Goal: Information Seeking & Learning: Learn about a topic

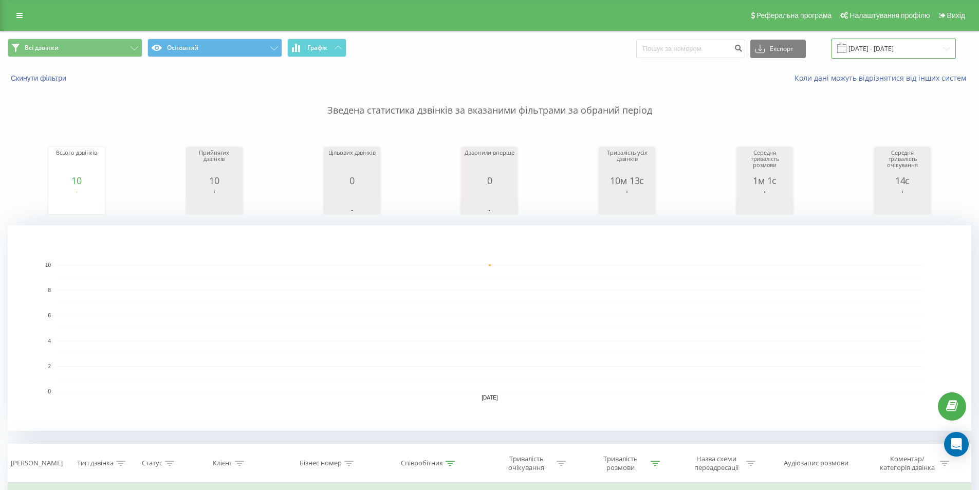
drag, startPoint x: 906, startPoint y: 45, endPoint x: 894, endPoint y: 58, distance: 17.1
click at [903, 46] on input "[DATE] - [DATE]" at bounding box center [893, 49] width 124 height 20
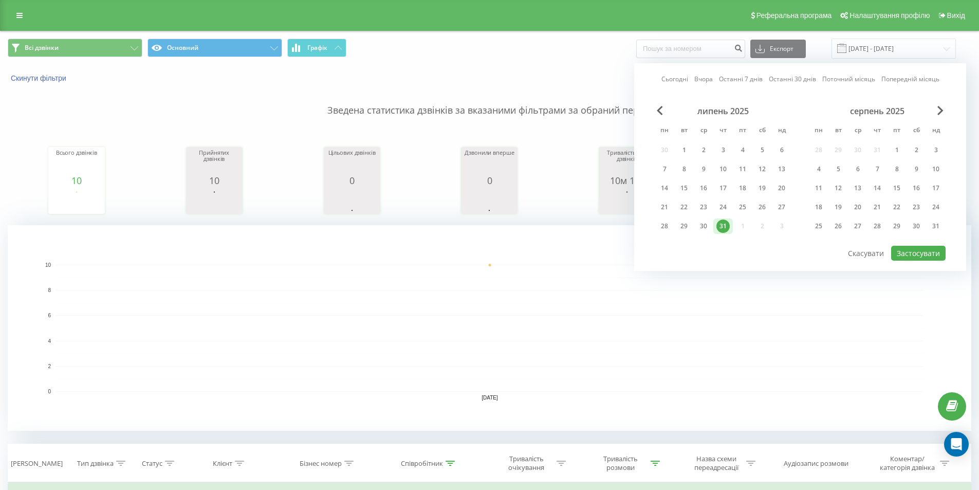
click at [739, 226] on div "липень 2025 пн вт ср чт пт сб нд 30 1 2 3 4 5 6 7 8 9 10 11 12 13 14 15 16 17 1…" at bounding box center [722, 172] width 137 height 132
click at [896, 146] on div "1" at bounding box center [896, 149] width 13 height 13
click at [926, 250] on button "Застосувати" at bounding box center [918, 253] width 54 height 15
type input "[DATE] - [DATE]"
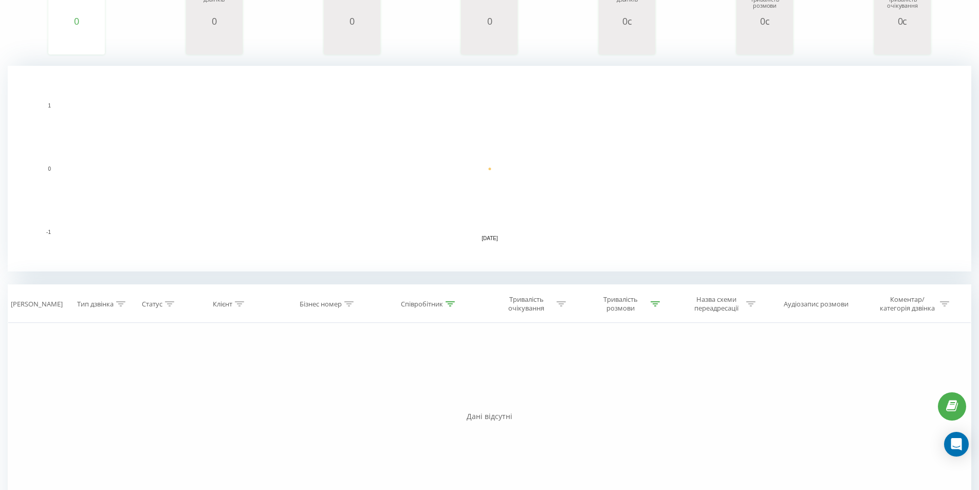
scroll to position [232, 0]
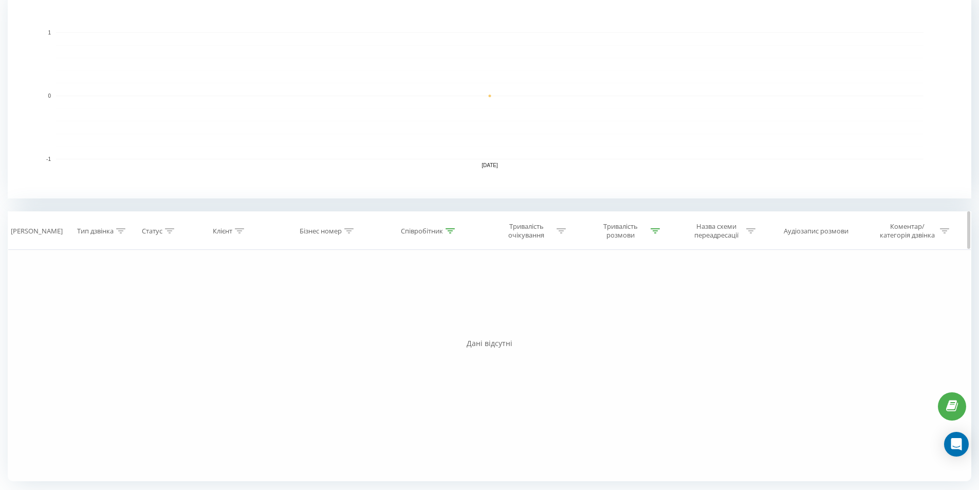
click at [561, 230] on icon at bounding box center [560, 230] width 9 height 5
click at [450, 232] on icon at bounding box center [449, 230] width 9 height 5
drag, startPoint x: 340, startPoint y: 301, endPoint x: 178, endPoint y: 301, distance: 162.3
click at [178, 301] on div "Фільтрувати за умовою Дорівнює Введіть значення Скасувати OK Фільтрувати за умо…" at bounding box center [489, 365] width 963 height 231
type input ";"
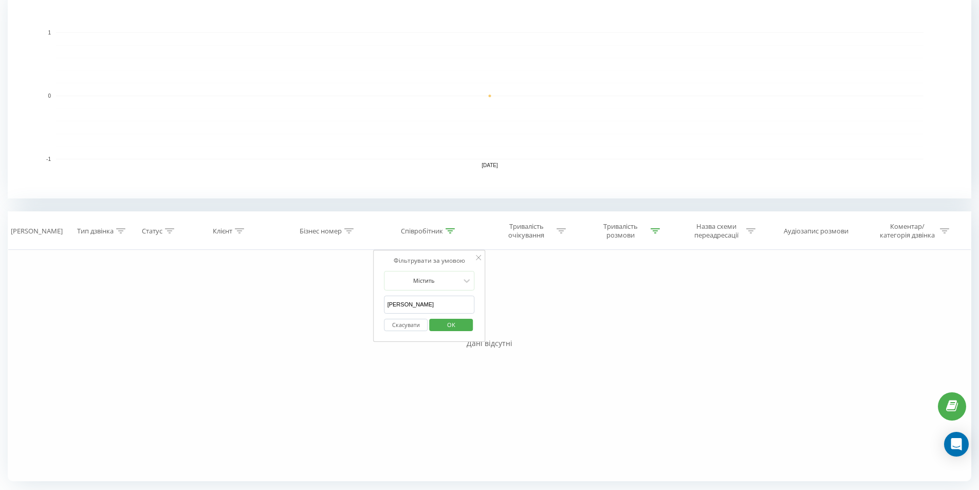
type input "[PERSON_NAME]"
click button "OK" at bounding box center [451, 324] width 44 height 13
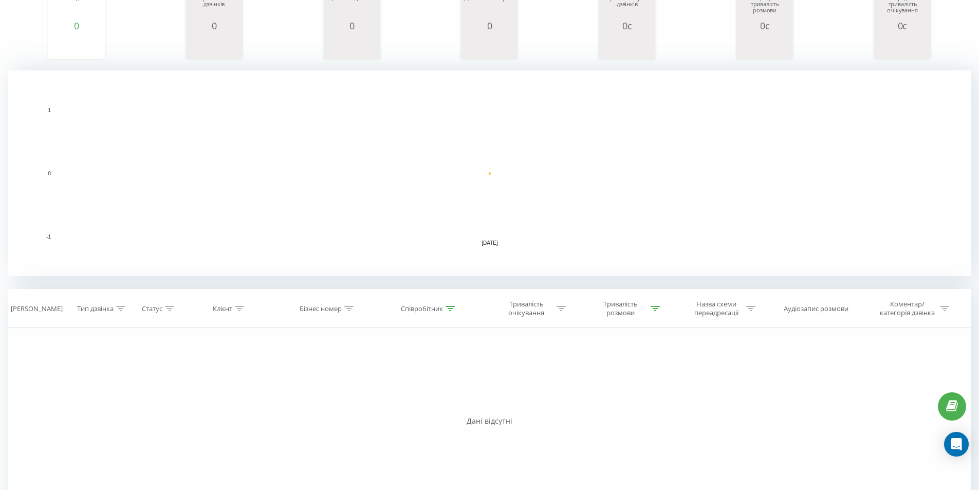
scroll to position [27, 0]
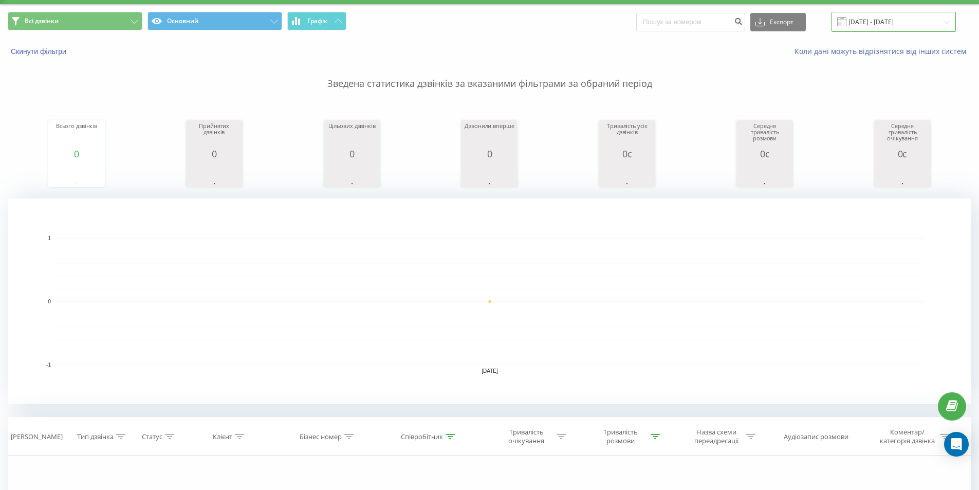
click at [880, 17] on input "[DATE] - [DATE]" at bounding box center [893, 22] width 124 height 20
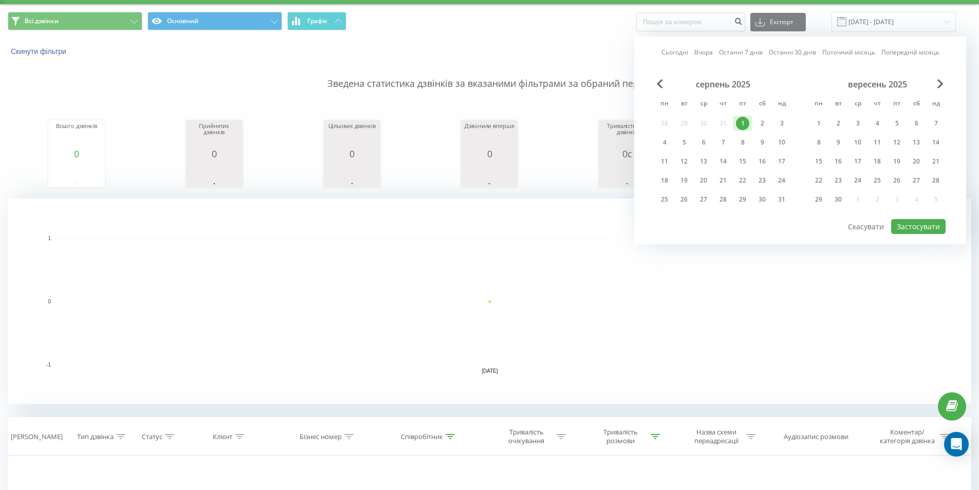
click at [743, 126] on div "1" at bounding box center [742, 123] width 13 height 13
drag, startPoint x: 654, startPoint y: 164, endPoint x: 665, endPoint y: 162, distance: 11.1
click at [653, 164] on div "Сьогодні Вчора Останні 7 днів Останні 30 днів Поточний місяць Попередній місяць…" at bounding box center [800, 140] width 332 height 208
click at [665, 161] on div "11" at bounding box center [664, 161] width 13 height 13
click at [924, 220] on button "Застосувати" at bounding box center [918, 226] width 54 height 15
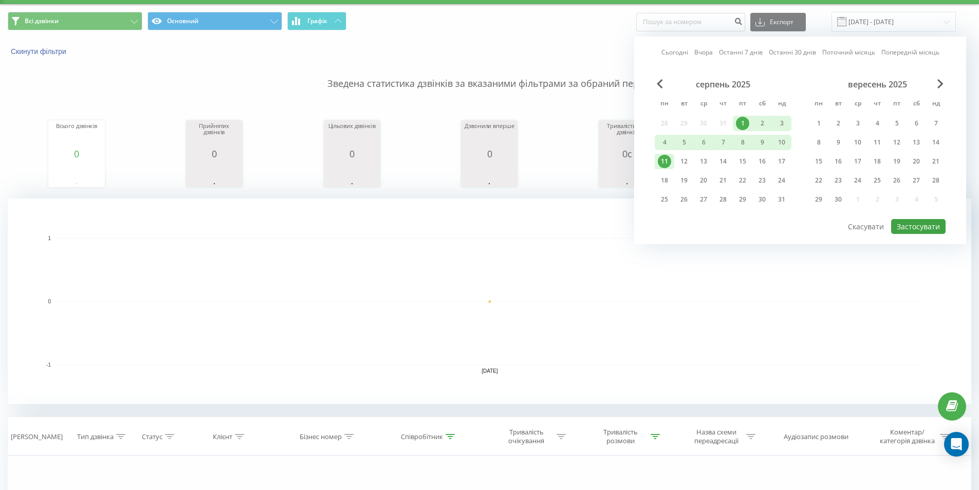
type input "[DATE] - [DATE]"
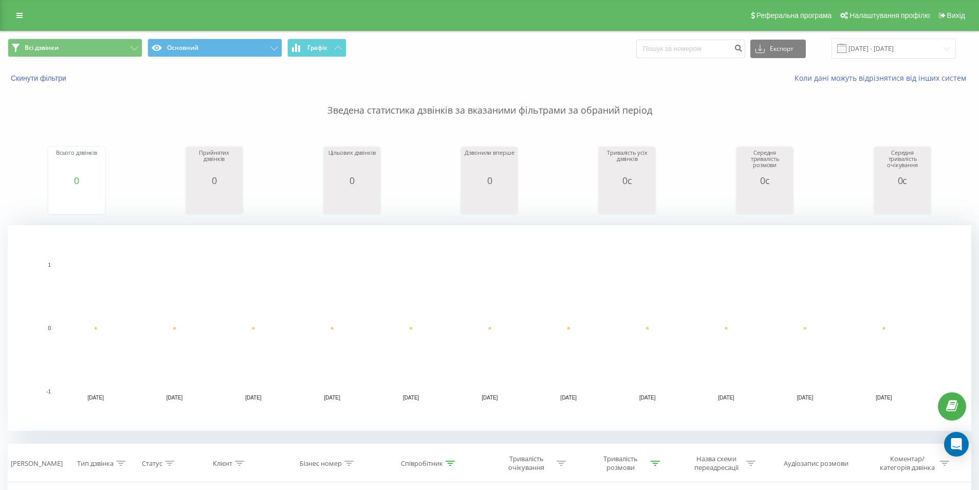
scroll to position [232, 0]
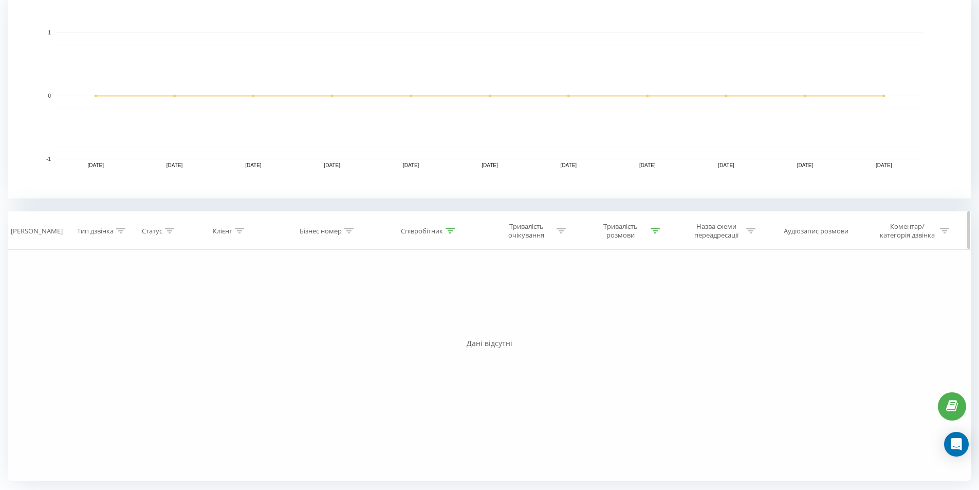
click at [451, 230] on icon at bounding box center [449, 230] width 9 height 5
drag, startPoint x: 434, startPoint y: 304, endPoint x: 237, endPoint y: 304, distance: 196.7
click at [237, 304] on div "Фільтрувати за умовою Дорівнює Введіть значення Скасувати OK Фільтрувати за умо…" at bounding box center [489, 365] width 963 height 231
type input "[PERSON_NAME]"
click button "OK" at bounding box center [451, 324] width 44 height 13
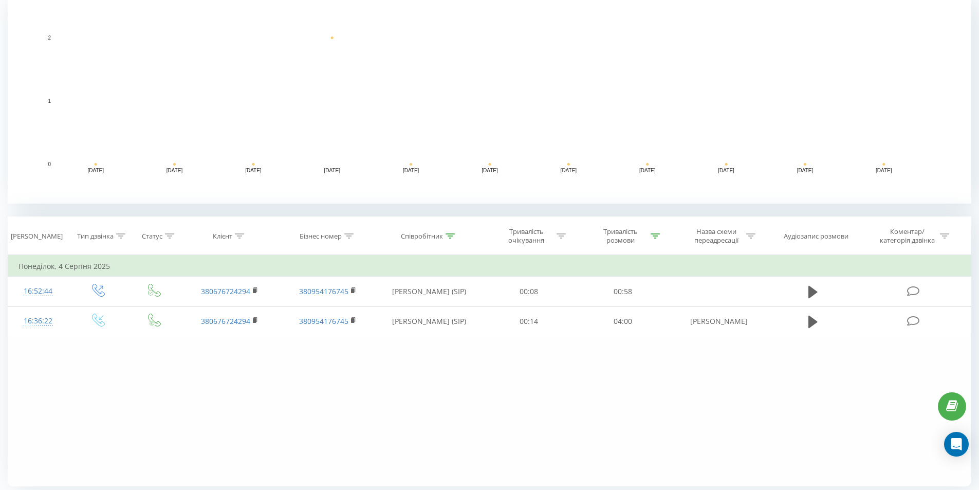
scroll to position [262, 0]
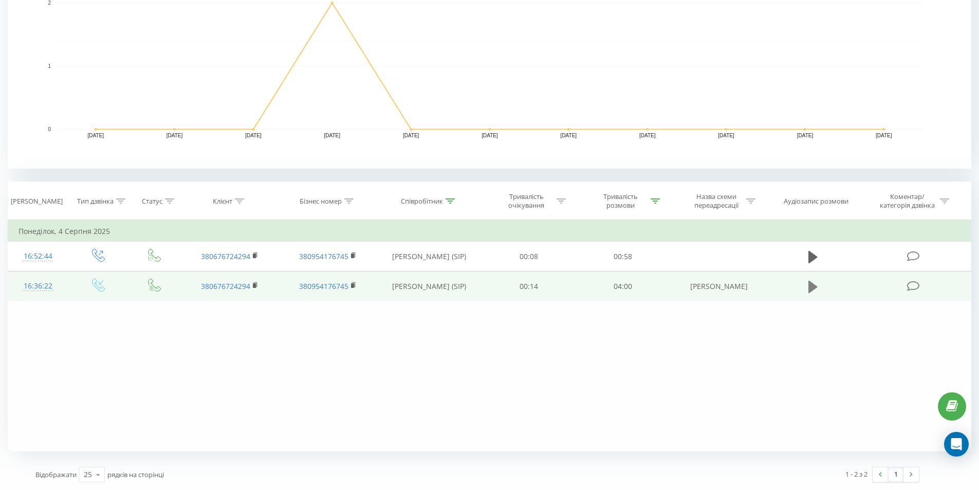
click at [806, 280] on button at bounding box center [812, 286] width 15 height 15
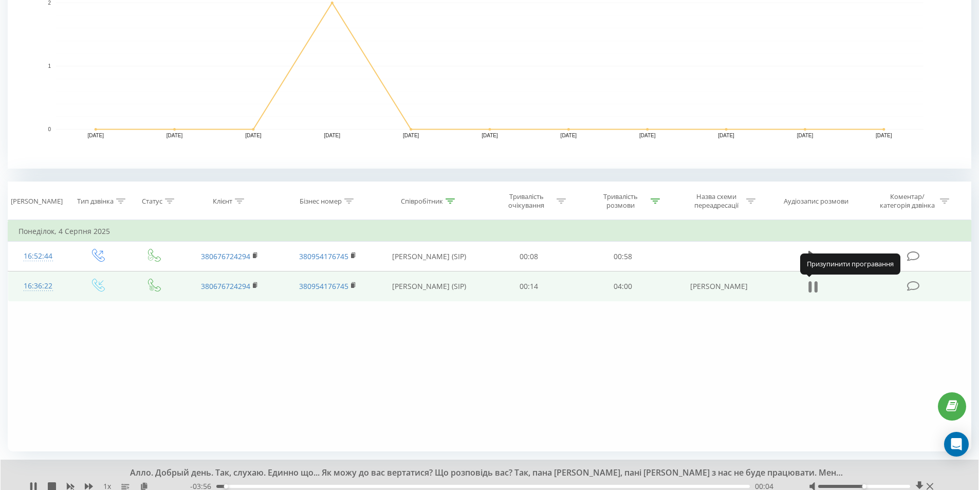
click at [812, 289] on icon at bounding box center [812, 286] width 9 height 14
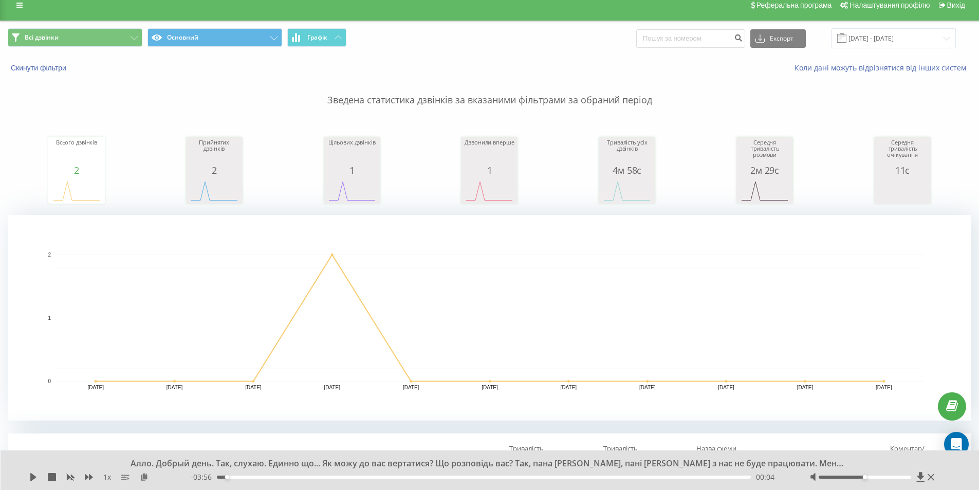
scroll to position [0, 0]
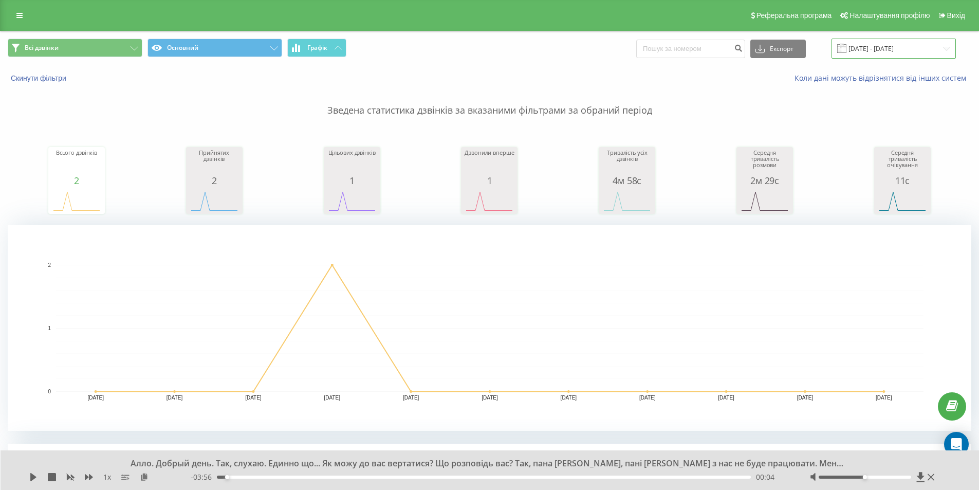
click at [890, 47] on input "[DATE] - [DATE]" at bounding box center [893, 49] width 124 height 20
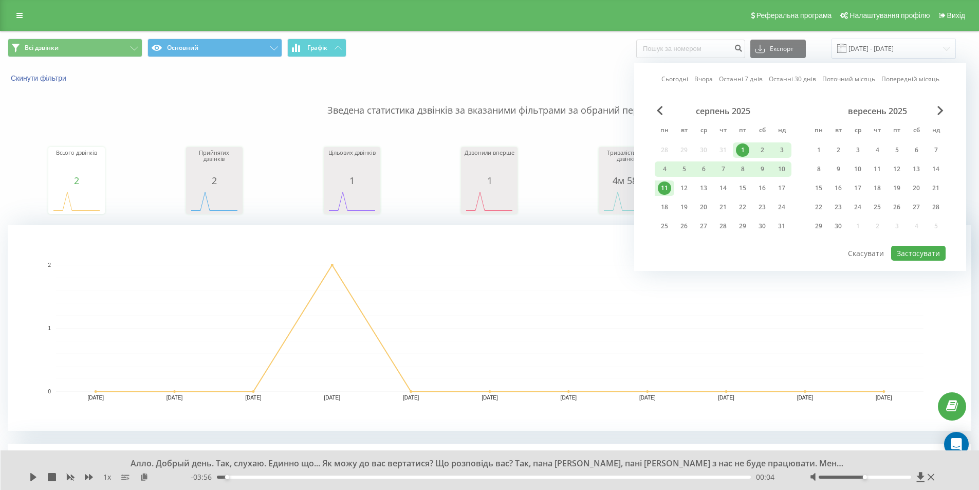
click at [741, 151] on div "1" at bounding box center [742, 149] width 13 height 13
click at [916, 247] on button "Застосувати" at bounding box center [918, 253] width 54 height 15
type input "[DATE] - [DATE]"
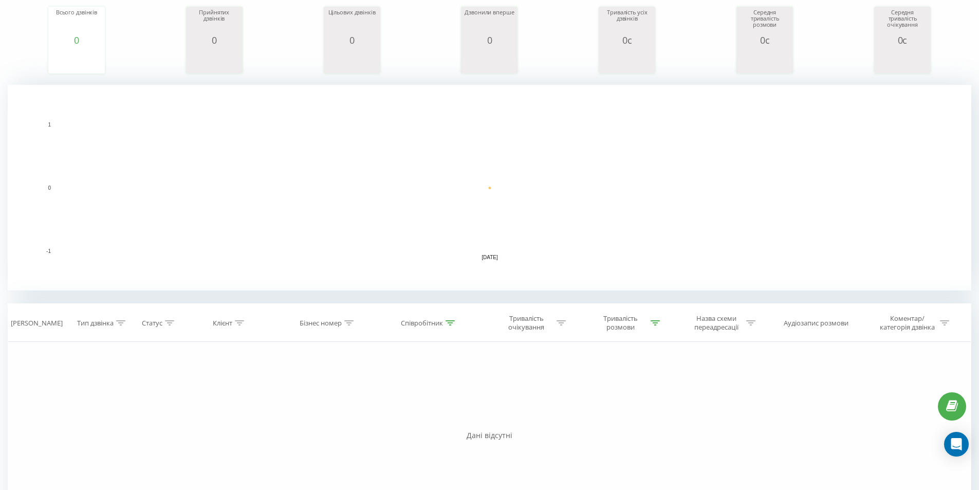
scroll to position [205, 0]
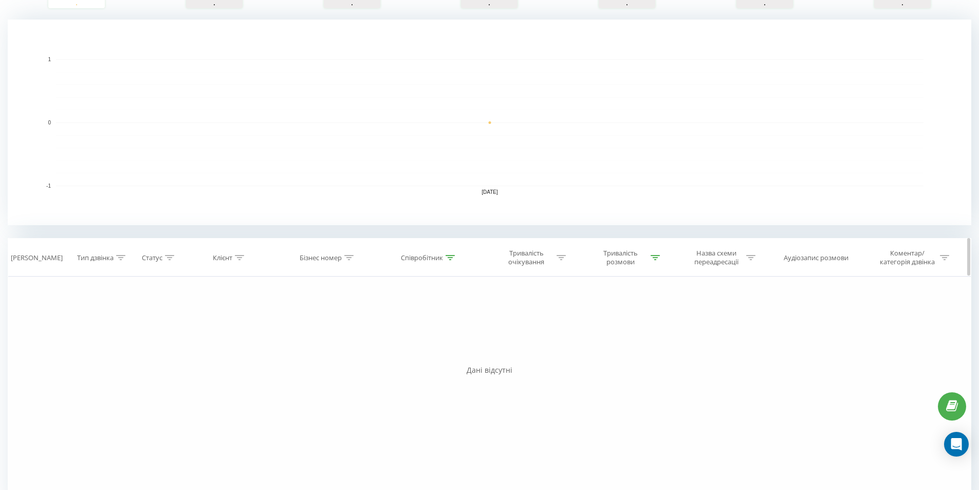
click at [444, 259] on div "Співробітник" at bounding box center [428, 257] width 54 height 9
drag, startPoint x: 422, startPoint y: 334, endPoint x: 280, endPoint y: 333, distance: 141.8
click at [280, 333] on div "Фільтрувати за умовою Дорівнює Введіть значення Скасувати OK Фільтрувати за умо…" at bounding box center [489, 391] width 963 height 231
click at [466, 352] on button "OK" at bounding box center [451, 351] width 44 height 13
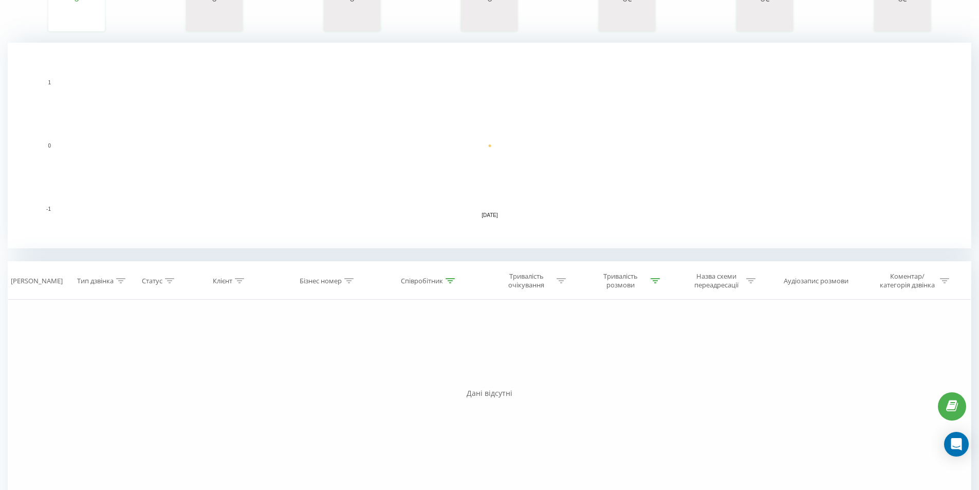
scroll to position [232, 0]
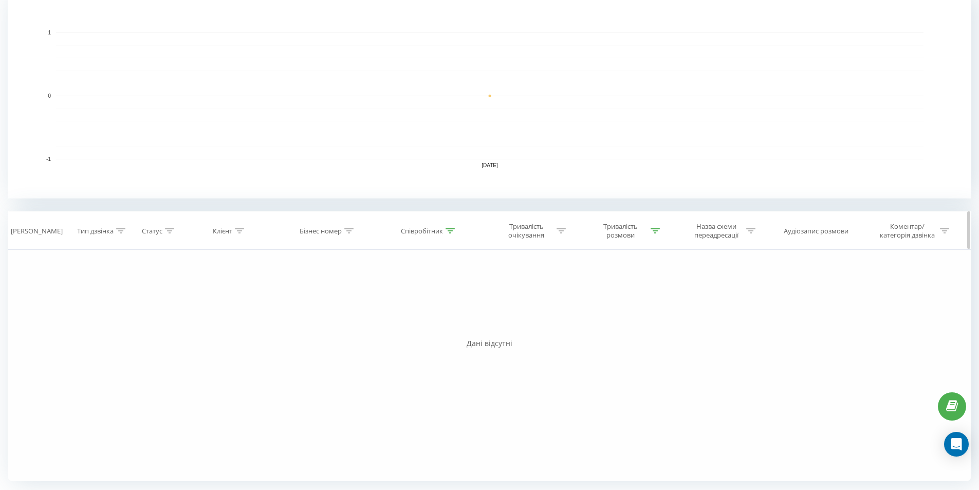
click at [449, 227] on div at bounding box center [449, 231] width 9 height 9
drag, startPoint x: 419, startPoint y: 298, endPoint x: 182, endPoint y: 272, distance: 238.8
click at [184, 272] on div "Фільтрувати за умовою Дорівнює Введіть значення Скасувати OK Фільтрувати за умо…" at bounding box center [489, 365] width 963 height 231
click at [470, 323] on button "OK" at bounding box center [451, 324] width 44 height 13
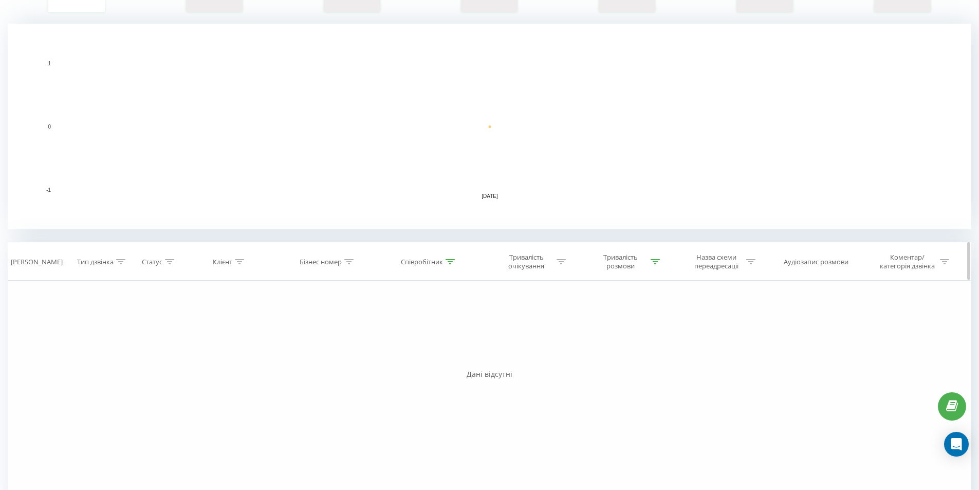
scroll to position [232, 0]
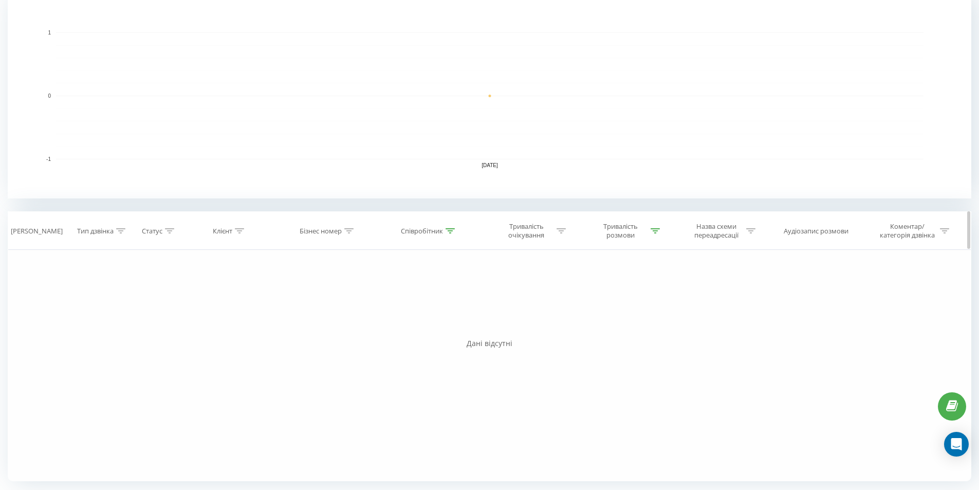
click at [448, 225] on th "Співробітник" at bounding box center [429, 231] width 105 height 38
click at [453, 233] on div at bounding box center [449, 231] width 9 height 9
drag, startPoint x: 418, startPoint y: 303, endPoint x: 200, endPoint y: 294, distance: 218.0
click at [200, 295] on div "Фільтрувати за умовою Дорівнює Введіть значення Скасувати OK Фільтрувати за умо…" at bounding box center [489, 365] width 963 height 231
type input "моск"
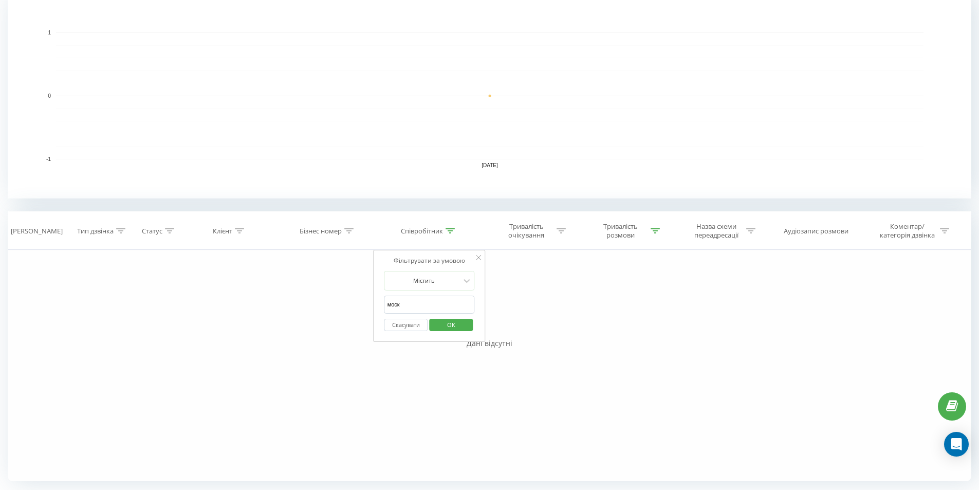
click at [435, 329] on button "OK" at bounding box center [451, 324] width 44 height 13
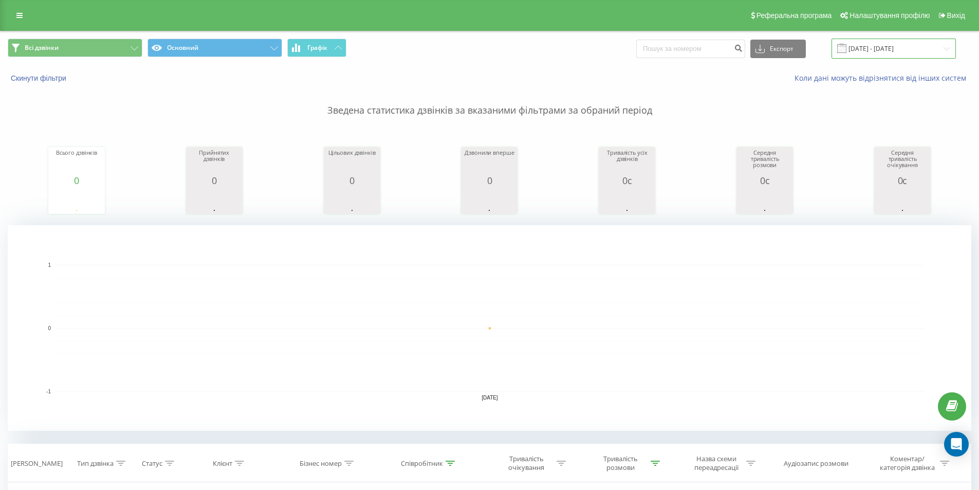
click at [891, 49] on input "[DATE] - [DATE]" at bounding box center [893, 49] width 124 height 20
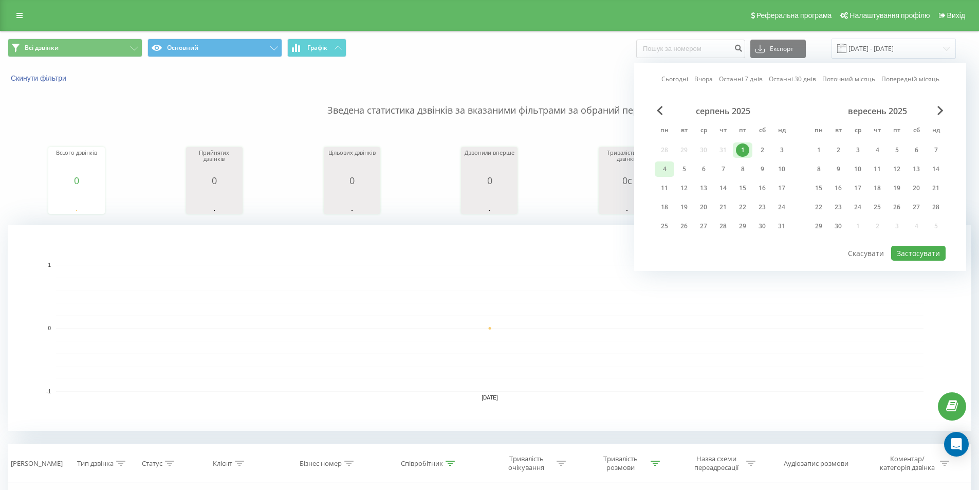
click at [667, 164] on div "4" at bounding box center [664, 168] width 13 height 13
click at [919, 250] on button "Застосувати" at bounding box center [918, 253] width 54 height 15
type input "[DATE] - [DATE]"
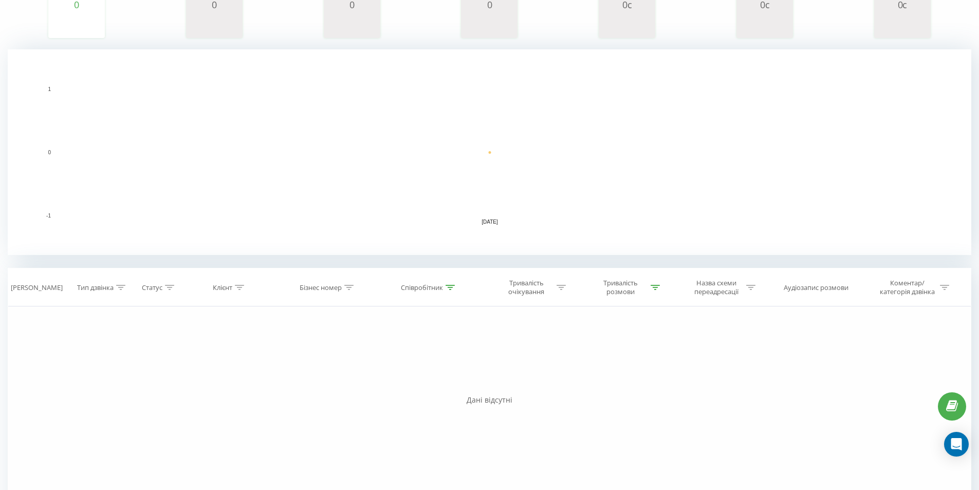
scroll to position [232, 0]
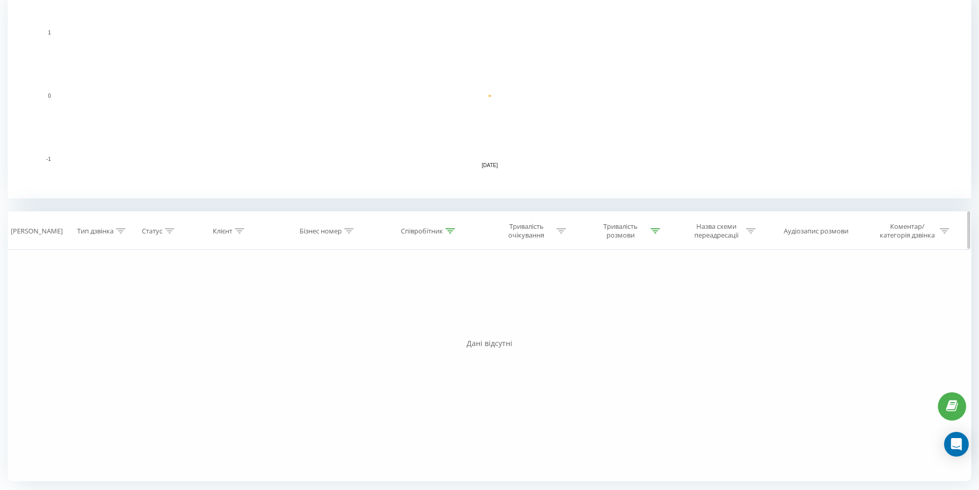
click at [456, 228] on div "Співробітник" at bounding box center [429, 231] width 105 height 9
drag, startPoint x: 422, startPoint y: 304, endPoint x: 172, endPoint y: 290, distance: 250.6
click at [241, 304] on div "Фільтрувати за умовою Дорівнює Введіть значення Скасувати OK Фільтрувати за умо…" at bounding box center [489, 365] width 963 height 231
click at [440, 321] on span "OK" at bounding box center [451, 324] width 29 height 16
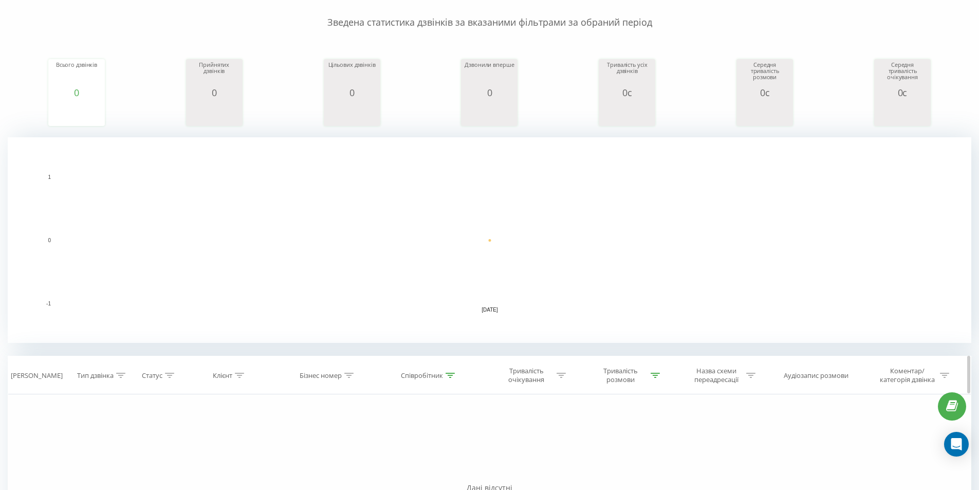
click at [449, 372] on icon at bounding box center [449, 374] width 9 height 5
drag, startPoint x: 414, startPoint y: 445, endPoint x: 212, endPoint y: 434, distance: 202.2
click at [455, 474] on span "OK" at bounding box center [451, 469] width 29 height 16
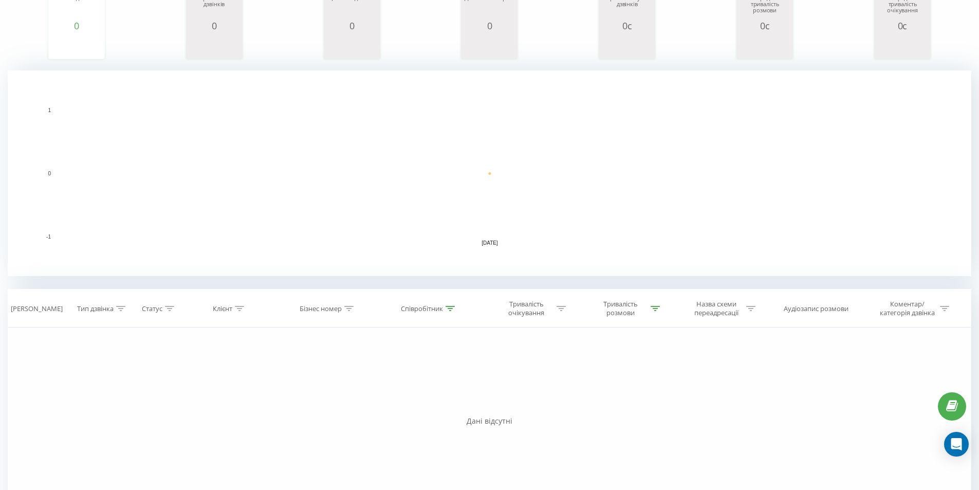
scroll to position [232, 0]
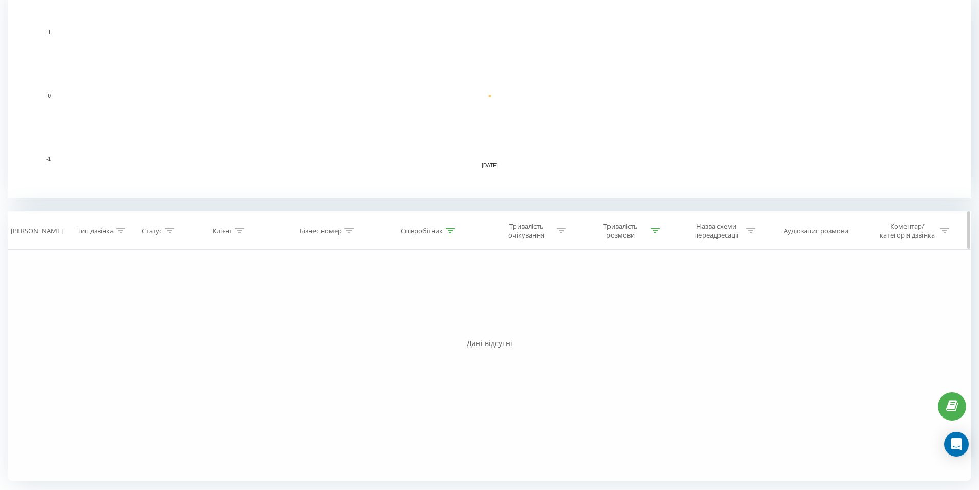
click at [451, 233] on icon at bounding box center [449, 230] width 9 height 5
drag, startPoint x: 419, startPoint y: 304, endPoint x: 242, endPoint y: 295, distance: 177.4
click at [256, 295] on div "Фільтрувати за умовою Дорівнює Введіть значення Скасувати OK Фільтрувати за умо…" at bounding box center [489, 365] width 963 height 231
click at [445, 321] on span "OK" at bounding box center [451, 324] width 29 height 16
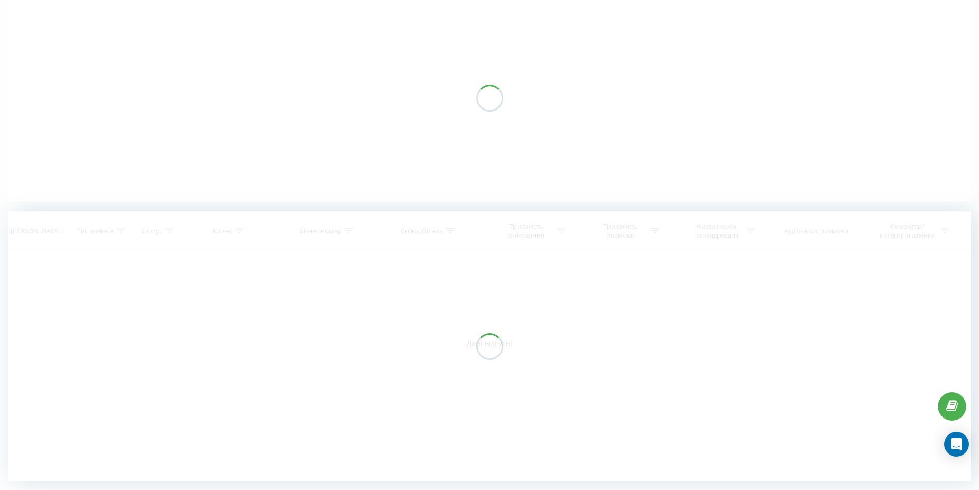
scroll to position [88, 0]
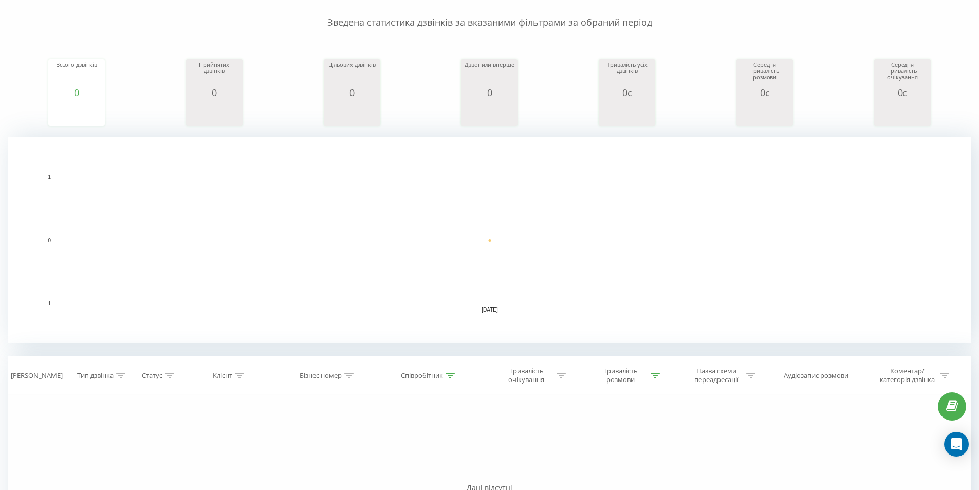
click at [830, 256] on rect "A chart." at bounding box center [489, 240] width 867 height 127
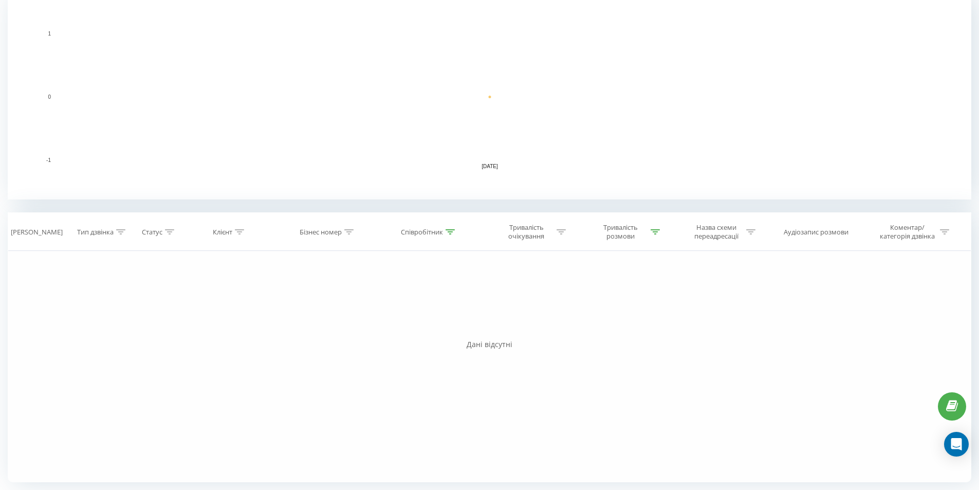
scroll to position [232, 0]
click at [446, 230] on icon at bounding box center [449, 230] width 9 height 5
drag, startPoint x: 353, startPoint y: 300, endPoint x: 253, endPoint y: 297, distance: 100.2
click at [286, 297] on div "Фільтрувати за умовою Дорівнює Введіть значення Скасувати OK Фільтрувати за умо…" at bounding box center [489, 365] width 963 height 231
type input "ткач"
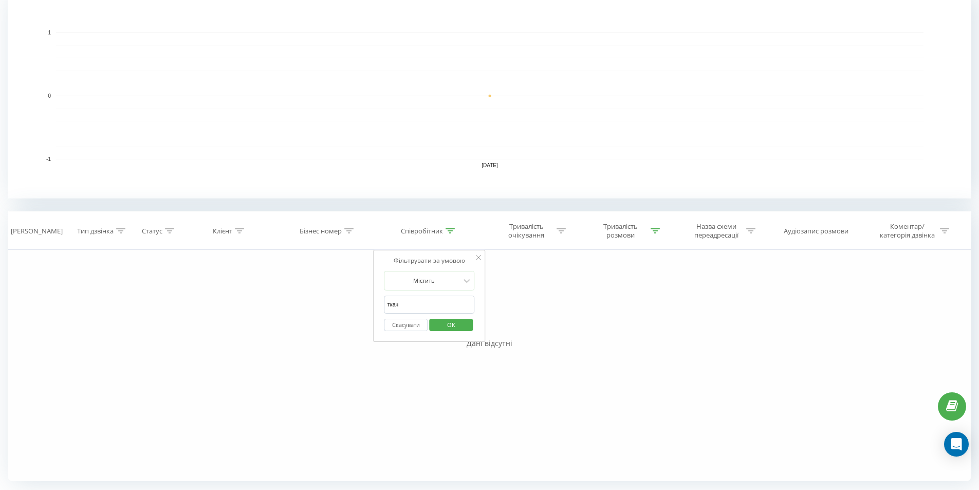
click at [460, 324] on span "OK" at bounding box center [451, 324] width 29 height 16
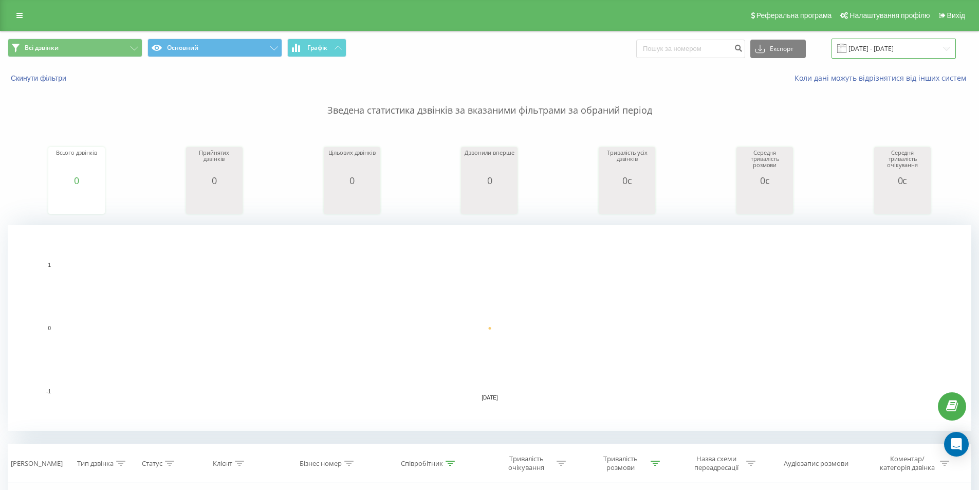
click at [920, 46] on input "[DATE] - [DATE]" at bounding box center [893, 49] width 124 height 20
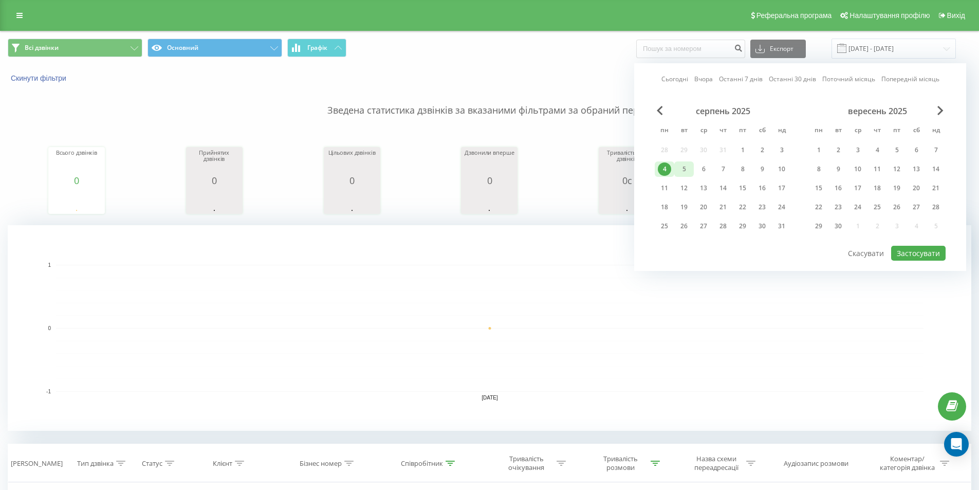
click at [676, 174] on div "5" at bounding box center [684, 168] width 20 height 15
click at [931, 248] on button "Застосувати" at bounding box center [918, 253] width 54 height 15
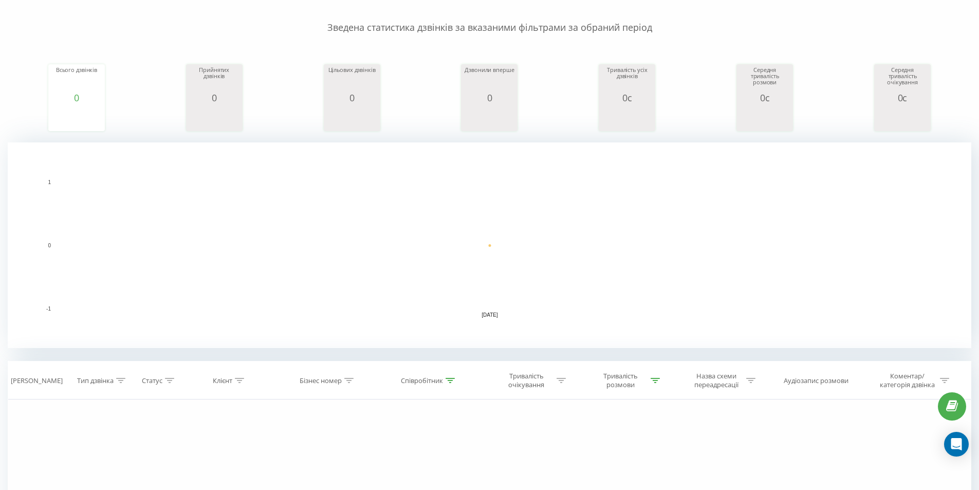
scroll to position [232, 0]
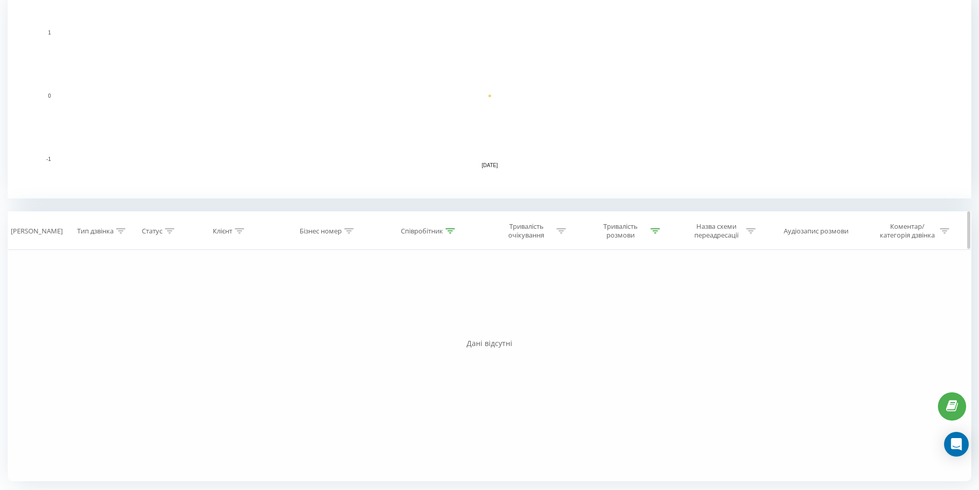
click at [449, 233] on div at bounding box center [449, 231] width 9 height 9
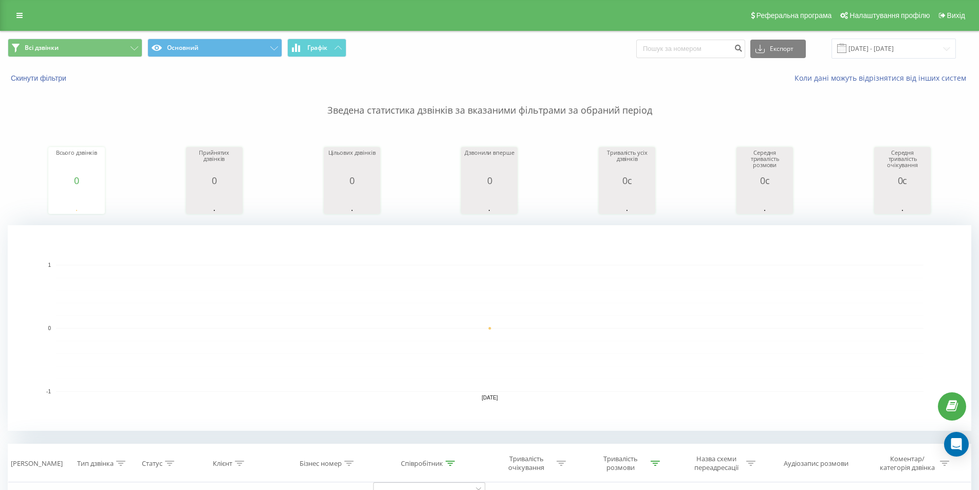
click at [861, 60] on div "Всі дзвінки Основний Графік Експорт .csv .xls .xlsx [DATE] - [DATE]" at bounding box center [490, 48] width 978 height 34
click at [846, 51] on span at bounding box center [841, 48] width 9 height 9
click at [919, 53] on input "[DATE] - [DATE]" at bounding box center [893, 49] width 124 height 20
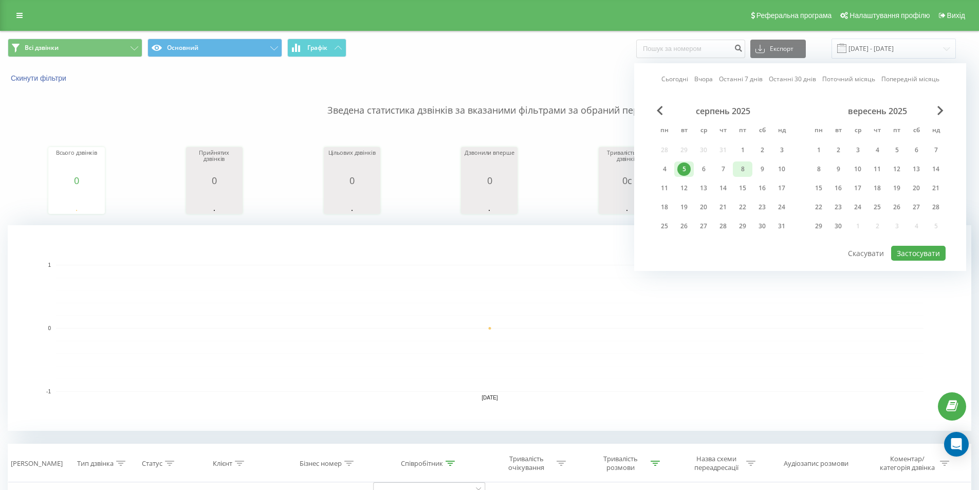
click at [743, 167] on div "8" at bounding box center [742, 168] width 13 height 13
click at [691, 173] on div "5" at bounding box center [684, 168] width 20 height 15
click at [922, 252] on button "Застосувати" at bounding box center [918, 253] width 54 height 15
type input "[DATE] - [DATE]"
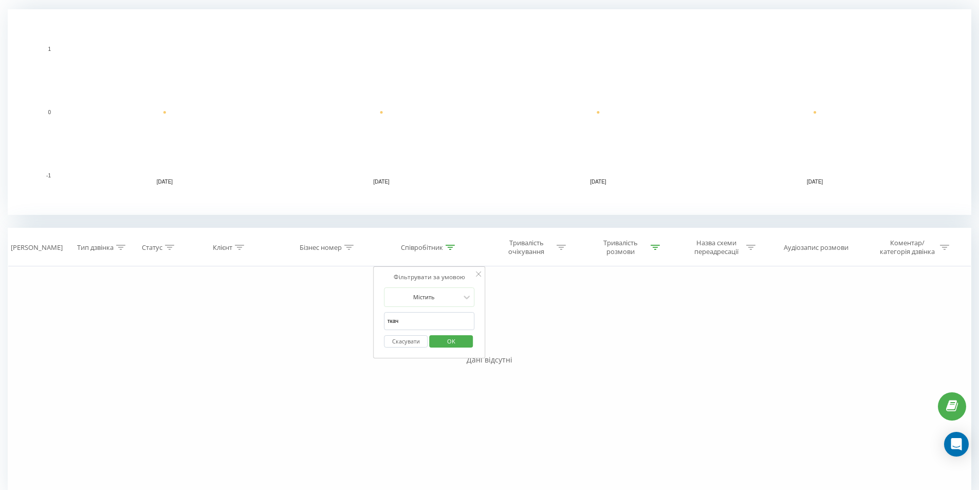
scroll to position [232, 0]
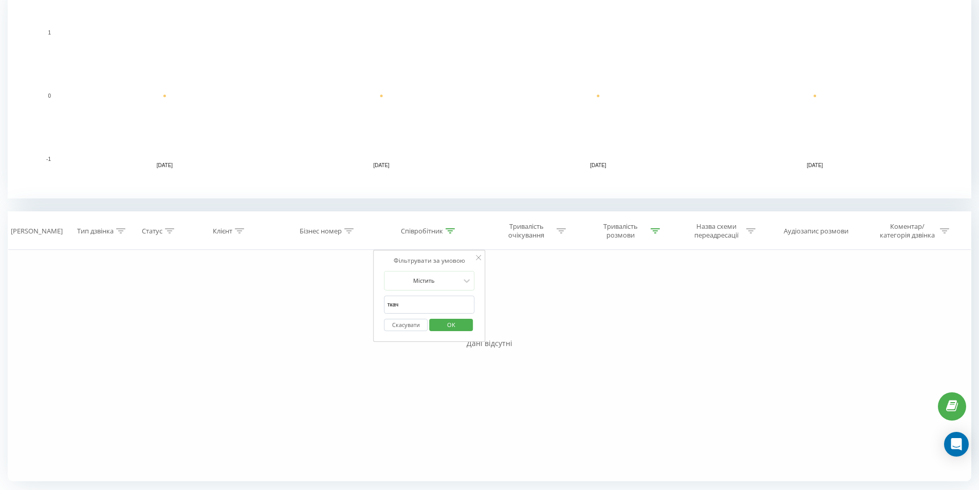
click at [566, 305] on div "Фільтрувати за умовою Дорівнює Введіть значення Скасувати OK Фільтрувати за умо…" at bounding box center [489, 365] width 963 height 231
click at [458, 317] on span "OK" at bounding box center [451, 324] width 29 height 16
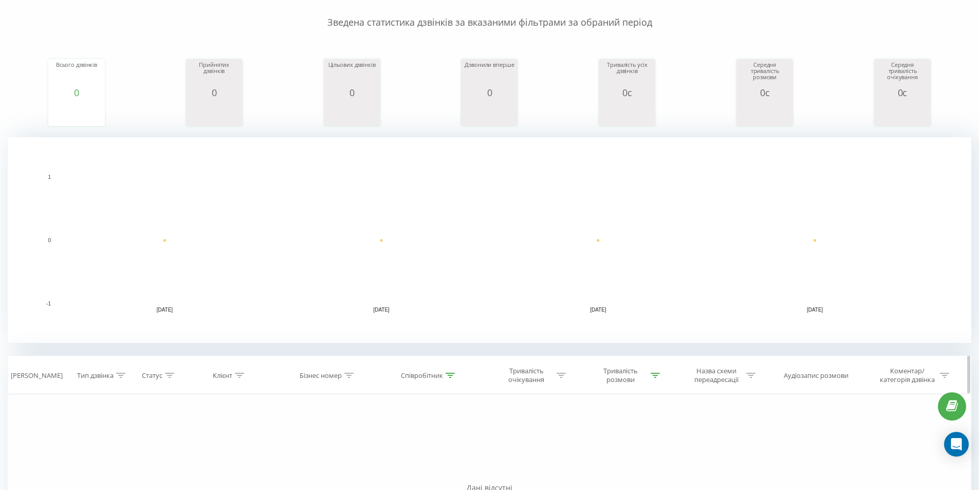
click at [449, 373] on icon at bounding box center [449, 374] width 9 height 5
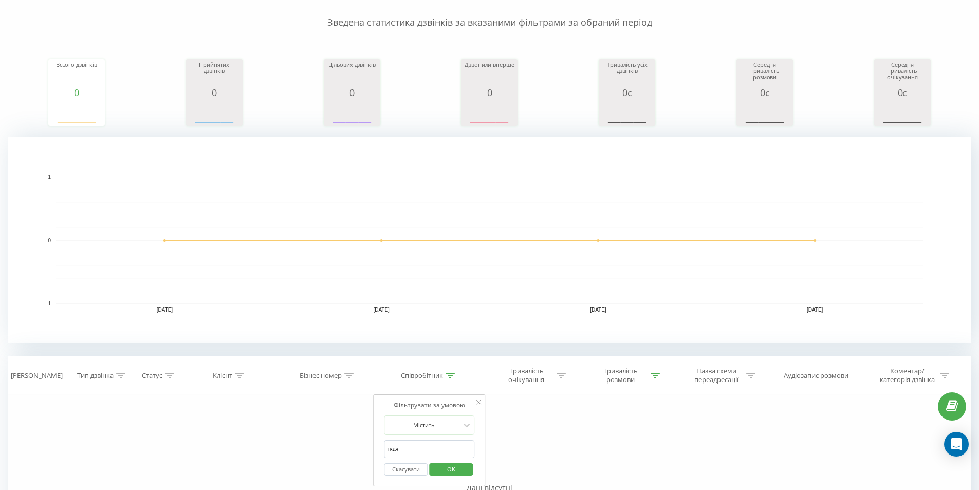
drag, startPoint x: 413, startPoint y: 445, endPoint x: 159, endPoint y: 437, distance: 254.4
click at [451, 471] on span "OK" at bounding box center [451, 469] width 29 height 16
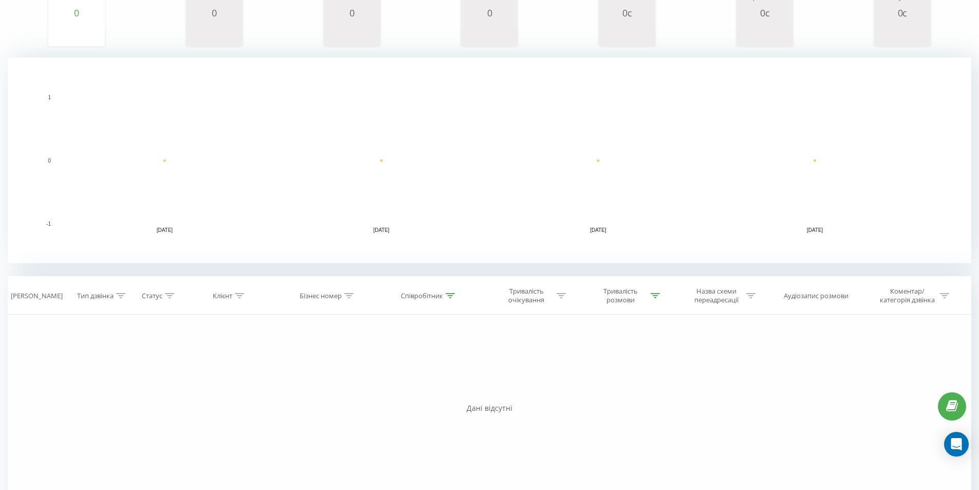
scroll to position [232, 0]
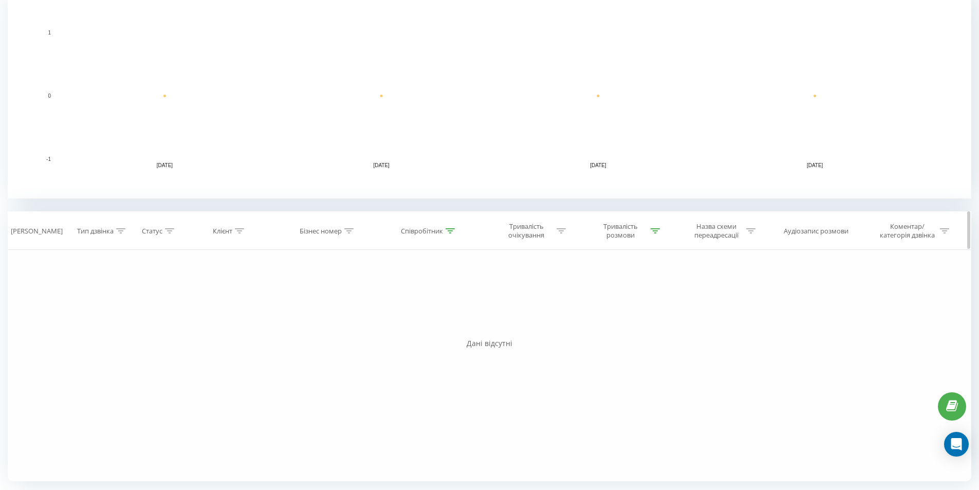
drag, startPoint x: 455, startPoint y: 223, endPoint x: 451, endPoint y: 234, distance: 11.1
click at [455, 224] on th "Співробітник" at bounding box center [429, 231] width 105 height 38
drag, startPoint x: 449, startPoint y: 225, endPoint x: 428, endPoint y: 297, distance: 74.9
click at [447, 226] on th "Співробітник" at bounding box center [429, 231] width 105 height 38
click at [449, 232] on icon at bounding box center [449, 230] width 9 height 5
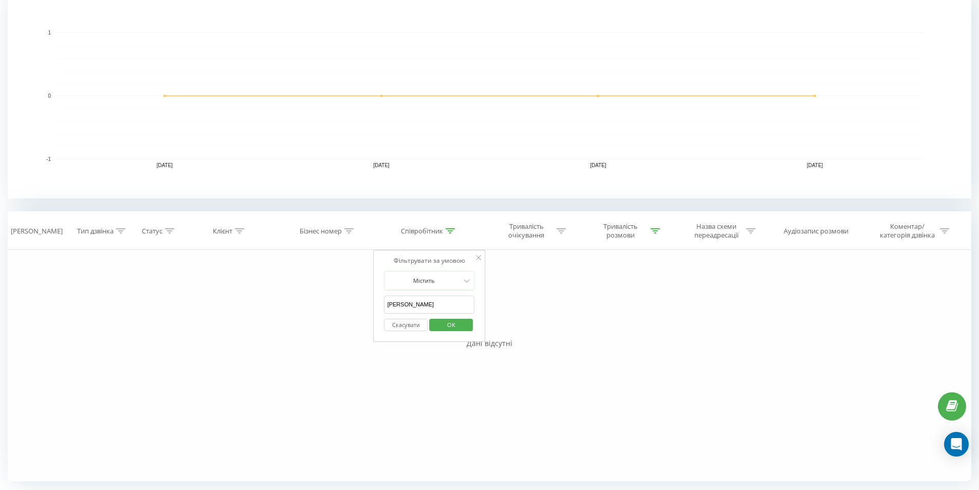
drag, startPoint x: 420, startPoint y: 305, endPoint x: 201, endPoint y: 305, distance: 218.3
click at [212, 305] on div "Фільтрувати за умовою Дорівнює Введіть значення Скасувати OK Фільтрувати за умо…" at bounding box center [489, 365] width 963 height 231
click at [464, 322] on span "OK" at bounding box center [451, 324] width 29 height 16
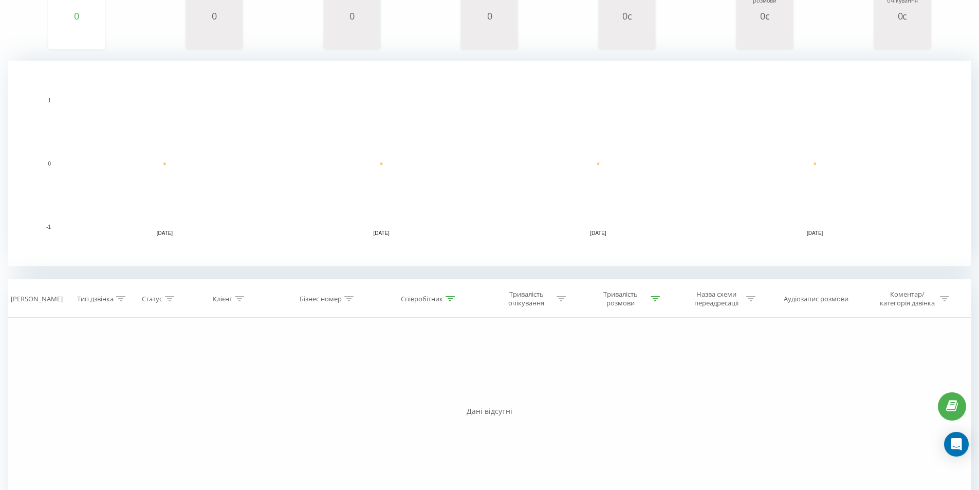
scroll to position [232, 0]
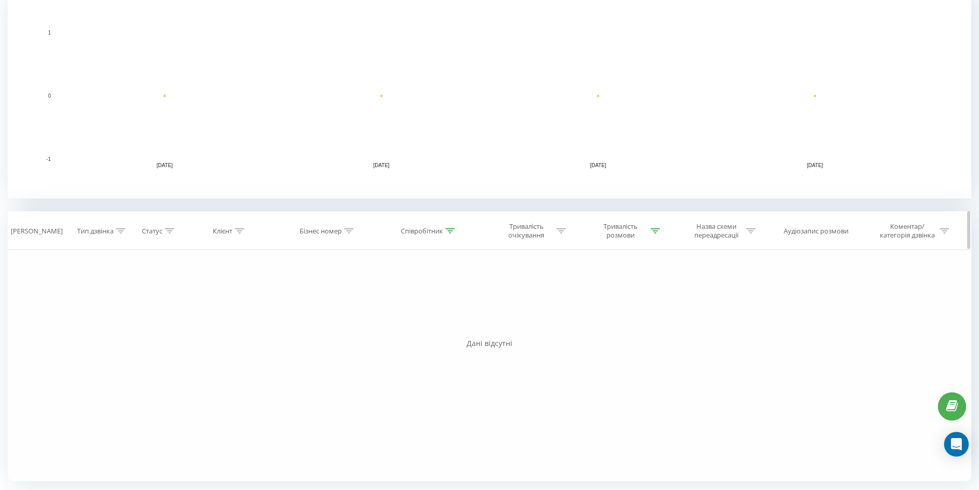
click at [447, 230] on icon at bounding box center [449, 230] width 9 height 5
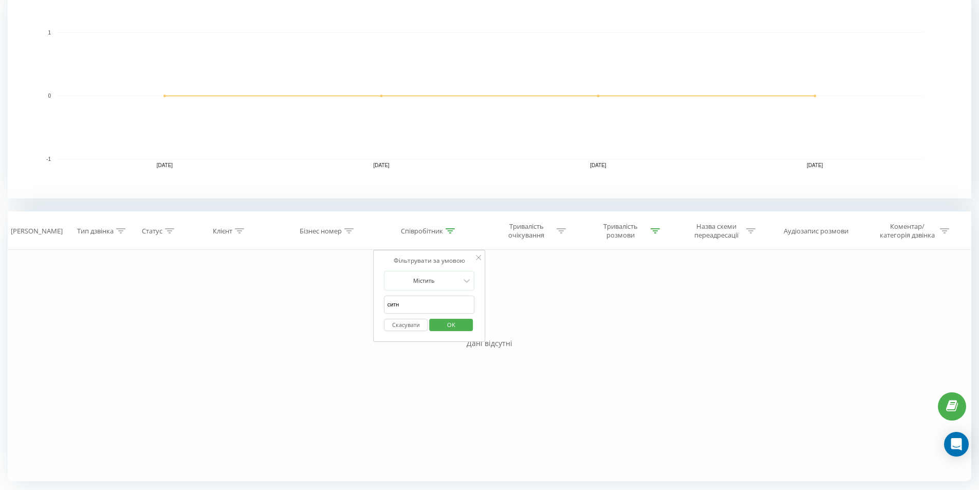
drag, startPoint x: 276, startPoint y: 307, endPoint x: 228, endPoint y: 307, distance: 48.8
click at [267, 307] on div "Фільтрувати за умовою Дорівнює Введіть значення Скасувати OK Фільтрувати за умо…" at bounding box center [489, 365] width 963 height 231
click at [454, 318] on span "OK" at bounding box center [451, 324] width 29 height 16
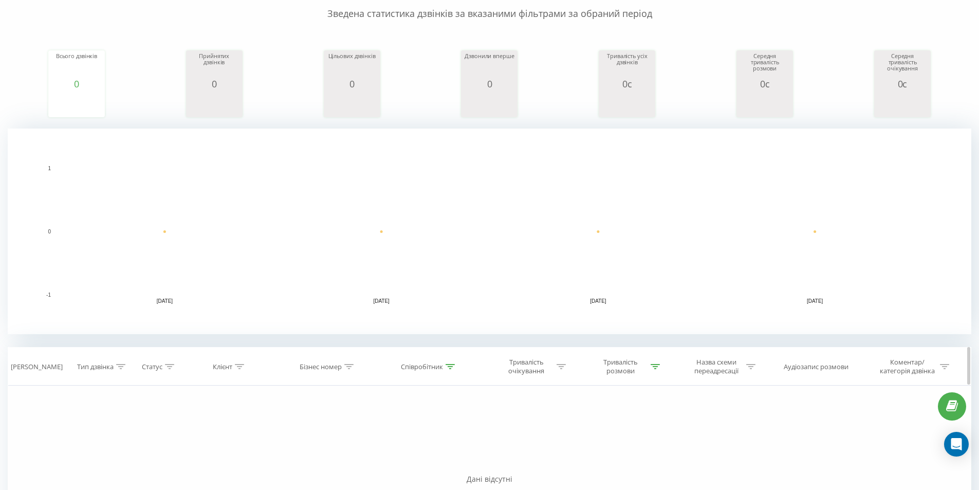
scroll to position [232, 0]
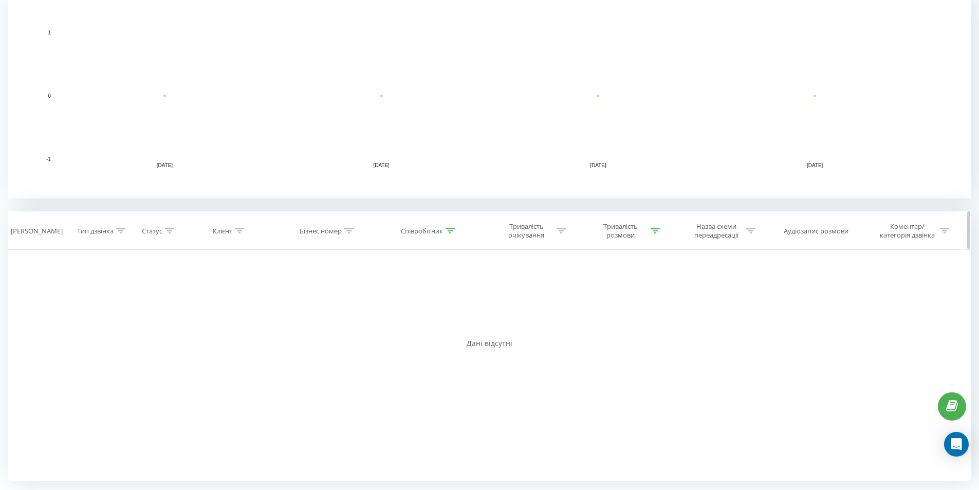
click at [448, 229] on icon at bounding box center [449, 230] width 9 height 5
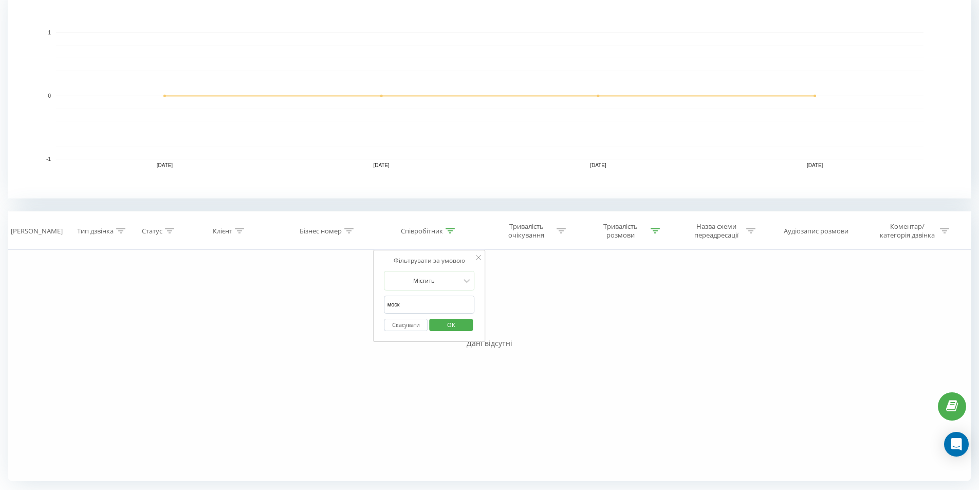
drag, startPoint x: 425, startPoint y: 305, endPoint x: 277, endPoint y: 306, distance: 147.4
click at [285, 307] on div "Фільтрувати за умовою Дорівнює Введіть значення Скасувати OK Фільтрувати за умо…" at bounding box center [489, 365] width 963 height 231
drag, startPoint x: 460, startPoint y: 323, endPoint x: 592, endPoint y: 354, distance: 135.6
click at [460, 323] on span "OK" at bounding box center [451, 324] width 29 height 16
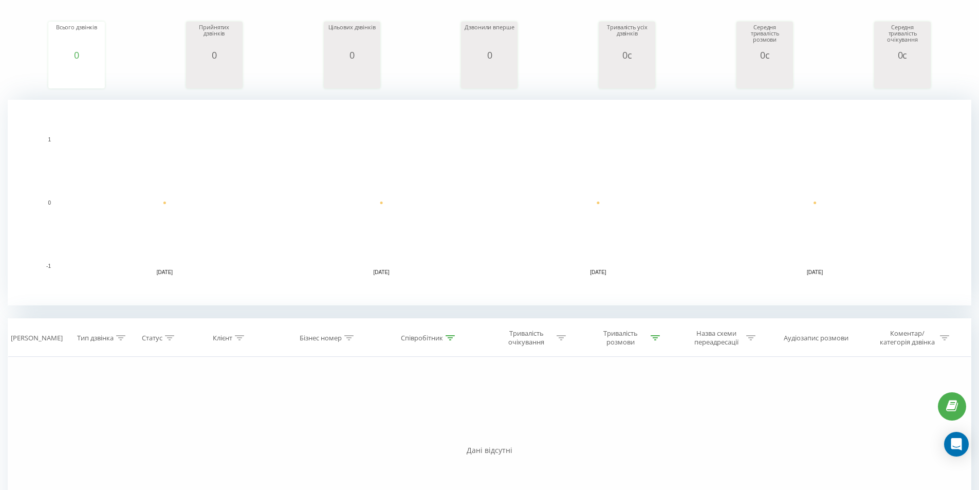
scroll to position [232, 0]
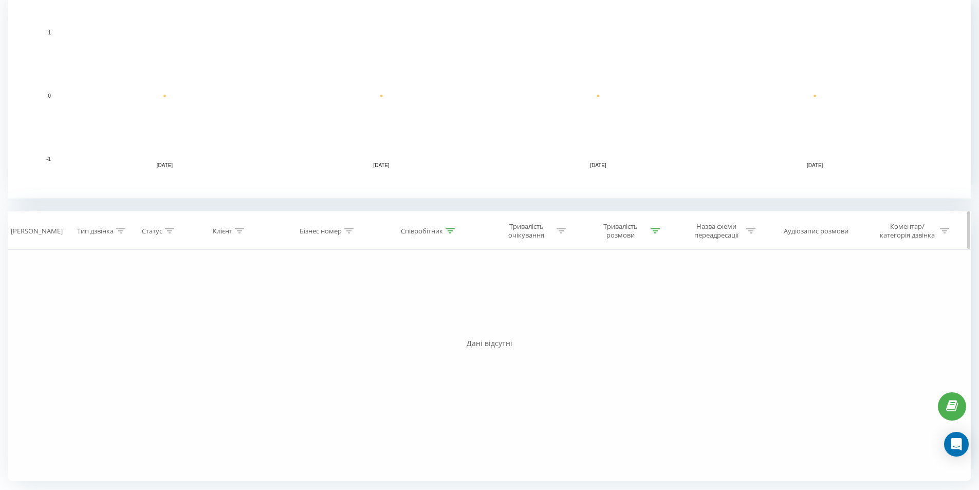
drag, startPoint x: 456, startPoint y: 229, endPoint x: 450, endPoint y: 245, distance: 16.7
click at [456, 229] on div "Співробітник" at bounding box center [429, 231] width 105 height 9
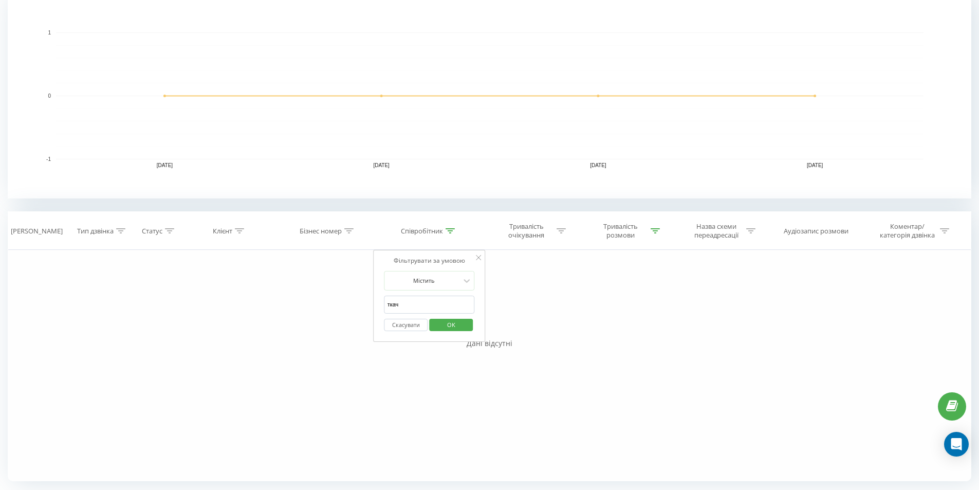
drag, startPoint x: 424, startPoint y: 310, endPoint x: 177, endPoint y: 299, distance: 247.3
click at [191, 299] on div "Фільтрувати за умовою Дорівнює Введіть значення Скасувати OK Фільтрувати за умо…" at bounding box center [489, 365] width 963 height 231
type input "[PERSON_NAME]"
click at [461, 327] on span "OK" at bounding box center [451, 324] width 29 height 16
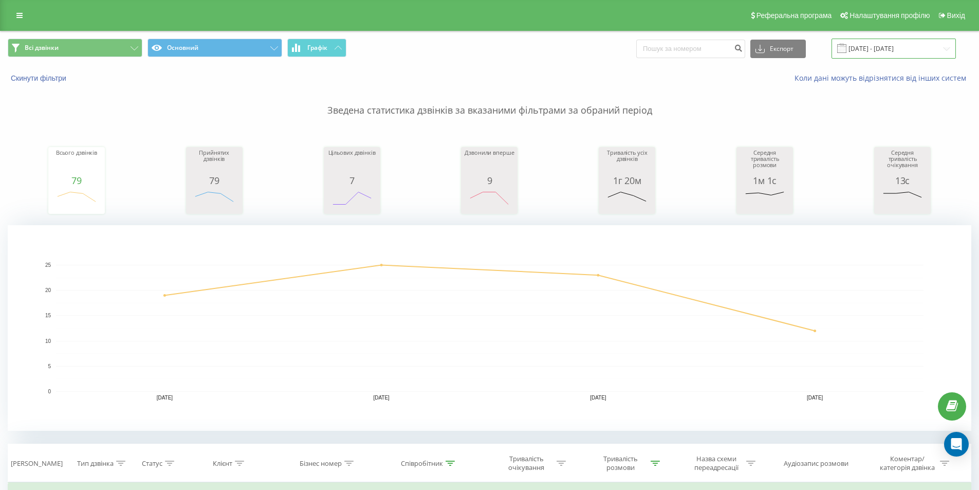
drag, startPoint x: 889, startPoint y: 43, endPoint x: 882, endPoint y: 50, distance: 9.4
click at [887, 44] on input "[DATE] - [DATE]" at bounding box center [893, 49] width 124 height 20
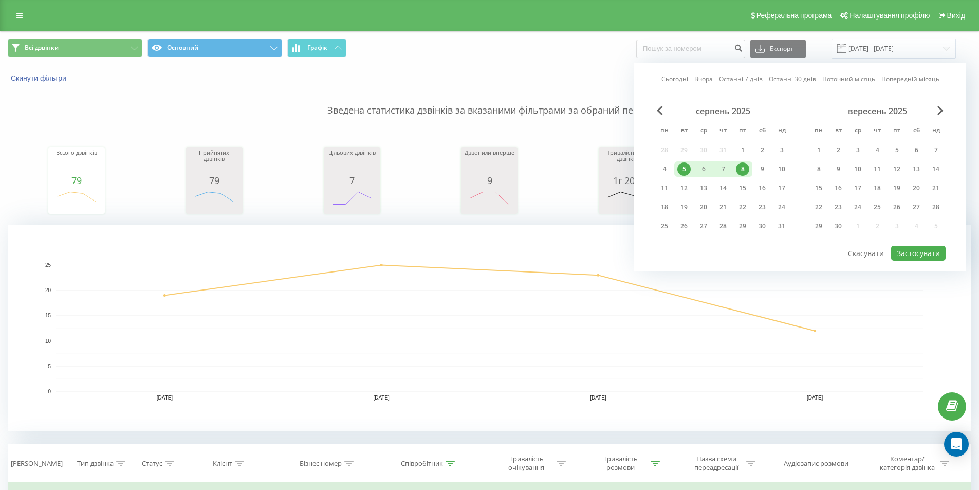
click at [742, 167] on div "8" at bounding box center [742, 168] width 13 height 13
drag, startPoint x: 927, startPoint y: 249, endPoint x: 922, endPoint y: 244, distance: 6.9
click at [926, 249] on button "Застосувати" at bounding box center [918, 253] width 54 height 15
type input "[DATE] - [DATE]"
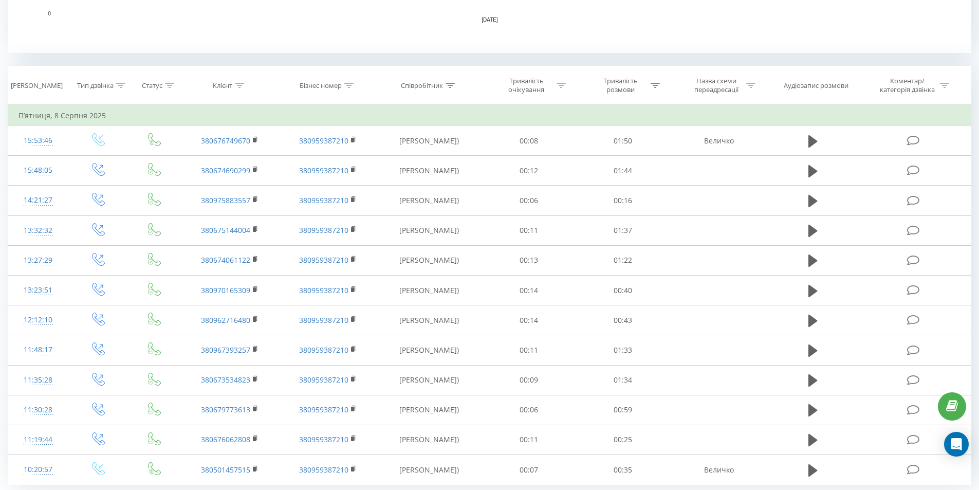
scroll to position [411, 0]
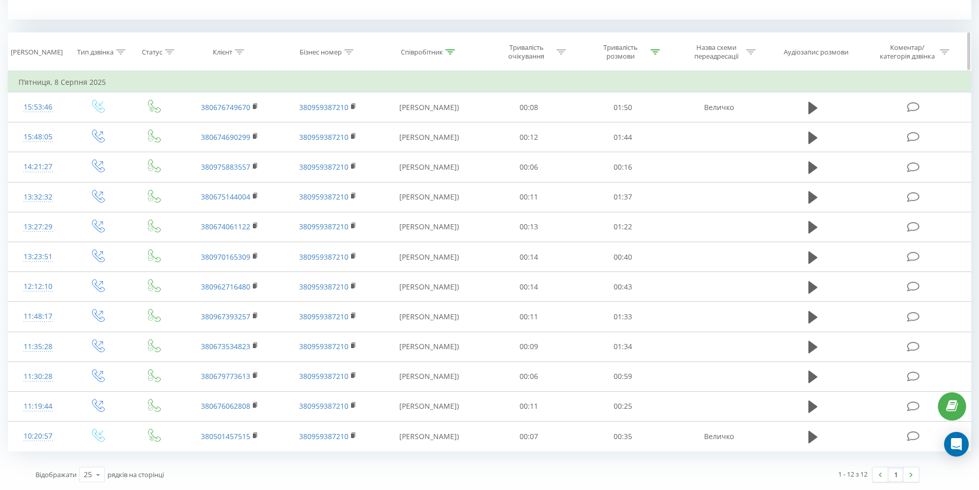
click at [656, 52] on icon at bounding box center [654, 51] width 9 height 5
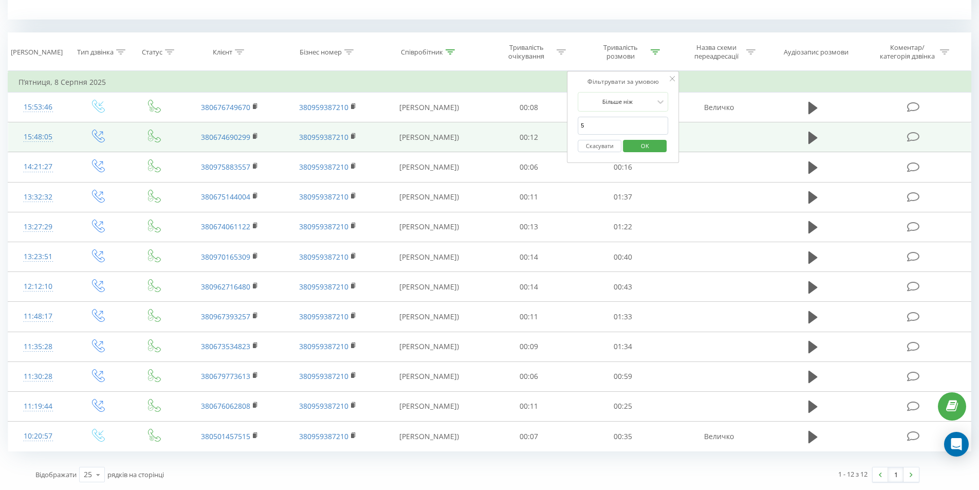
drag, startPoint x: 577, startPoint y: 126, endPoint x: 499, endPoint y: 128, distance: 77.6
click at [514, 124] on table "Фільтрувати за умовою Дорівнює Введіть значення Скасувати OK Фільтрувати за умо…" at bounding box center [489, 261] width 963 height 380
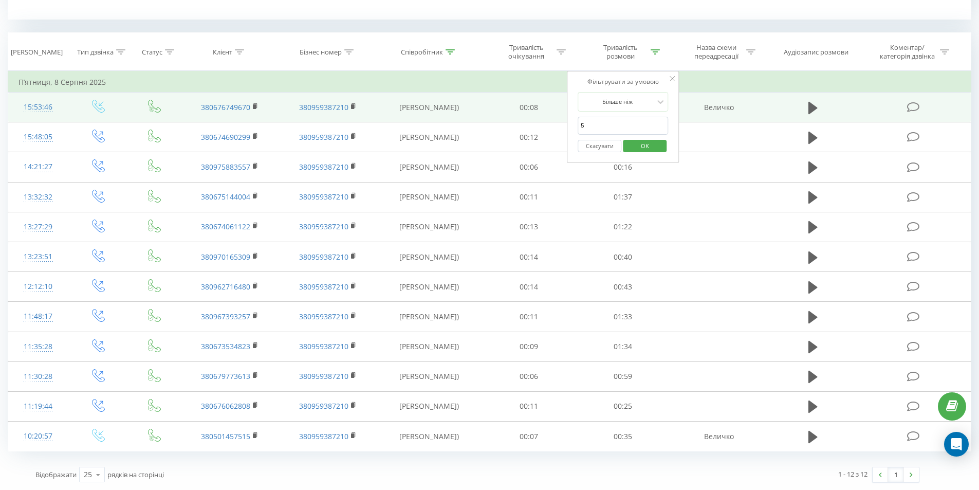
drag, startPoint x: 598, startPoint y: 127, endPoint x: 554, endPoint y: 119, distance: 44.9
click at [560, 119] on table "Фільтрувати за умовою Дорівнює Введіть значення Скасувати OK Фільтрувати за умо…" at bounding box center [489, 261] width 963 height 380
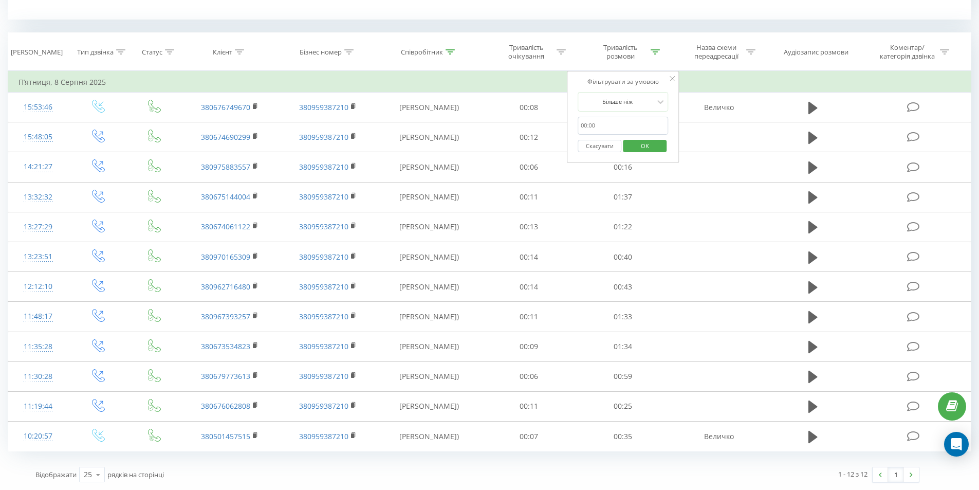
click at [652, 149] on span "OK" at bounding box center [644, 146] width 29 height 16
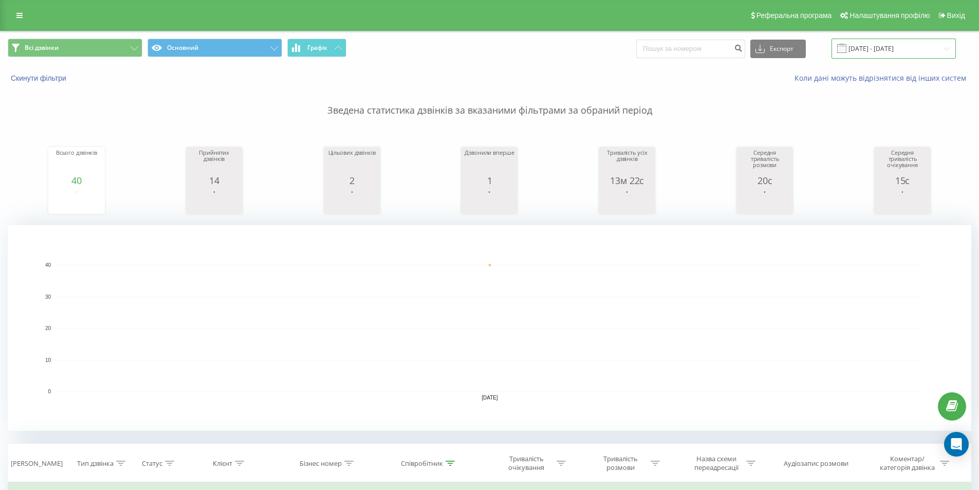
click at [899, 46] on input "[DATE] - [DATE]" at bounding box center [893, 49] width 124 height 20
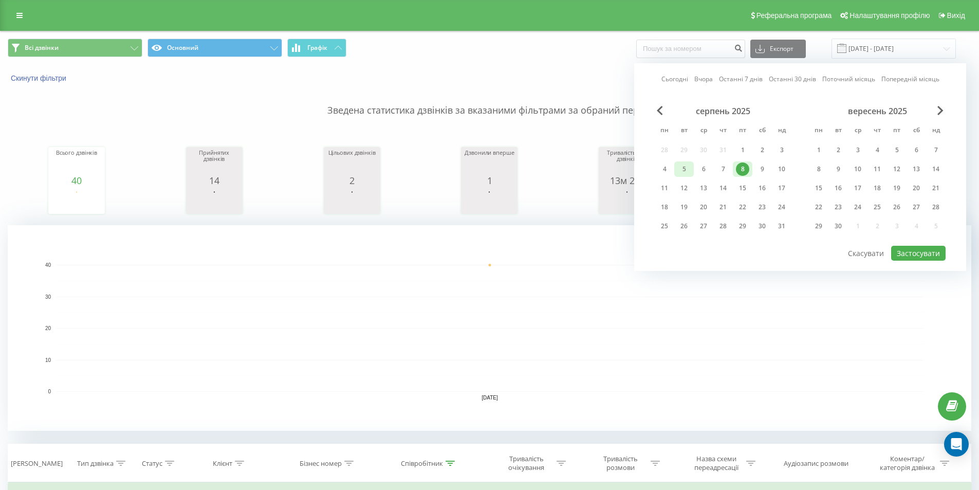
click at [678, 170] on div "5" at bounding box center [683, 168] width 13 height 13
click at [746, 165] on div "8" at bounding box center [742, 168] width 13 height 13
click at [914, 250] on button "Застосувати" at bounding box center [918, 253] width 54 height 15
type input "[DATE] - [DATE]"
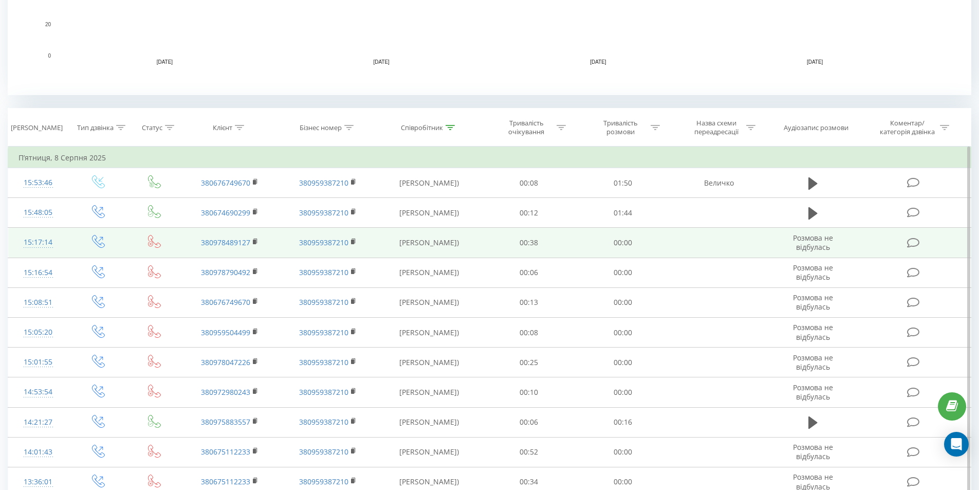
scroll to position [411, 0]
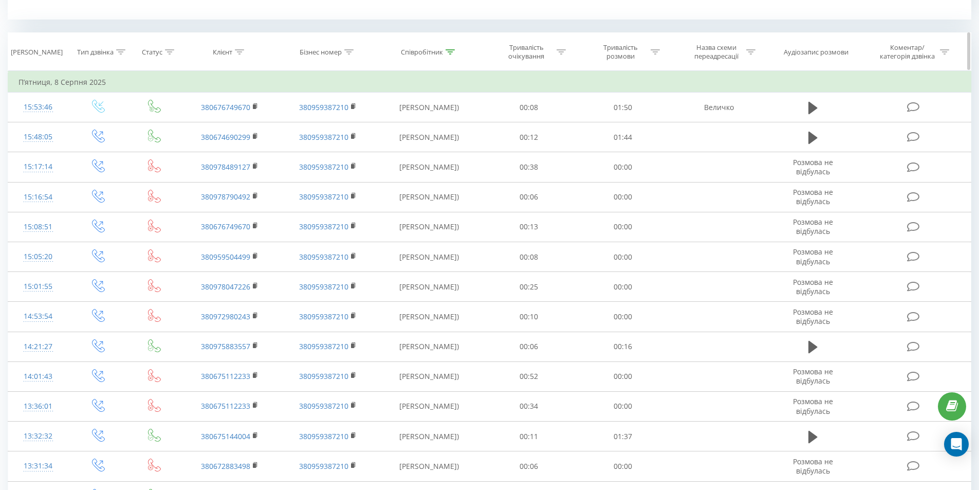
click at [442, 49] on div "Співробітник" at bounding box center [422, 52] width 42 height 9
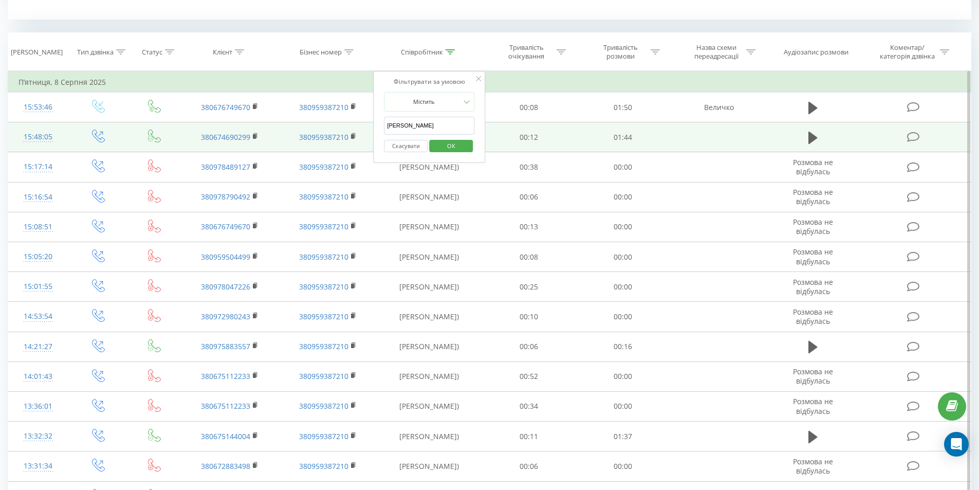
drag, startPoint x: 374, startPoint y: 130, endPoint x: 324, endPoint y: 130, distance: 50.9
click at [326, 130] on table "Фільтрувати за умовою Дорівнює Введіть значення Скасувати OK Фільтрувати за умо…" at bounding box center [489, 455] width 963 height 769
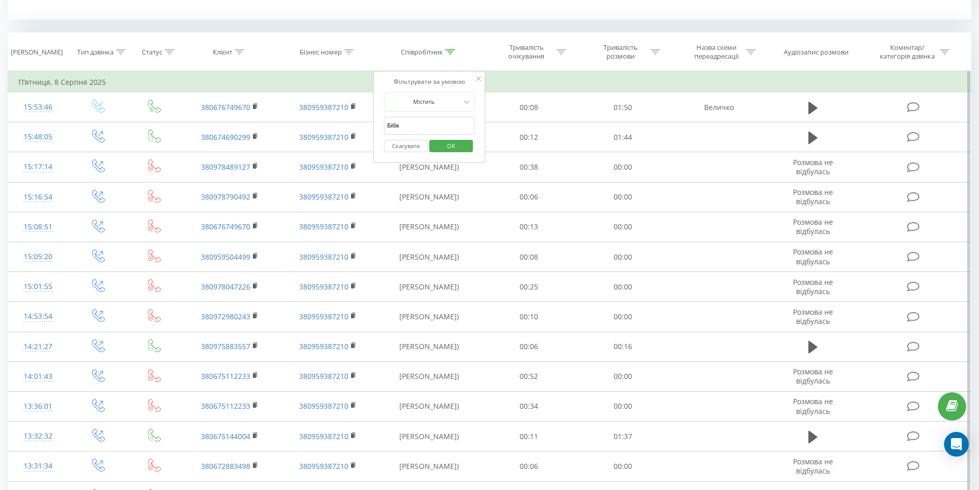
click at [463, 145] on span "OK" at bounding box center [451, 146] width 29 height 16
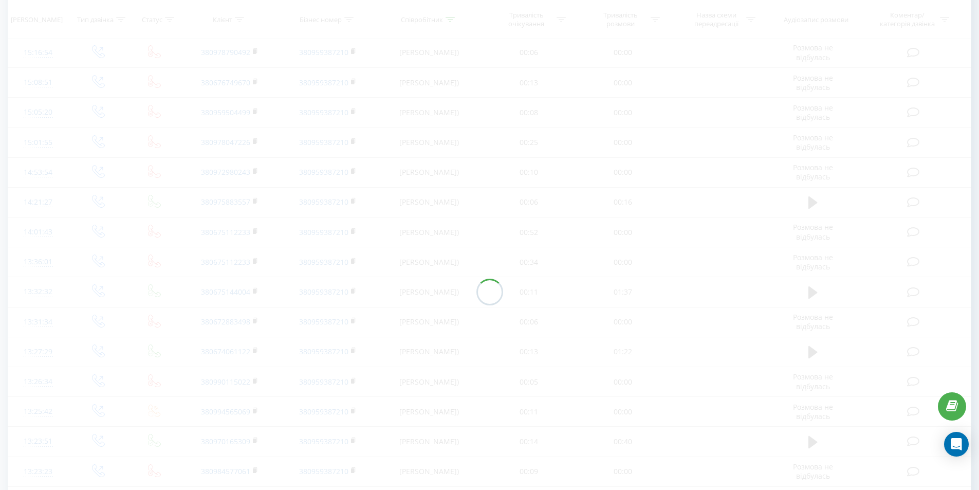
scroll to position [232, 0]
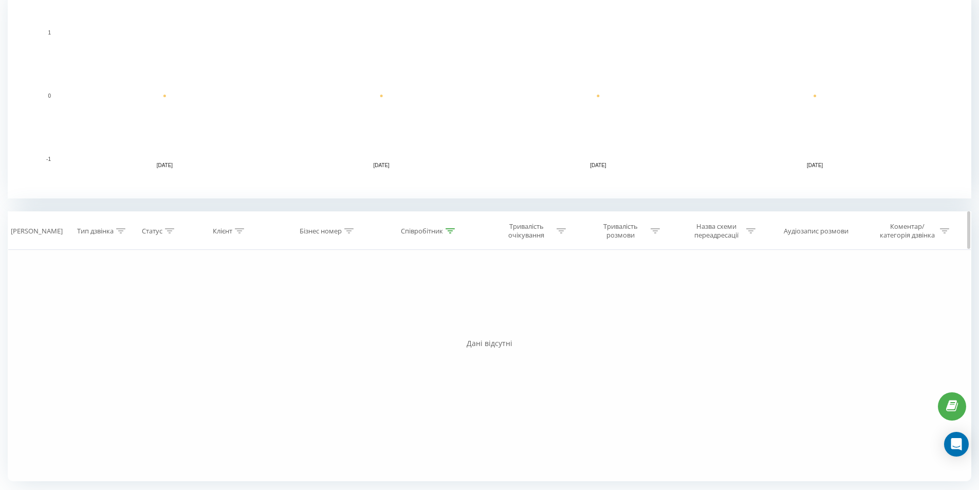
click at [449, 228] on icon at bounding box center [449, 230] width 9 height 5
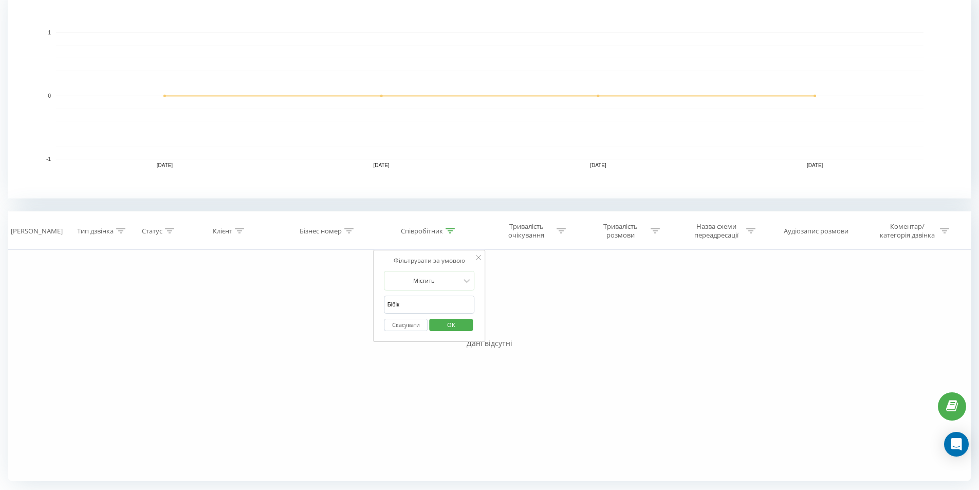
drag, startPoint x: 415, startPoint y: 309, endPoint x: 245, endPoint y: 299, distance: 170.3
click at [245, 308] on div "Фільтрувати за умовою Дорівнює Введіть значення Скасувати OK Фільтрувати за умо…" at bounding box center [489, 365] width 963 height 231
click at [460, 320] on span "OK" at bounding box center [451, 324] width 29 height 16
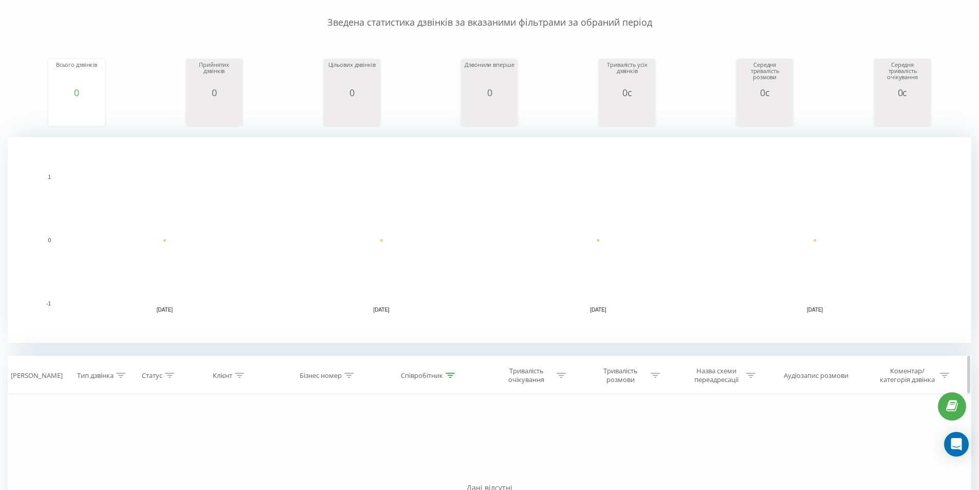
click at [447, 378] on div at bounding box center [449, 375] width 9 height 9
drag, startPoint x: 423, startPoint y: 455, endPoint x: 145, endPoint y: 419, distance: 280.2
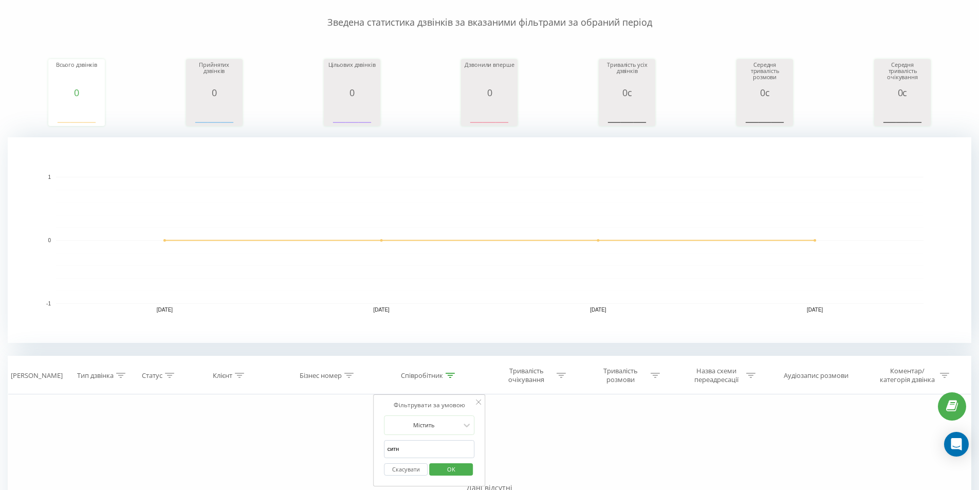
click at [445, 471] on span "OK" at bounding box center [451, 469] width 29 height 16
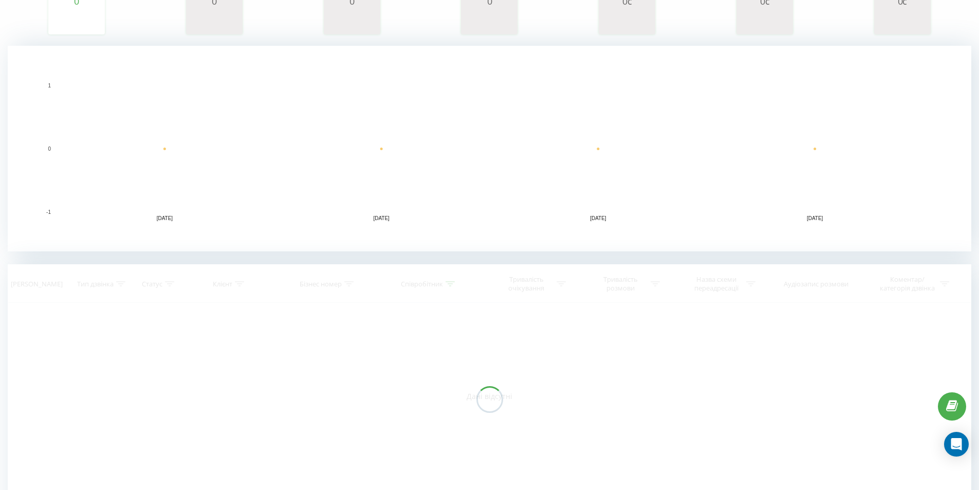
scroll to position [232, 0]
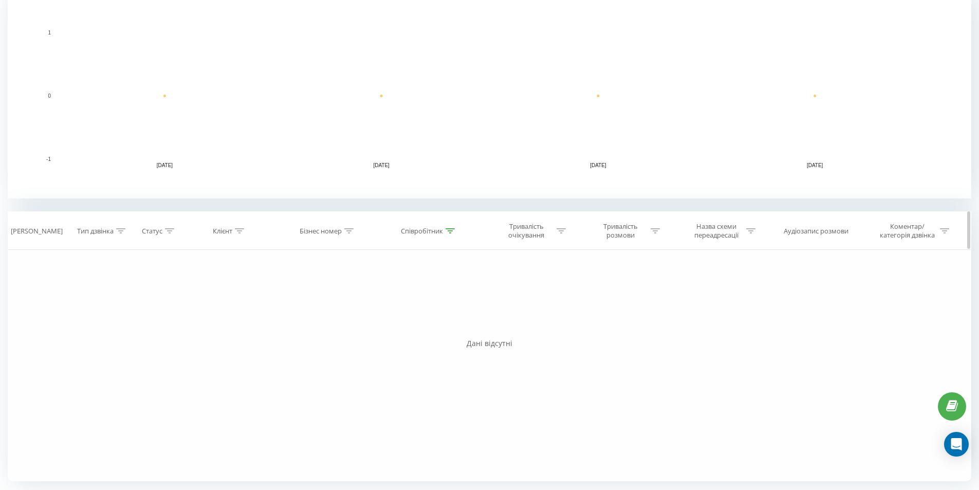
click at [451, 225] on th "Співробітник" at bounding box center [429, 231] width 105 height 38
click at [450, 232] on icon at bounding box center [449, 230] width 9 height 5
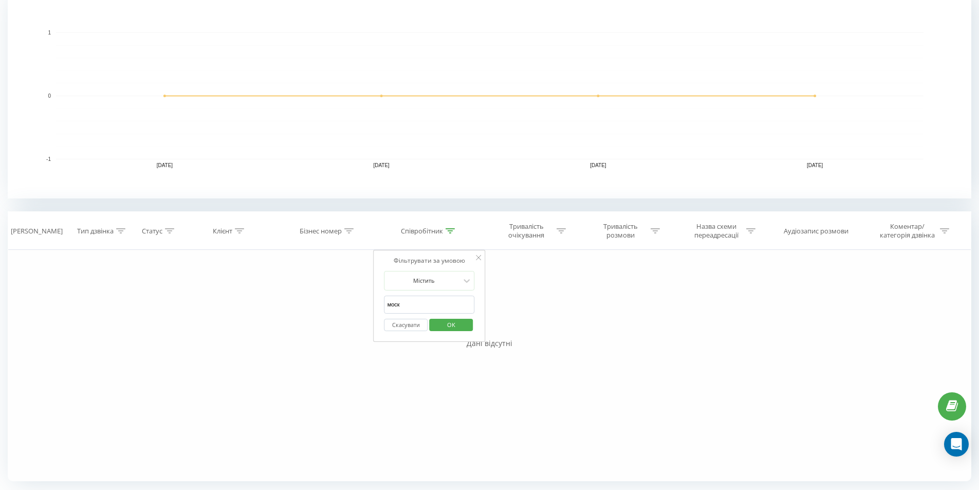
drag, startPoint x: 390, startPoint y: 297, endPoint x: 271, endPoint y: 282, distance: 120.7
click at [272, 282] on div "Фільтрувати за умовою Дорівнює Введіть значення Скасувати OK Фільтрувати за умо…" at bounding box center [489, 365] width 963 height 231
type input "ткач"
click at [461, 327] on span "OK" at bounding box center [451, 324] width 29 height 16
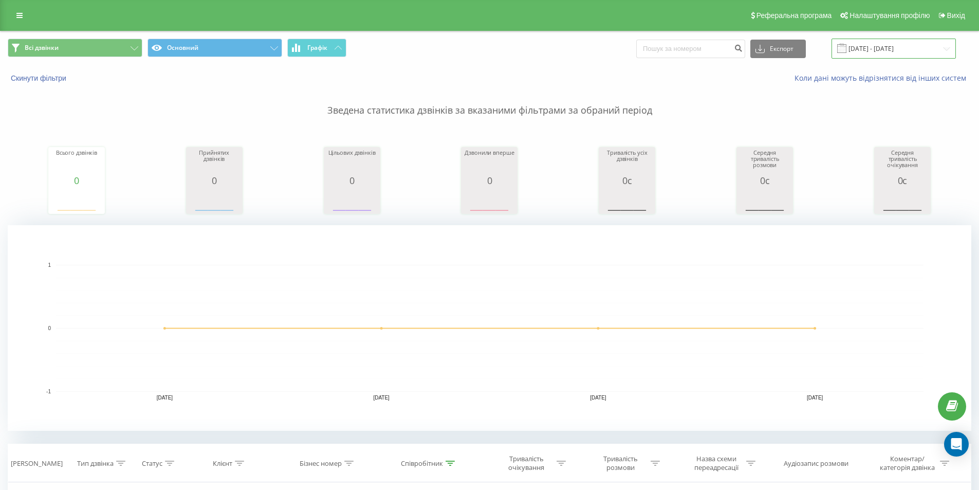
click at [891, 51] on input "[DATE] - [DATE]" at bounding box center [893, 49] width 124 height 20
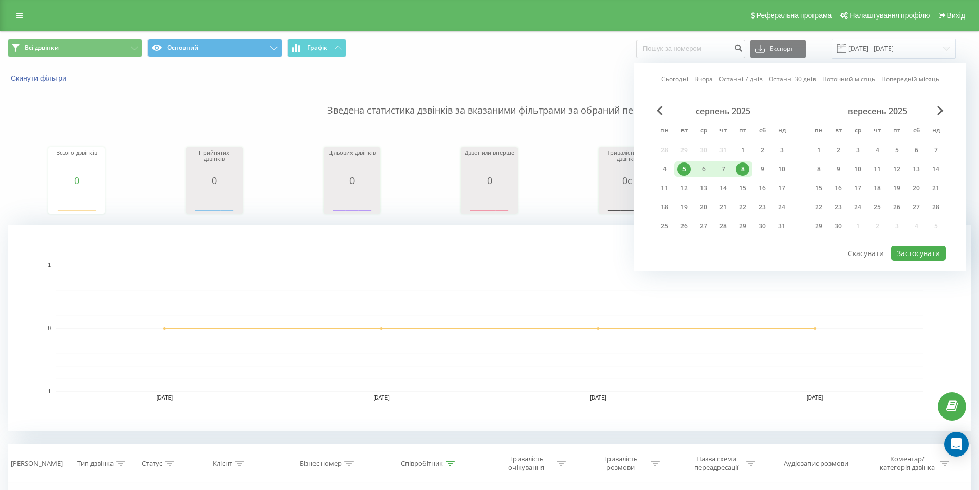
click at [666, 161] on div "серпень 2025 пн вт ср чт пт сб нд 28 29 30 31 1 2 3 4 5 6 7 8 9 10 11 12 13 14 …" at bounding box center [722, 172] width 137 height 132
click at [664, 165] on div "4" at bounding box center [664, 168] width 13 height 13
click at [924, 257] on button "Застосувати" at bounding box center [918, 253] width 54 height 15
type input "[DATE] - [DATE]"
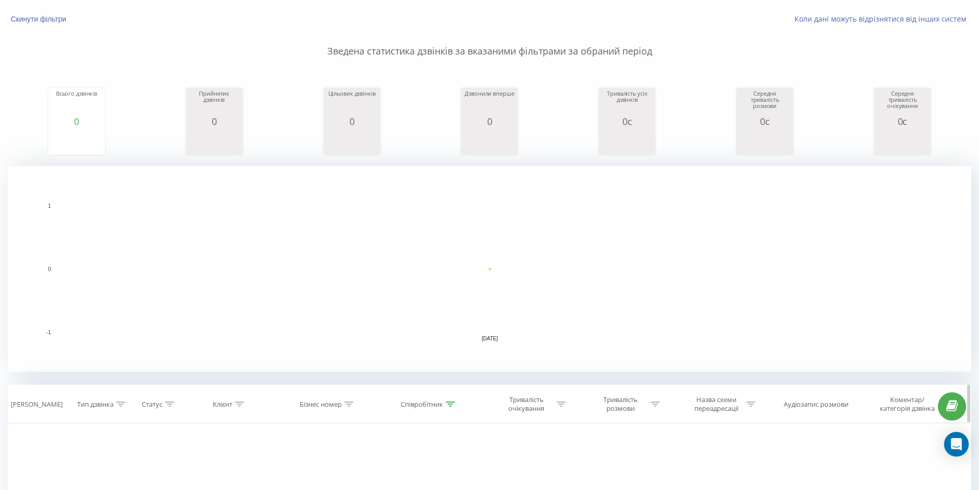
scroll to position [205, 0]
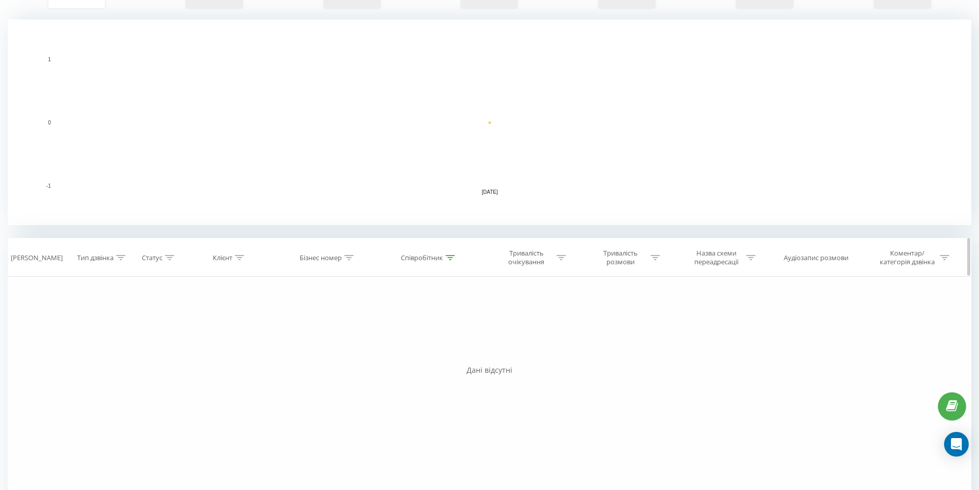
click at [451, 255] on icon at bounding box center [449, 257] width 9 height 5
drag, startPoint x: 402, startPoint y: 335, endPoint x: 260, endPoint y: 325, distance: 141.6
click at [269, 325] on div "Фільтрувати за умовою Дорівнює Введіть значення Скасувати OK Фільтрувати за умо…" at bounding box center [489, 391] width 963 height 231
click at [450, 348] on span "OK" at bounding box center [451, 351] width 29 height 16
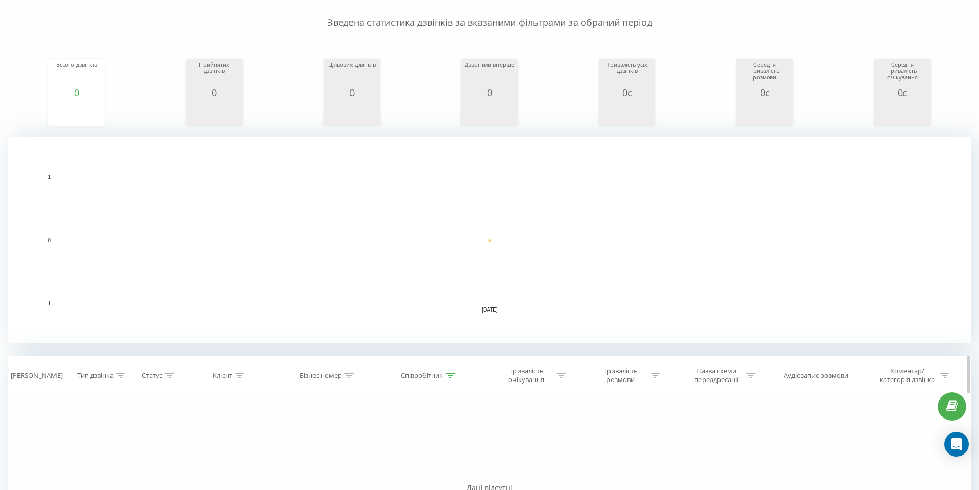
drag, startPoint x: 452, startPoint y: 376, endPoint x: 442, endPoint y: 381, distance: 11.0
click at [452, 376] on icon at bounding box center [449, 374] width 9 height 5
drag, startPoint x: 406, startPoint y: 449, endPoint x: 197, endPoint y: 417, distance: 211.6
click at [439, 471] on span "OK" at bounding box center [451, 469] width 29 height 16
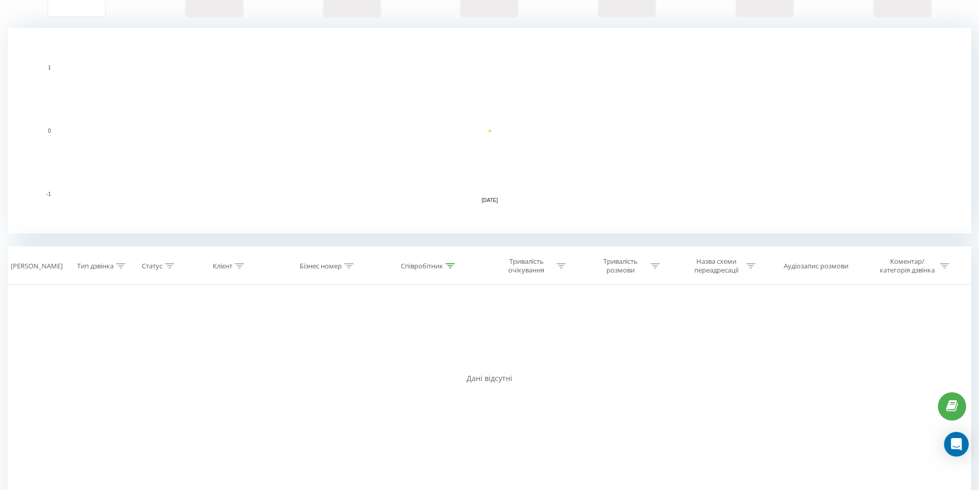
scroll to position [232, 0]
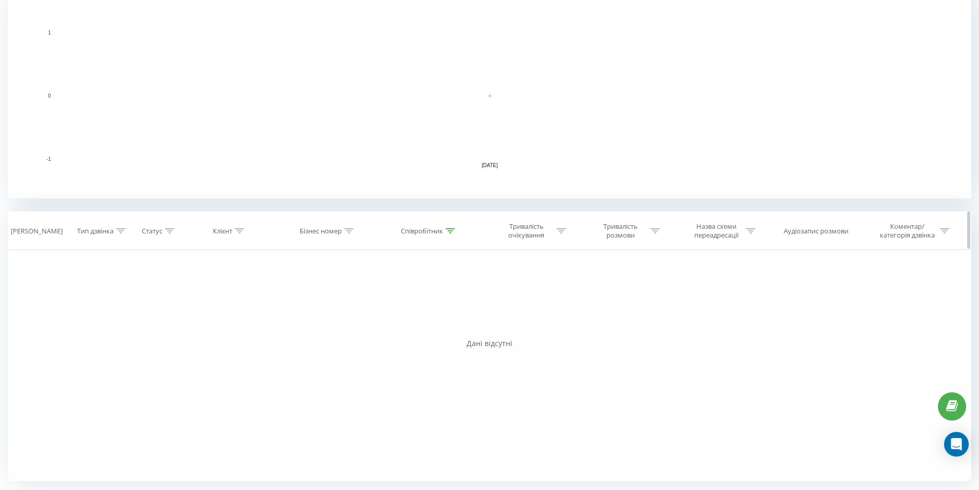
click at [449, 229] on icon at bounding box center [449, 230] width 9 height 5
drag, startPoint x: 409, startPoint y: 302, endPoint x: 191, endPoint y: 293, distance: 218.5
click at [198, 293] on div "Фільтрувати за умовою Дорівнює Введіть значення Скасувати OK Фільтрувати за умо…" at bounding box center [489, 365] width 963 height 231
click at [452, 323] on span "OK" at bounding box center [451, 324] width 29 height 16
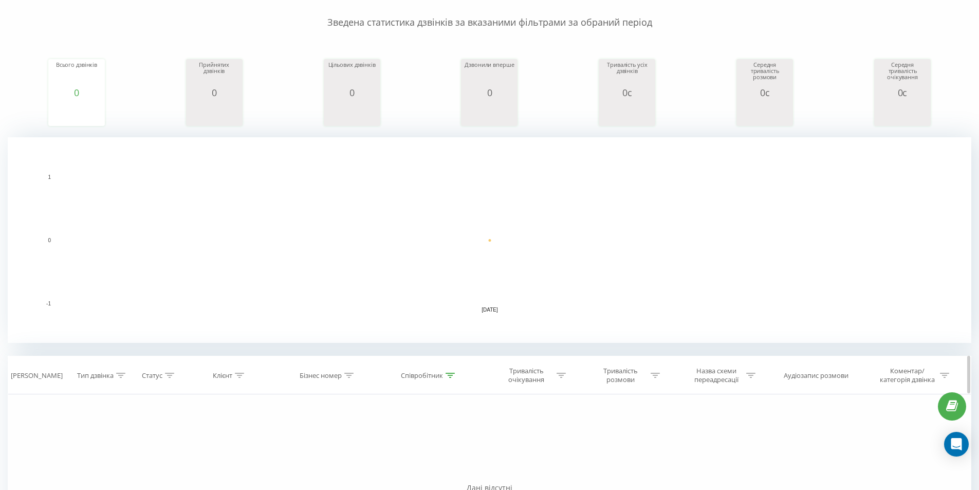
click at [452, 371] on th "Співробітник" at bounding box center [429, 375] width 105 height 38
click at [452, 372] on icon at bounding box center [449, 374] width 9 height 5
drag, startPoint x: 426, startPoint y: 445, endPoint x: 131, endPoint y: 403, distance: 297.9
type input "ткач"
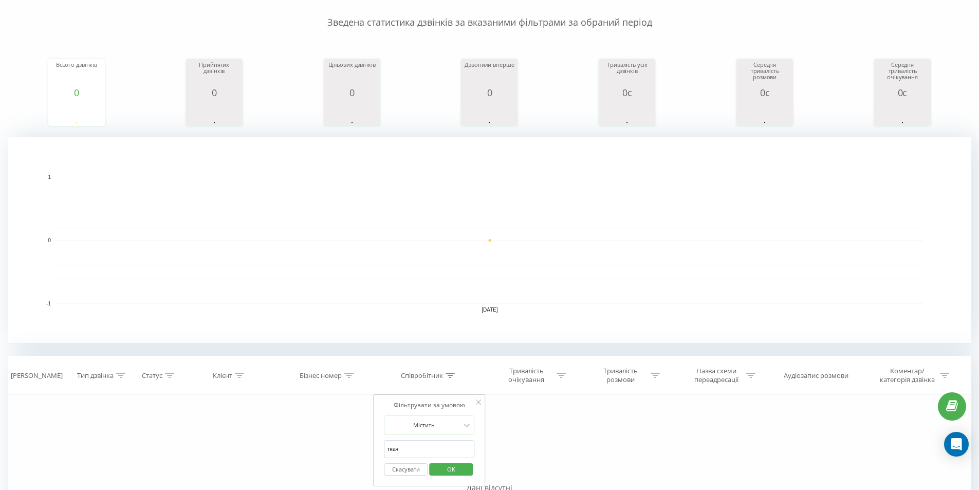
click at [448, 471] on span "OK" at bounding box center [451, 469] width 29 height 16
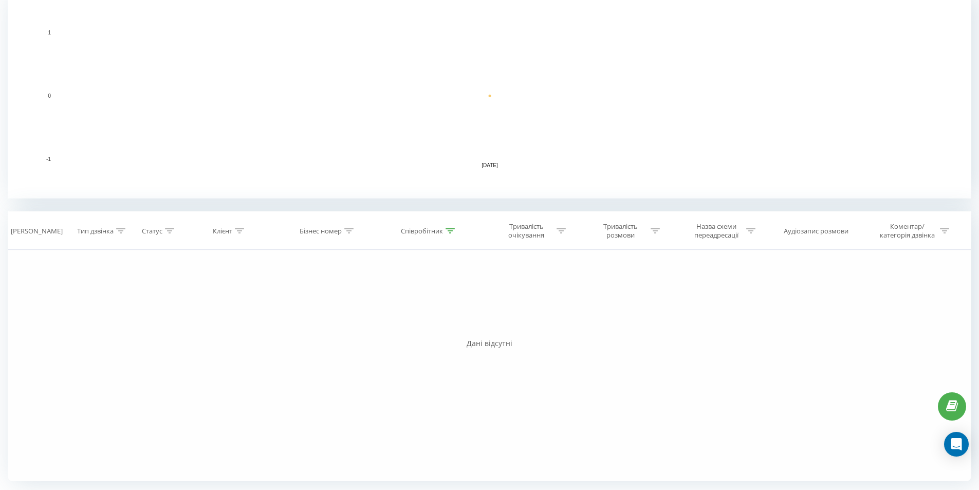
scroll to position [27, 0]
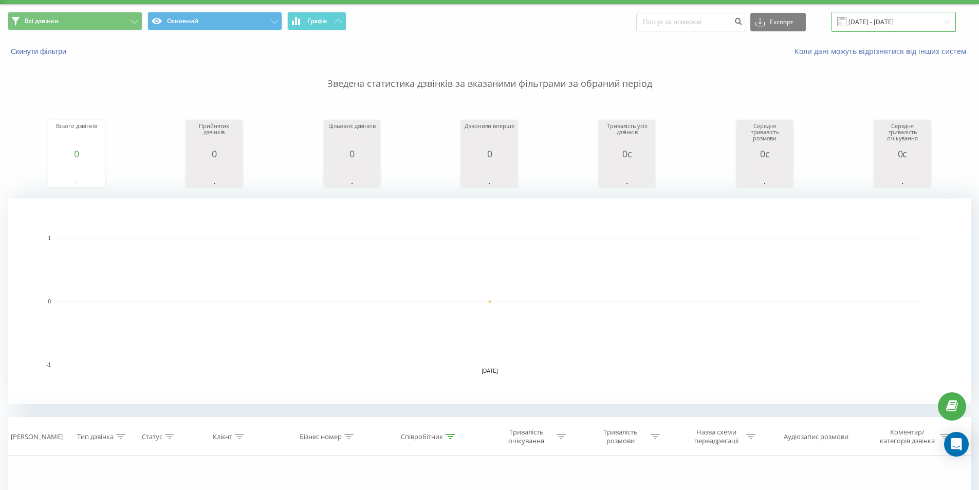
click at [933, 24] on input "[DATE] - [DATE]" at bounding box center [893, 22] width 124 height 20
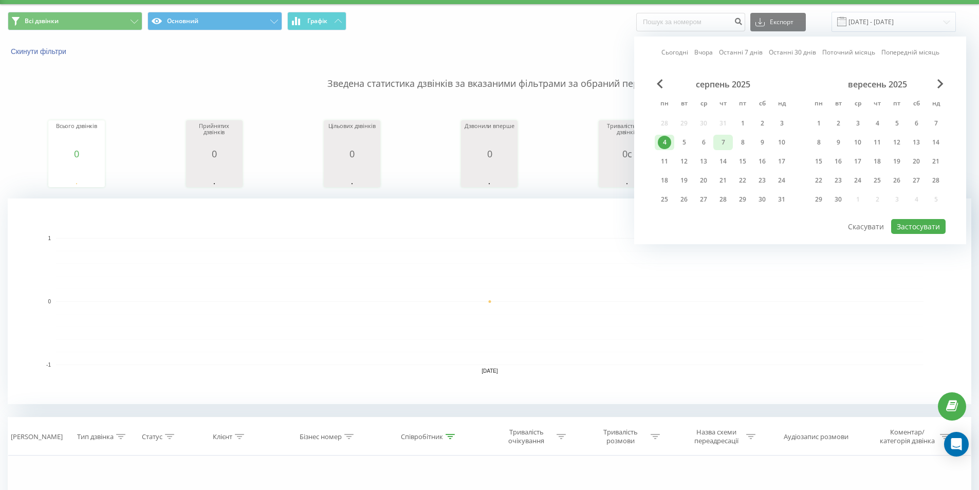
click at [732, 141] on div "7" at bounding box center [723, 142] width 20 height 15
click at [739, 141] on div "8" at bounding box center [742, 142] width 13 height 13
click at [726, 138] on div "7" at bounding box center [722, 142] width 13 height 13
click at [740, 139] on div "8" at bounding box center [742, 142] width 13 height 13
click at [726, 143] on div "7" at bounding box center [722, 142] width 13 height 13
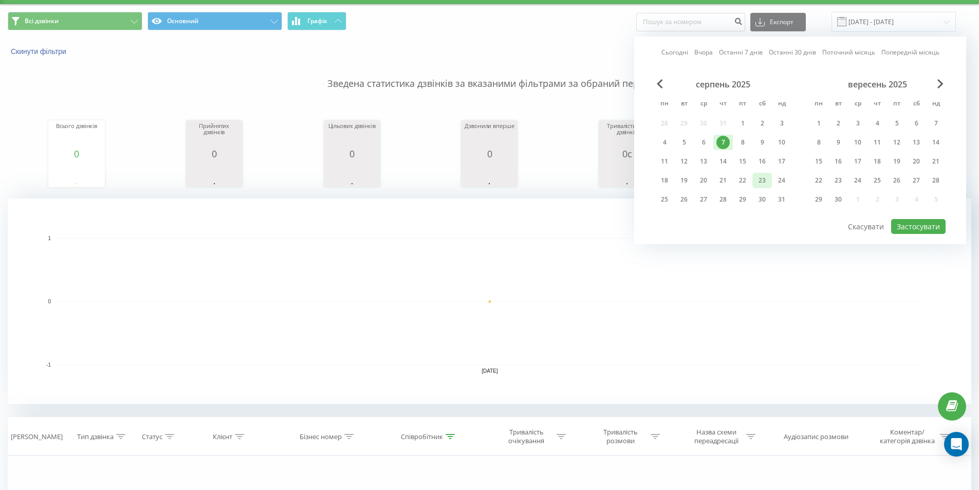
drag, startPoint x: 759, startPoint y: 187, endPoint x: 755, endPoint y: 177, distance: 11.5
click at [758, 189] on div "серпень 2025 пн вт ср чт пт сб нд 28 29 30 31 1 2 3 4 5 6 7 8 9 10 11 12 13 14 …" at bounding box center [722, 145] width 137 height 132
click at [747, 142] on div "8" at bounding box center [742, 142] width 13 height 13
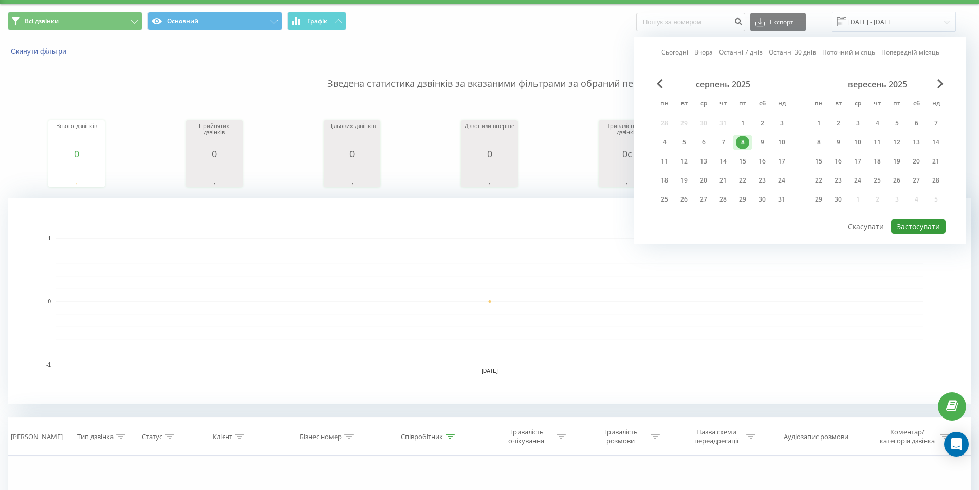
click at [927, 230] on button "Застосувати" at bounding box center [918, 226] width 54 height 15
type input "[DATE] - [DATE]"
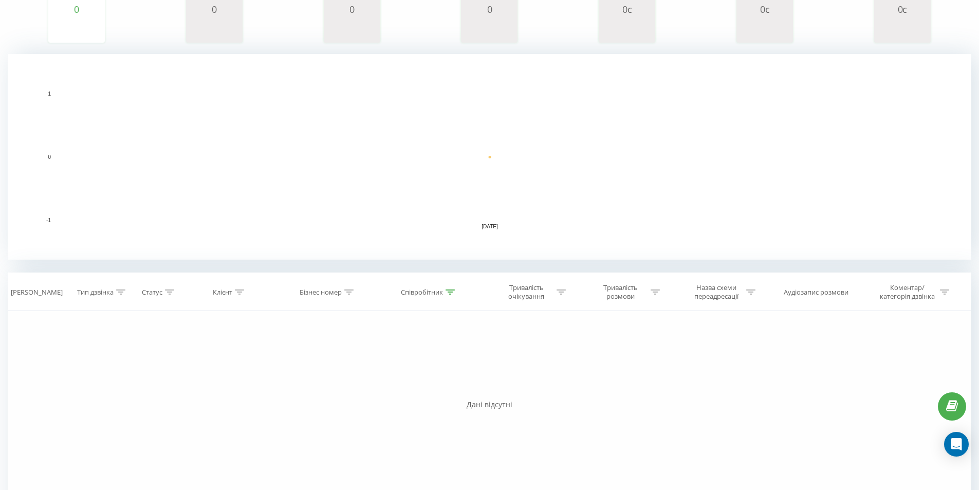
scroll to position [232, 0]
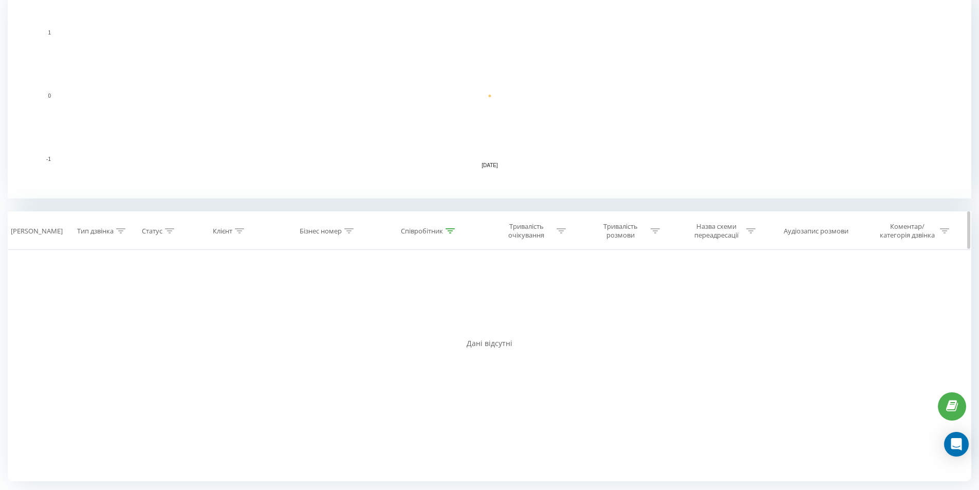
click at [443, 231] on div "Співробітник" at bounding box center [428, 231] width 54 height 9
drag, startPoint x: 414, startPoint y: 298, endPoint x: 205, endPoint y: 298, distance: 208.6
click at [220, 299] on div "Фільтрувати за умовою Дорівнює Введіть значення Скасувати OK Фільтрувати за умо…" at bounding box center [489, 365] width 963 height 231
type input "[PERSON_NAME]"
click at [456, 327] on span "OK" at bounding box center [451, 324] width 29 height 16
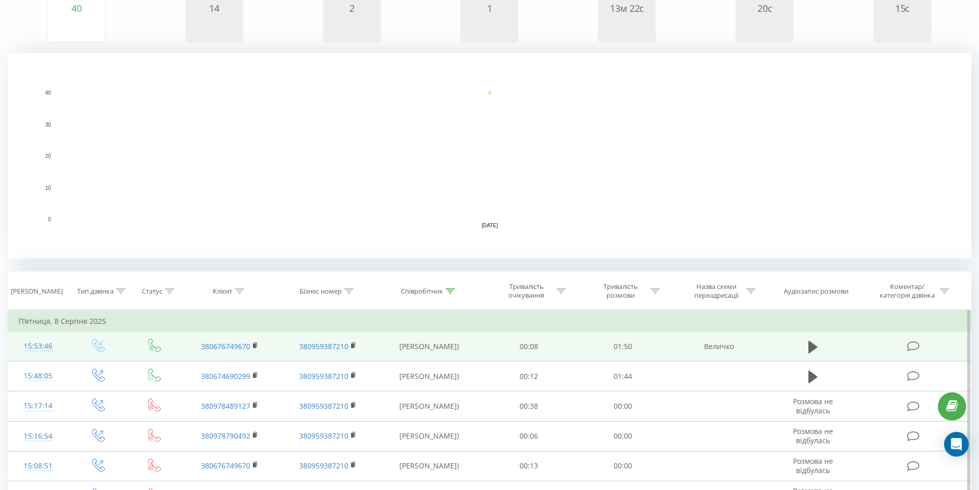
scroll to position [183, 0]
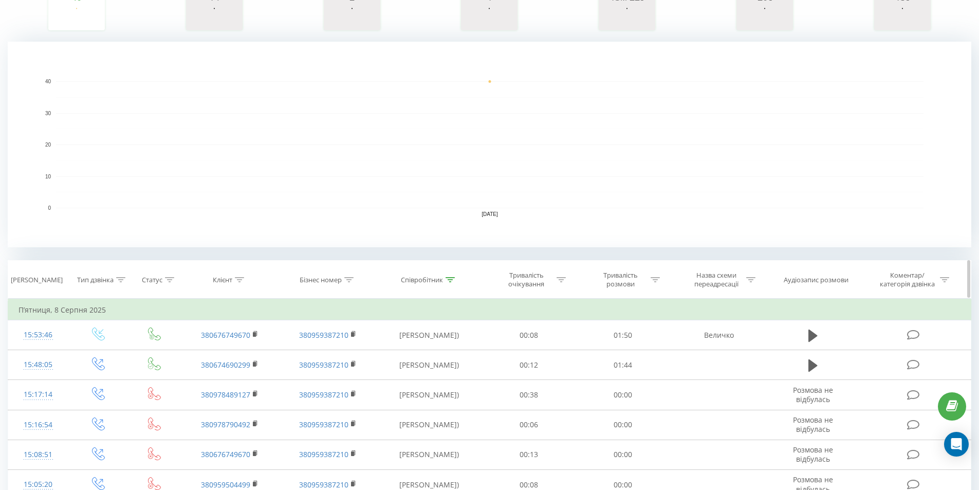
click at [646, 281] on div "Тривалість розмови" at bounding box center [620, 279] width 55 height 17
click at [613, 351] on input "text" at bounding box center [622, 353] width 90 height 18
type input "5"
click at [661, 322] on div at bounding box center [659, 329] width 11 height 15
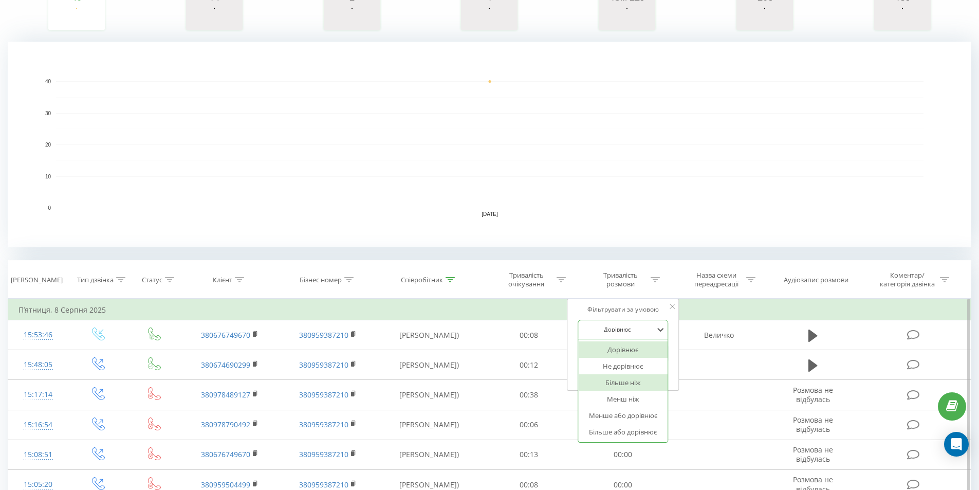
click at [618, 387] on div "Більше ніж" at bounding box center [622, 382] width 89 height 16
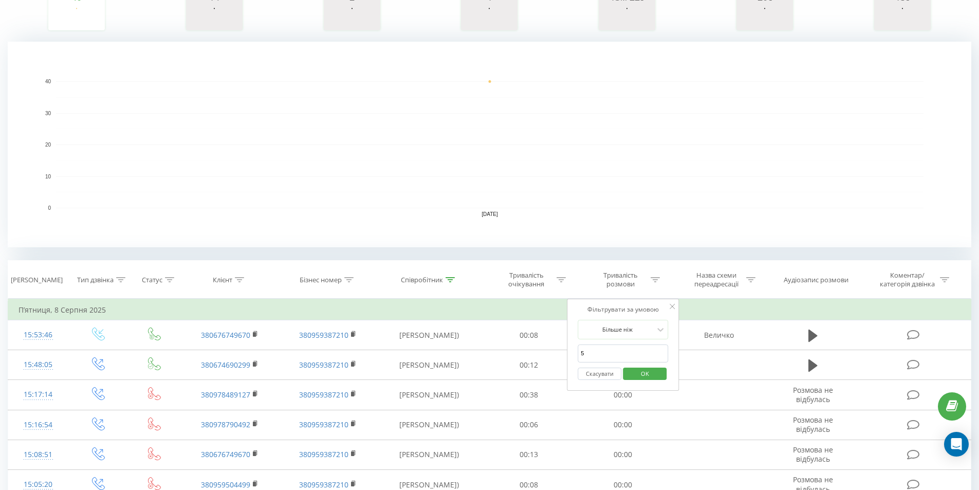
click at [653, 373] on span "OK" at bounding box center [644, 373] width 29 height 16
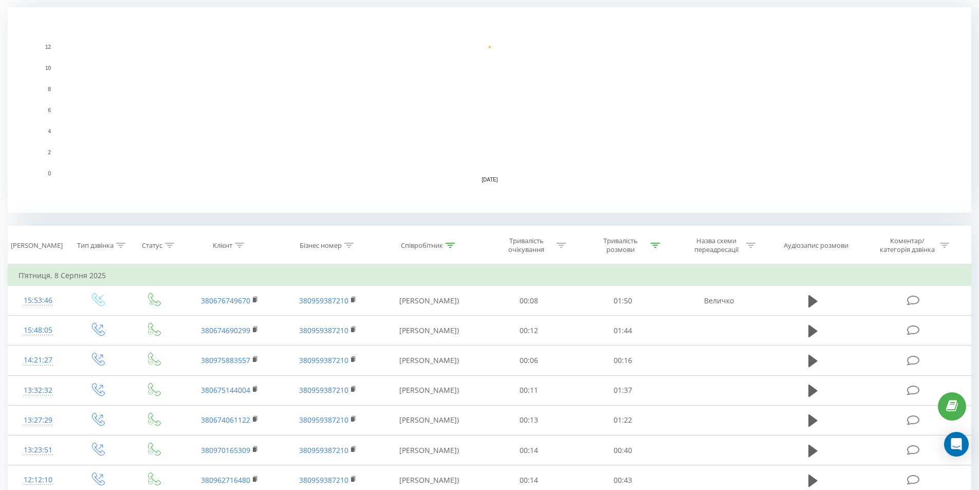
scroll to position [205, 0]
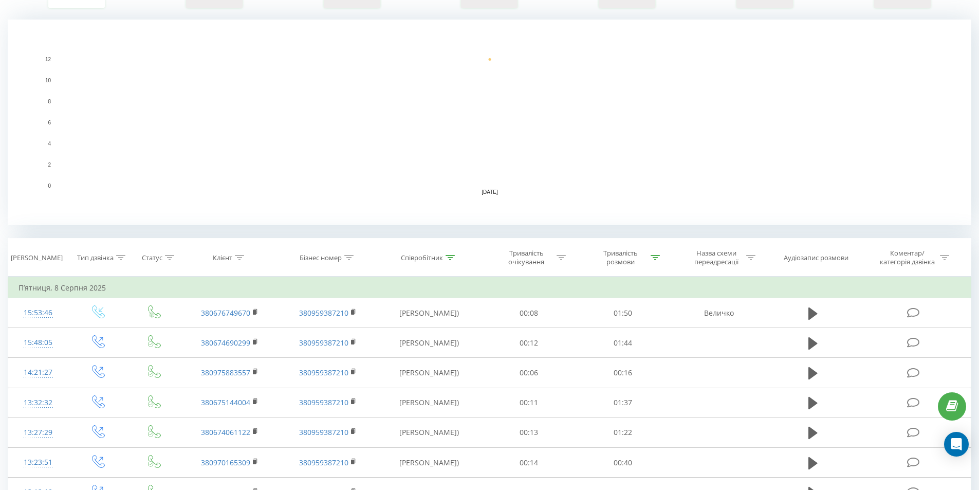
drag, startPoint x: 448, startPoint y: 256, endPoint x: 430, endPoint y: 313, distance: 59.8
click at [447, 256] on icon at bounding box center [449, 257] width 9 height 5
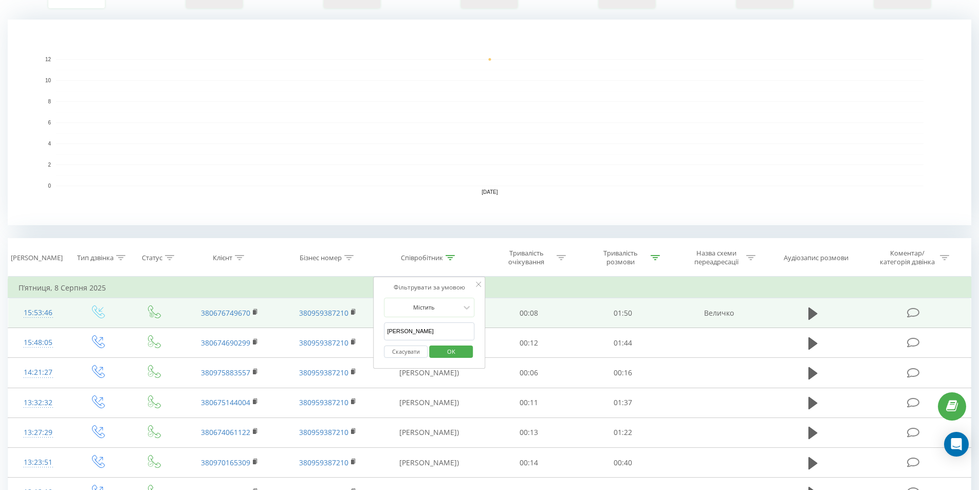
drag, startPoint x: 222, startPoint y: 304, endPoint x: 96, endPoint y: 302, distance: 125.9
click at [125, 302] on table "Фільтрувати за умовою Дорівнює Введіть значення Скасувати OK Фільтрувати за умо…" at bounding box center [489, 466] width 963 height 380
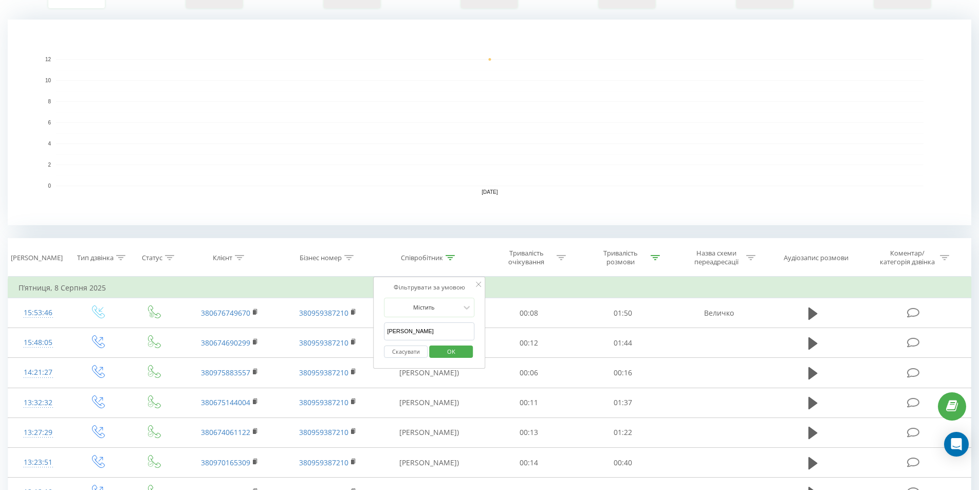
type input "[PERSON_NAME]"
click at [452, 345] on span "OK" at bounding box center [451, 351] width 29 height 16
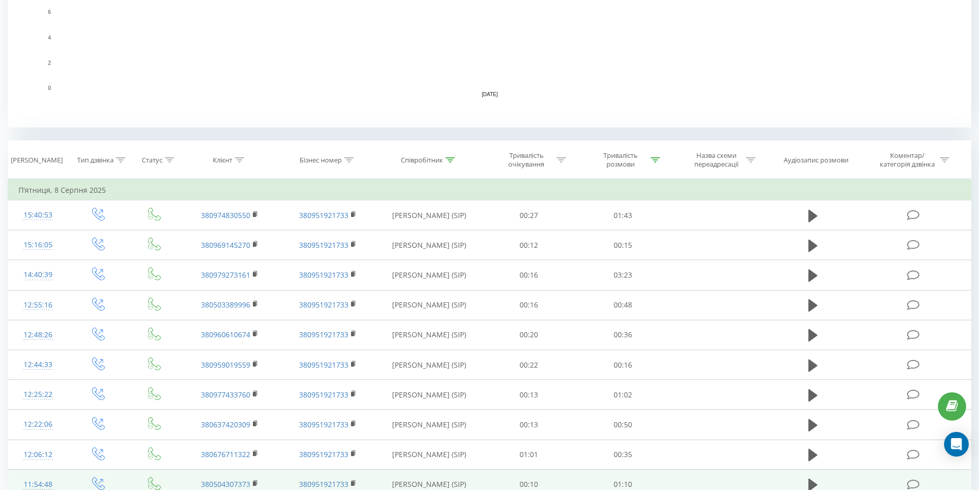
scroll to position [308, 0]
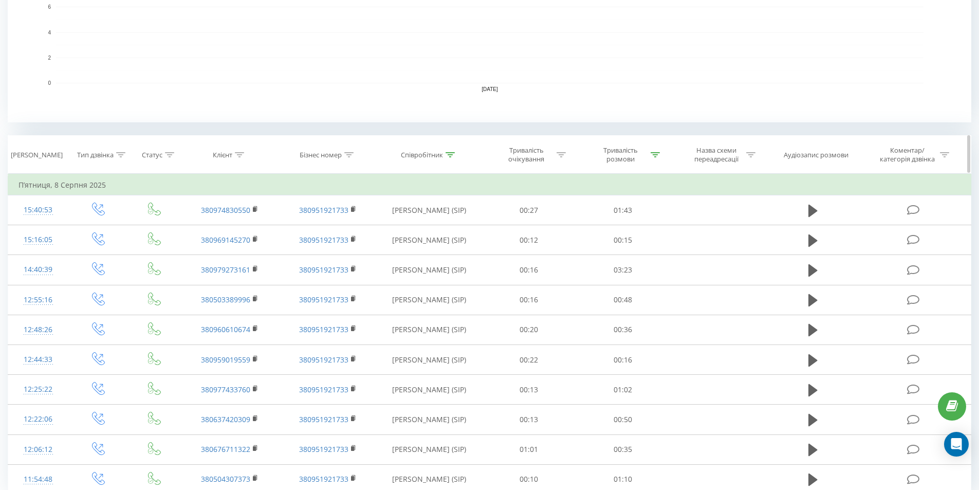
drag, startPoint x: 660, startPoint y: 166, endPoint x: 657, endPoint y: 157, distance: 9.6
click at [660, 166] on th "Тривалість розмови" at bounding box center [623, 155] width 94 height 38
click at [656, 157] on div at bounding box center [654, 155] width 9 height 9
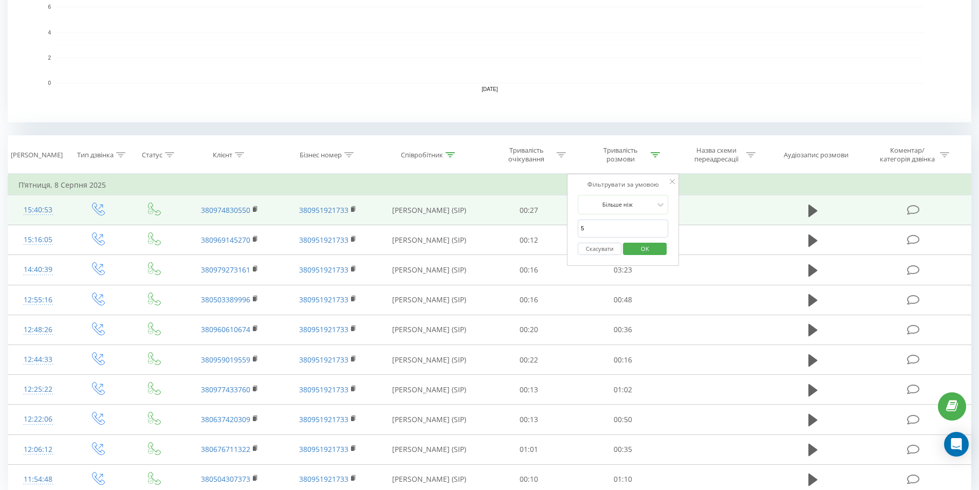
drag, startPoint x: 600, startPoint y: 231, endPoint x: 553, endPoint y: 221, distance: 48.3
click at [528, 228] on table "Фільтрувати за умовою Дорівнює Введіть значення Скасувати OK Фільтрувати за умо…" at bounding box center [489, 334] width 963 height 321
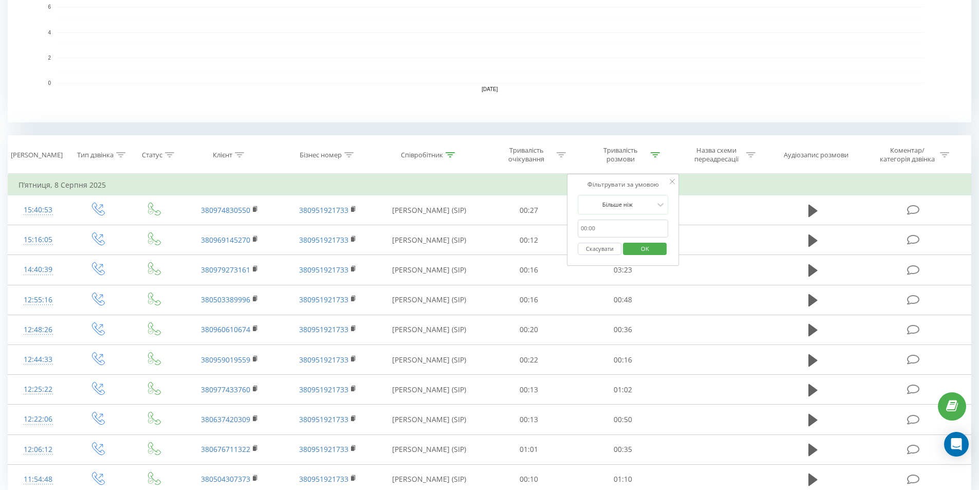
click at [644, 243] on span "OK" at bounding box center [644, 248] width 29 height 16
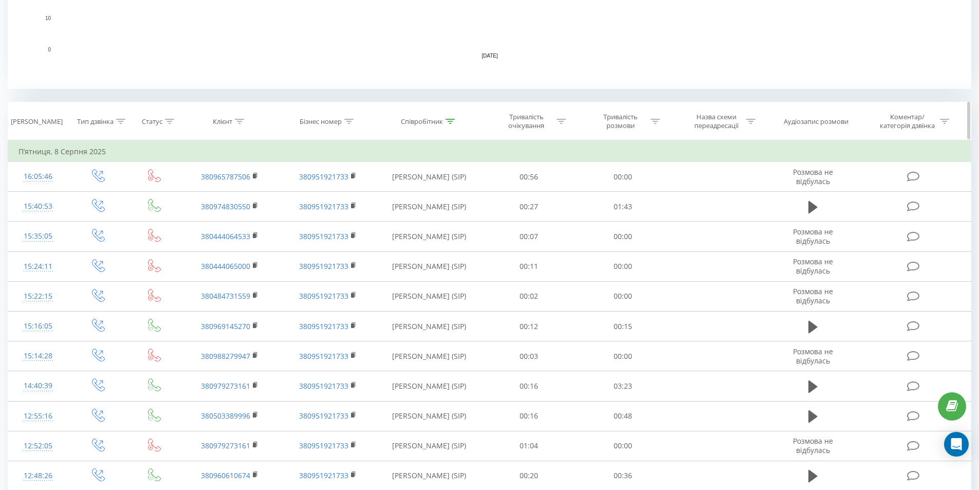
scroll to position [286, 0]
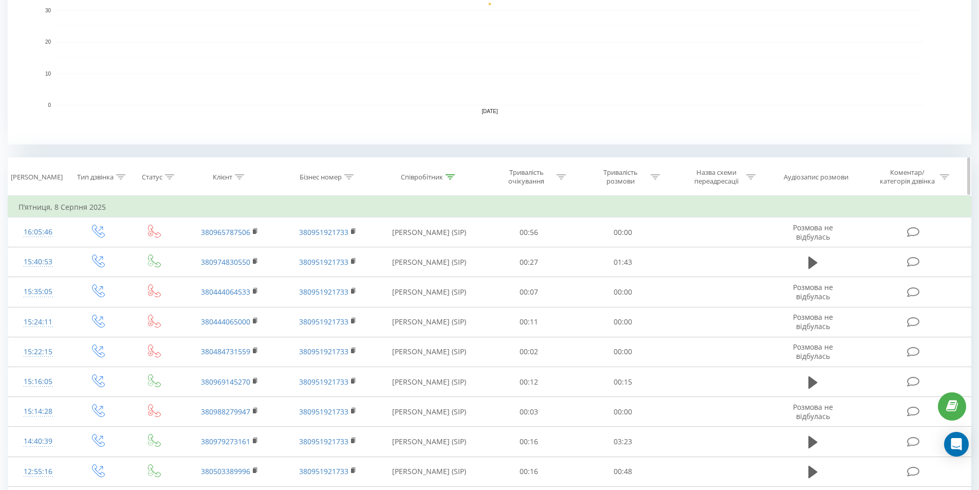
click at [449, 176] on icon at bounding box center [449, 176] width 9 height 5
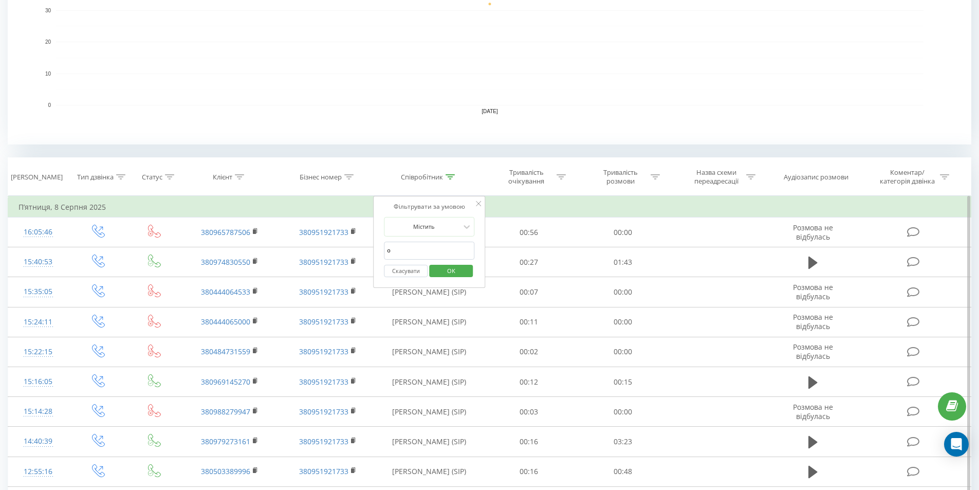
type input "[PERSON_NAME]"
click at [443, 266] on span "OK" at bounding box center [451, 270] width 29 height 16
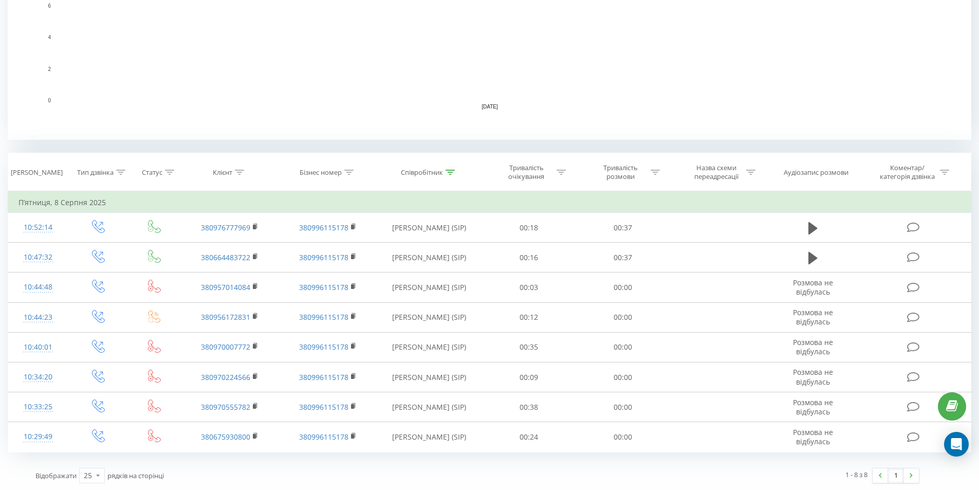
scroll to position [292, 0]
click at [658, 173] on icon at bounding box center [654, 170] width 9 height 5
click at [609, 238] on input "text" at bounding box center [622, 245] width 90 height 18
type input "5"
click at [654, 266] on span "OK" at bounding box center [644, 265] width 29 height 16
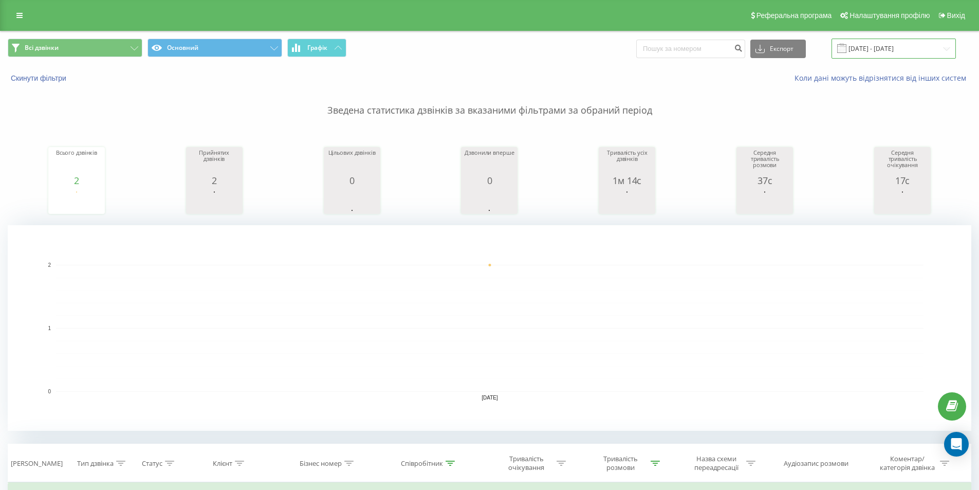
click at [889, 45] on input "[DATE] - [DATE]" at bounding box center [893, 49] width 124 height 20
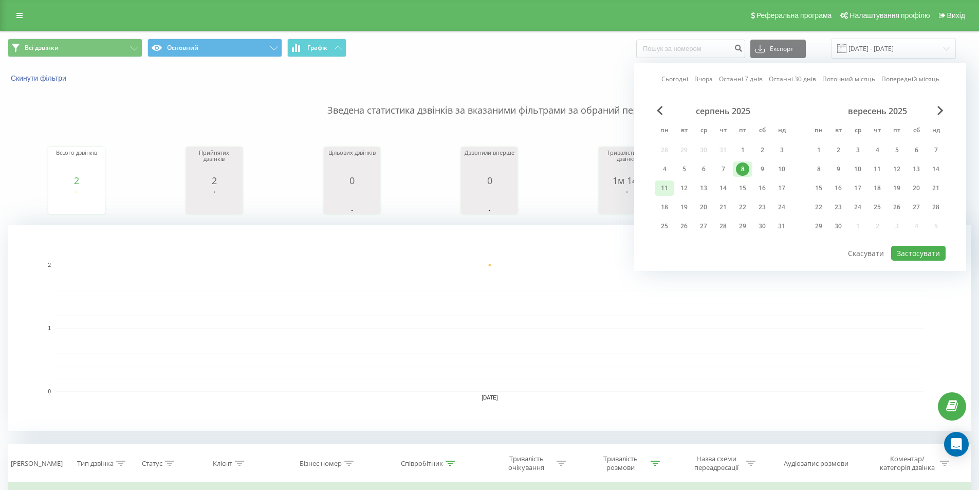
click at [667, 193] on div "11" at bounding box center [664, 187] width 13 height 13
click at [748, 190] on div "15" at bounding box center [742, 187] width 13 height 13
click at [666, 190] on div "11" at bounding box center [664, 187] width 13 height 13
drag, startPoint x: 666, startPoint y: 190, endPoint x: 745, endPoint y: 190, distance: 79.6
click at [745, 190] on div "11 12 13 14 15 16 17" at bounding box center [722, 187] width 137 height 15
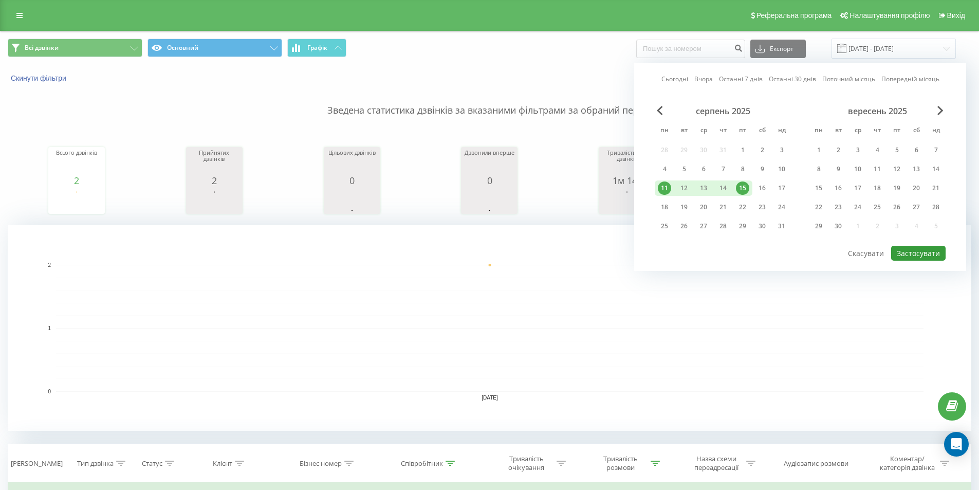
click at [914, 250] on button "Застосувати" at bounding box center [918, 253] width 54 height 15
type input "[DATE] - [DATE]"
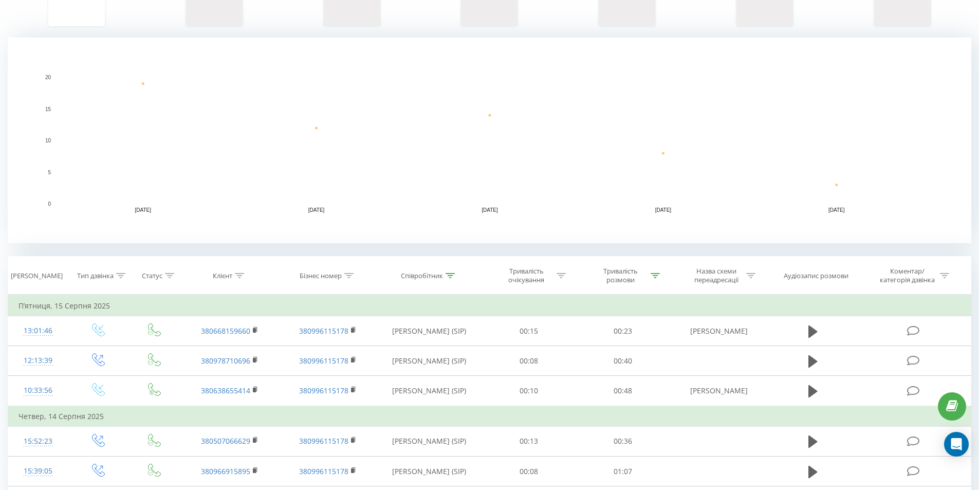
scroll to position [257, 0]
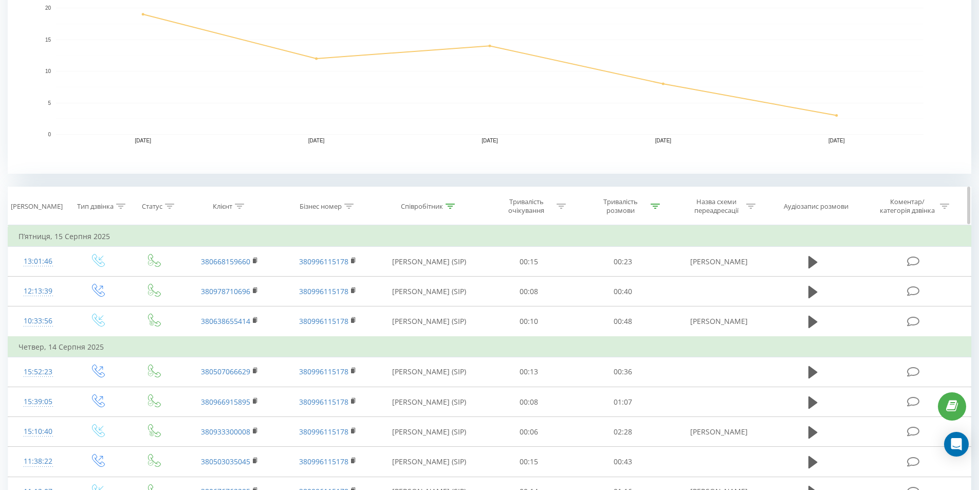
click at [559, 206] on div at bounding box center [560, 206] width 9 height 9
click at [450, 211] on th "Співробітник" at bounding box center [429, 206] width 105 height 38
click at [450, 204] on icon at bounding box center [449, 205] width 9 height 5
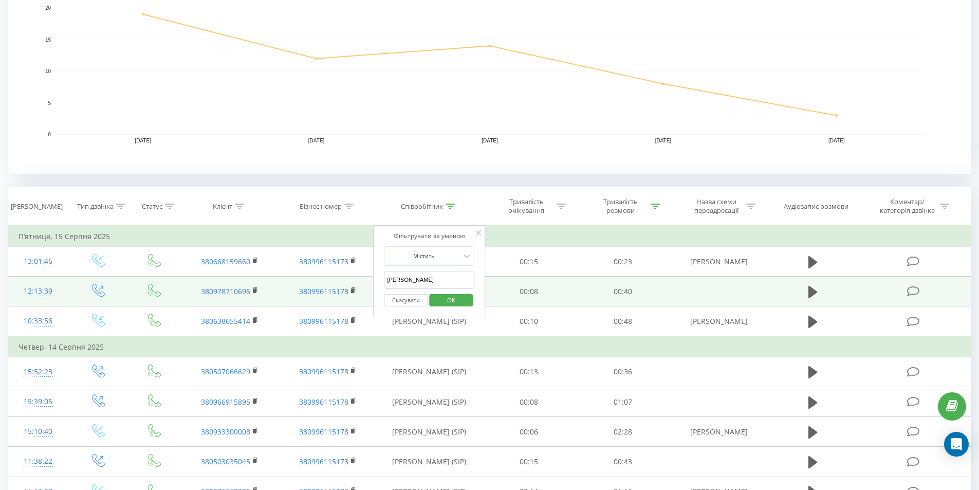
drag, startPoint x: 431, startPoint y: 281, endPoint x: 277, endPoint y: 280, distance: 154.1
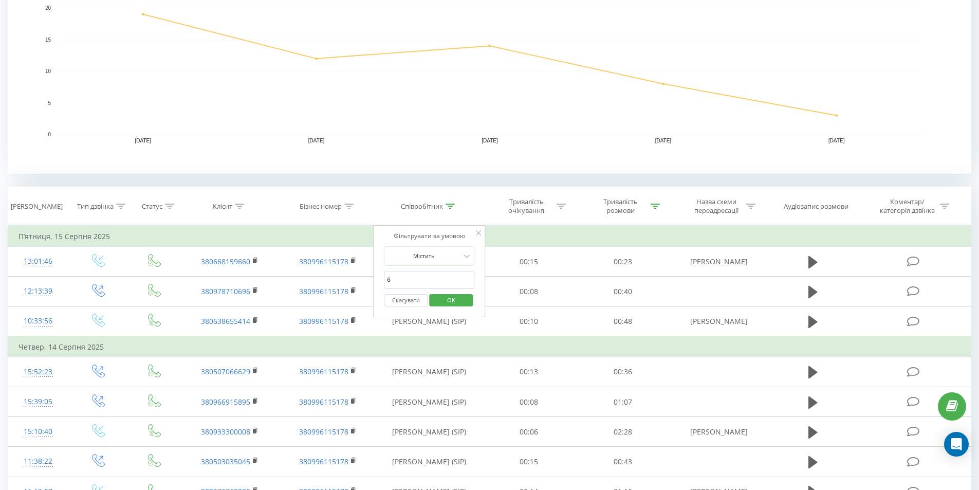
type input "Бібік"
click at [462, 303] on span "OK" at bounding box center [451, 300] width 29 height 16
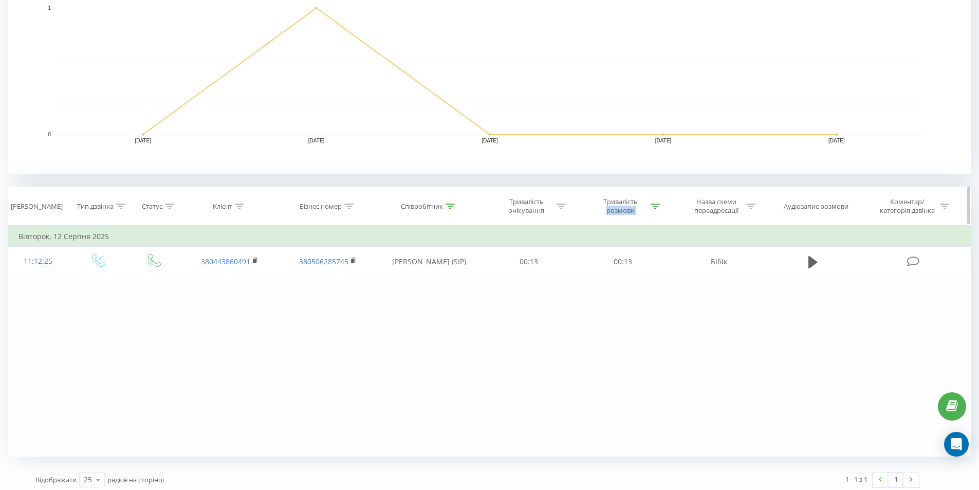
click at [658, 203] on div "Тривалість розмови" at bounding box center [626, 205] width 67 height 17
drag, startPoint x: 593, startPoint y: 277, endPoint x: 494, endPoint y: 279, distance: 99.7
click at [505, 278] on div "Фільтрувати за умовою Дорівнює Введіть значення Скасувати OK Фільтрувати за умо…" at bounding box center [489, 340] width 963 height 231
drag, startPoint x: 650, startPoint y: 294, endPoint x: 639, endPoint y: 290, distance: 12.2
click at [649, 294] on span "OK" at bounding box center [644, 300] width 29 height 16
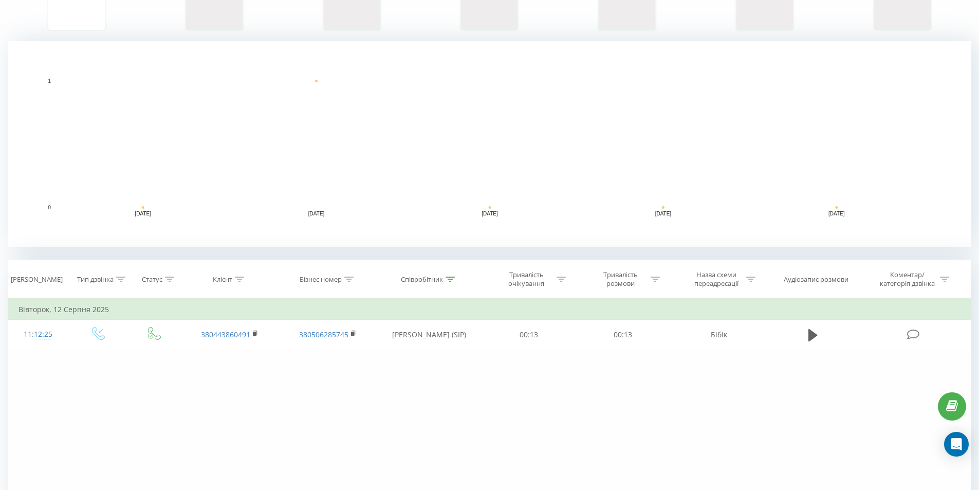
scroll to position [205, 0]
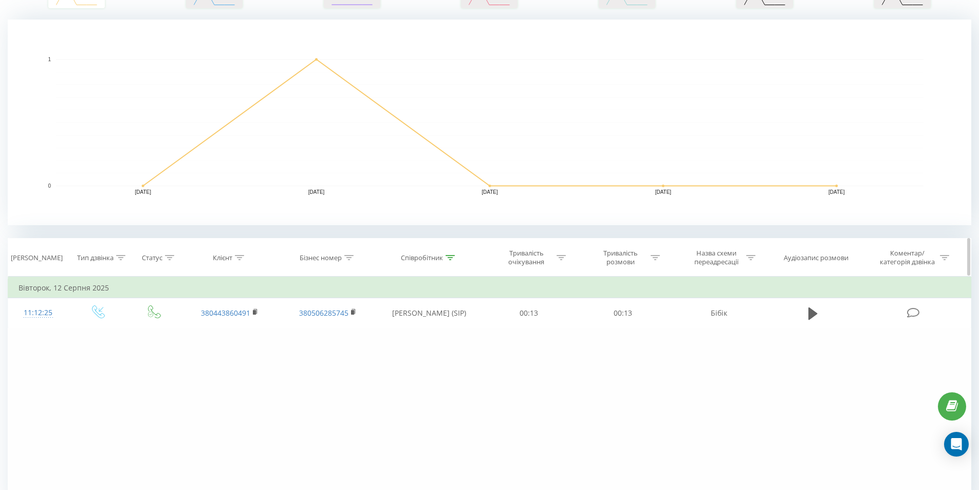
click at [450, 262] on th "Співробітник" at bounding box center [429, 257] width 105 height 38
click at [451, 257] on icon at bounding box center [449, 257] width 9 height 5
drag, startPoint x: 392, startPoint y: 328, endPoint x: 227, endPoint y: 328, distance: 165.4
click at [267, 328] on table "Фільтрувати за умовою Дорівнює Введіть значення Скасувати OK Фільтрувати за умо…" at bounding box center [489, 301] width 963 height 51
click at [446, 350] on span "OK" at bounding box center [451, 351] width 29 height 16
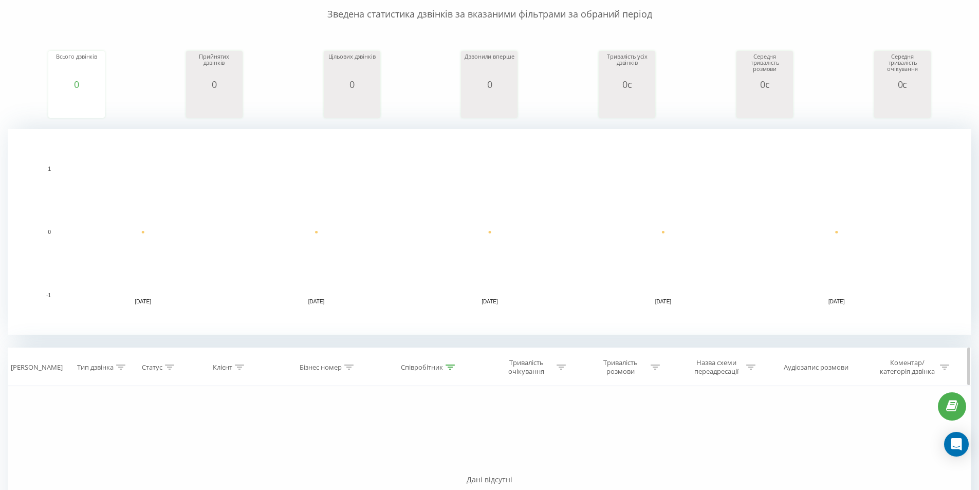
scroll to position [181, 0]
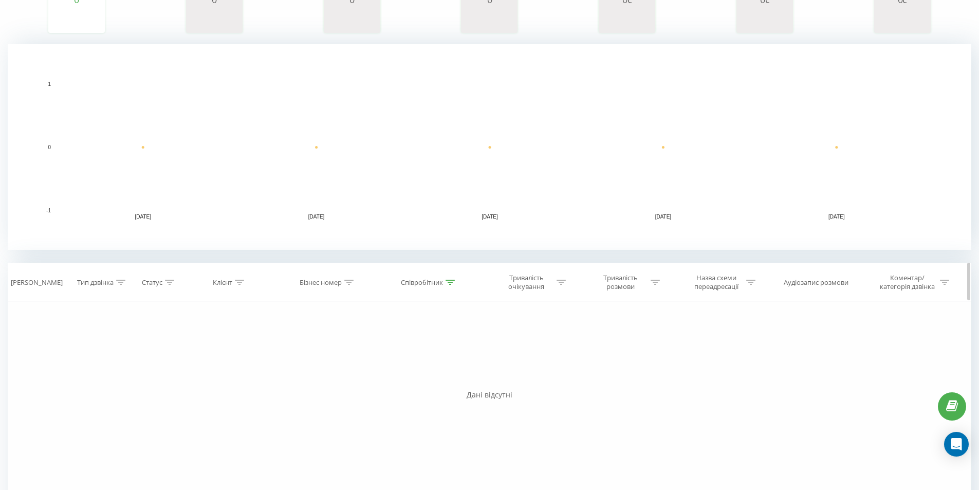
click at [448, 280] on icon at bounding box center [449, 281] width 9 height 5
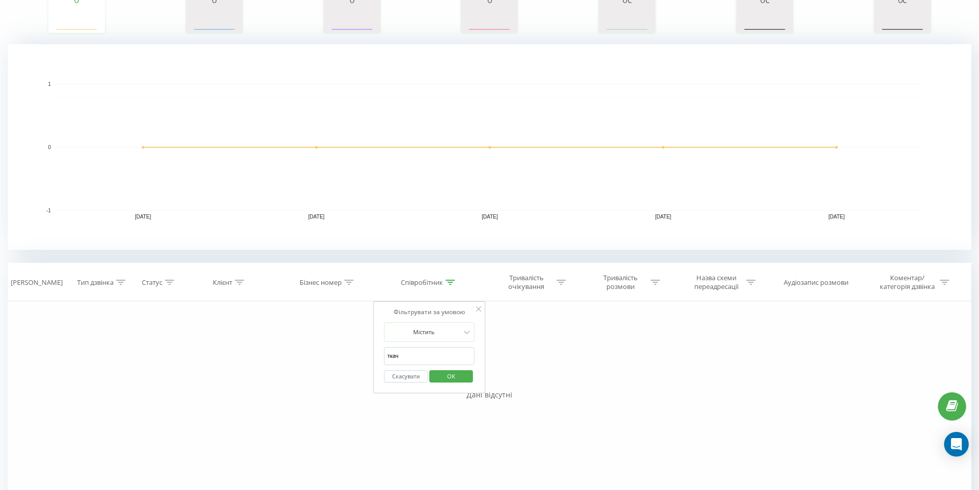
drag, startPoint x: 404, startPoint y: 360, endPoint x: 267, endPoint y: 361, distance: 137.7
click at [269, 361] on div "Фільтрувати за умовою Дорівнює Введіть значення Скасувати OK Фільтрувати за умо…" at bounding box center [489, 416] width 963 height 231
click at [453, 373] on span "OK" at bounding box center [451, 376] width 29 height 16
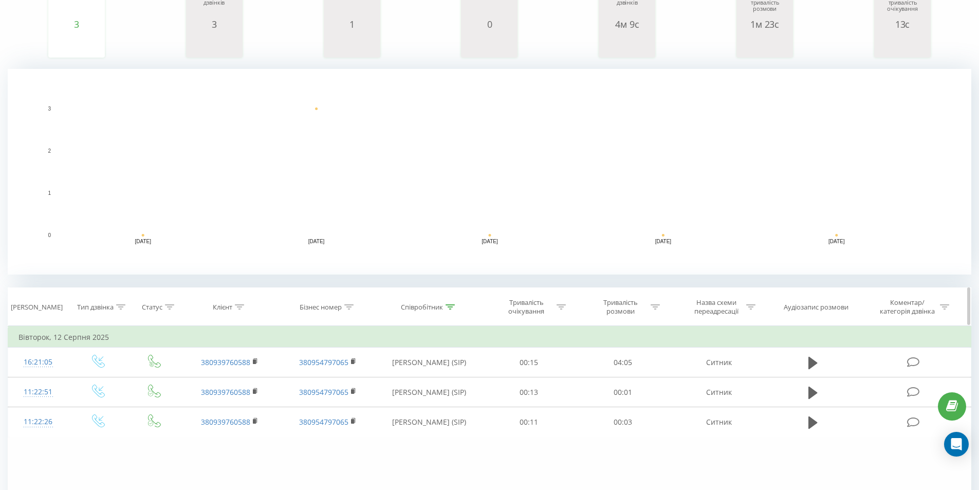
scroll to position [159, 0]
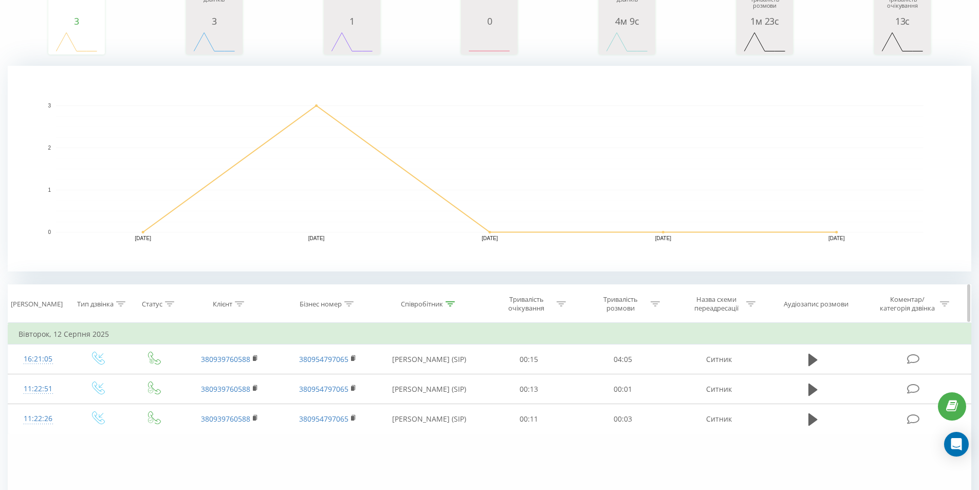
click at [450, 305] on icon at bounding box center [449, 303] width 9 height 5
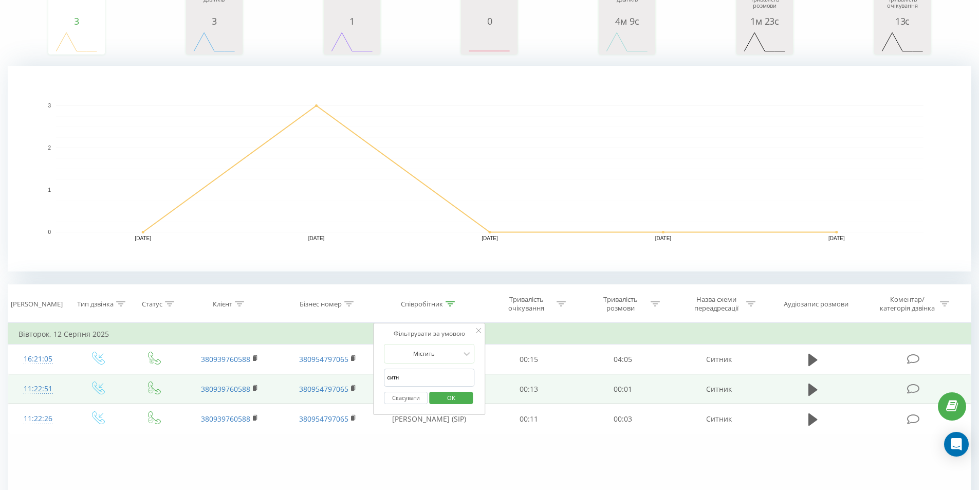
drag, startPoint x: 423, startPoint y: 382, endPoint x: 264, endPoint y: 381, distance: 159.2
click at [277, 381] on table "Фільтрувати за умовою Дорівнює Введіть значення Скасувати OK Фільтрувати за умо…" at bounding box center [489, 378] width 963 height 111
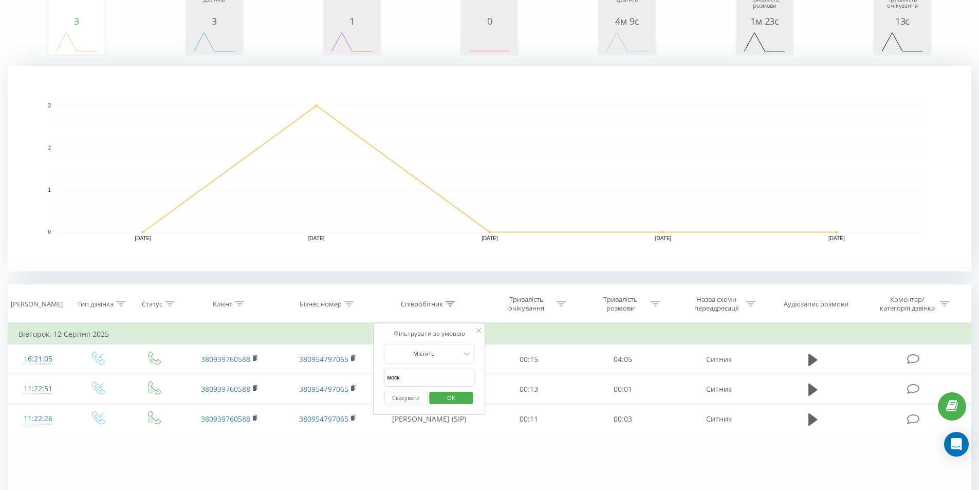
click at [447, 397] on span "OK" at bounding box center [451, 397] width 29 height 16
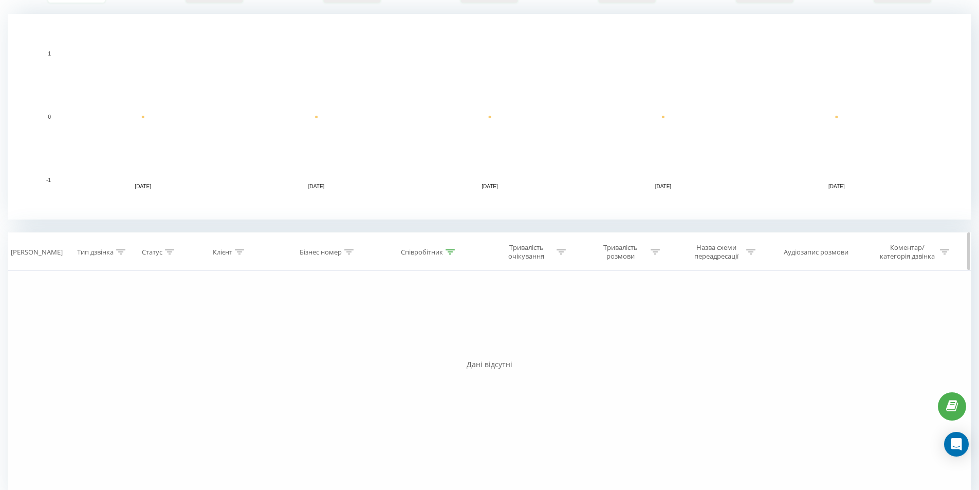
scroll to position [232, 0]
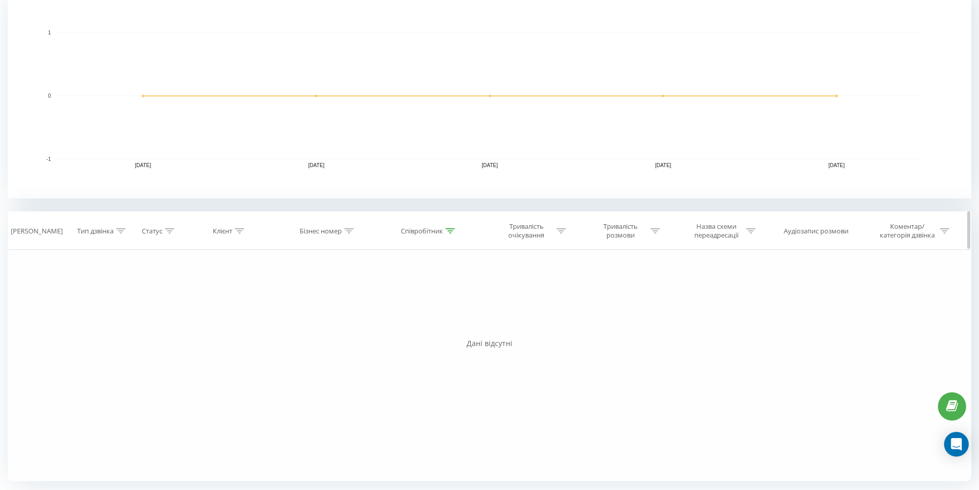
click at [444, 231] on div "Співробітник" at bounding box center [428, 231] width 54 height 9
drag, startPoint x: 418, startPoint y: 299, endPoint x: 194, endPoint y: 299, distance: 223.5
click at [194, 299] on div "Фільтрувати за умовою Дорівнює Введіть значення Скасувати OK Фільтрувати за умо…" at bounding box center [489, 365] width 963 height 231
click at [454, 327] on span "OK" at bounding box center [451, 324] width 29 height 16
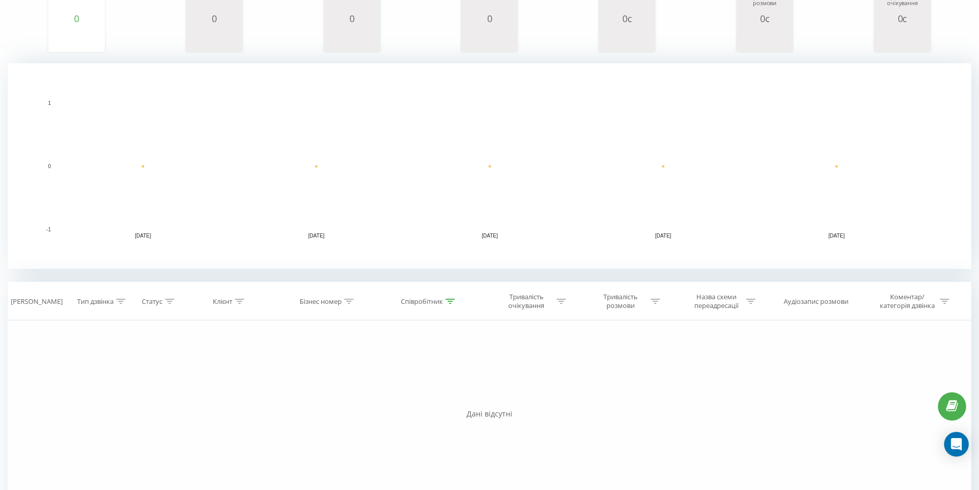
scroll to position [232, 0]
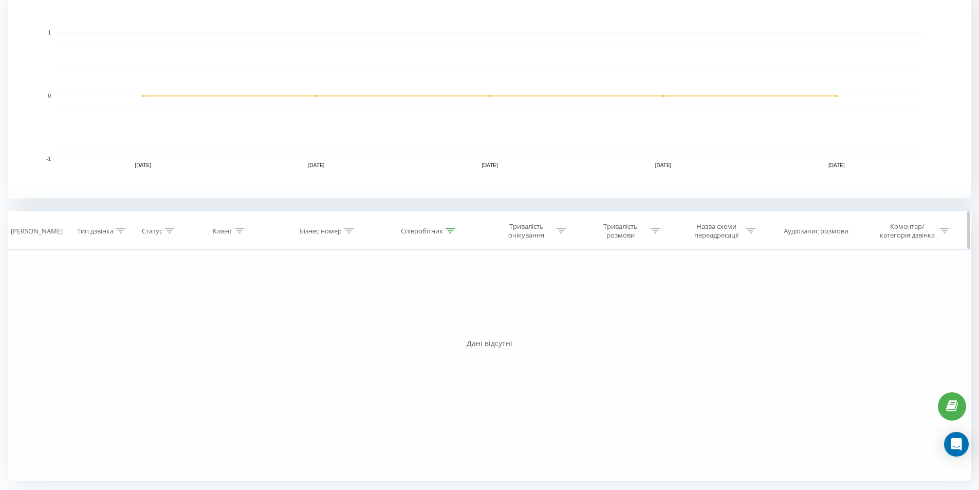
click at [453, 230] on icon at bounding box center [449, 230] width 9 height 5
drag, startPoint x: 356, startPoint y: 295, endPoint x: 210, endPoint y: 276, distance: 147.7
click at [216, 277] on div "Фільтрувати за умовою Дорівнює Введіть значення Скасувати OK Фільтрувати за умо…" at bounding box center [489, 365] width 963 height 231
type input "[PERSON_NAME]"
click at [456, 321] on span "OK" at bounding box center [451, 324] width 29 height 16
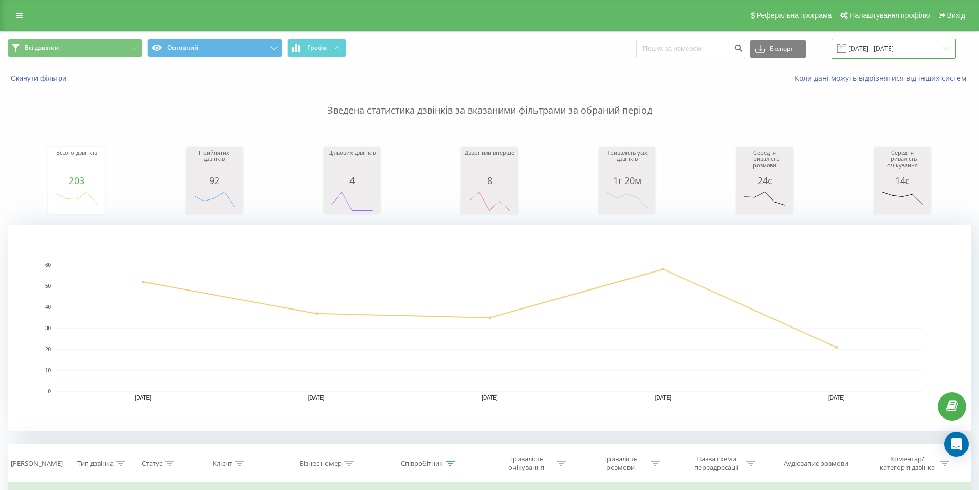
click at [890, 50] on input "[DATE] - [DATE]" at bounding box center [893, 49] width 124 height 20
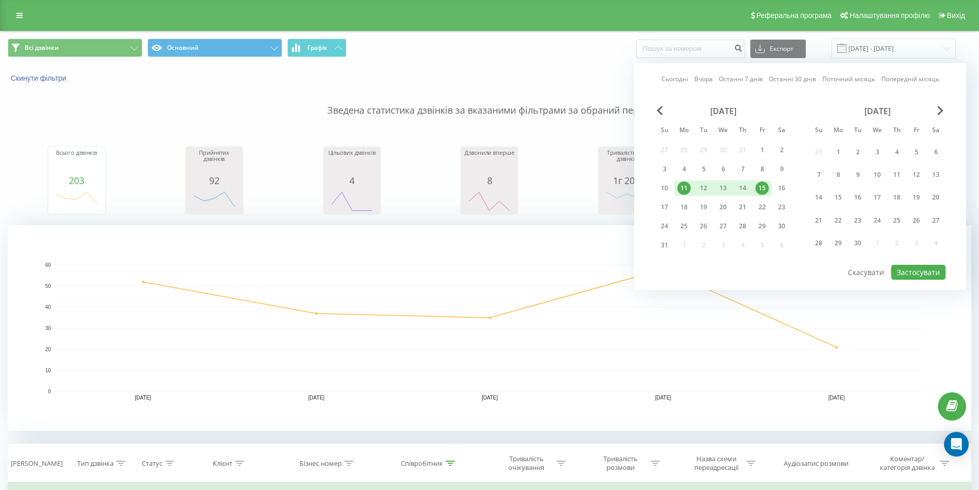
click at [687, 184] on div "11" at bounding box center [683, 187] width 13 height 13
click at [935, 272] on button "Застосувати" at bounding box center [918, 272] width 54 height 15
type input "[DATE] - [DATE]"
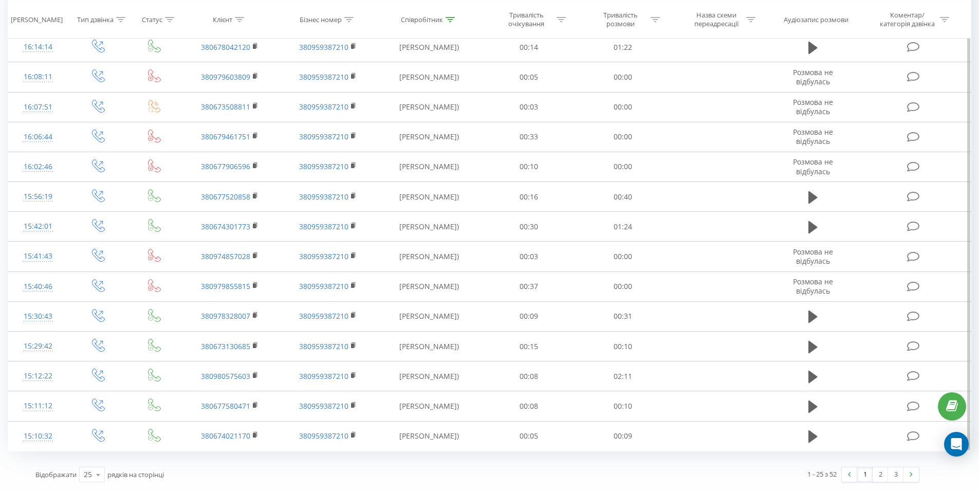
scroll to position [492, 0]
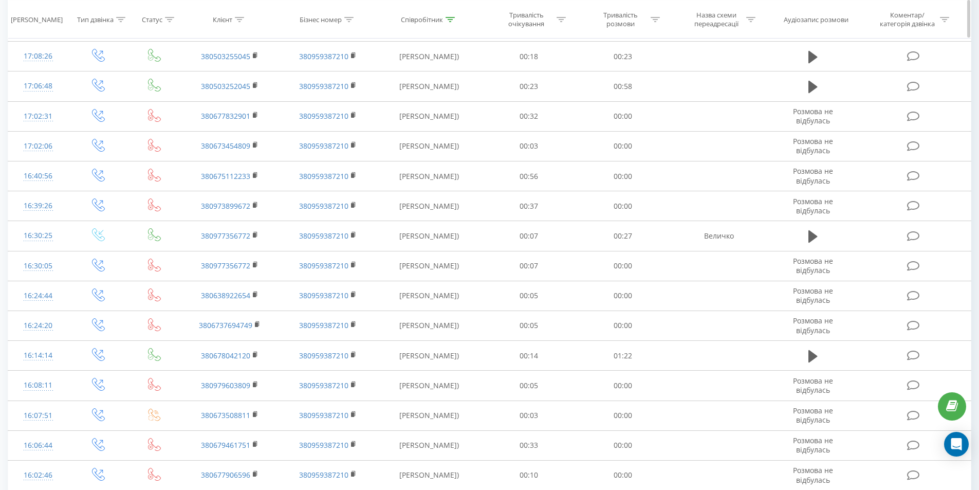
click at [654, 22] on div at bounding box center [654, 19] width 9 height 9
click at [615, 87] on input "text" at bounding box center [622, 93] width 90 height 18
type input "5"
click at [629, 75] on div "Дорівнює" at bounding box center [616, 68] width 75 height 15
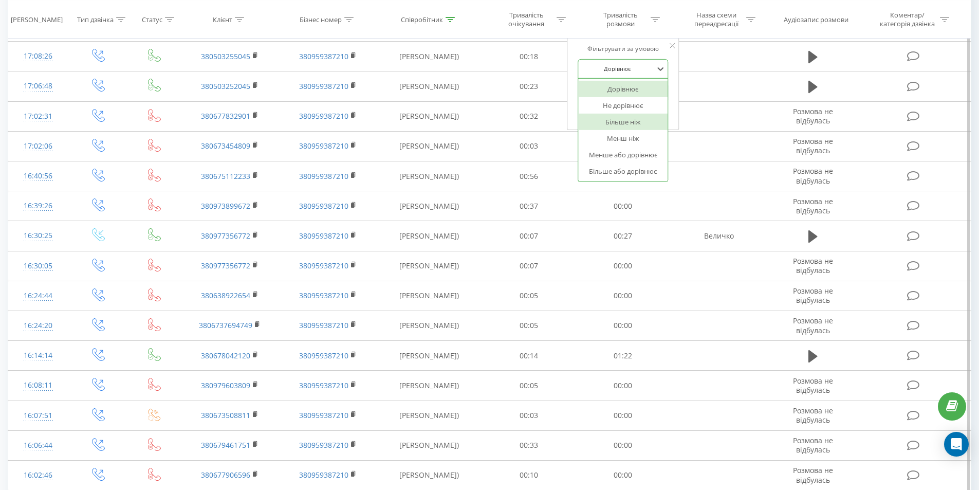
click at [629, 117] on div "Більше ніж" at bounding box center [622, 122] width 89 height 16
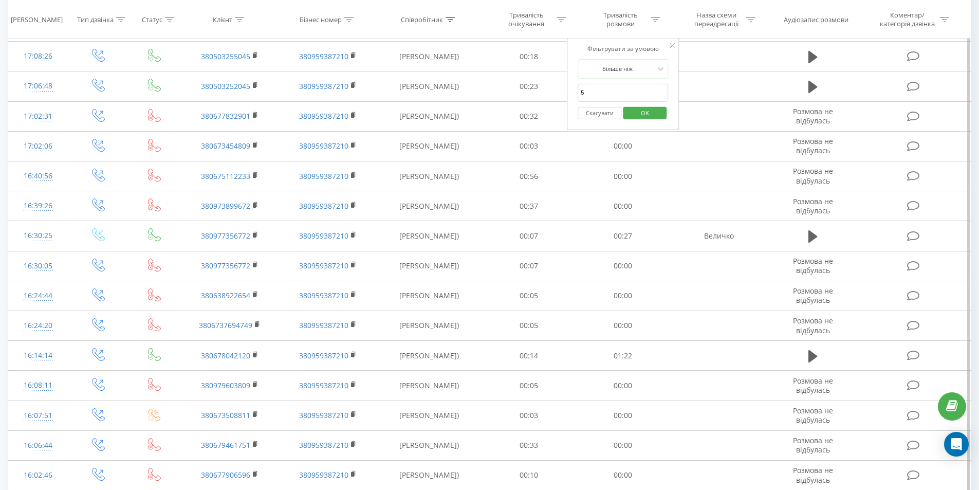
click at [650, 111] on span "OK" at bounding box center [644, 112] width 29 height 16
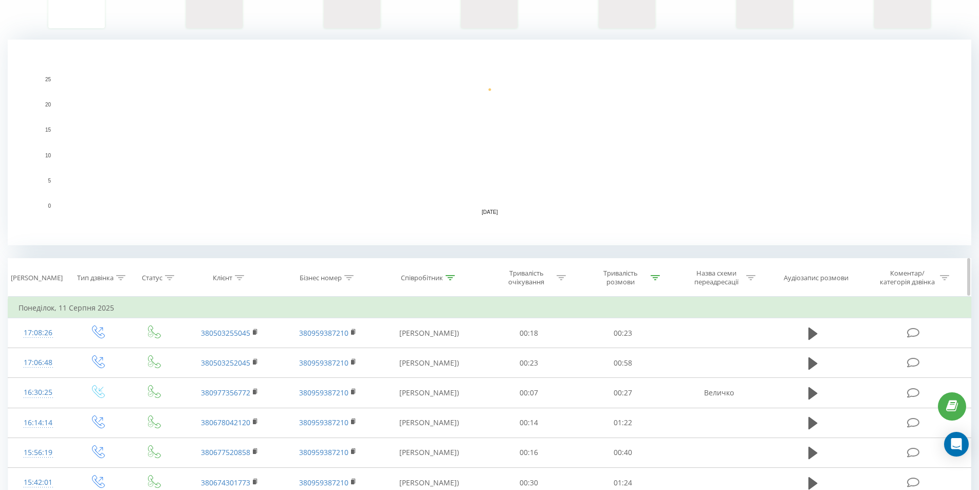
scroll to position [277, 0]
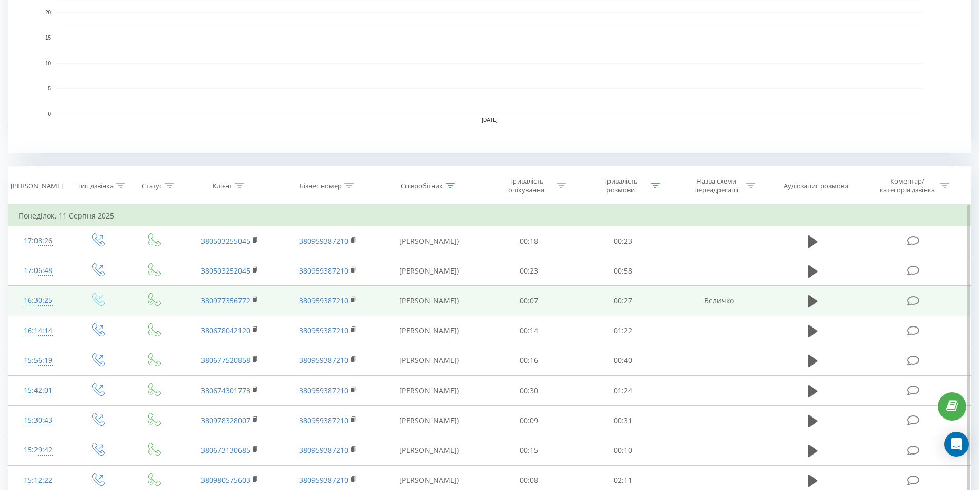
click at [724, 290] on td "Величко" at bounding box center [718, 301] width 98 height 30
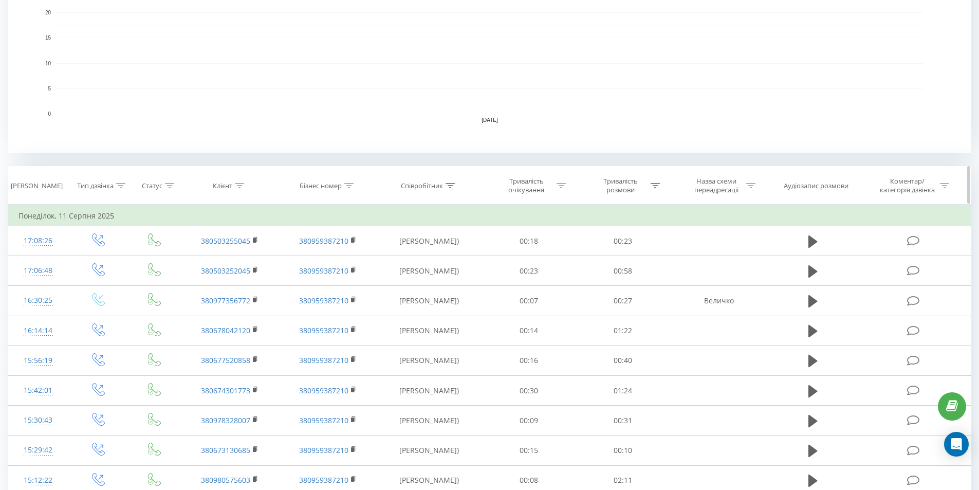
click at [448, 183] on icon at bounding box center [449, 185] width 9 height 5
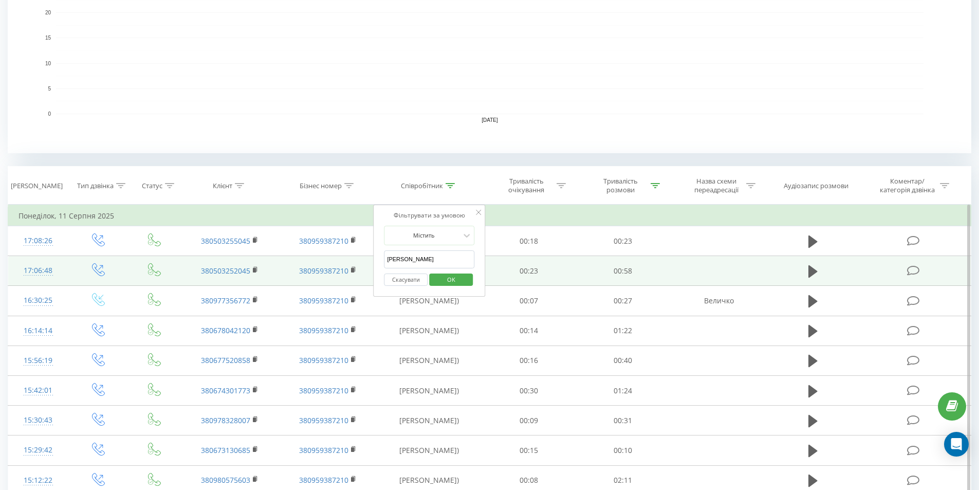
drag, startPoint x: 424, startPoint y: 256, endPoint x: 159, endPoint y: 256, distance: 265.6
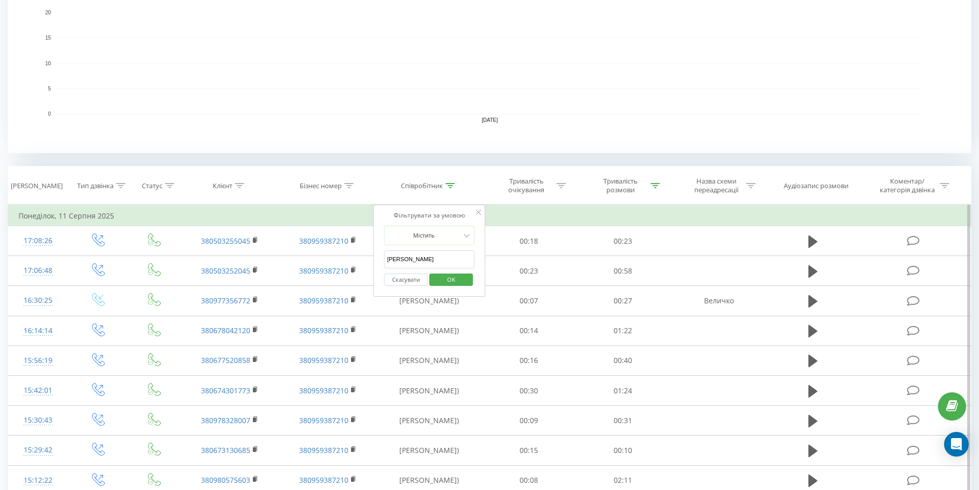
type input "[PERSON_NAME]"
click at [449, 277] on span "OK" at bounding box center [451, 279] width 29 height 16
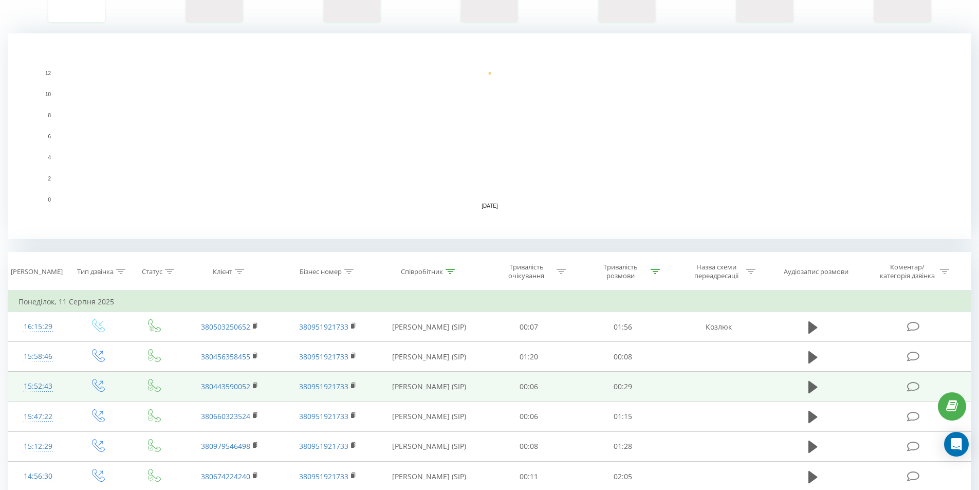
scroll to position [257, 0]
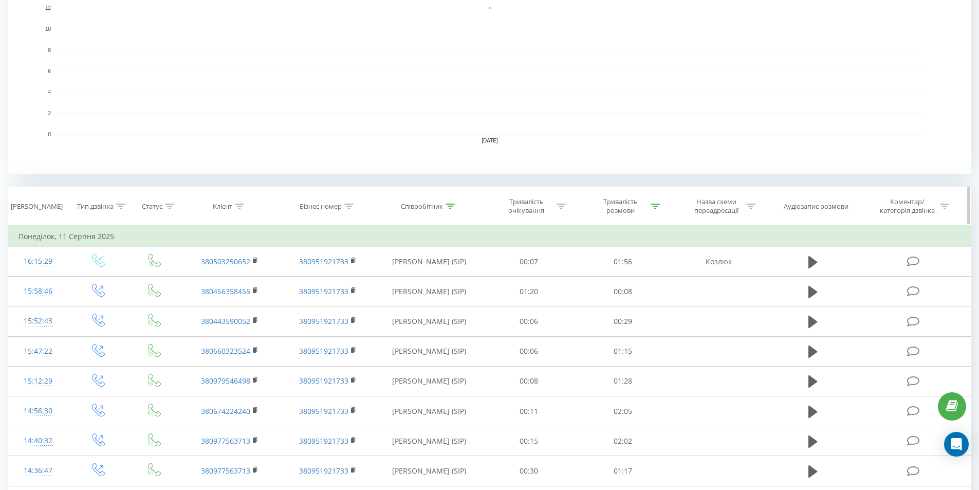
click at [449, 210] on div at bounding box center [449, 206] width 9 height 9
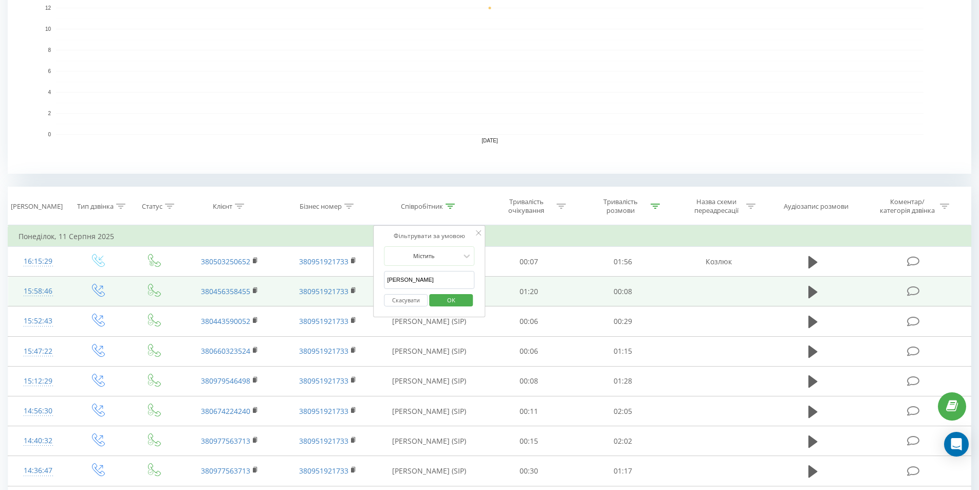
drag, startPoint x: 407, startPoint y: 281, endPoint x: 291, endPoint y: 287, distance: 116.2
click at [305, 285] on table "Фільтрувати за умовою Дорівнює Введіть значення Скасувати OK Фільтрувати за умо…" at bounding box center [489, 415] width 963 height 380
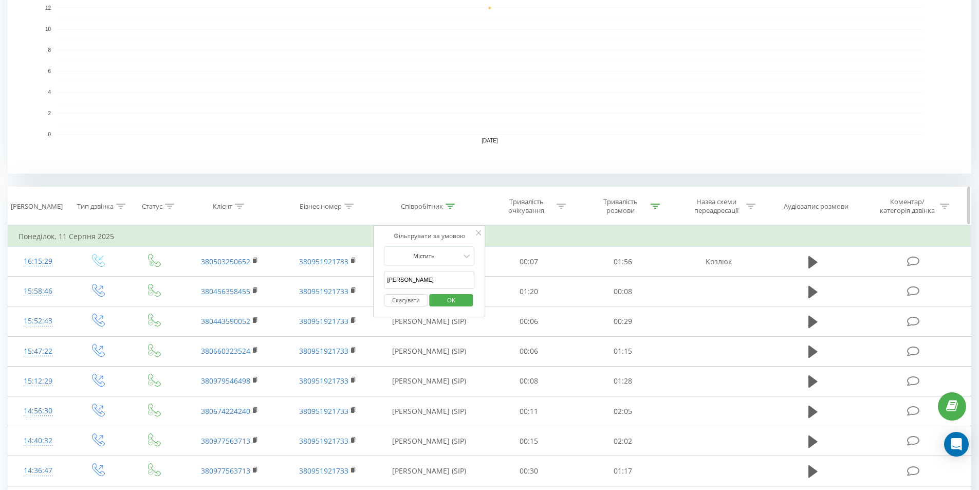
drag, startPoint x: 648, startPoint y: 201, endPoint x: 649, endPoint y: 210, distance: 8.3
click at [649, 201] on div "Тривалість розмови" at bounding box center [626, 205] width 67 height 17
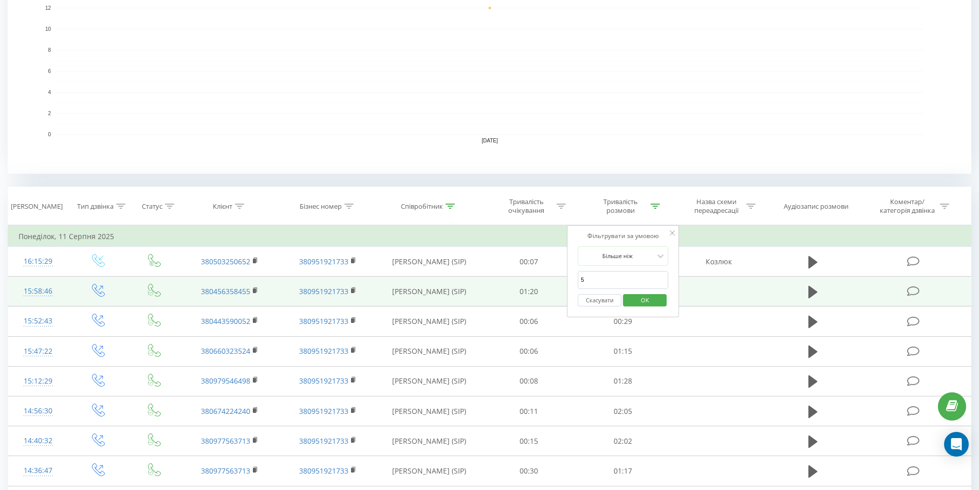
drag, startPoint x: 590, startPoint y: 280, endPoint x: 447, endPoint y: 279, distance: 142.8
click at [505, 279] on table "Фільтрувати за умовою Дорівнює Введіть значення Скасувати OK Фільтрувати за умо…" at bounding box center [489, 415] width 963 height 380
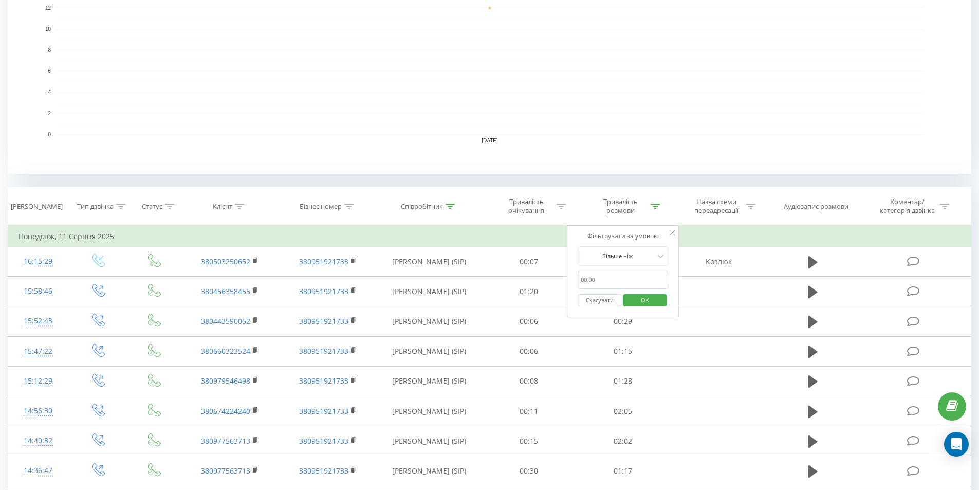
drag, startPoint x: 659, startPoint y: 304, endPoint x: 653, endPoint y: 297, distance: 8.0
click at [656, 304] on span "OK" at bounding box center [644, 300] width 29 height 16
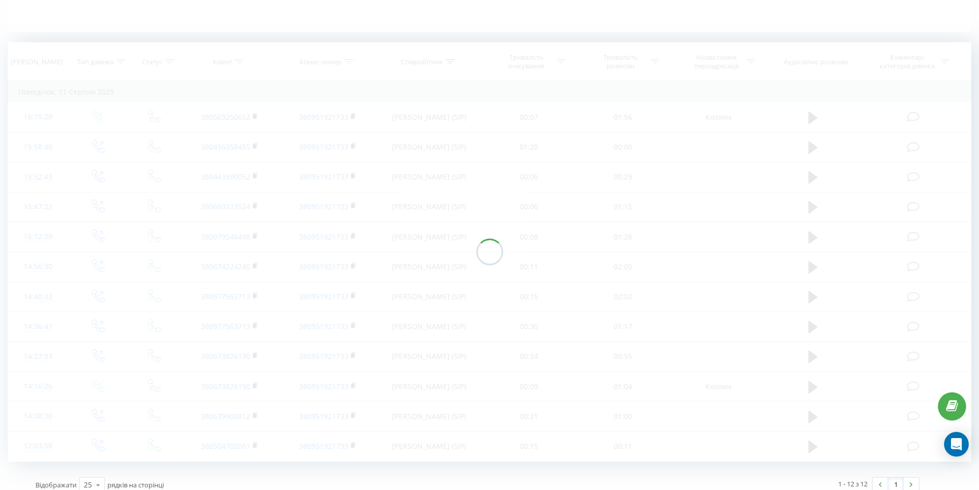
click at [653, 297] on div at bounding box center [489, 251] width 963 height 419
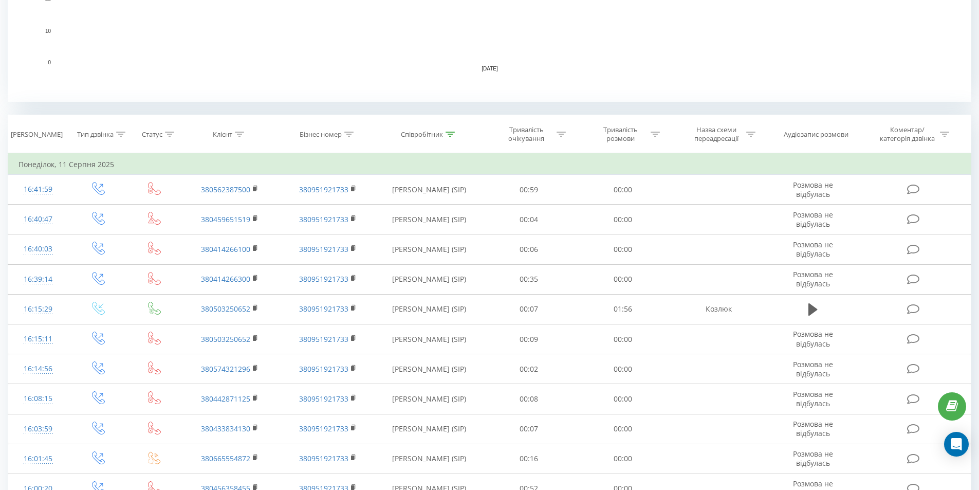
scroll to position [235, 0]
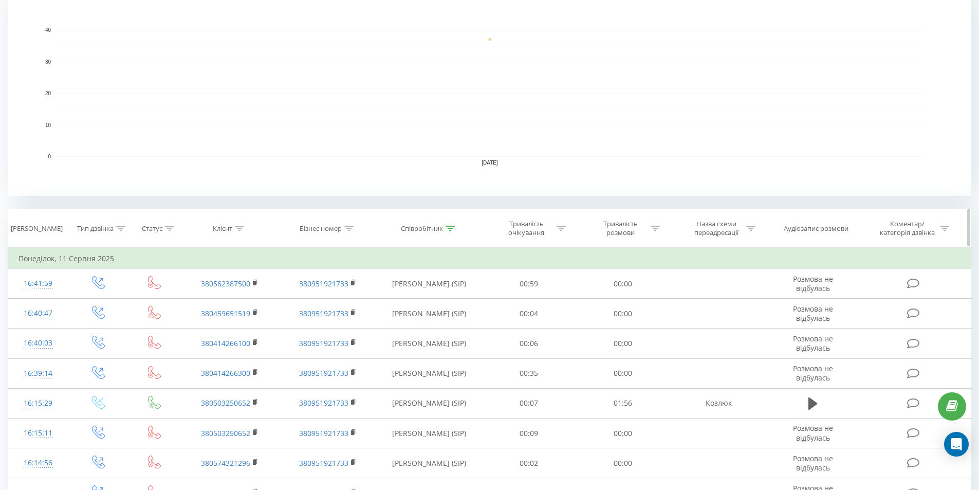
click at [656, 232] on div at bounding box center [654, 228] width 9 height 9
click at [624, 302] on input "text" at bounding box center [622, 302] width 90 height 18
type input "5"
click at [652, 323] on span "OK" at bounding box center [644, 322] width 29 height 16
drag, startPoint x: 652, startPoint y: 226, endPoint x: 647, endPoint y: 244, distance: 18.7
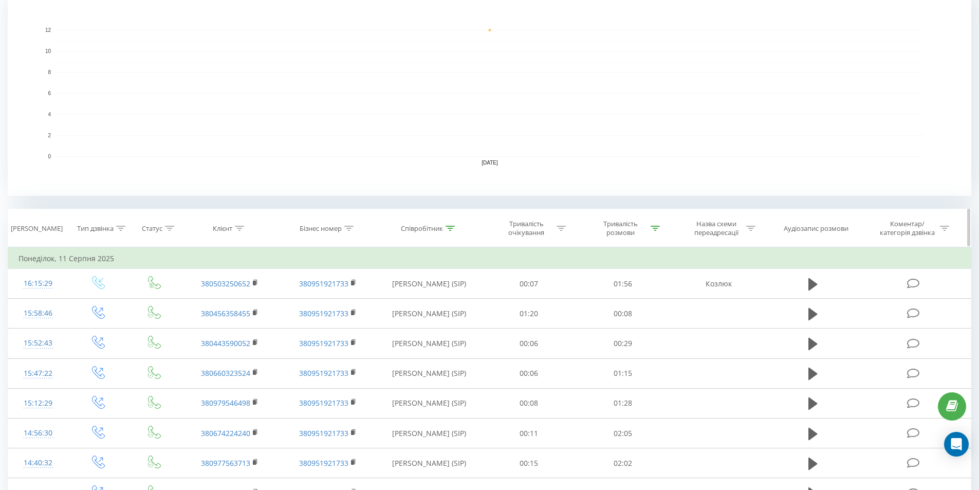
click at [651, 227] on icon at bounding box center [654, 228] width 9 height 5
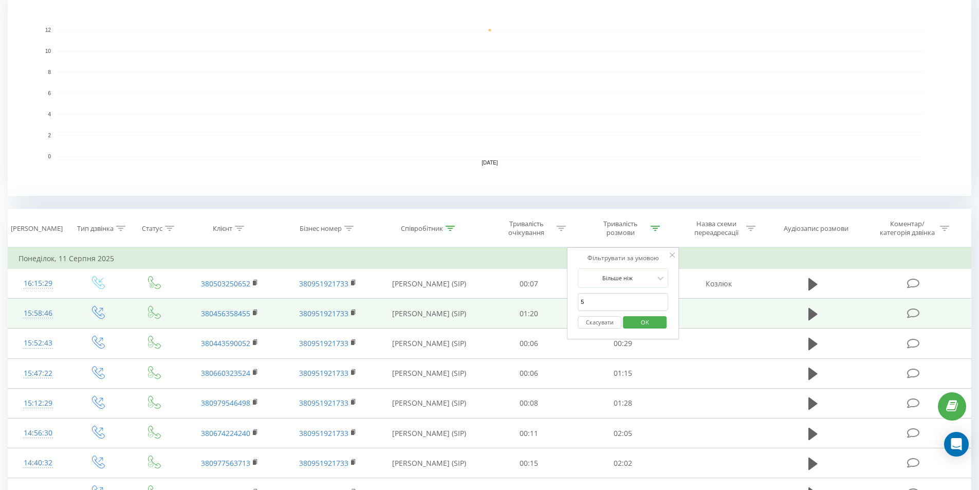
drag, startPoint x: 613, startPoint y: 302, endPoint x: 464, endPoint y: 306, distance: 149.0
click at [465, 305] on table "Фільтрувати за умовою Дорівнює Введіть значення Скасувати OK Фільтрувати за умо…" at bounding box center [489, 437] width 963 height 380
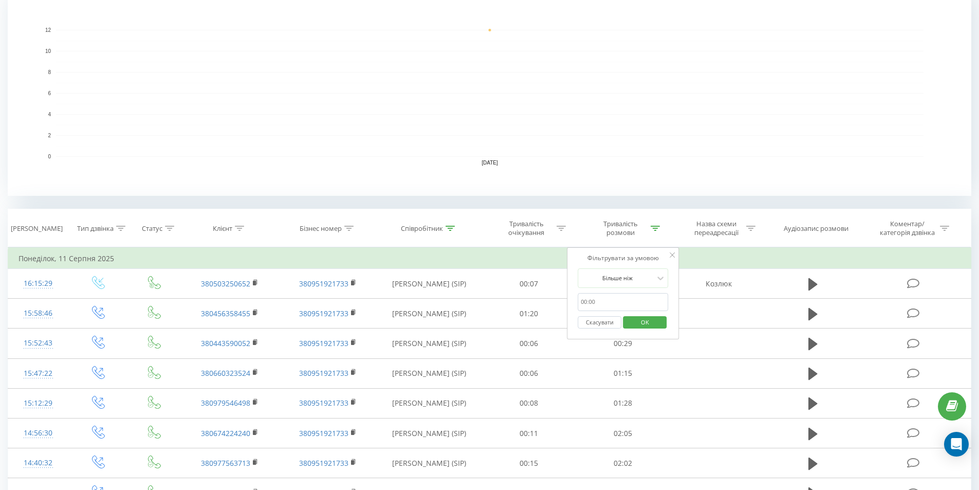
click at [657, 322] on button "OK" at bounding box center [645, 322] width 44 height 13
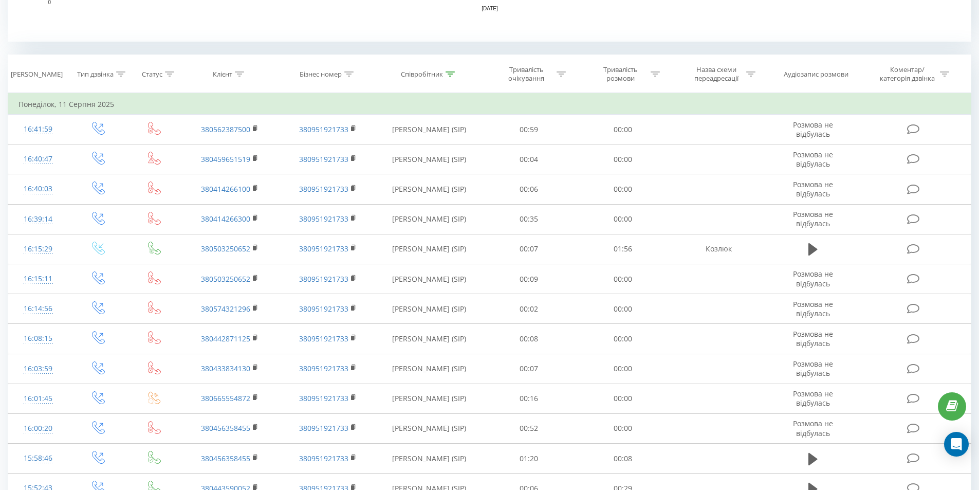
scroll to position [235, 0]
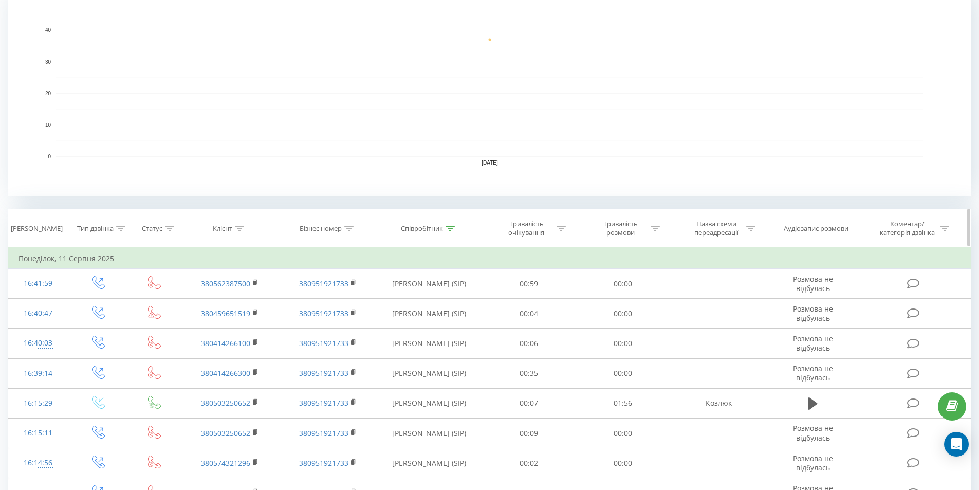
click at [452, 233] on th "Співробітник" at bounding box center [429, 228] width 105 height 38
click at [452, 229] on icon at bounding box center [449, 228] width 9 height 5
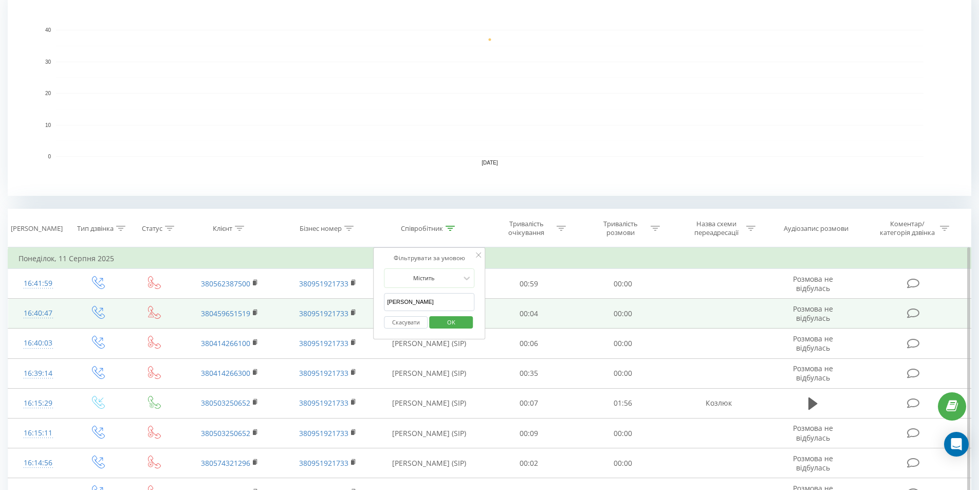
drag, startPoint x: 418, startPoint y: 297, endPoint x: 356, endPoint y: 306, distance: 62.3
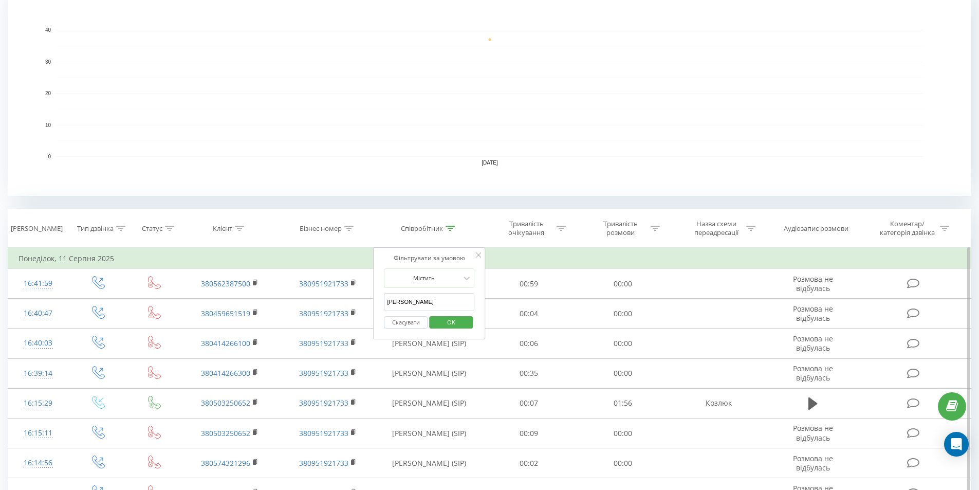
type input "[PERSON_NAME]"
click at [443, 318] on span "OK" at bounding box center [451, 322] width 29 height 16
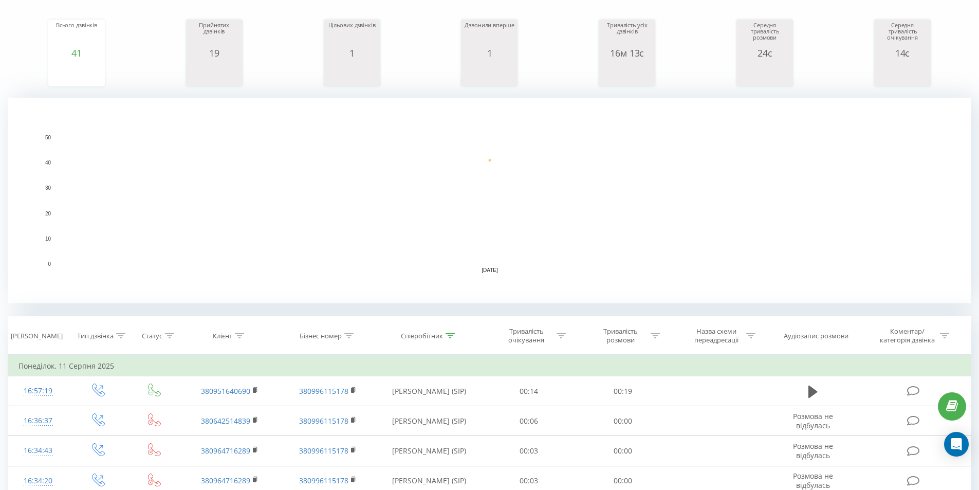
scroll to position [191, 0]
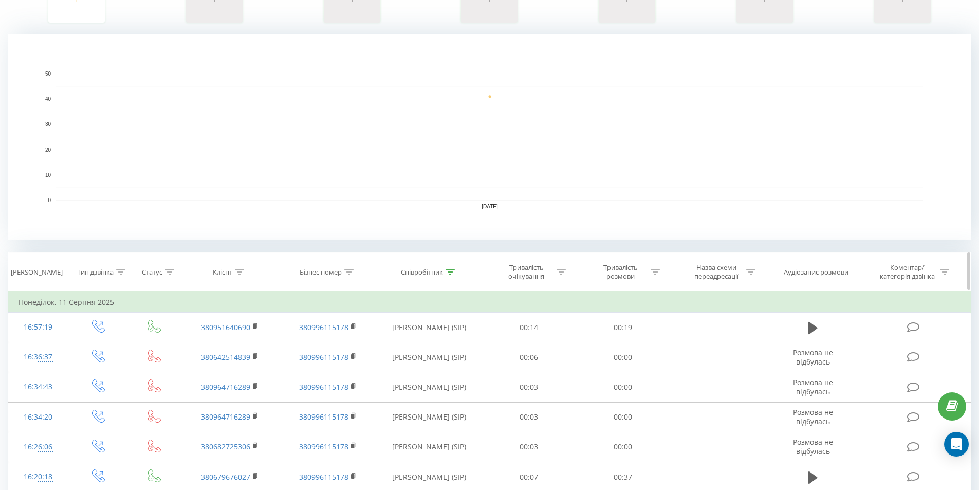
click at [660, 271] on div "Тривалість розмови" at bounding box center [623, 271] width 94 height 17
click at [615, 347] on input "text" at bounding box center [622, 345] width 90 height 18
type input "5"
click at [645, 358] on span "OK" at bounding box center [644, 366] width 29 height 16
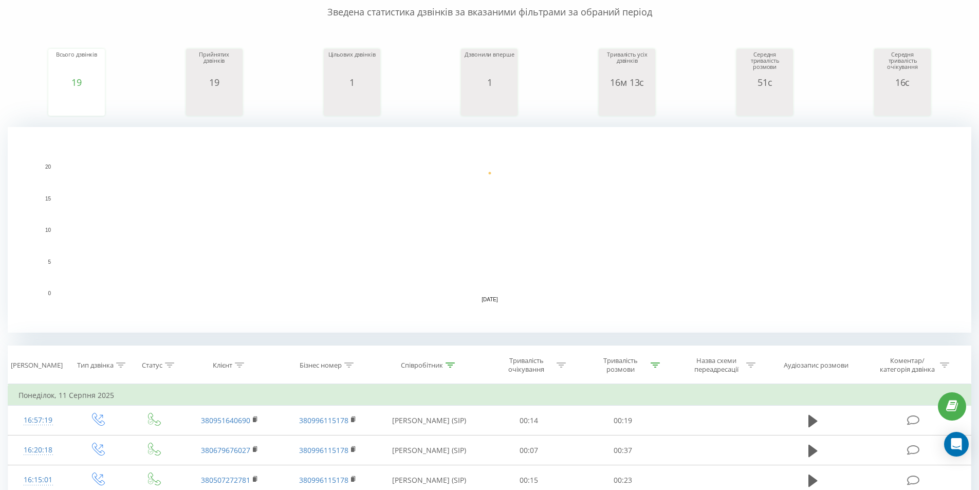
scroll to position [12, 0]
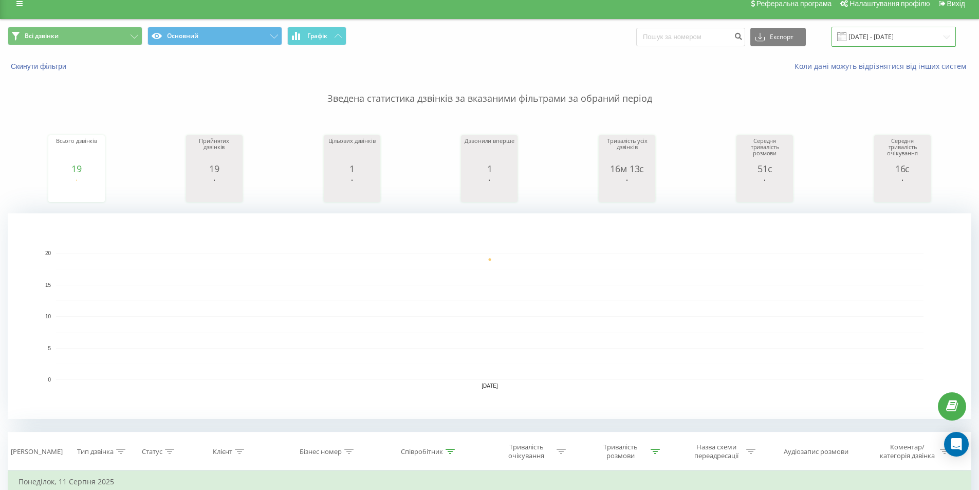
drag, startPoint x: 899, startPoint y: 37, endPoint x: 899, endPoint y: 45, distance: 7.7
click at [899, 45] on input "[DATE] - [DATE]" at bounding box center [893, 37] width 124 height 20
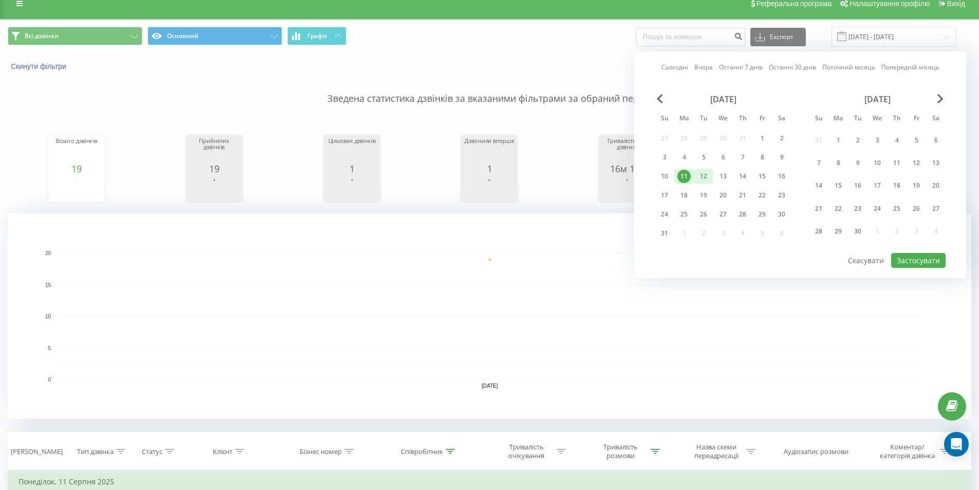
click at [702, 174] on div "12" at bounding box center [703, 176] width 13 height 13
click at [904, 253] on div "Сьогодні Вчора Останні 7 днів Останні 30 днів Поточний місяць Попередній місяць…" at bounding box center [800, 164] width 332 height 227
click at [905, 255] on button "Застосувати" at bounding box center [918, 260] width 54 height 15
type input "[DATE] - [DATE]"
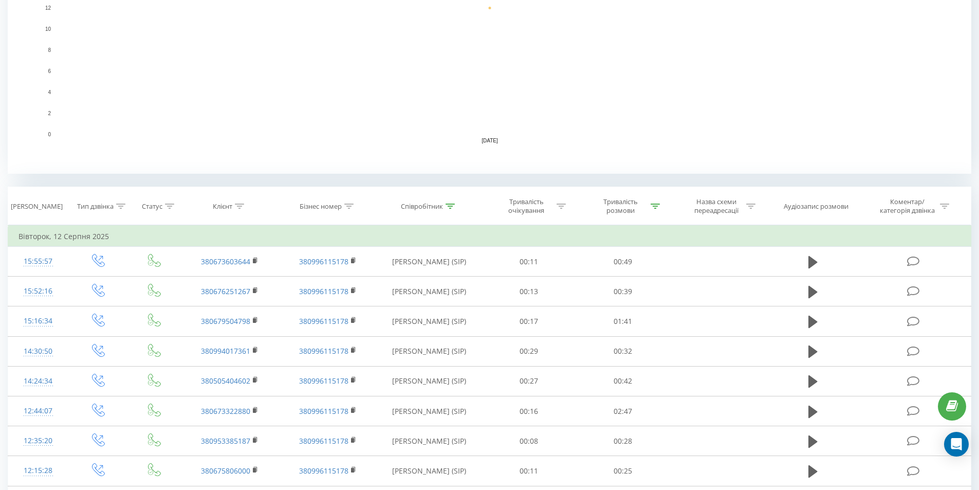
scroll to position [411, 0]
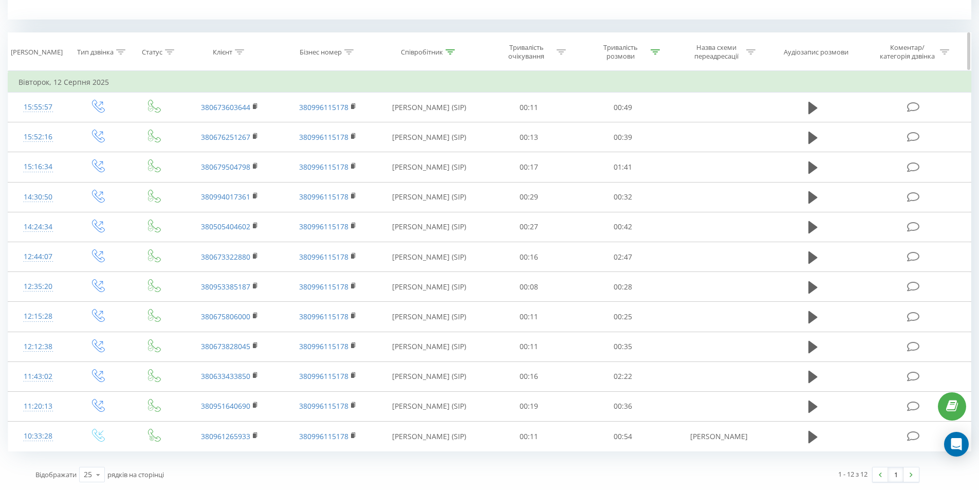
click at [652, 52] on icon at bounding box center [654, 51] width 9 height 5
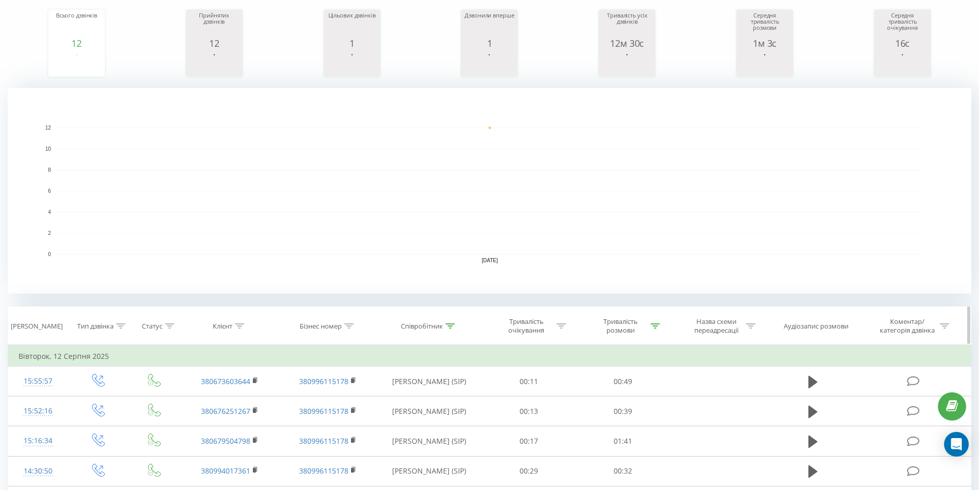
scroll to position [205, 0]
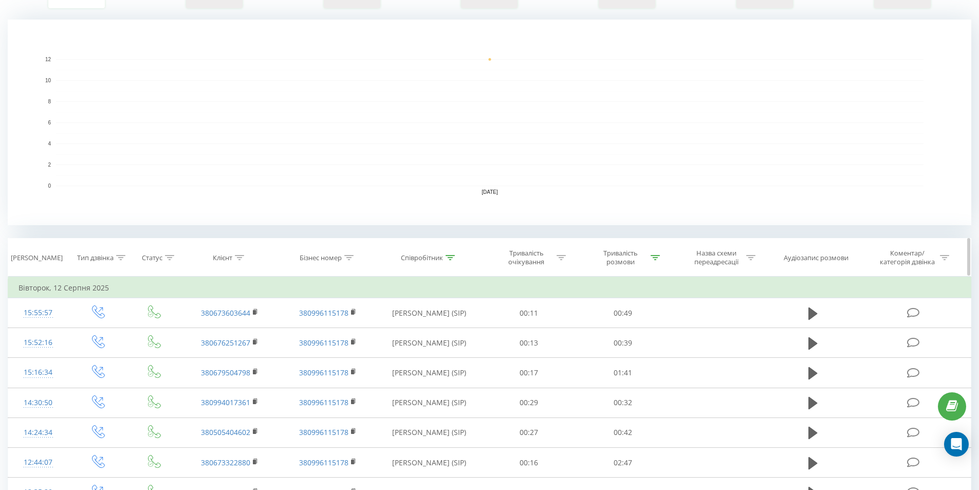
click at [655, 257] on icon at bounding box center [654, 257] width 9 height 5
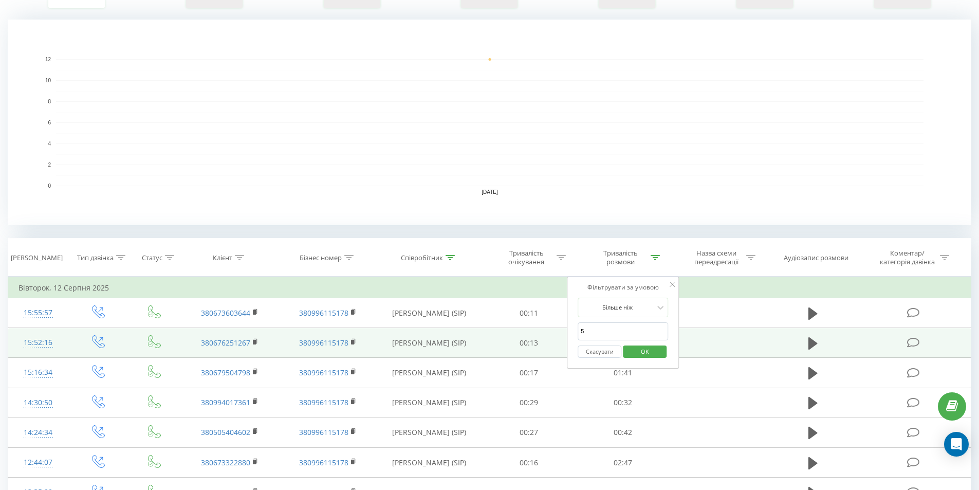
drag, startPoint x: 625, startPoint y: 335, endPoint x: 487, endPoint y: 335, distance: 137.7
click at [509, 333] on table "Фільтрувати за умовою Дорівнює Введіть значення Скасувати OK Фільтрувати за умо…" at bounding box center [489, 466] width 963 height 380
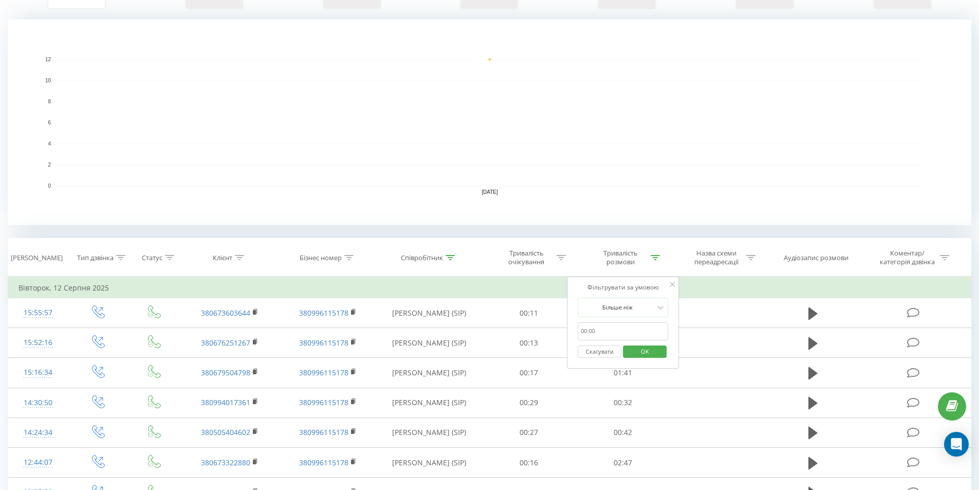
click at [649, 354] on span "OK" at bounding box center [644, 351] width 29 height 16
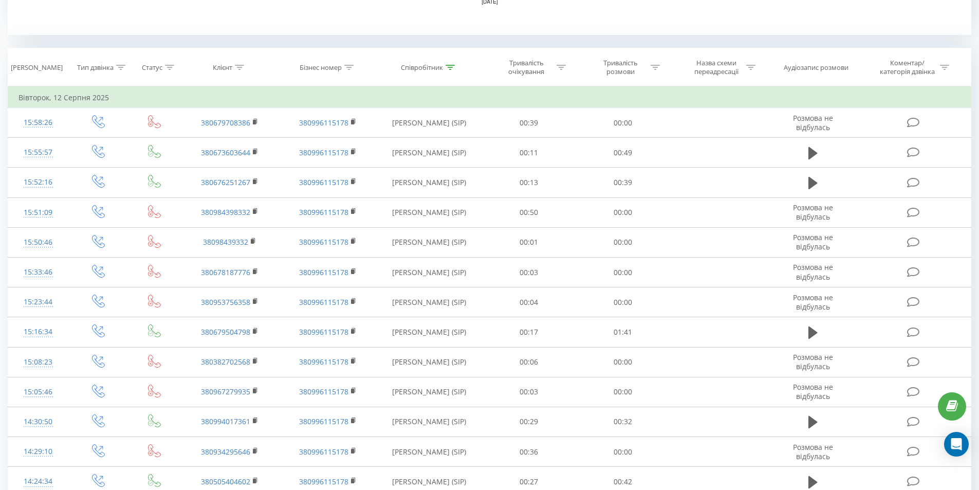
scroll to position [235, 0]
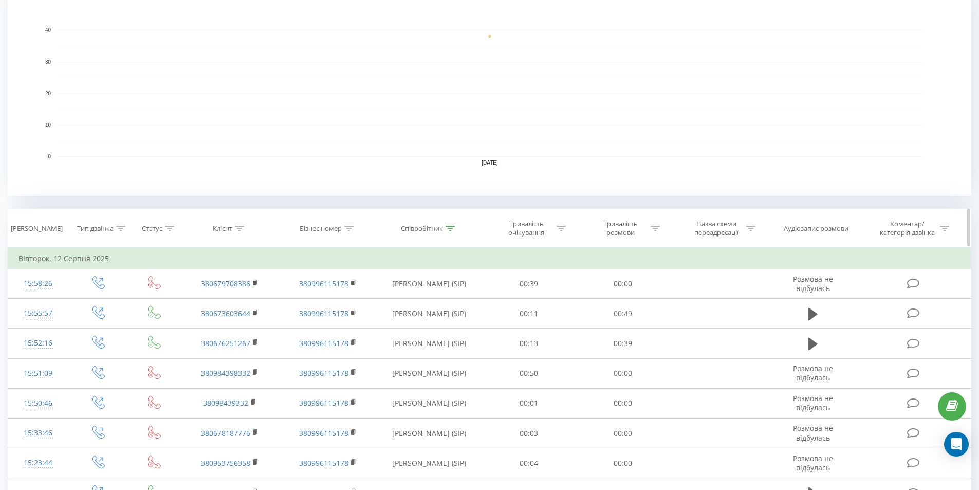
click at [445, 227] on icon at bounding box center [449, 228] width 9 height 5
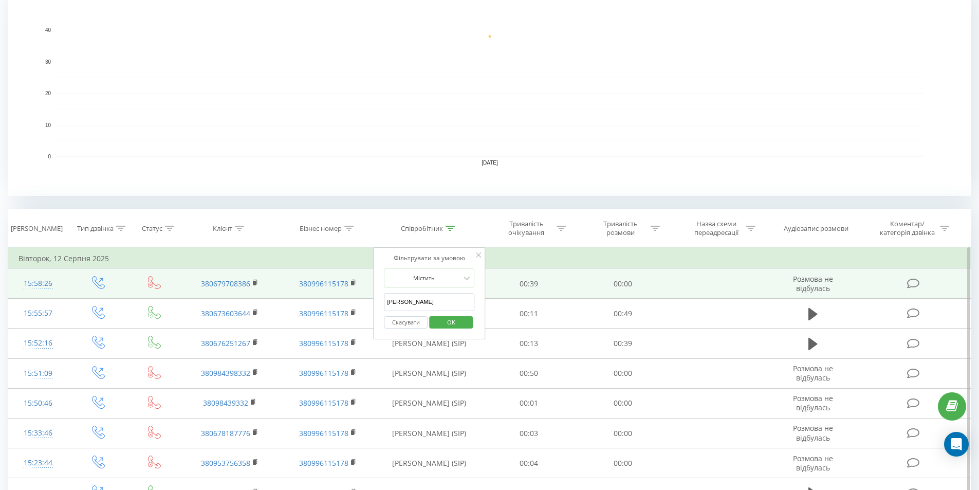
drag, startPoint x: 392, startPoint y: 297, endPoint x: 233, endPoint y: 295, distance: 159.3
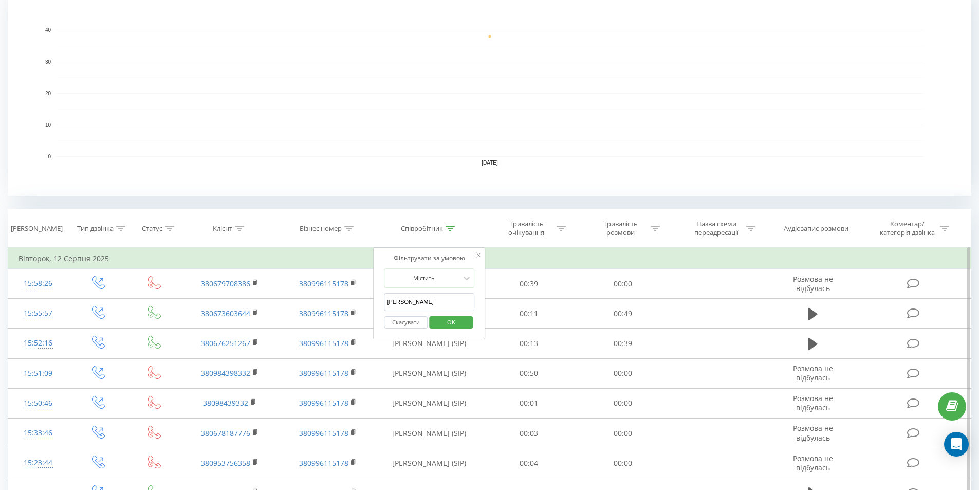
type input "[PERSON_NAME]"
click at [473, 320] on button "OK" at bounding box center [451, 322] width 44 height 13
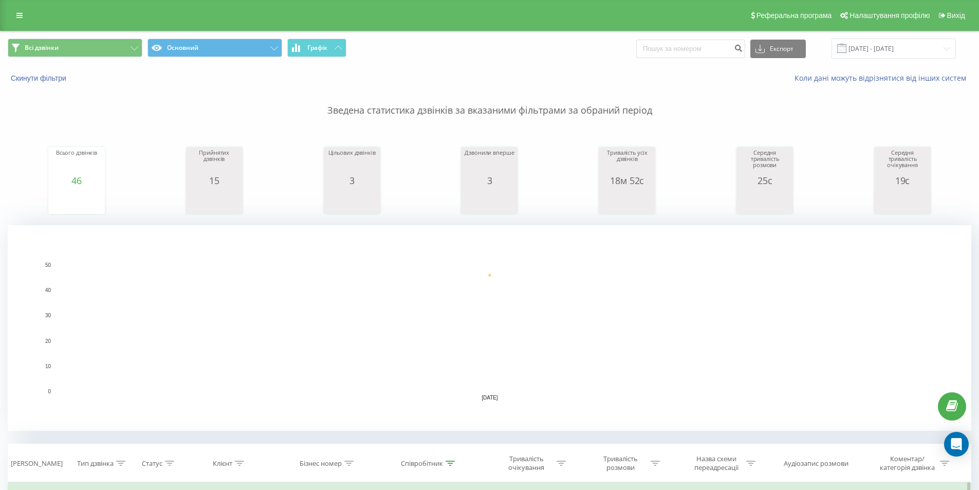
scroll to position [205, 0]
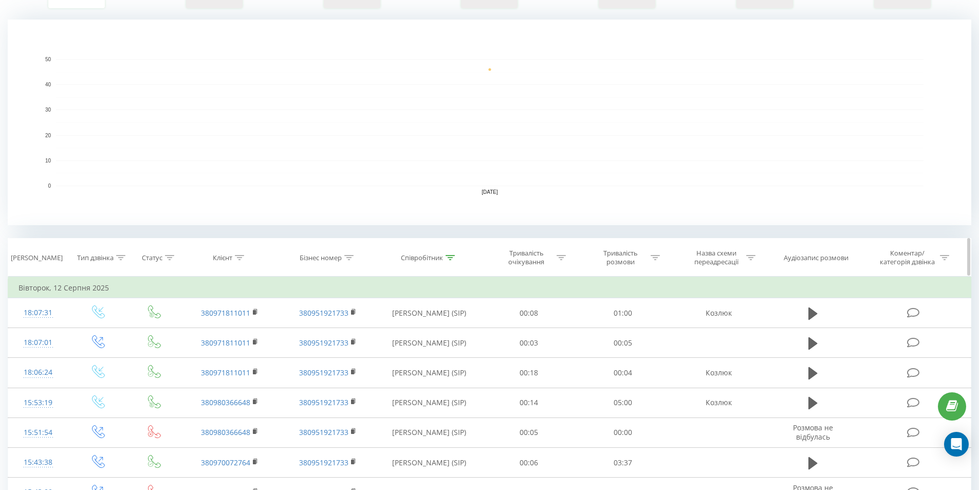
click at [658, 257] on icon at bounding box center [654, 257] width 9 height 5
click at [623, 336] on input "text" at bounding box center [622, 331] width 90 height 18
type input "5"
click at [654, 354] on span "OK" at bounding box center [644, 351] width 29 height 16
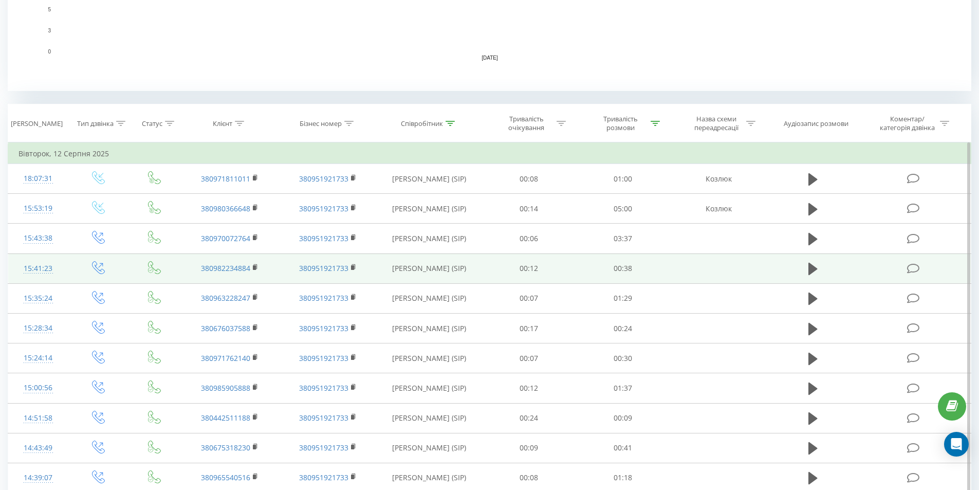
scroll to position [184, 0]
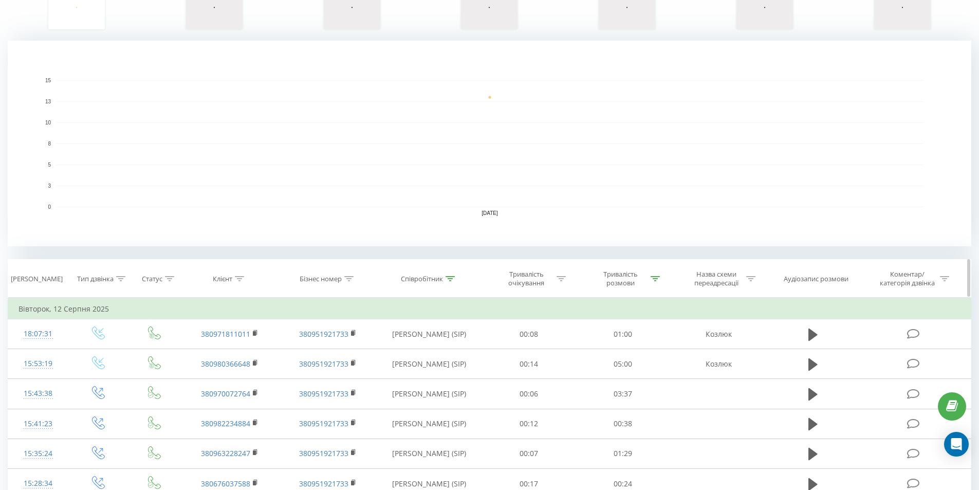
click at [450, 277] on icon at bounding box center [449, 278] width 9 height 5
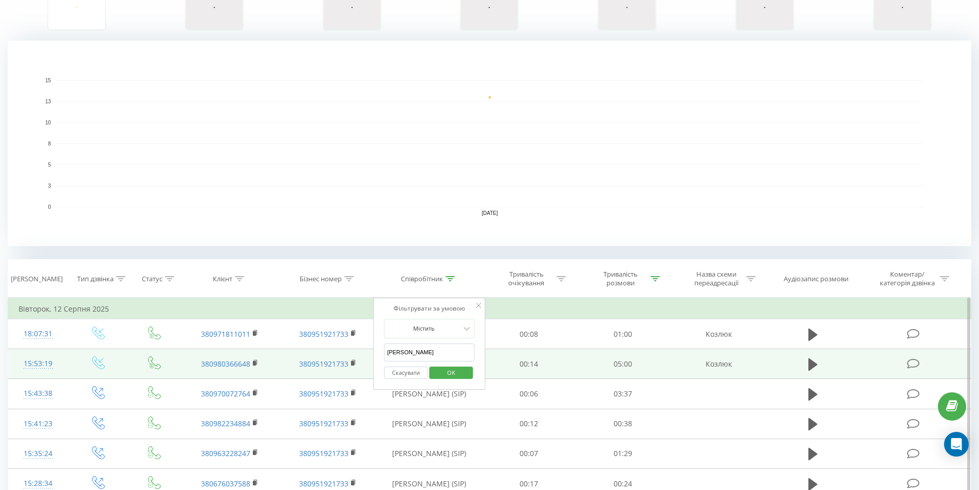
drag, startPoint x: 426, startPoint y: 349, endPoint x: 209, endPoint y: 354, distance: 217.3
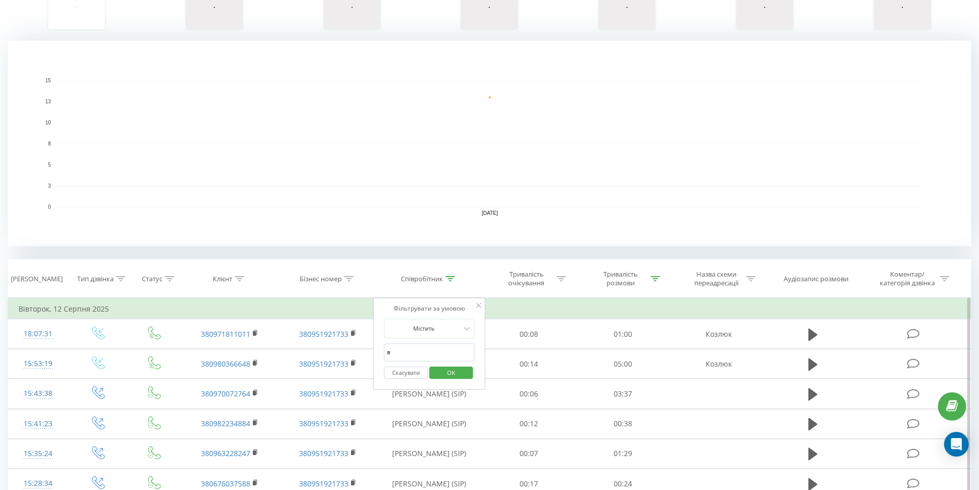
type input "[PERSON_NAME]"
click at [457, 377] on span "OK" at bounding box center [451, 372] width 29 height 16
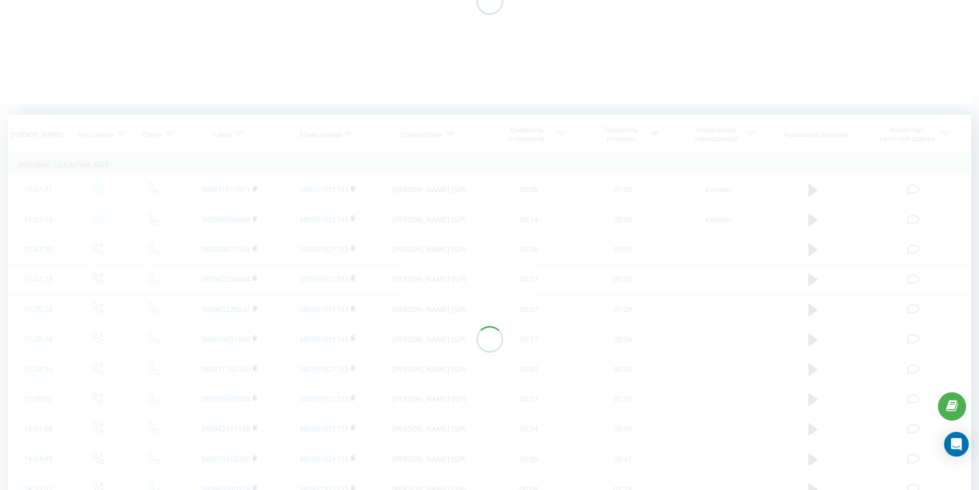
click at [455, 370] on div at bounding box center [489, 339] width 963 height 448
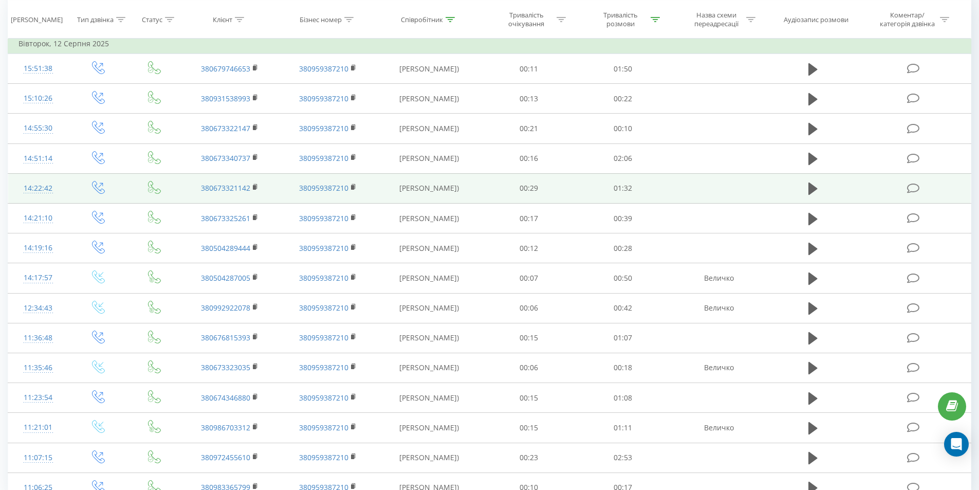
scroll to position [244, 0]
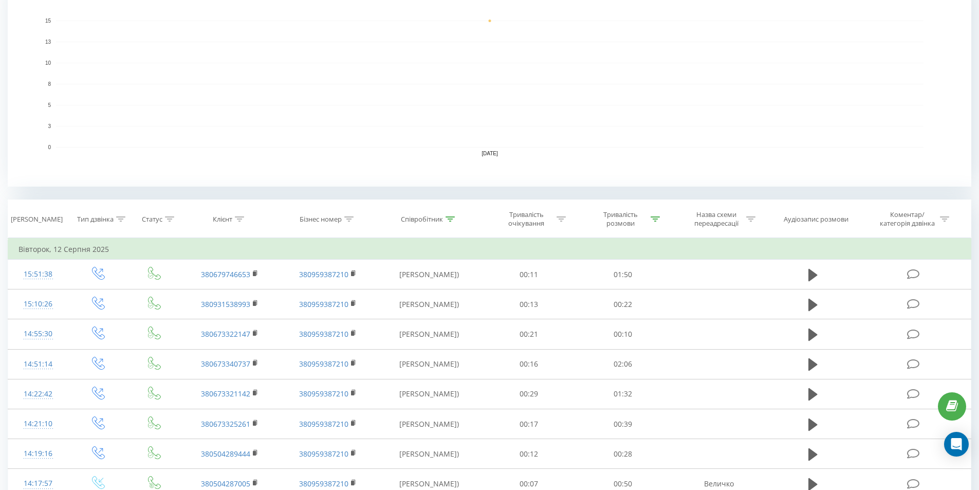
drag, startPoint x: 656, startPoint y: 216, endPoint x: 625, endPoint y: 268, distance: 60.6
click at [650, 223] on div at bounding box center [654, 219] width 9 height 9
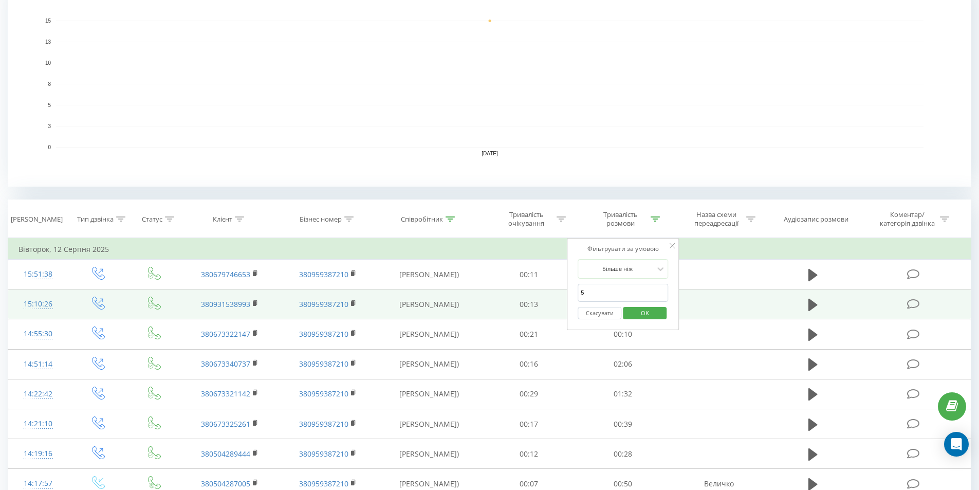
drag, startPoint x: 615, startPoint y: 289, endPoint x: 487, endPoint y: 289, distance: 128.4
click at [497, 289] on table "Фільтрувати за умовою Дорівнює Введіть значення Скасувати OK Фільтрувати за умо…" at bounding box center [489, 473] width 963 height 470
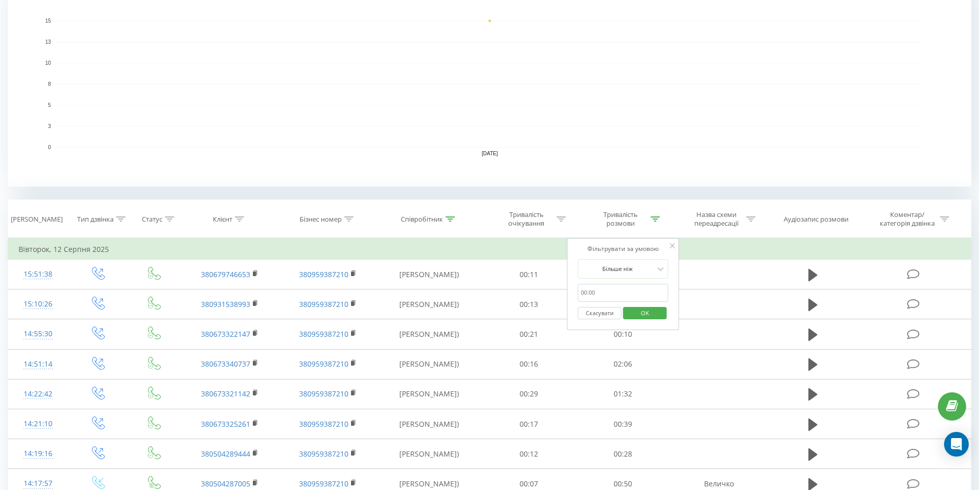
click at [661, 312] on button "OK" at bounding box center [645, 313] width 44 height 13
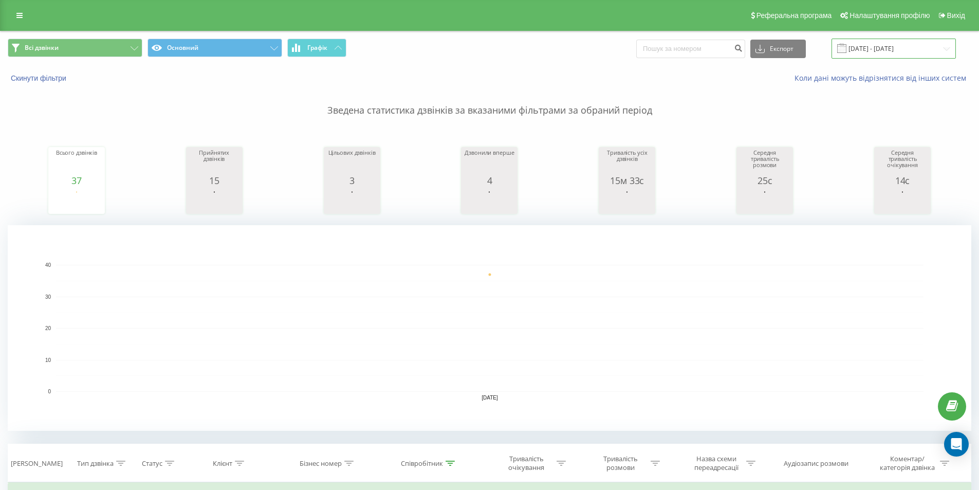
click at [898, 54] on input "[DATE] - [DATE]" at bounding box center [893, 49] width 124 height 20
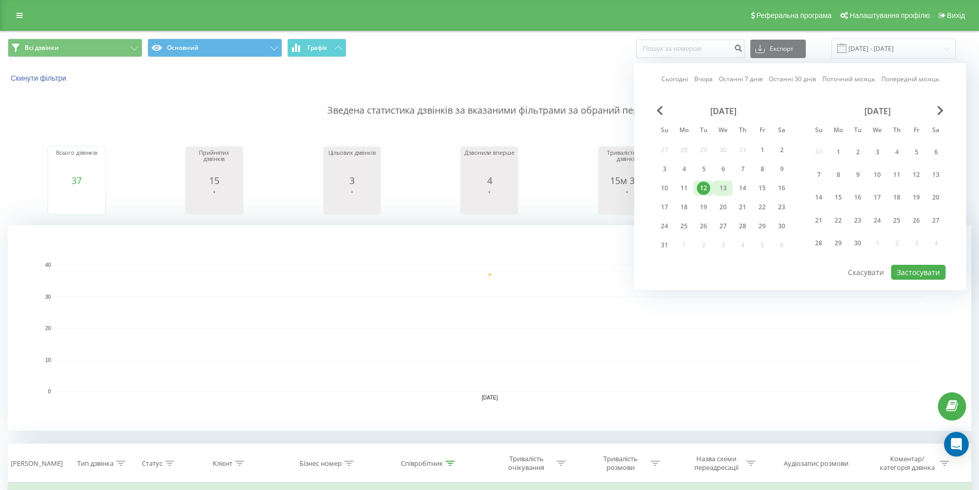
click at [719, 194] on div "13" at bounding box center [722, 187] width 13 height 13
click at [929, 276] on button "Застосувати" at bounding box center [918, 272] width 54 height 15
type input "[DATE] - [DATE]"
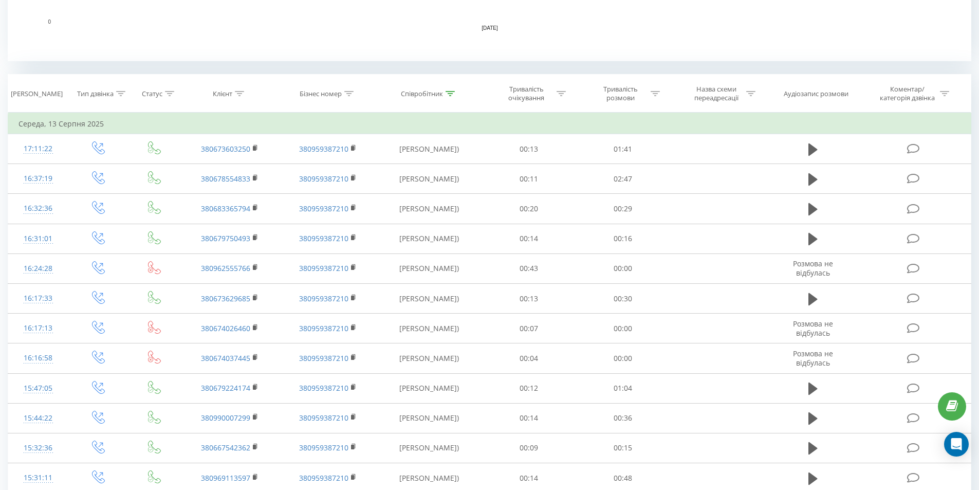
scroll to position [286, 0]
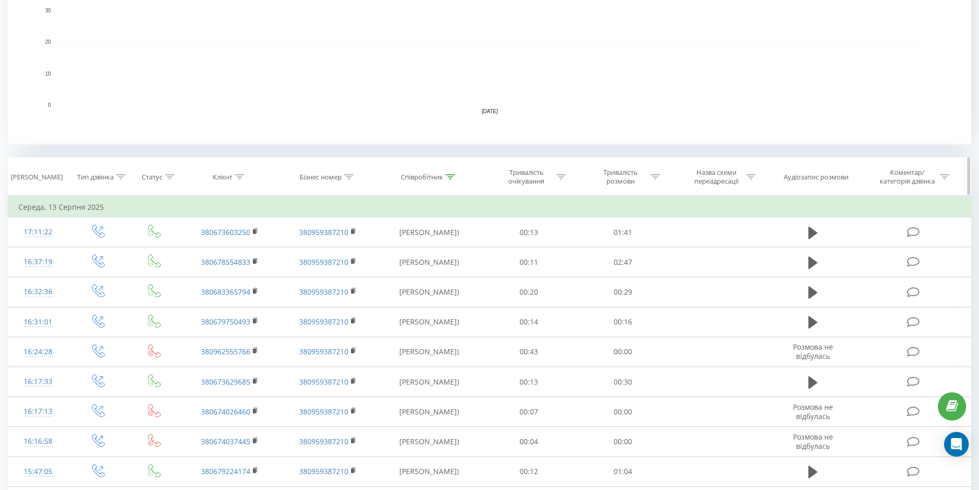
click at [656, 183] on div "Тривалість розмови" at bounding box center [626, 176] width 67 height 17
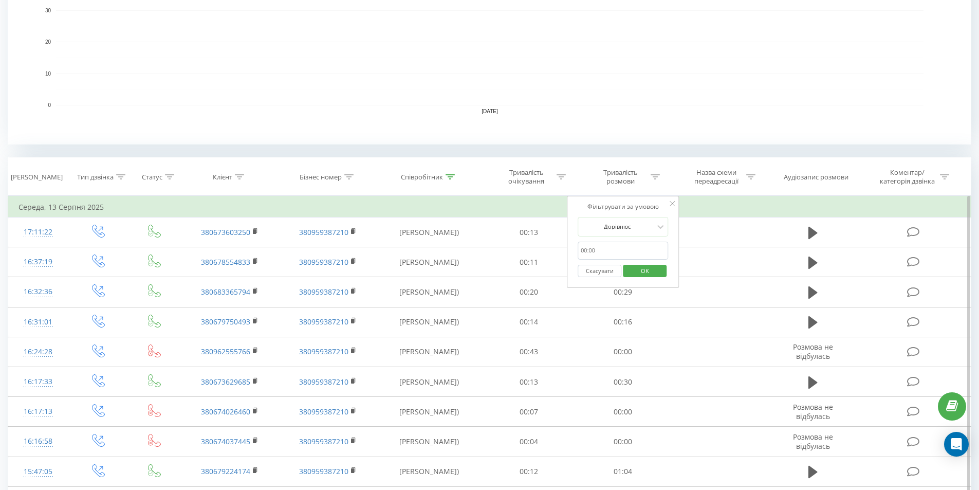
click at [630, 251] on input "text" at bounding box center [622, 250] width 90 height 18
type input "5"
click at [618, 229] on div at bounding box center [616, 226] width 73 height 10
click at [632, 274] on div "Більше ніж" at bounding box center [622, 279] width 89 height 16
click at [657, 271] on span "OK" at bounding box center [644, 270] width 29 height 16
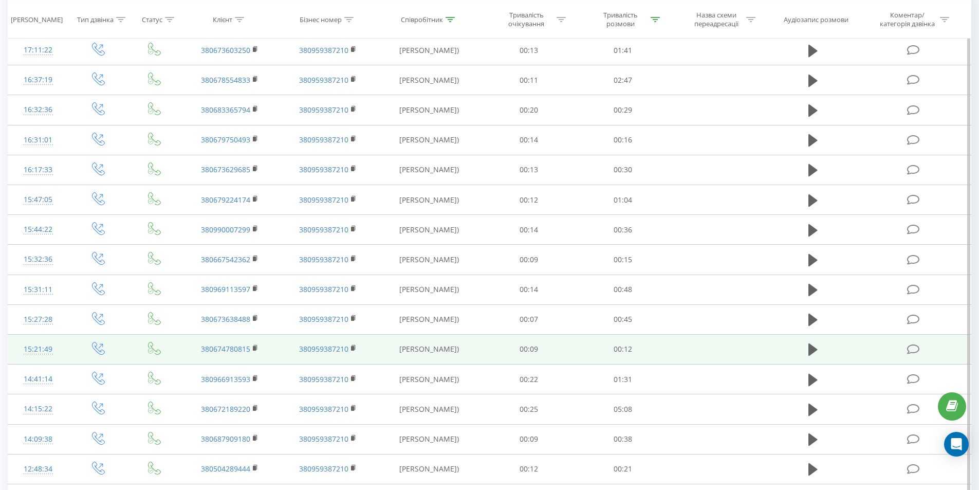
scroll to position [312, 0]
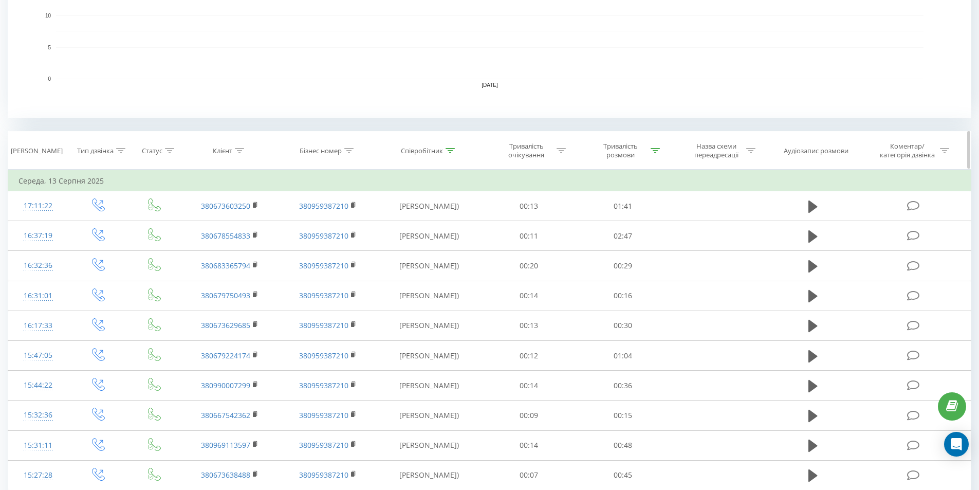
click at [448, 154] on div at bounding box center [449, 150] width 9 height 9
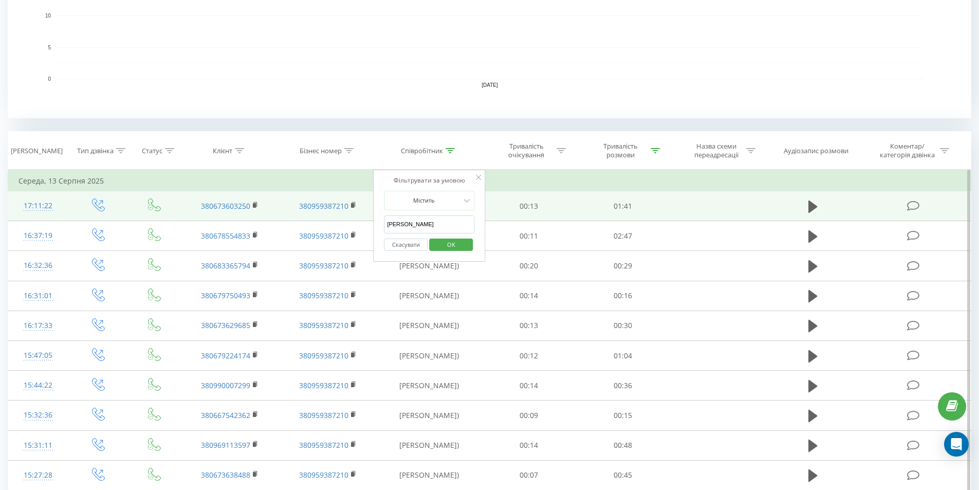
drag, startPoint x: 397, startPoint y: 223, endPoint x: 106, endPoint y: 213, distance: 291.5
click at [128, 211] on table "Фільтрувати за умовою Дорівнює Введіть значення Скасувати OK Фільтрувати за умо…" at bounding box center [489, 465] width 963 height 590
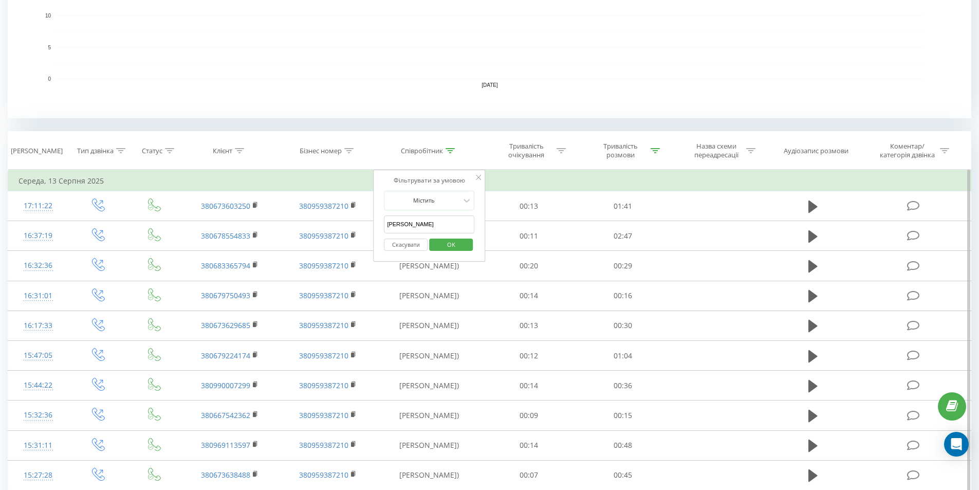
type input "[PERSON_NAME]"
click at [438, 246] on span "OK" at bounding box center [451, 244] width 29 height 16
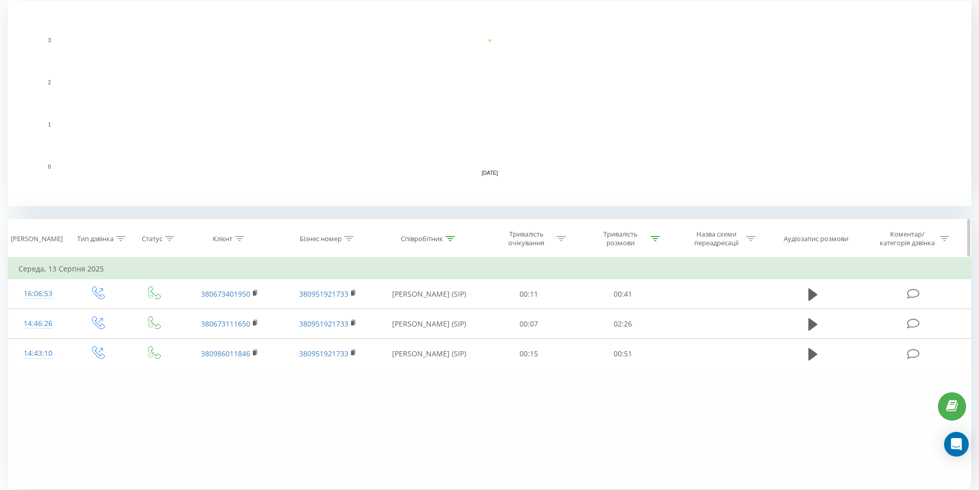
scroll to position [262, 0]
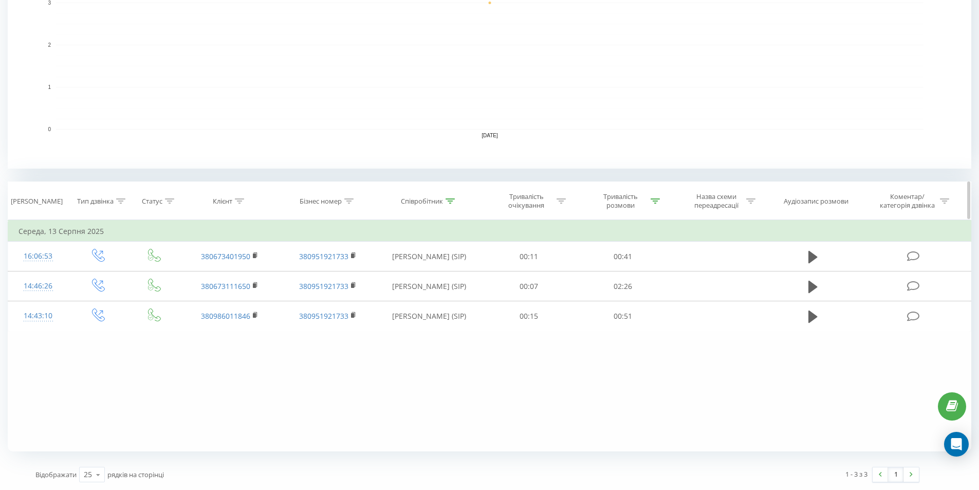
click at [661, 202] on div "Тривалість розмови" at bounding box center [623, 200] width 94 height 17
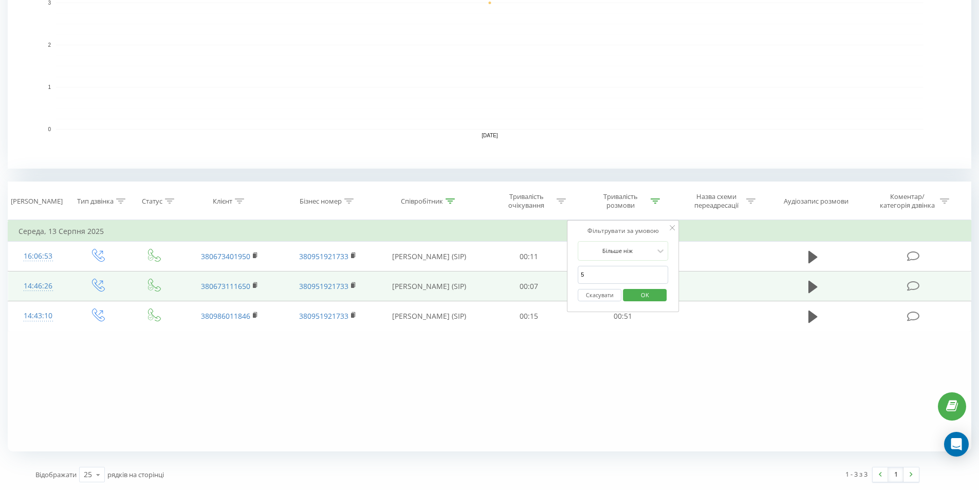
drag, startPoint x: 609, startPoint y: 275, endPoint x: 435, endPoint y: 290, distance: 174.3
click at [449, 280] on table "Фільтрувати за умовою Дорівнює Введіть значення Скасувати OK Фільтрувати за умо…" at bounding box center [489, 275] width 963 height 111
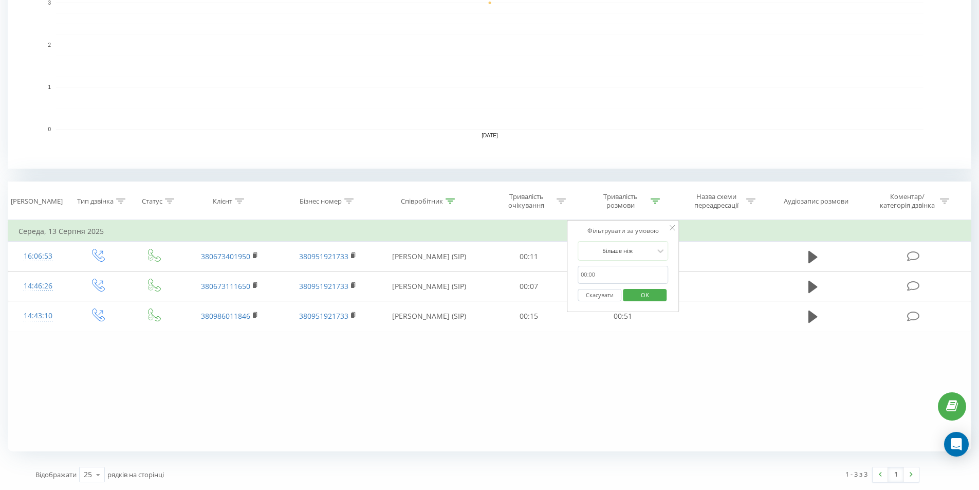
click at [658, 294] on span "OK" at bounding box center [644, 295] width 29 height 16
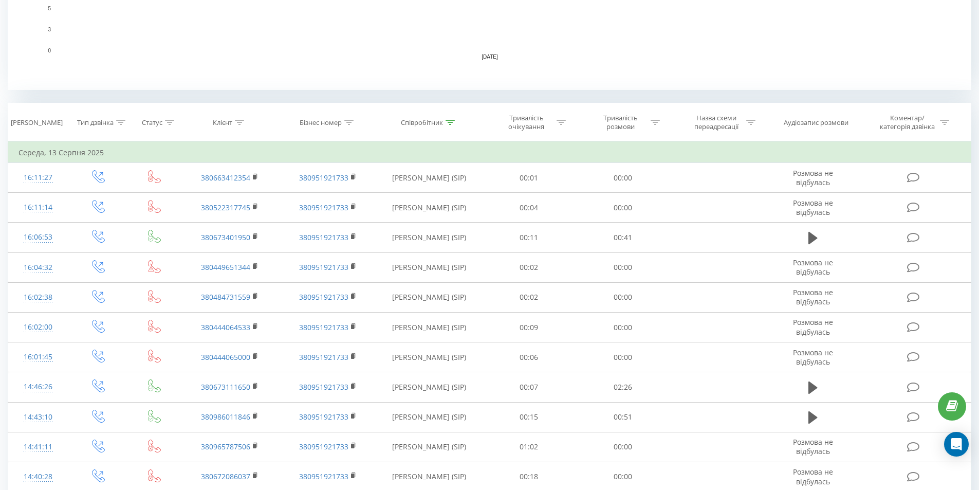
scroll to position [244, 0]
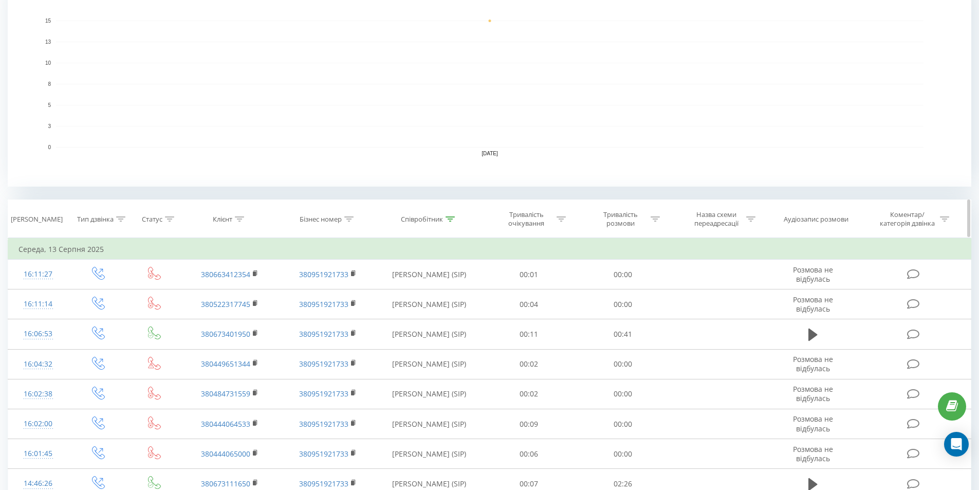
click at [453, 215] on div at bounding box center [449, 219] width 9 height 9
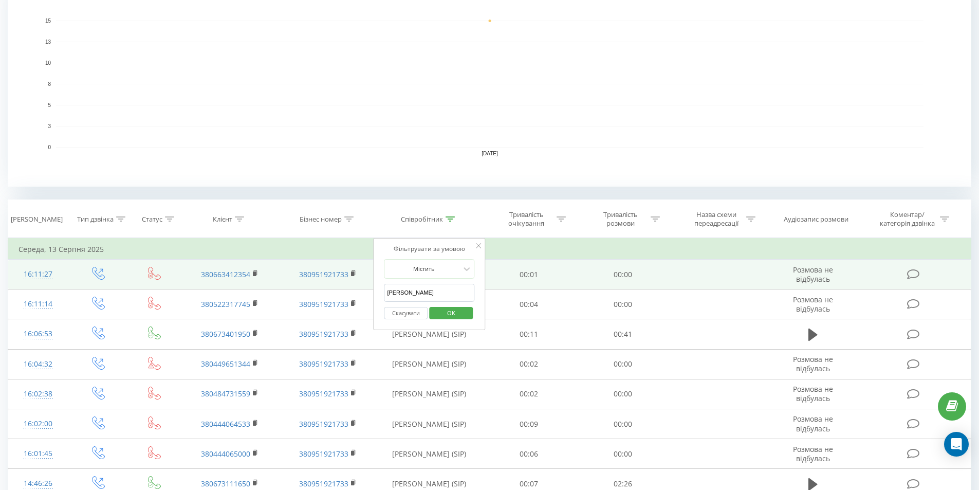
drag, startPoint x: 415, startPoint y: 292, endPoint x: 208, endPoint y: 284, distance: 207.7
click at [248, 285] on table "Фільтрувати за умовою Дорівнює Введіть значення Скасувати OK Фільтрувати за умо…" at bounding box center [489, 473] width 963 height 470
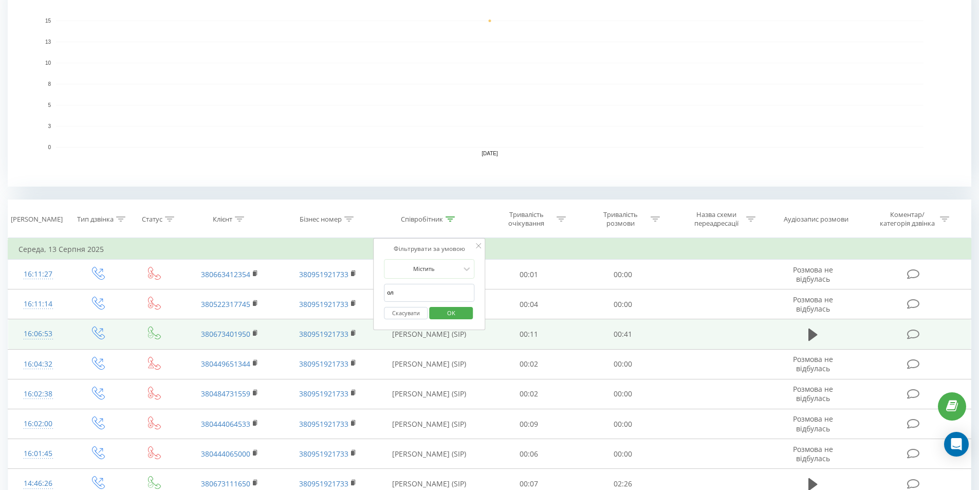
type input "[PERSON_NAME]"
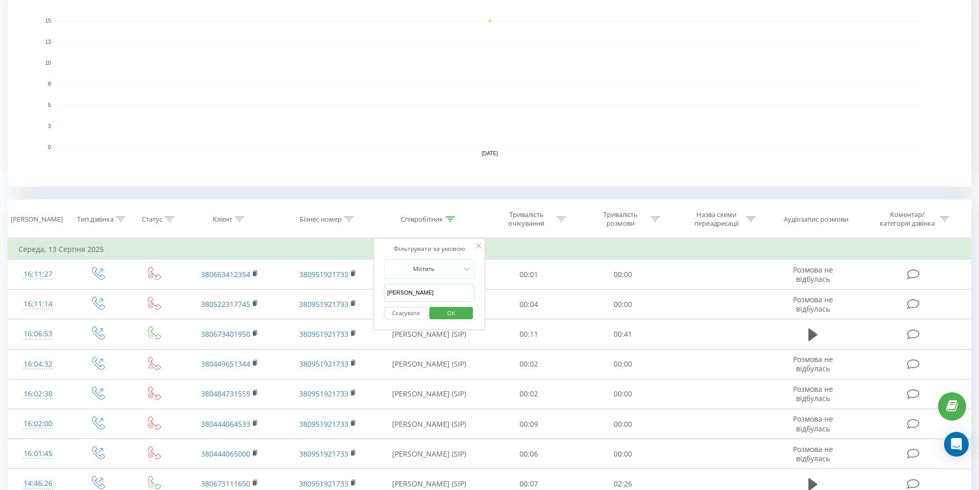
click at [453, 313] on span "OK" at bounding box center [451, 313] width 29 height 16
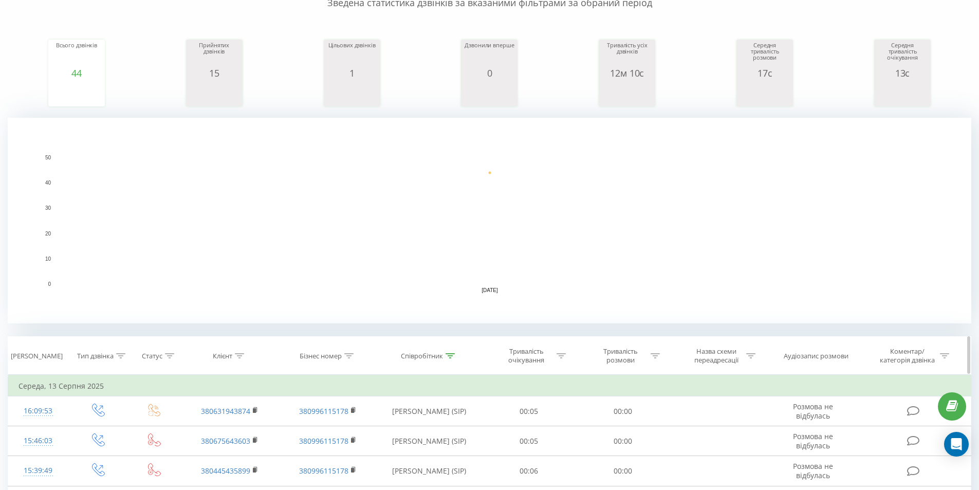
scroll to position [132, 0]
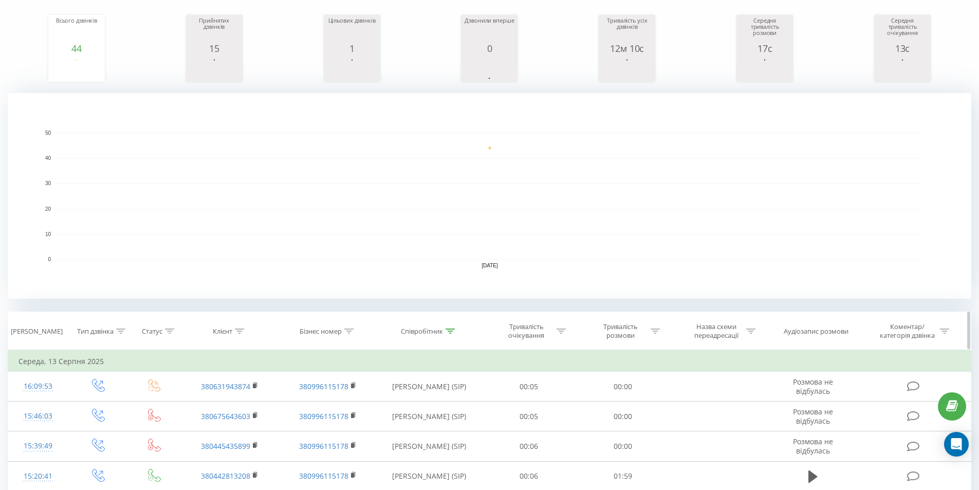
click at [658, 326] on div "Тривалість розмови" at bounding box center [626, 330] width 67 height 17
click at [615, 402] on input "text" at bounding box center [622, 405] width 90 height 18
type input "5"
click at [640, 421] on span "OK" at bounding box center [644, 425] width 29 height 16
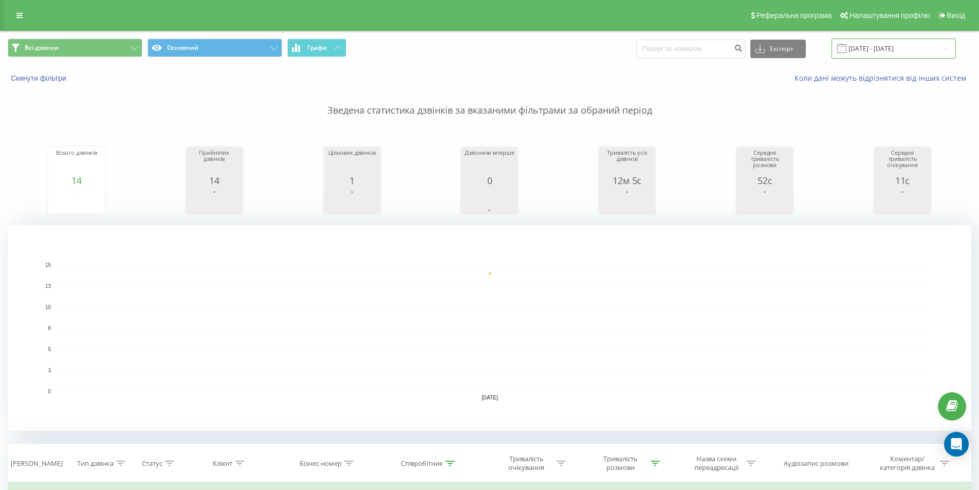
click at [878, 50] on input "[DATE] - [DATE]" at bounding box center [893, 49] width 124 height 20
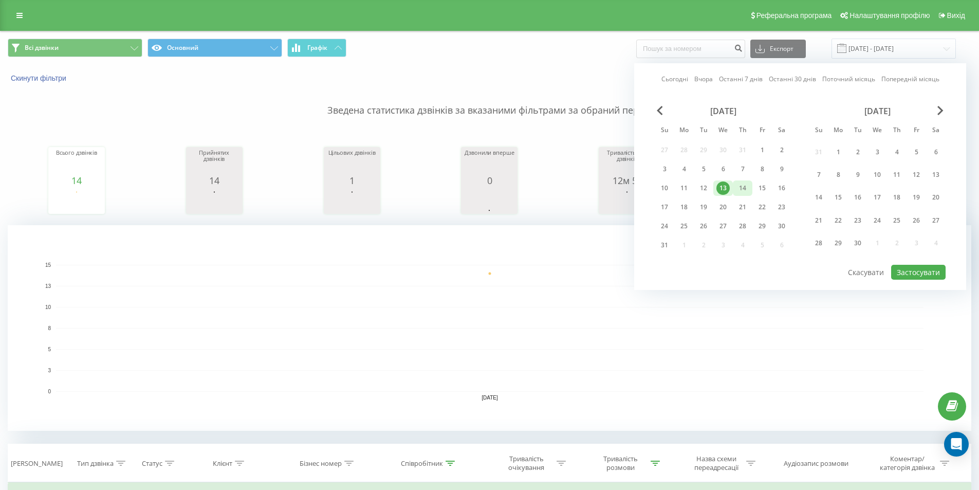
click at [739, 190] on div "14" at bounding box center [742, 187] width 13 height 13
click at [916, 271] on button "Застосувати" at bounding box center [918, 272] width 54 height 15
type input "[DATE] - [DATE]"
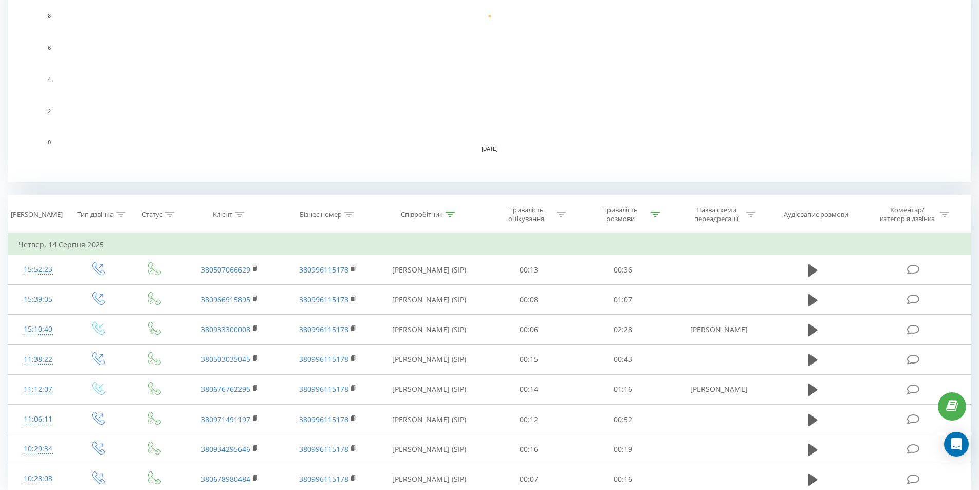
scroll to position [292, 0]
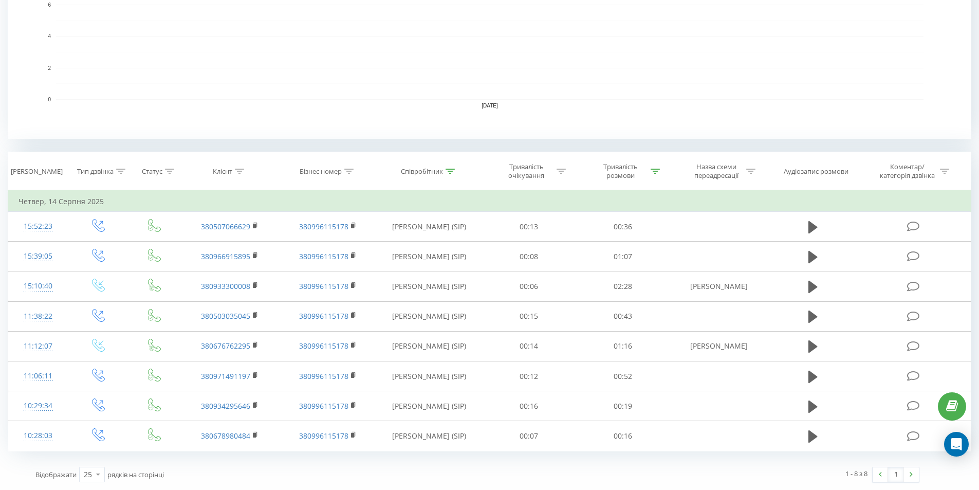
click at [609, 470] on div "1 - 8 з 8 1" at bounding box center [701, 474] width 449 height 30
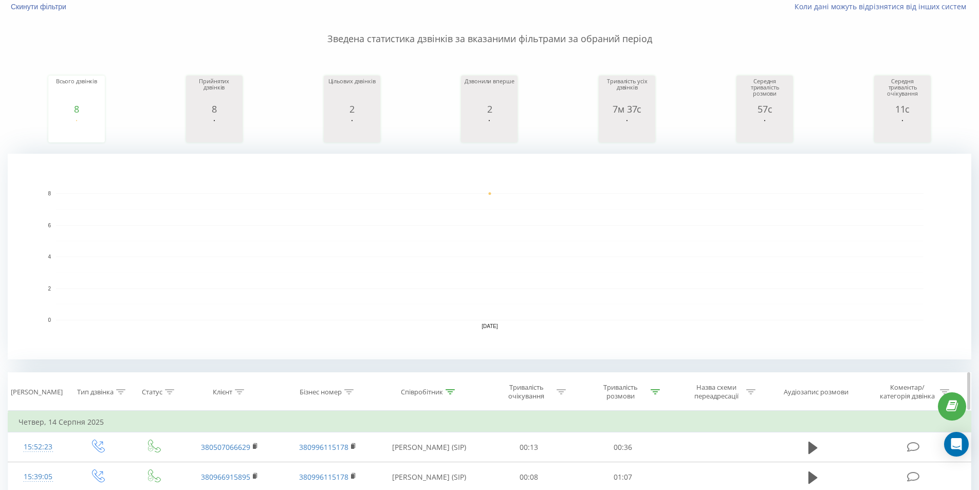
scroll to position [154, 0]
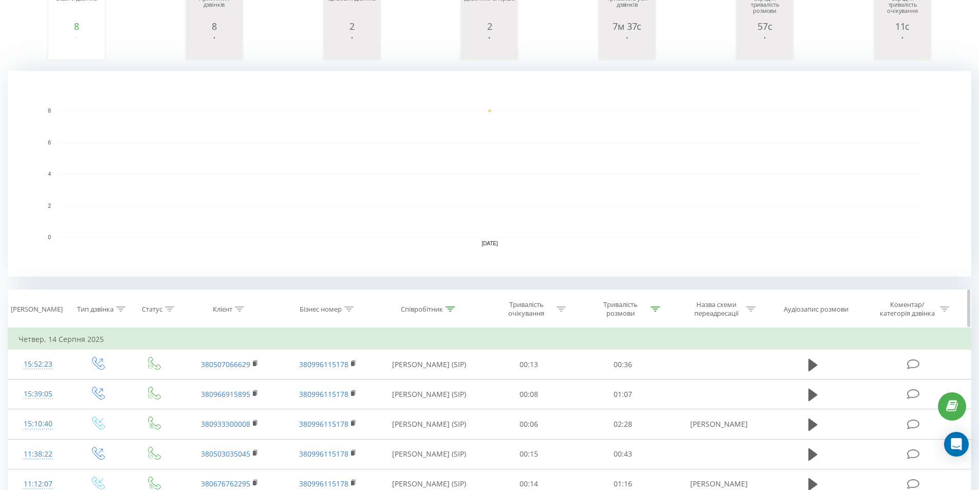
click at [452, 308] on icon at bounding box center [449, 308] width 9 height 5
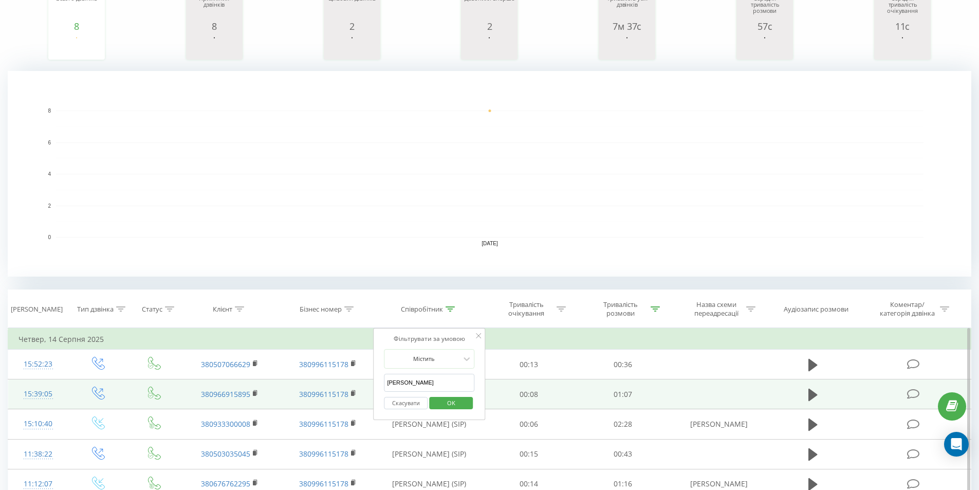
drag, startPoint x: 401, startPoint y: 389, endPoint x: 360, endPoint y: 391, distance: 41.1
click at [360, 391] on table "Фільтрувати за умовою Дорівнює Введіть значення Скасувати OK Фільтрувати за умо…" at bounding box center [489, 458] width 963 height 261
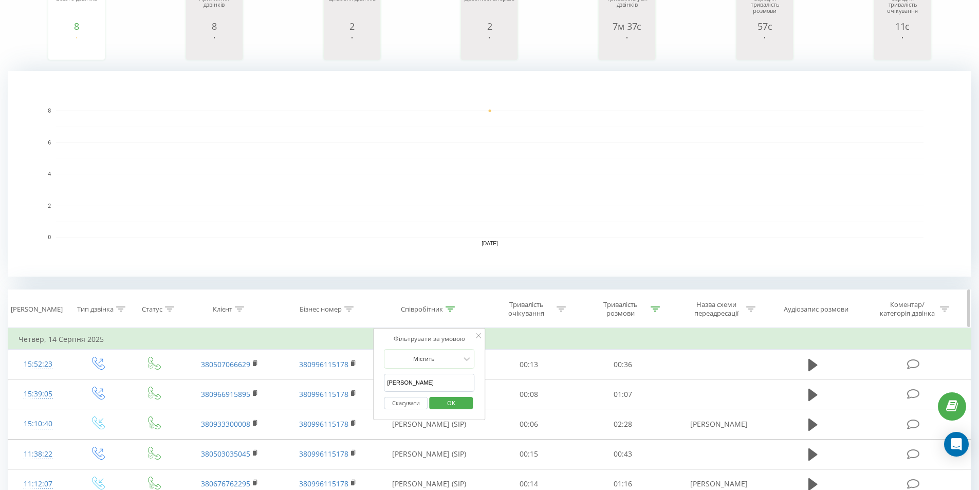
drag, startPoint x: 529, startPoint y: 265, endPoint x: 548, endPoint y: 325, distance: 63.5
click at [529, 268] on rect "A chart." at bounding box center [489, 173] width 963 height 205
click at [566, 304] on div "Тривалість очікування" at bounding box center [529, 308] width 94 height 17
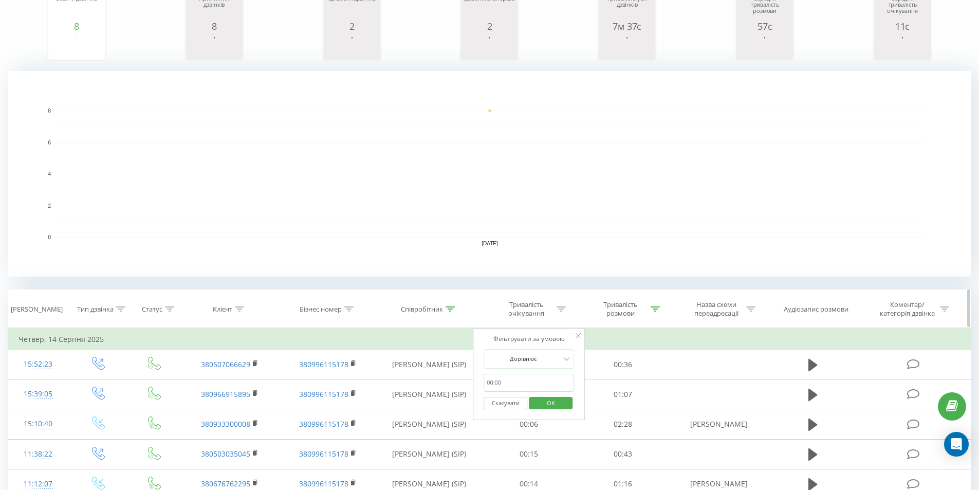
click at [662, 307] on div "Тривалість розмови" at bounding box center [623, 308] width 94 height 17
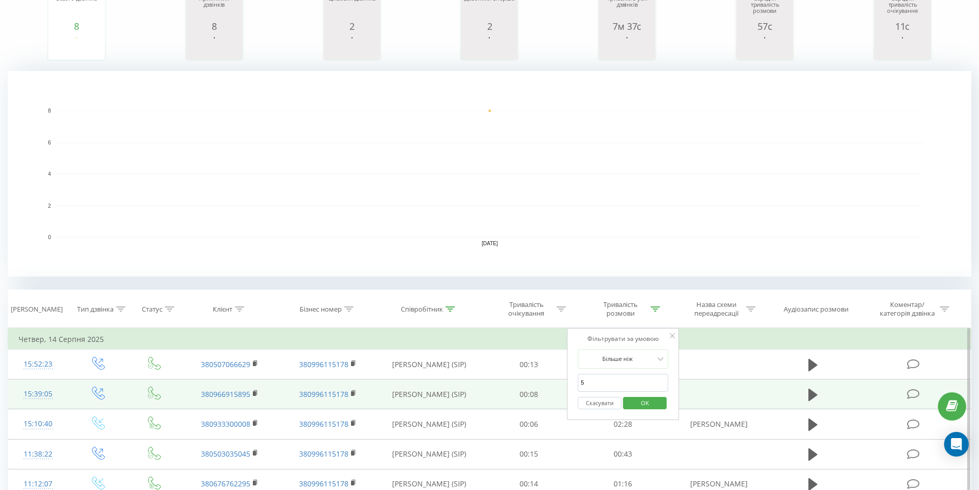
drag, startPoint x: 545, startPoint y: 386, endPoint x: 516, endPoint y: 393, distance: 29.7
click at [517, 391] on table "Фільтрувати за умовою Дорівнює Введіть значення Скасувати OK Фільтрувати за умо…" at bounding box center [489, 458] width 963 height 261
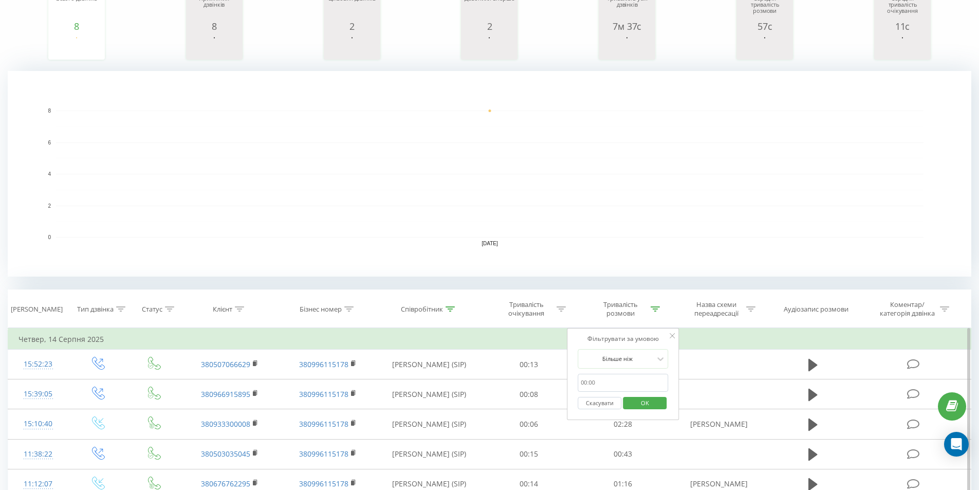
click at [655, 406] on span "OK" at bounding box center [644, 403] width 29 height 16
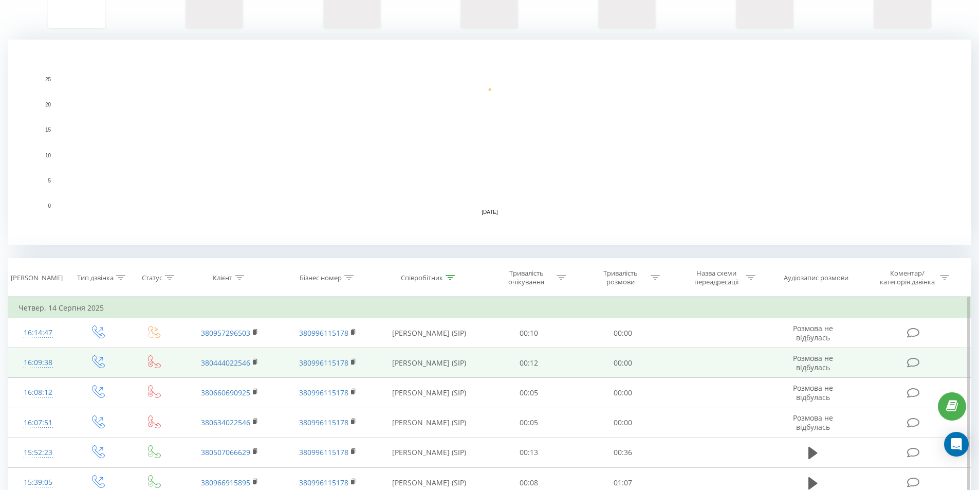
scroll to position [277, 0]
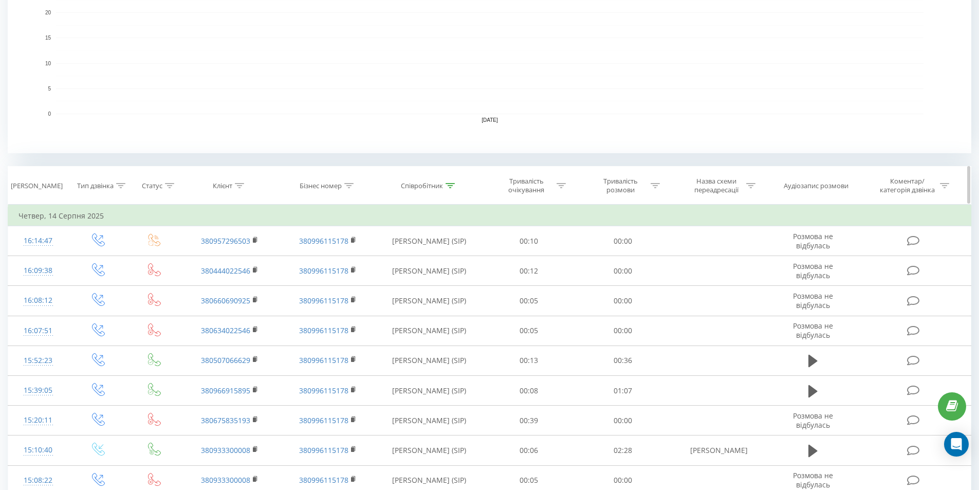
click at [454, 183] on icon at bounding box center [449, 185] width 9 height 5
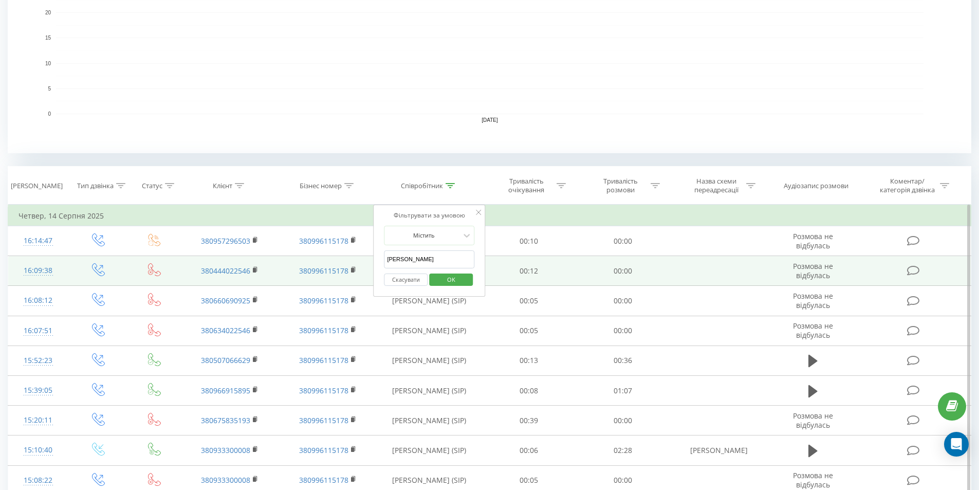
drag, startPoint x: 417, startPoint y: 259, endPoint x: 269, endPoint y: 260, distance: 148.5
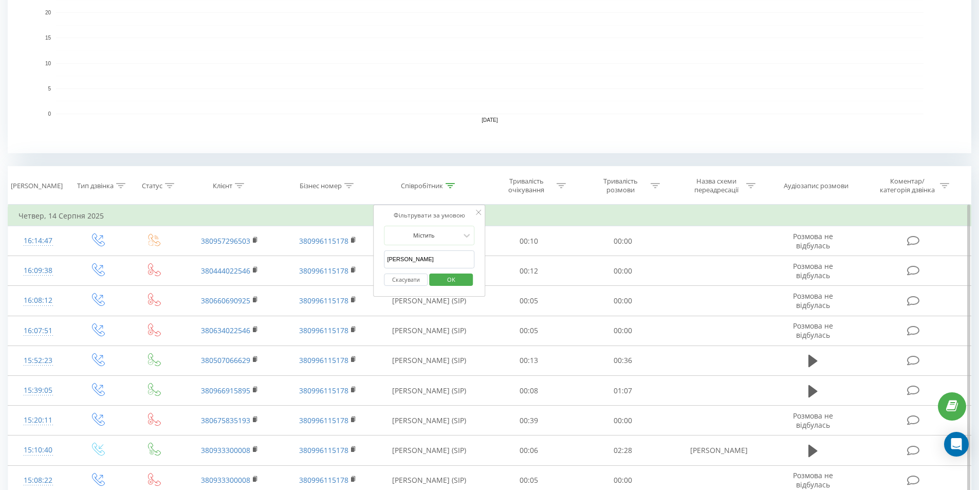
click at [454, 275] on span "OK" at bounding box center [451, 279] width 29 height 16
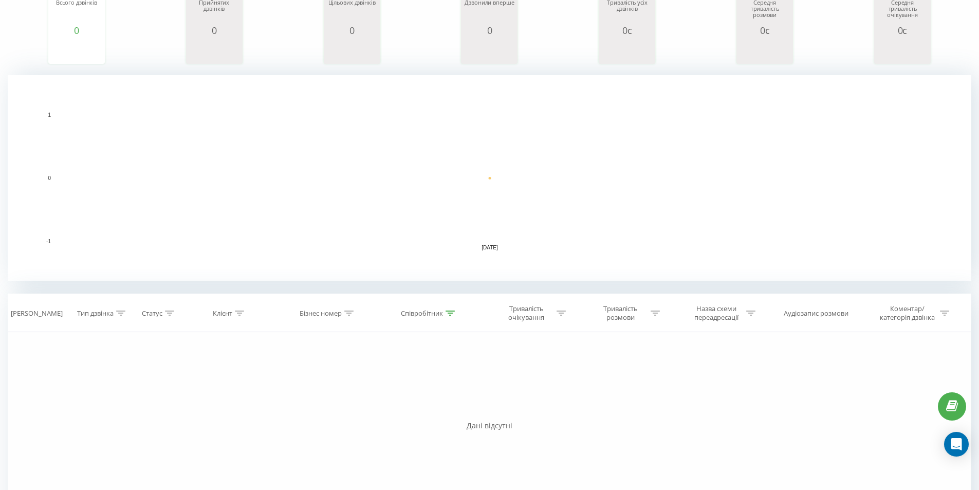
scroll to position [232, 0]
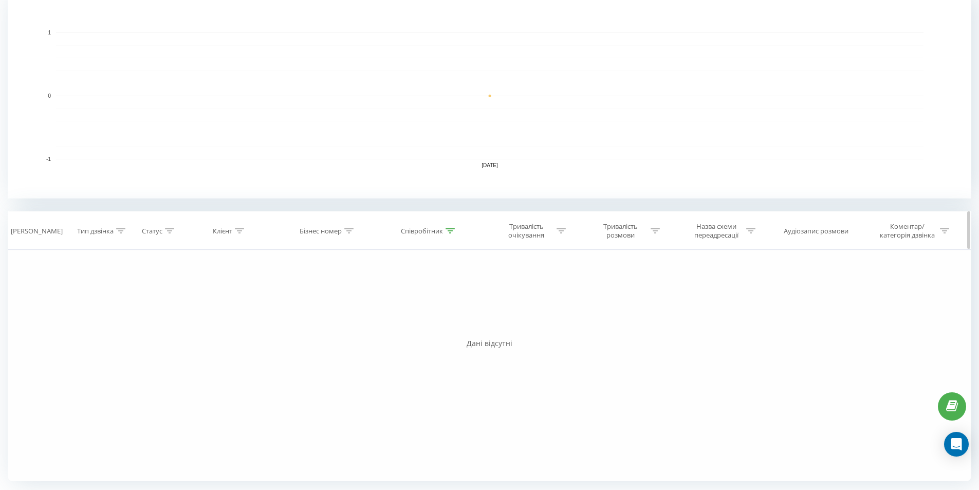
click at [564, 229] on icon at bounding box center [560, 230] width 9 height 5
drag, startPoint x: 455, startPoint y: 222, endPoint x: 454, endPoint y: 228, distance: 5.9
click at [456, 224] on th "Співробітник" at bounding box center [429, 231] width 105 height 38
click at [454, 229] on icon at bounding box center [449, 230] width 9 height 5
drag, startPoint x: 421, startPoint y: 304, endPoint x: 206, endPoint y: 307, distance: 215.3
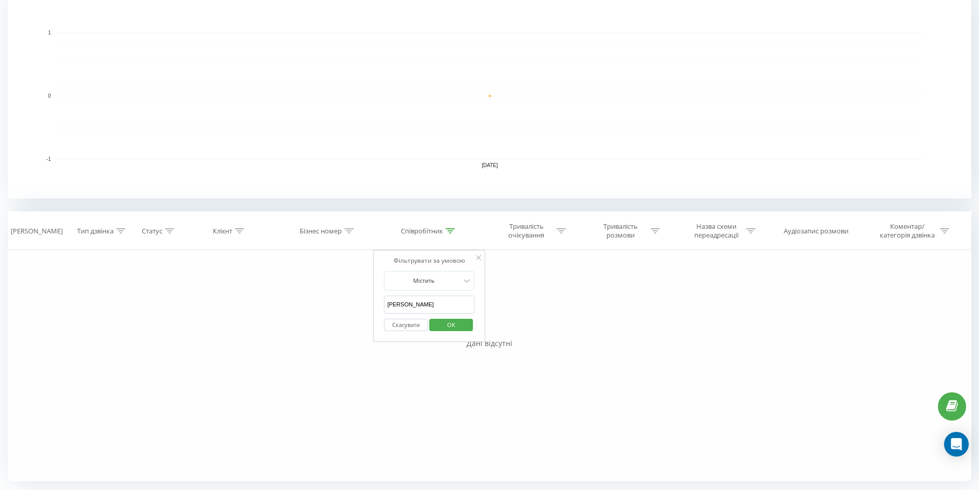
click at [234, 305] on div "Фільтрувати за умовою Дорівнює Введіть значення Скасувати OK Фільтрувати за умо…" at bounding box center [489, 365] width 963 height 231
type input "[PERSON_NAME]"
click at [456, 325] on span "OK" at bounding box center [451, 324] width 29 height 16
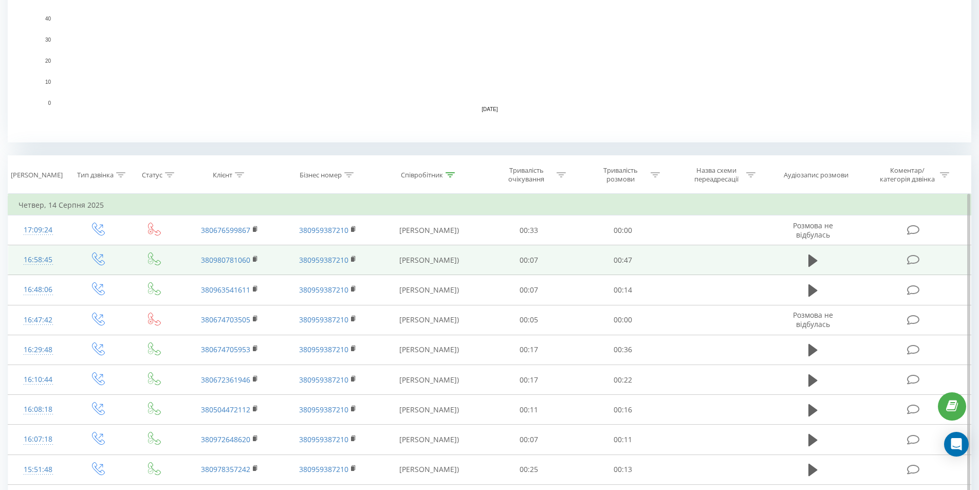
scroll to position [286, 0]
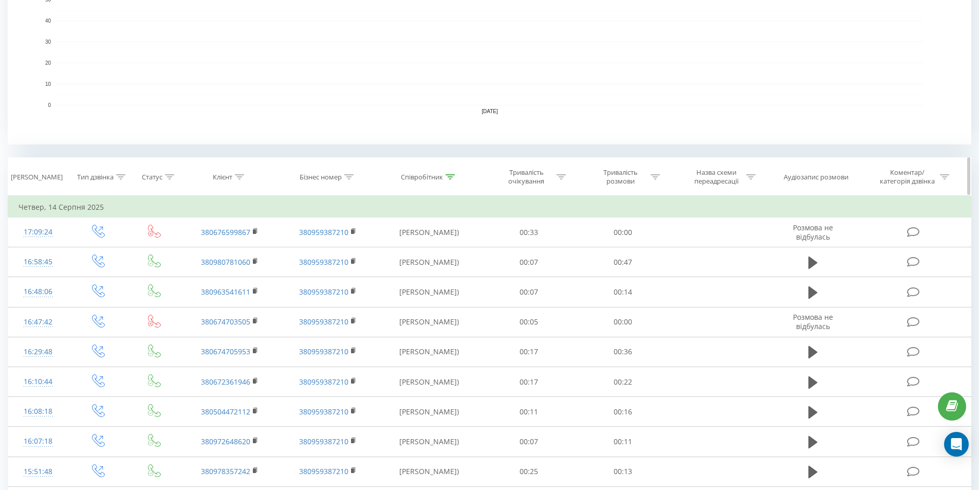
click at [652, 175] on icon at bounding box center [654, 176] width 9 height 5
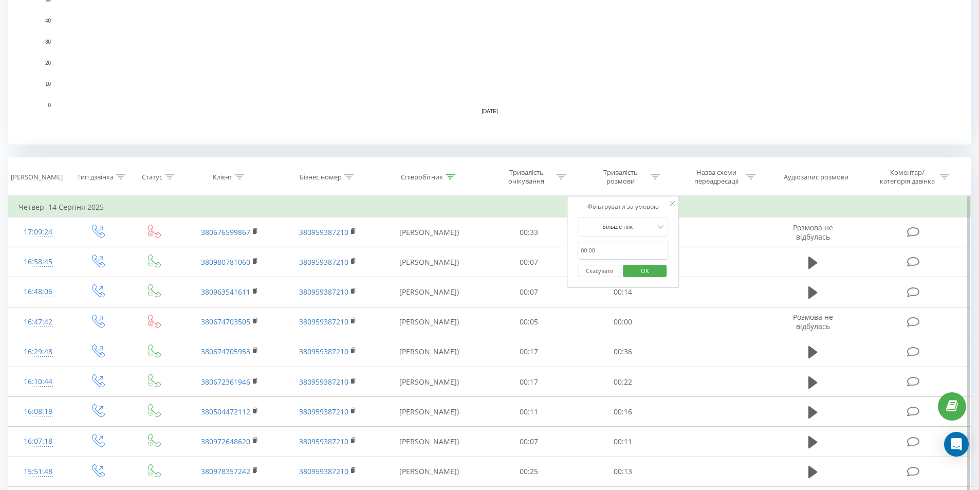
click at [621, 247] on input "text" at bounding box center [622, 250] width 90 height 18
type input "5"
click at [656, 267] on span "OK" at bounding box center [644, 270] width 29 height 16
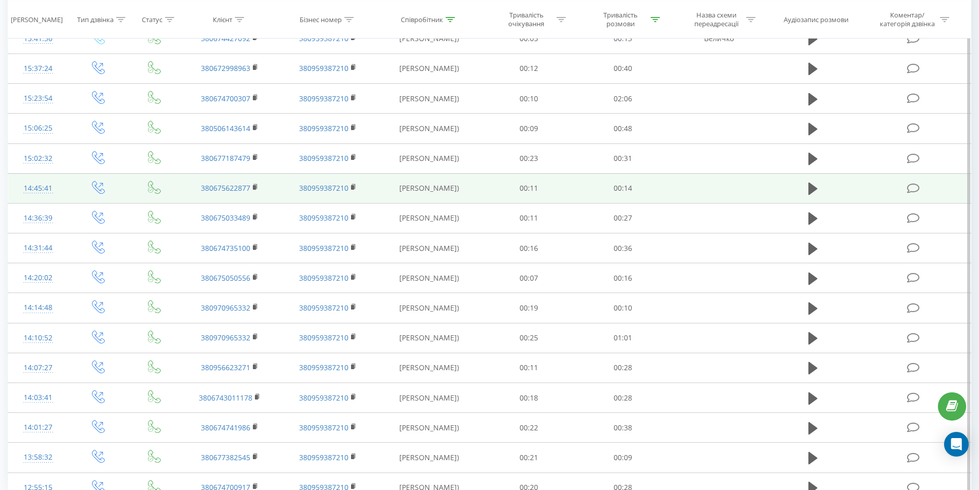
scroll to position [800, 0]
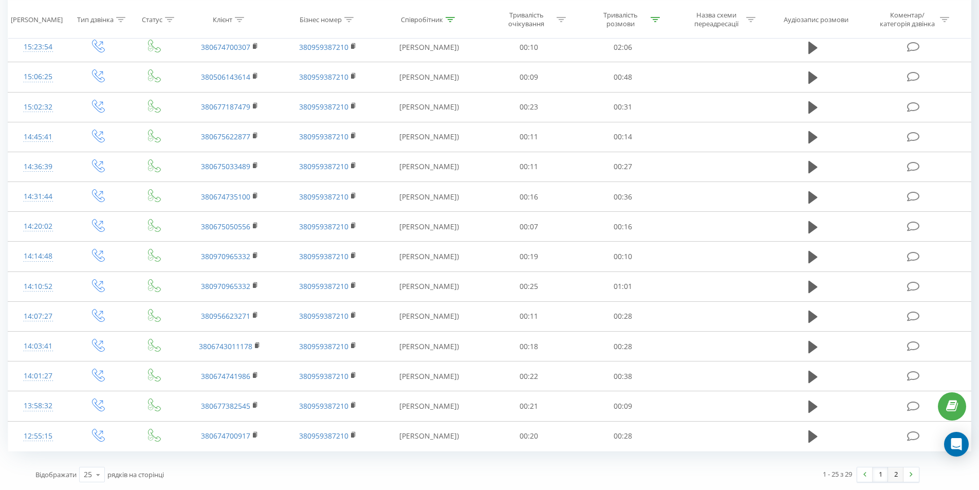
click at [901, 478] on link "2" at bounding box center [895, 474] width 15 height 14
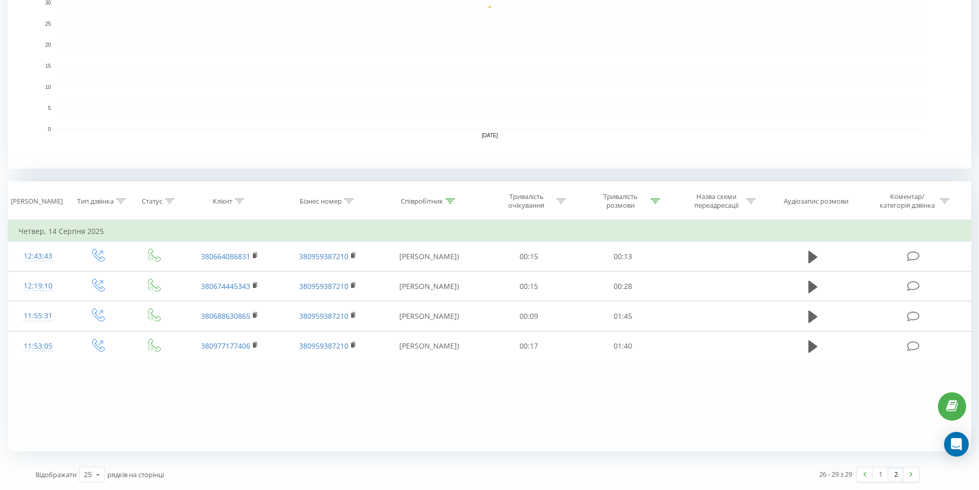
scroll to position [262, 0]
click at [446, 202] on icon at bounding box center [449, 200] width 9 height 5
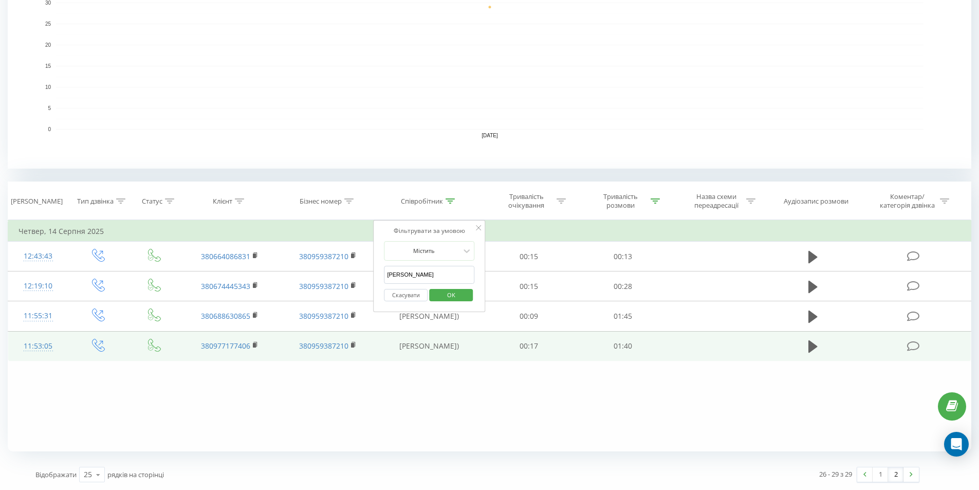
click at [699, 361] on td at bounding box center [718, 346] width 98 height 30
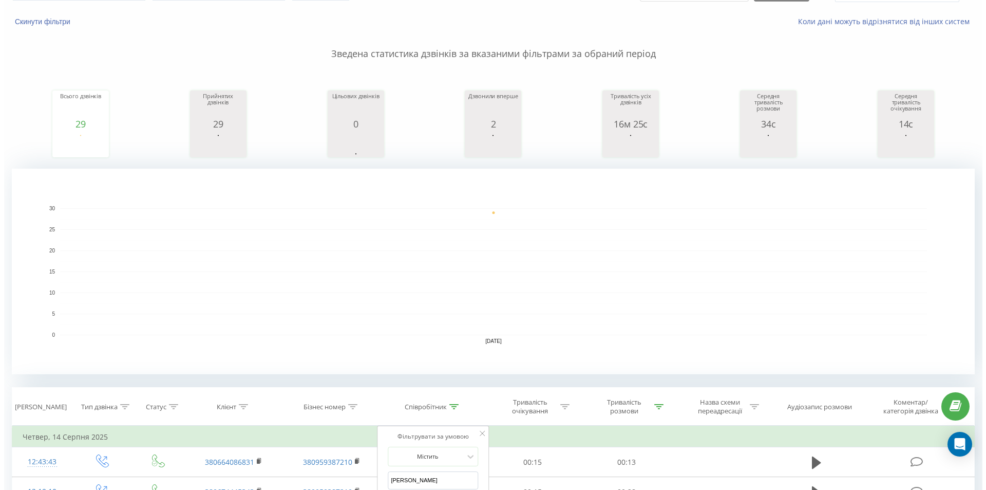
scroll to position [0, 0]
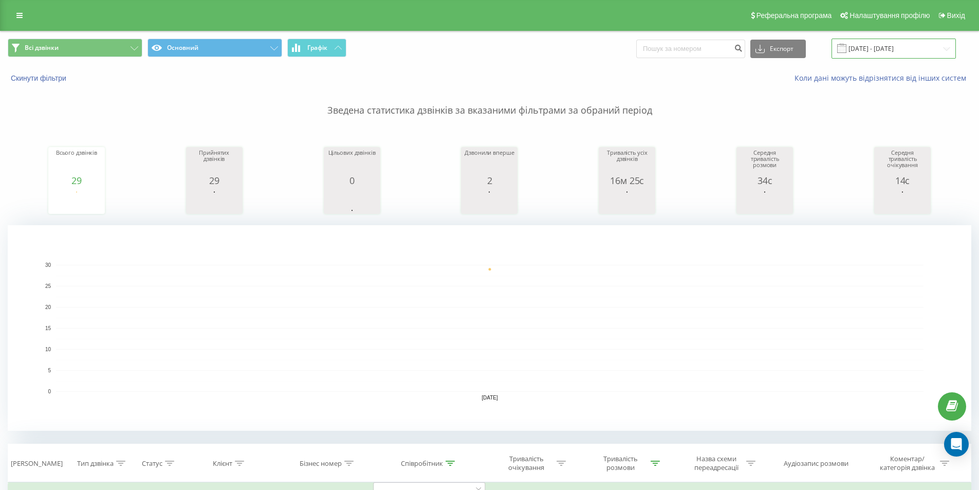
click at [901, 51] on input "[DATE] - [DATE]" at bounding box center [893, 49] width 124 height 20
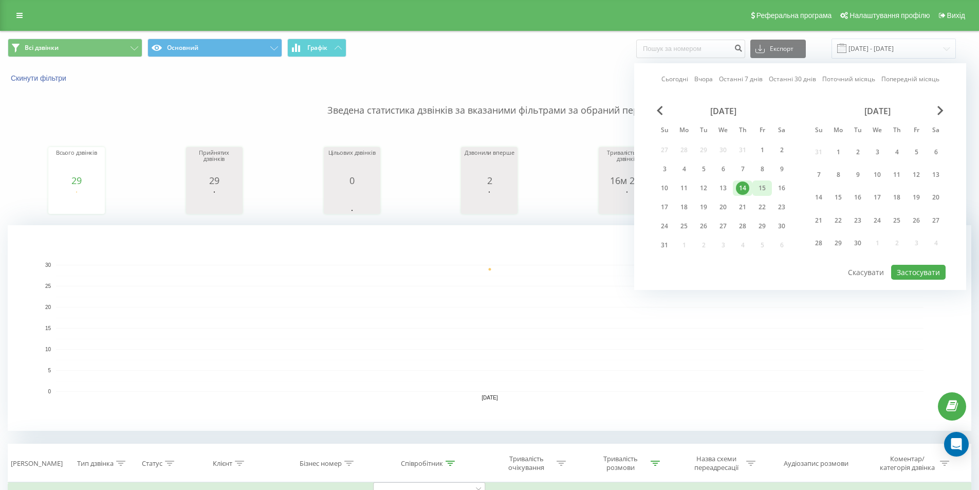
click at [761, 189] on div "15" at bounding box center [761, 187] width 13 height 13
click at [929, 275] on button "Застосувати" at bounding box center [918, 272] width 54 height 15
type input "[DATE] - [DATE]"
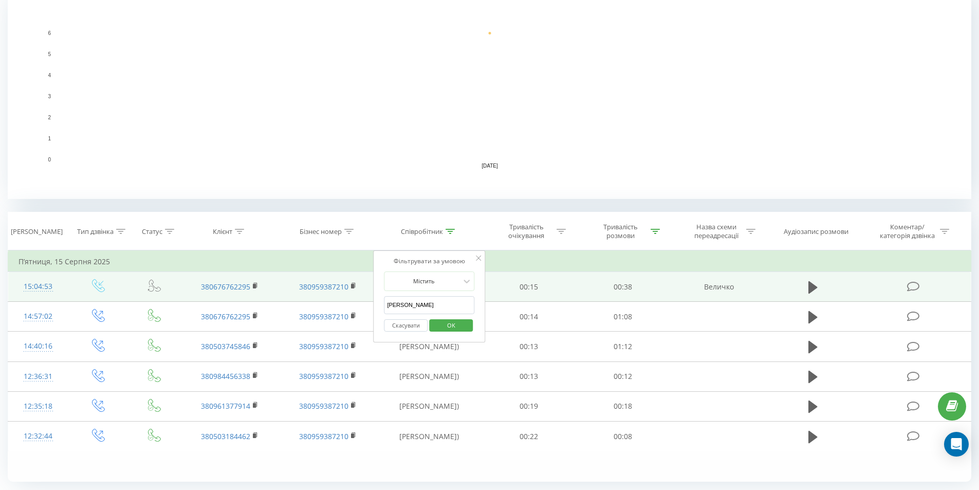
scroll to position [262, 0]
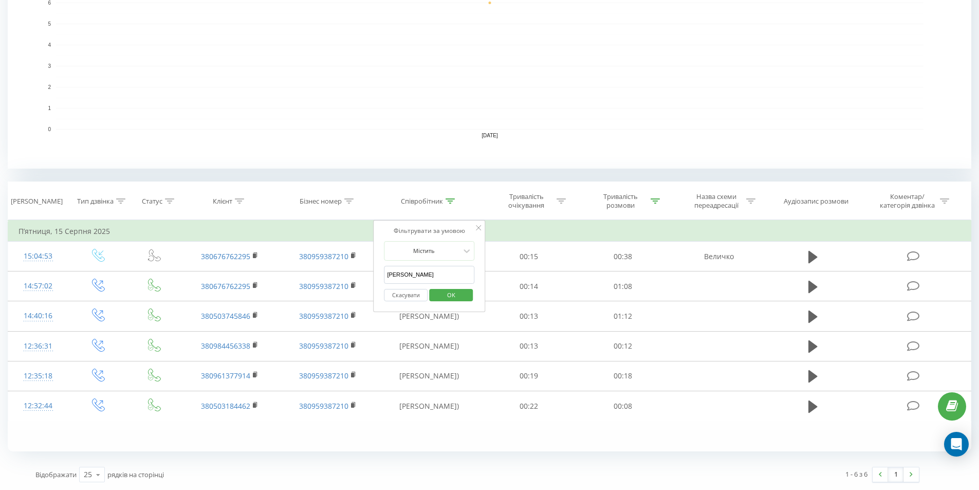
click at [640, 41] on rect "A chart." at bounding box center [489, 66] width 867 height 127
click at [652, 202] on icon at bounding box center [654, 200] width 9 height 5
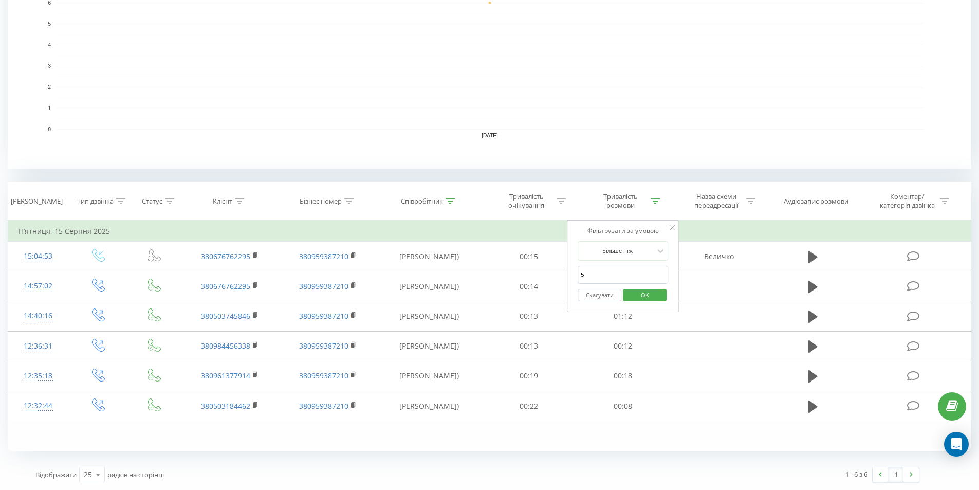
click at [717, 166] on rect "A chart." at bounding box center [489, 65] width 963 height 205
click at [683, 457] on div "Всі дзвінки Основний Графік Експорт .csv .xls .xlsx [DATE] - [DATE] Скинути філ…" at bounding box center [489, 129] width 963 height 720
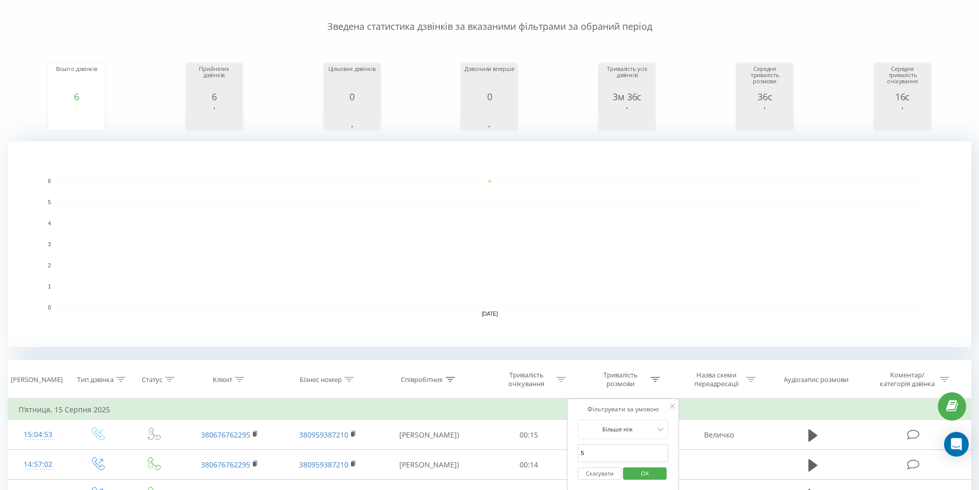
scroll to position [57, 0]
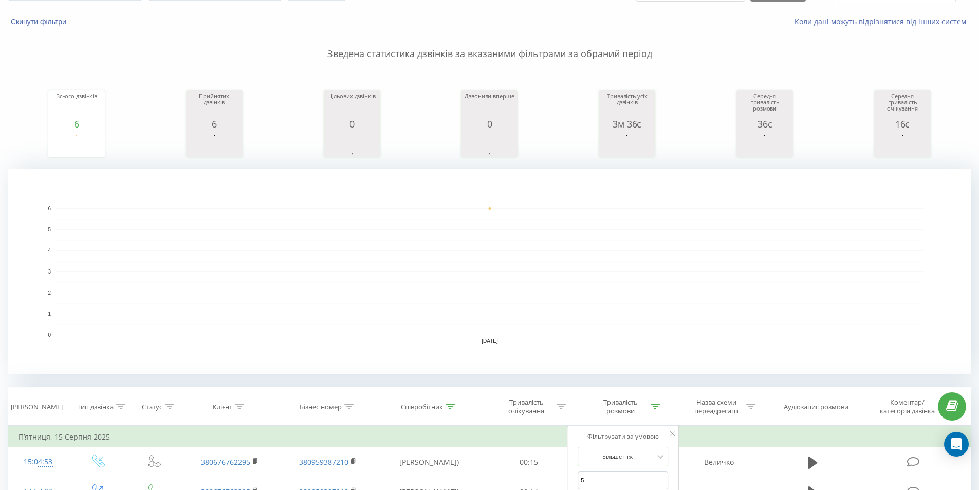
click at [782, 339] on rect "A chart." at bounding box center [489, 270] width 963 height 205
click at [677, 435] on div "Фільтрувати за умовою Більше ніж 5 Скасувати OK" at bounding box center [623, 471] width 112 height 92
click at [673, 434] on icon at bounding box center [671, 432] width 5 height 5
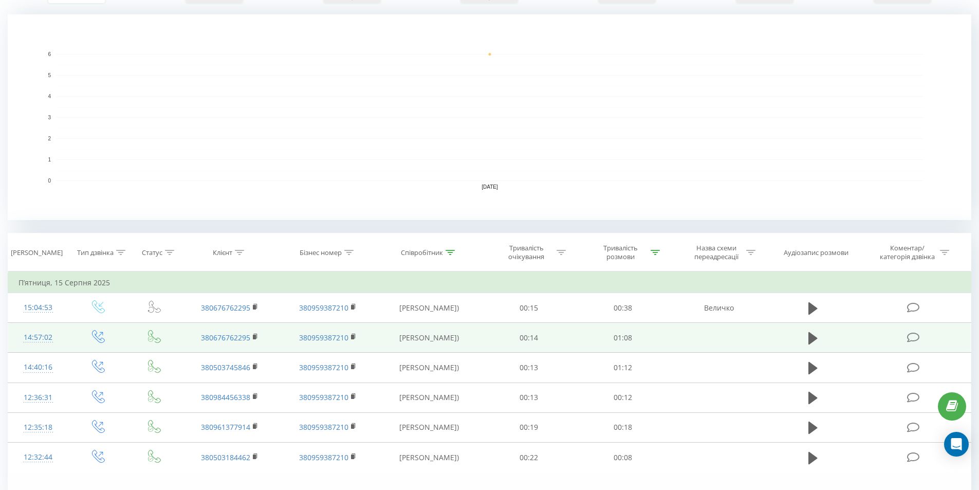
scroll to position [262, 0]
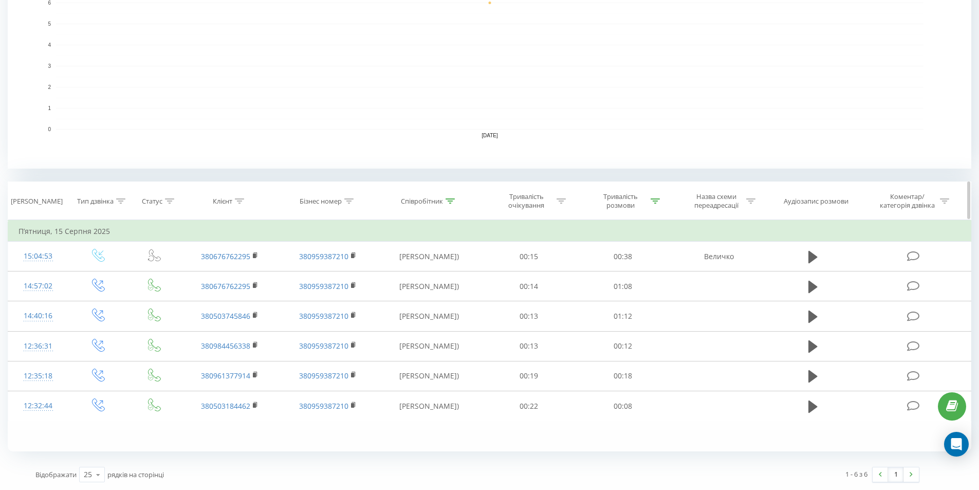
click at [450, 202] on icon at bounding box center [449, 200] width 9 height 5
click at [522, 157] on rect "A chart." at bounding box center [489, 65] width 963 height 205
click at [655, 198] on icon at bounding box center [654, 200] width 9 height 5
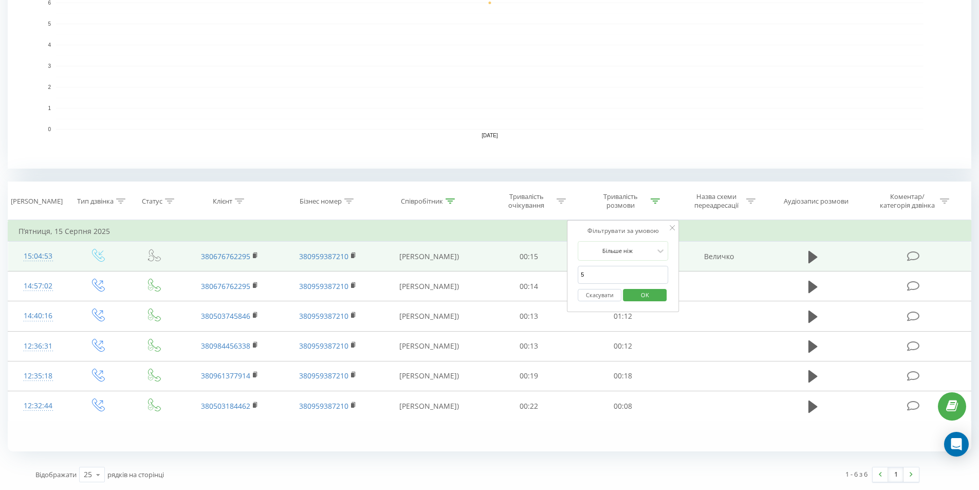
drag, startPoint x: 596, startPoint y: 278, endPoint x: 414, endPoint y: 270, distance: 183.1
click at [443, 270] on table "Фільтрувати за умовою Дорівнює Введіть значення Скасувати OK Фільтрувати за умо…" at bounding box center [489, 320] width 963 height 201
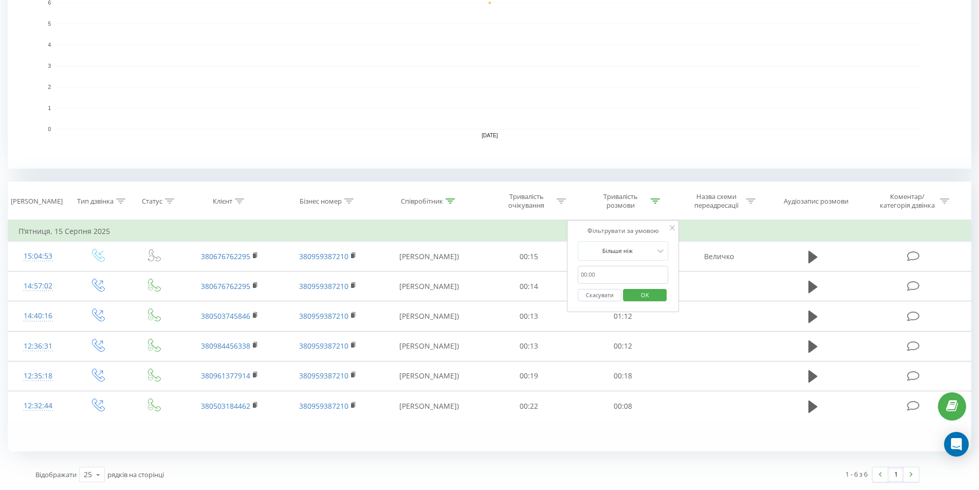
click at [653, 296] on span "OK" at bounding box center [644, 295] width 29 height 16
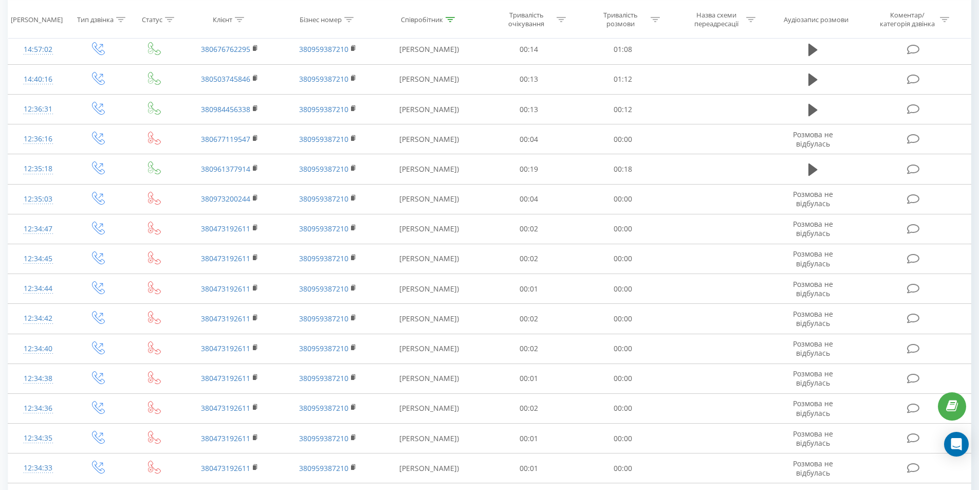
scroll to position [423, 0]
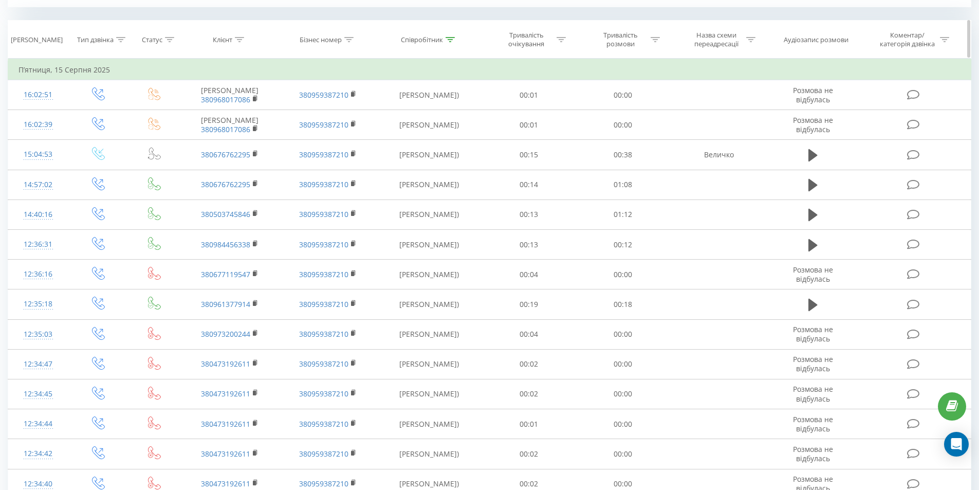
click at [457, 38] on div "Співробітник" at bounding box center [429, 39] width 105 height 9
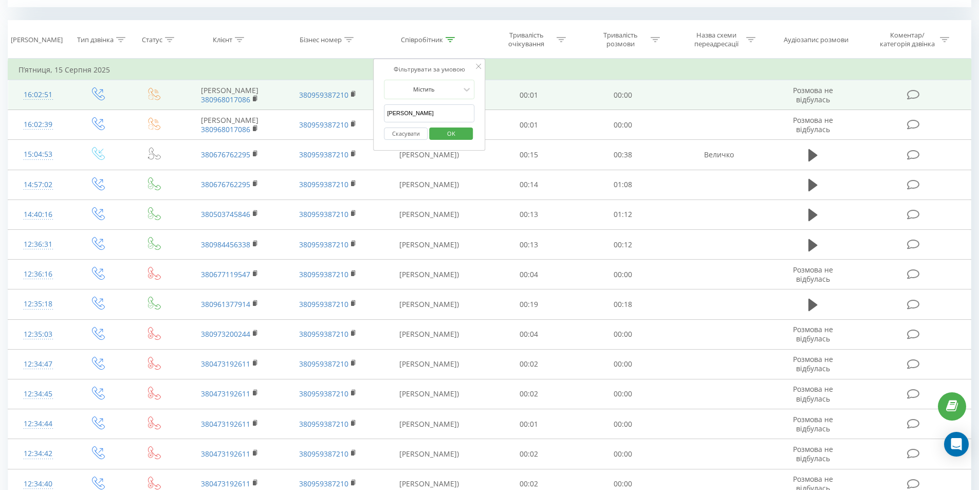
drag, startPoint x: 299, startPoint y: 109, endPoint x: 102, endPoint y: 109, distance: 197.8
click at [191, 109] on table "Фільтрувати за умовою Дорівнює Введіть значення Скасувати OK Фільтрувати за умо…" at bounding box center [489, 383] width 963 height 649
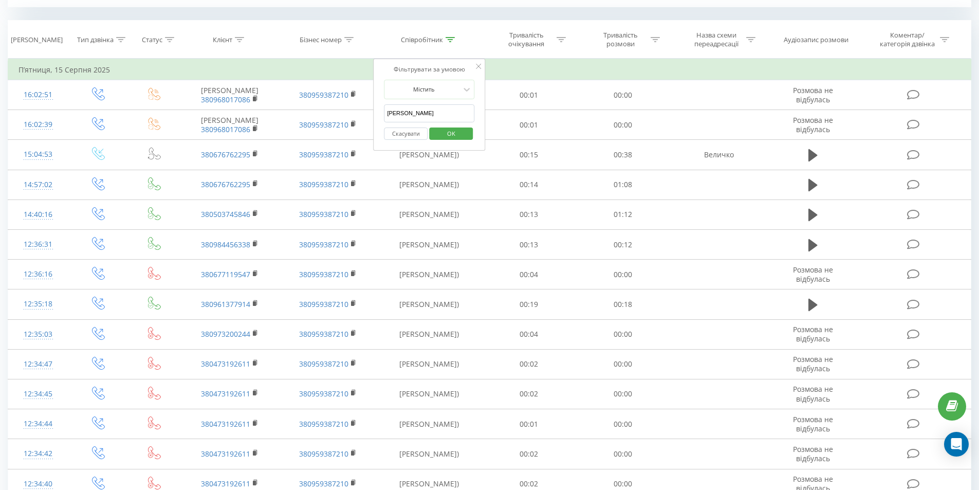
click at [450, 130] on span "OK" at bounding box center [451, 133] width 29 height 16
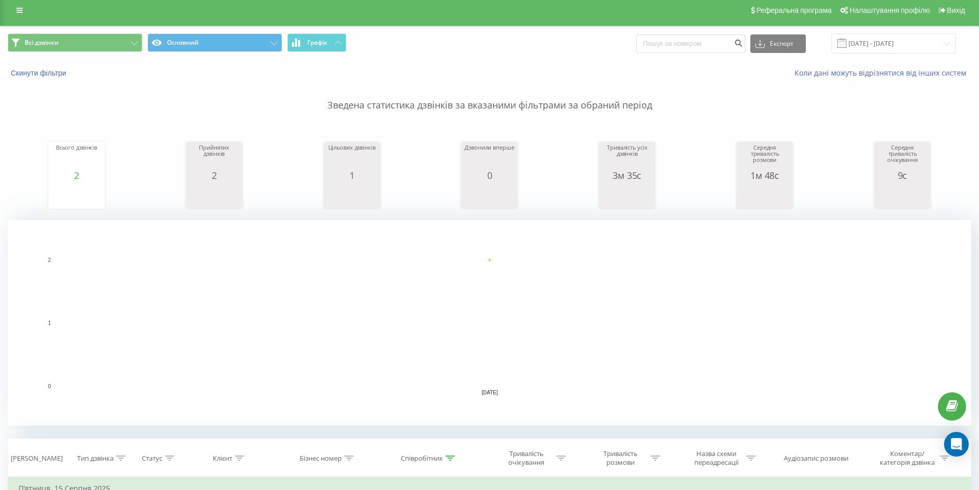
scroll to position [211, 0]
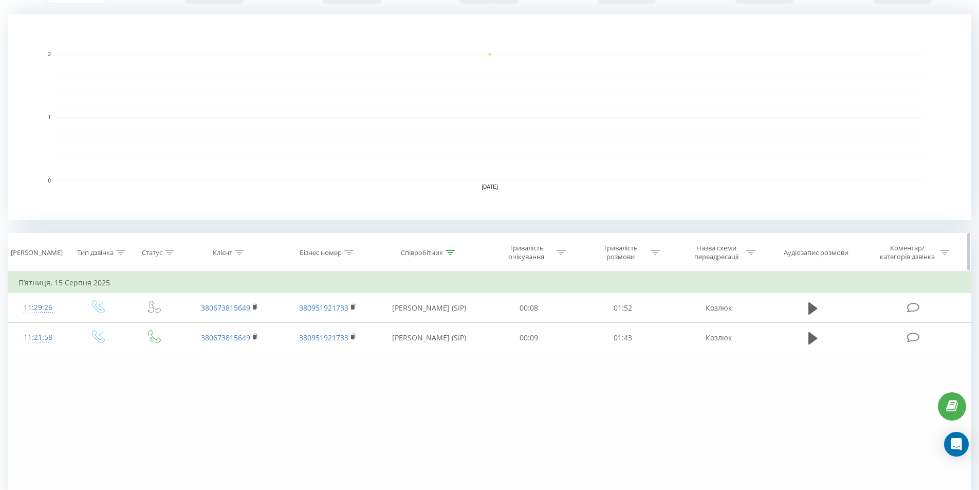
click at [451, 253] on icon at bounding box center [449, 252] width 9 height 5
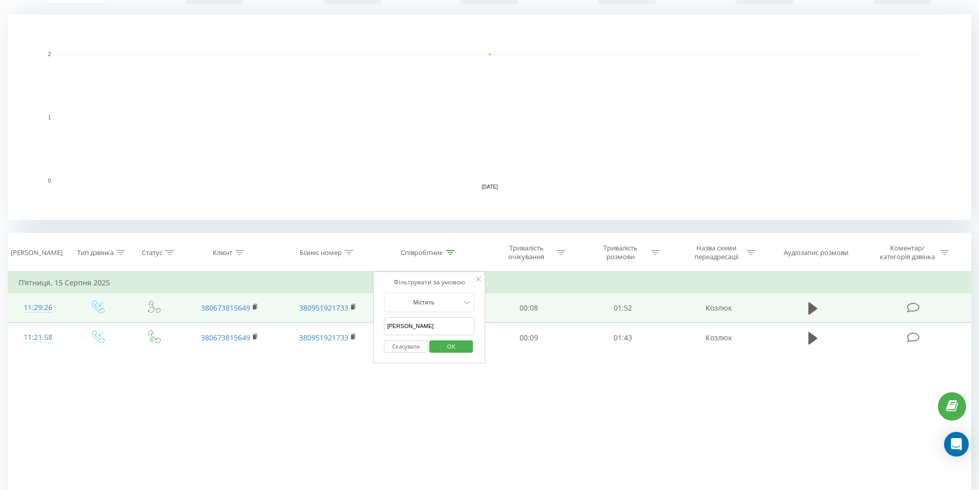
drag, startPoint x: 436, startPoint y: 324, endPoint x: 69, endPoint y: 293, distance: 368.6
click at [76, 294] on table "Фільтрувати за умовою Дорівнює Введіть значення Скасувати OK Фільтрувати за умо…" at bounding box center [489, 312] width 963 height 82
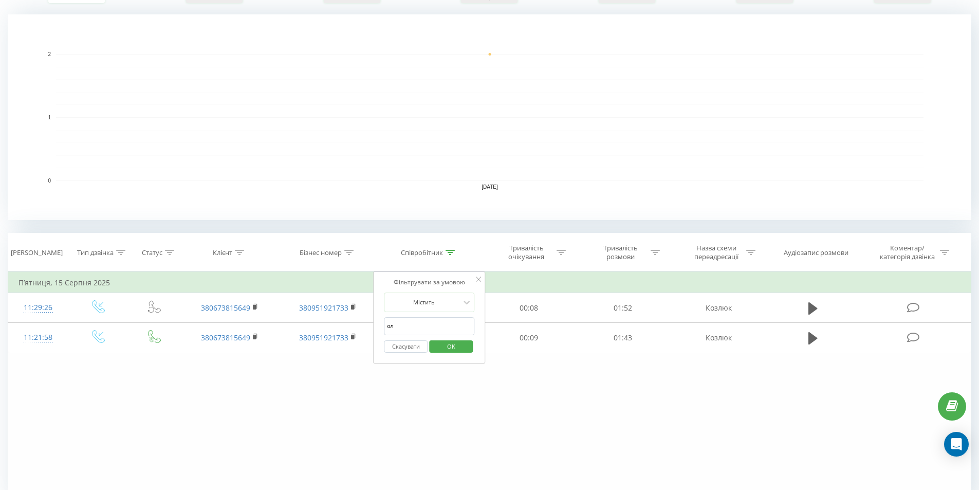
type input "[PERSON_NAME]"
click at [459, 348] on span "OK" at bounding box center [451, 346] width 29 height 16
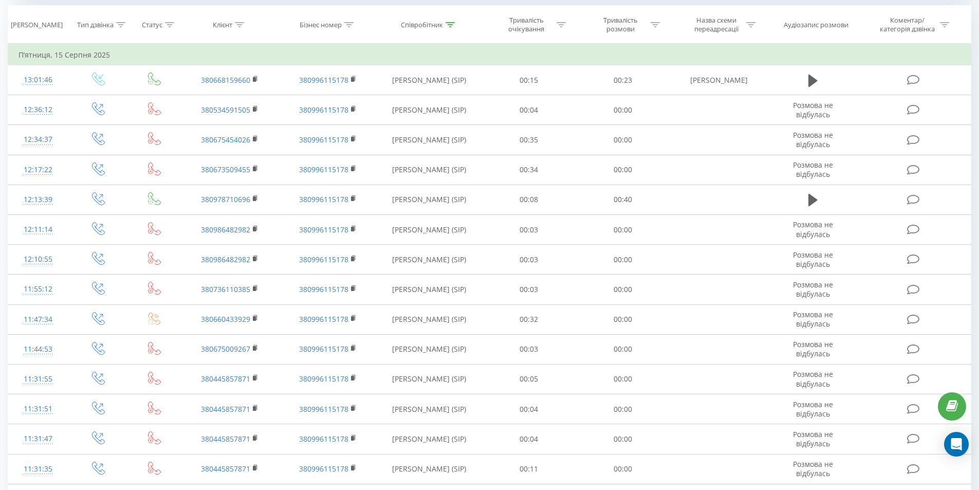
scroll to position [235, 0]
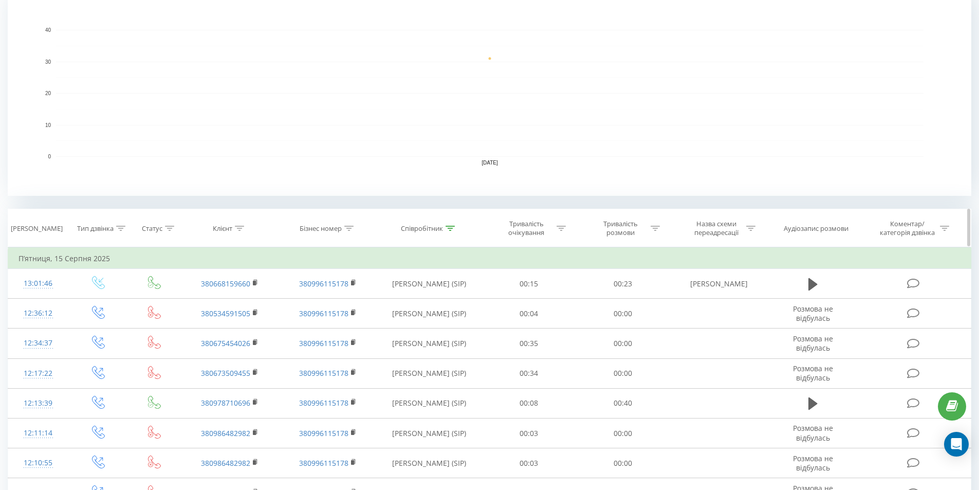
drag, startPoint x: 656, startPoint y: 225, endPoint x: 650, endPoint y: 243, distance: 19.2
click at [655, 227] on icon at bounding box center [654, 228] width 9 height 5
click at [632, 309] on input "text" at bounding box center [622, 302] width 90 height 18
type input "5"
click at [662, 315] on div "Скасувати OK" at bounding box center [622, 322] width 90 height 23
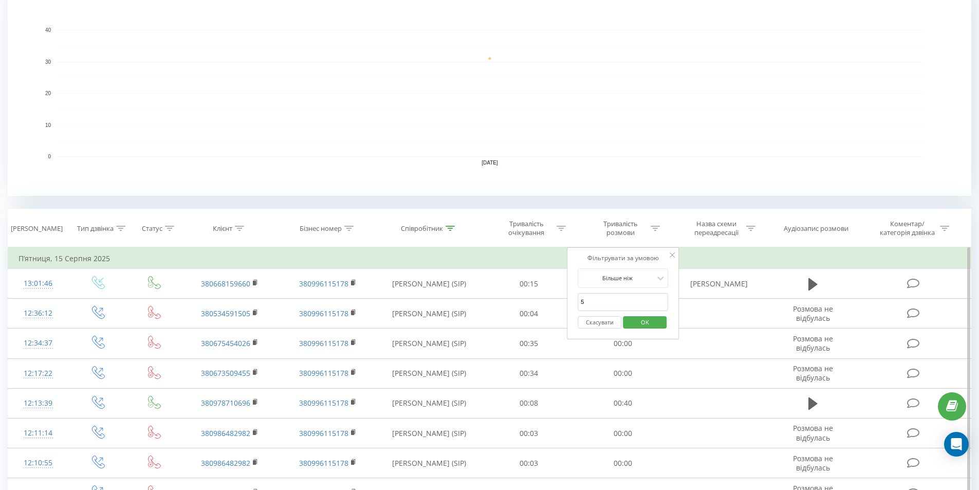
click at [660, 315] on div "Скасувати OK" at bounding box center [622, 322] width 90 height 23
click at [651, 322] on span "OK" at bounding box center [644, 322] width 29 height 16
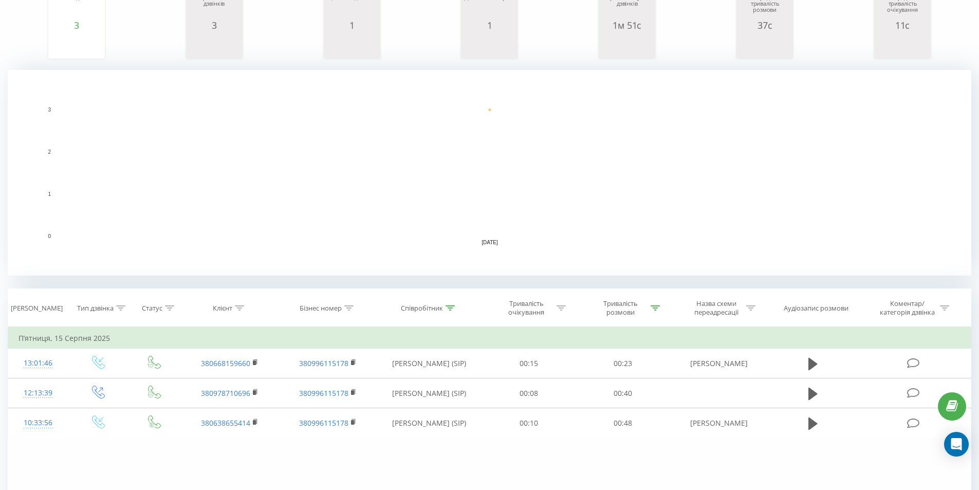
scroll to position [5, 0]
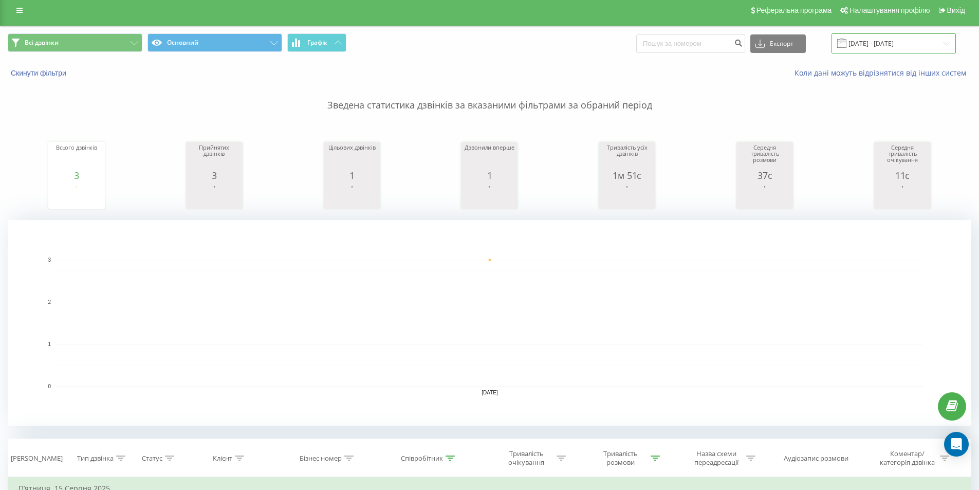
click at [887, 44] on input "[DATE] - [DATE]" at bounding box center [893, 43] width 124 height 20
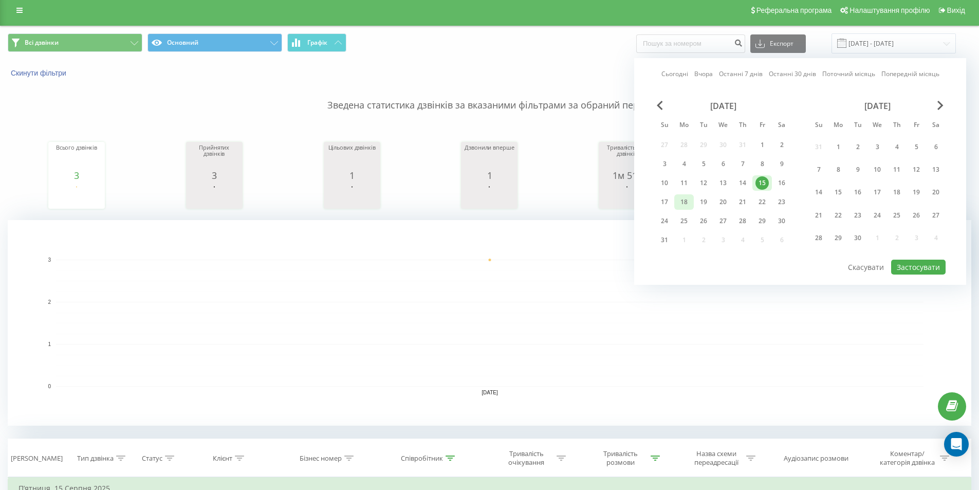
click at [683, 207] on div "18" at bounding box center [683, 201] width 13 height 13
click at [927, 262] on button "Застосувати" at bounding box center [918, 266] width 54 height 15
type input "[DATE] - [DATE]"
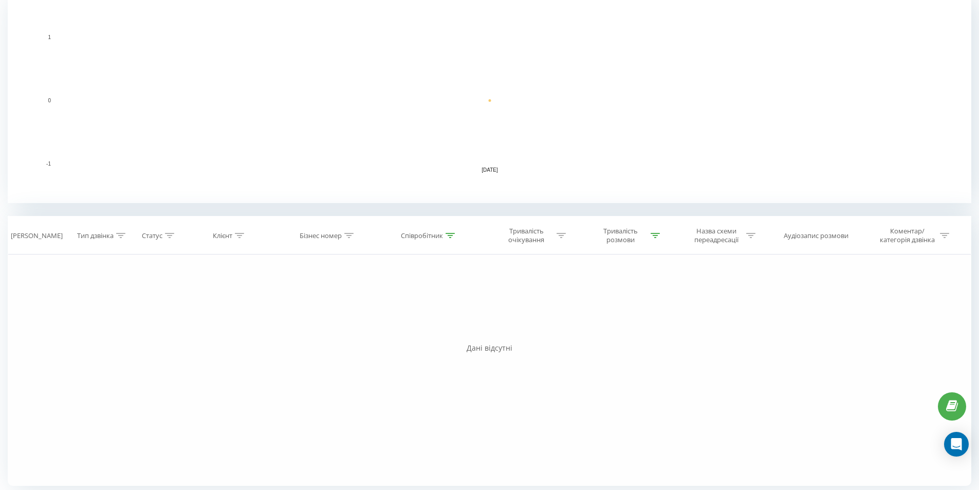
scroll to position [232, 0]
click at [454, 233] on div at bounding box center [449, 231] width 9 height 9
click at [557, 230] on icon at bounding box center [560, 230] width 9 height 5
drag, startPoint x: 454, startPoint y: 228, endPoint x: 447, endPoint y: 239, distance: 13.4
click at [449, 233] on div at bounding box center [449, 231] width 9 height 9
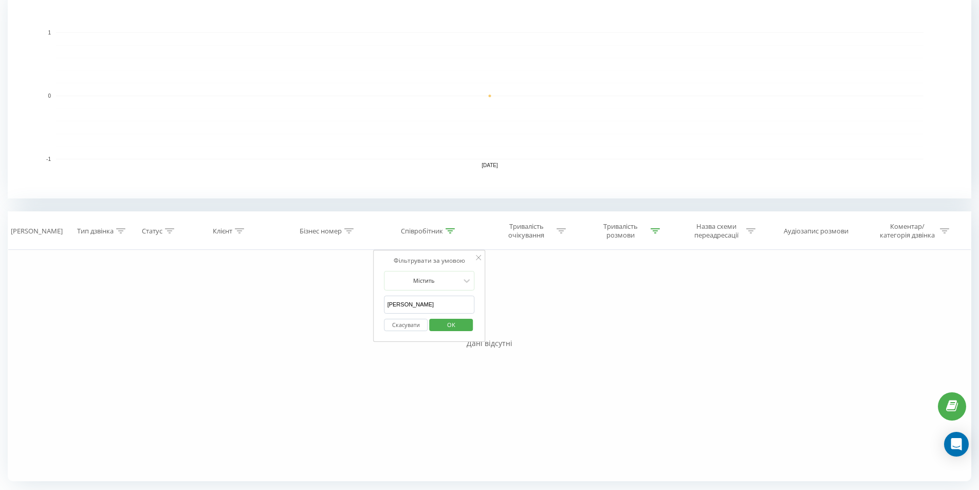
drag, startPoint x: 427, startPoint y: 302, endPoint x: 248, endPoint y: 269, distance: 181.8
click at [247, 278] on div "Фільтрувати за умовою Дорівнює Введіть значення Скасувати OK Фільтрувати за умо…" at bounding box center [489, 365] width 963 height 231
type input "[PERSON_NAME]"
click at [453, 329] on span "OK" at bounding box center [451, 324] width 29 height 16
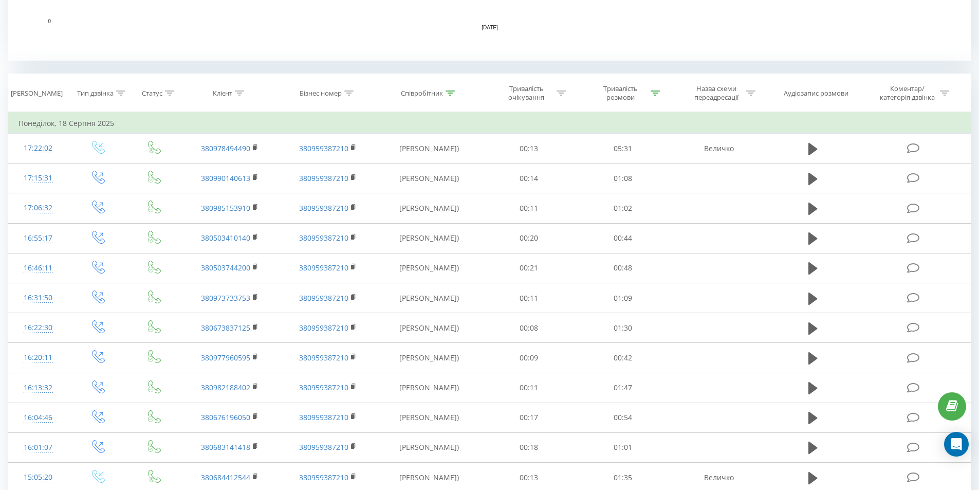
scroll to position [242, 0]
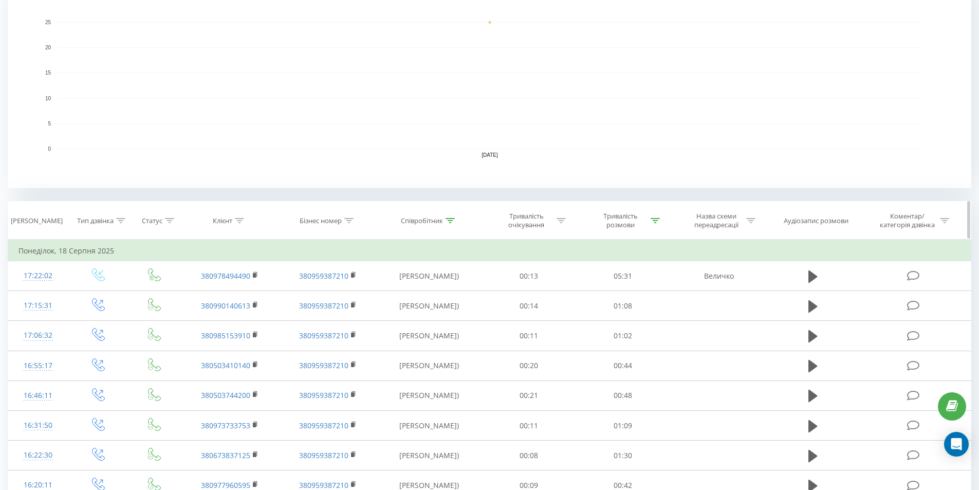
click at [649, 219] on div "Тривалість розмови" at bounding box center [626, 220] width 67 height 17
click at [513, 149] on rect "A chart." at bounding box center [489, 148] width 867 height 1
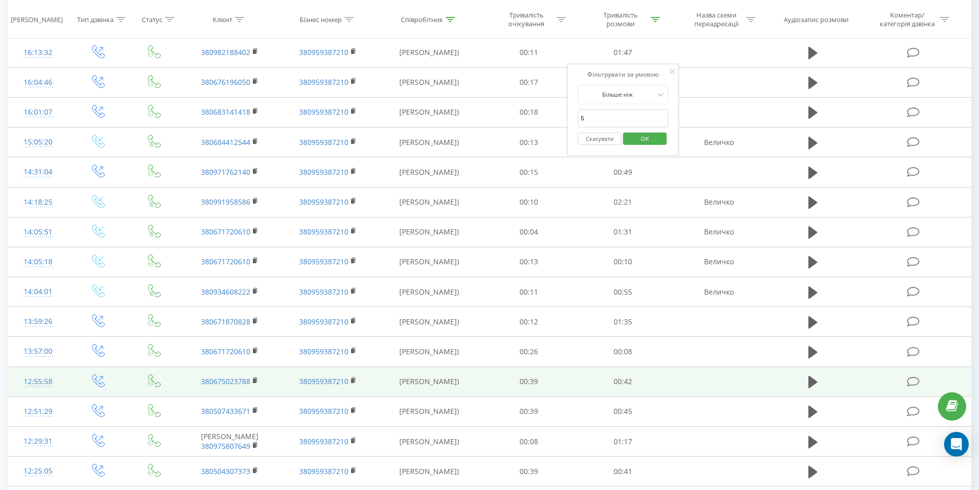
scroll to position [808, 0]
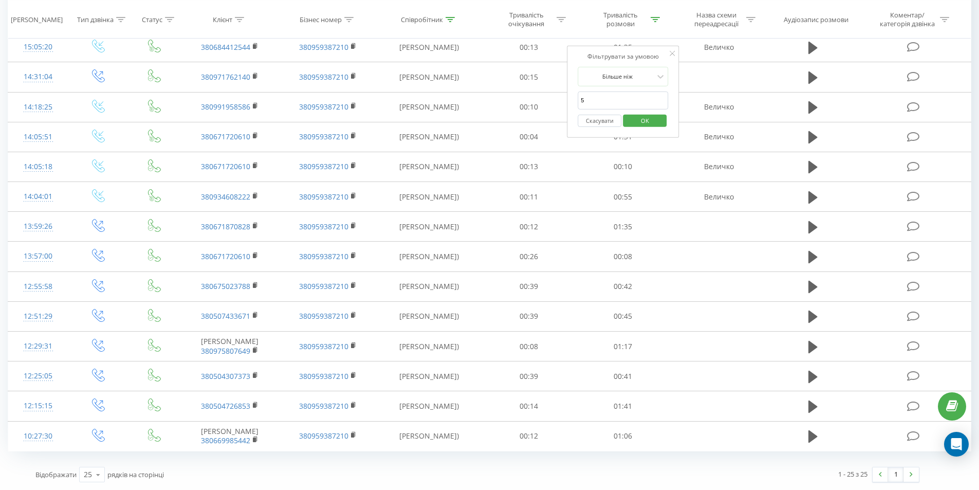
click at [691, 467] on div "1 - 25 з 25 1" at bounding box center [701, 474] width 449 height 30
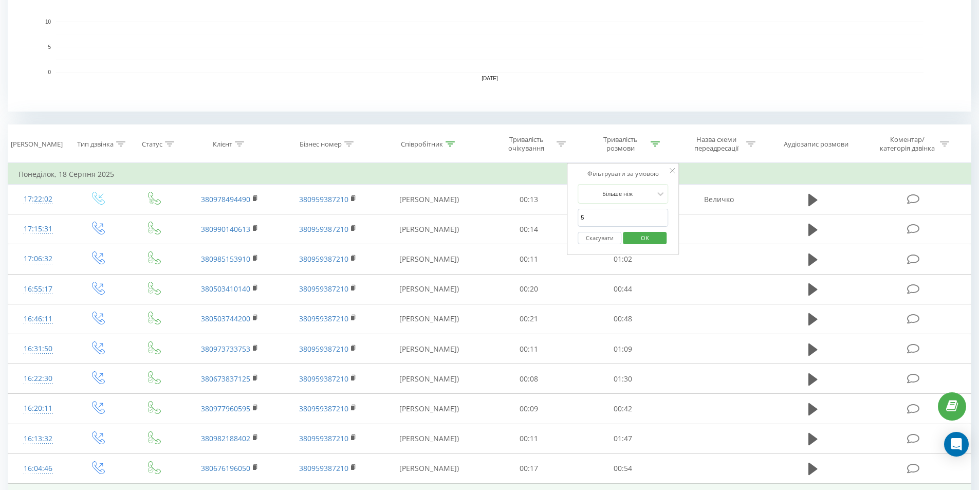
scroll to position [242, 0]
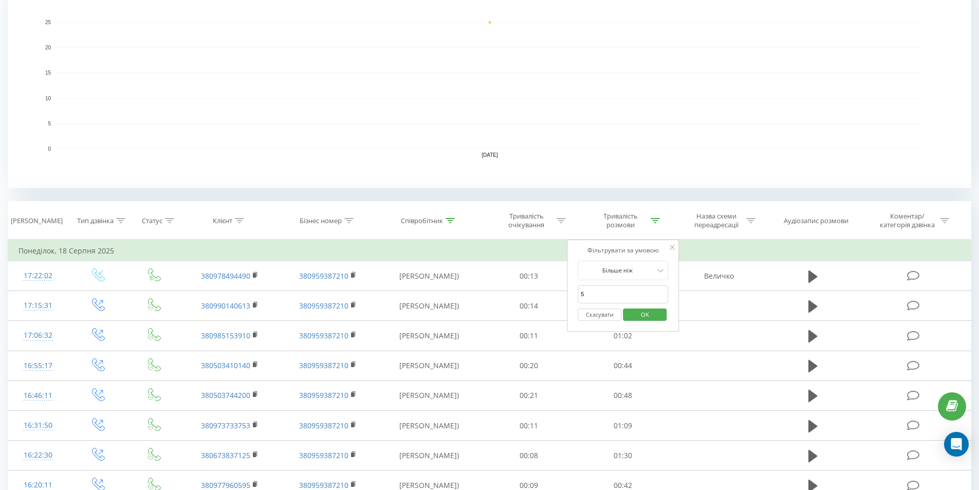
click at [609, 155] on rect "A chart." at bounding box center [489, 85] width 963 height 205
click at [596, 149] on rect "A chart." at bounding box center [489, 148] width 867 height 1
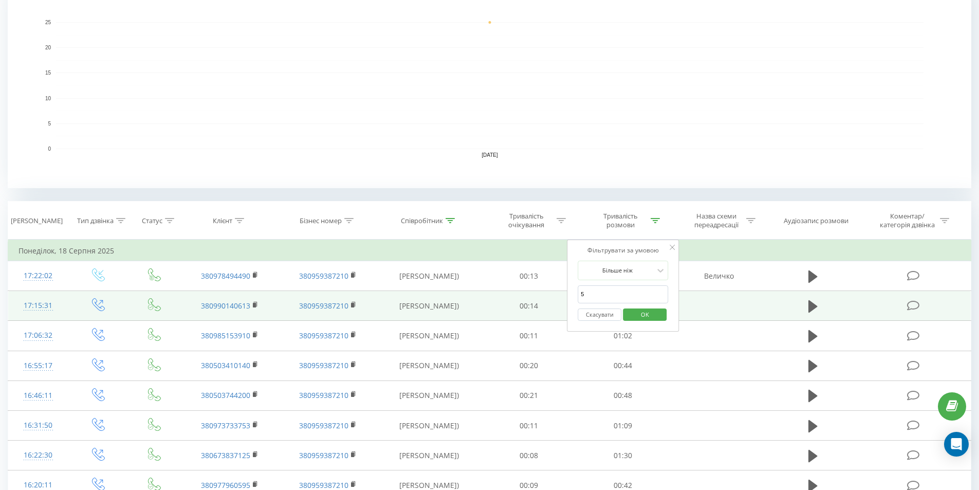
drag, startPoint x: 607, startPoint y: 302, endPoint x: 431, endPoint y: 290, distance: 176.1
click button "OK" at bounding box center [645, 314] width 44 height 13
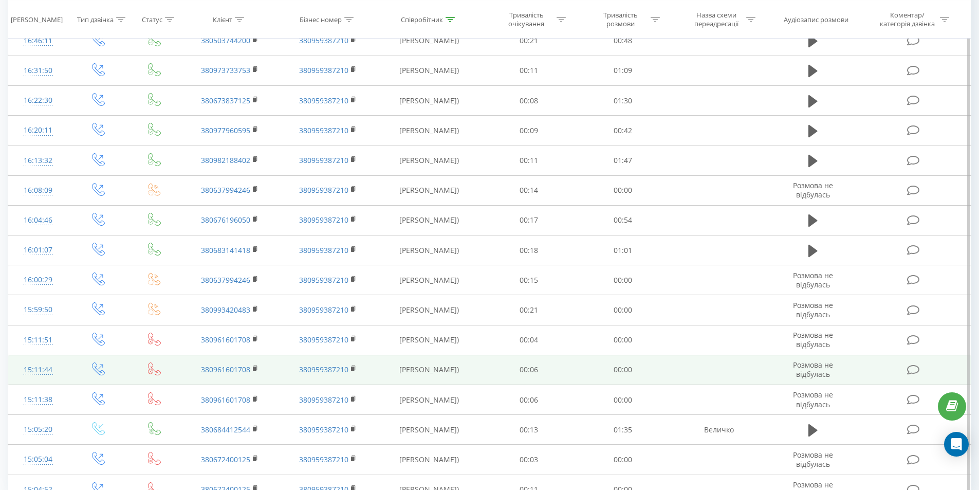
scroll to position [800, 0]
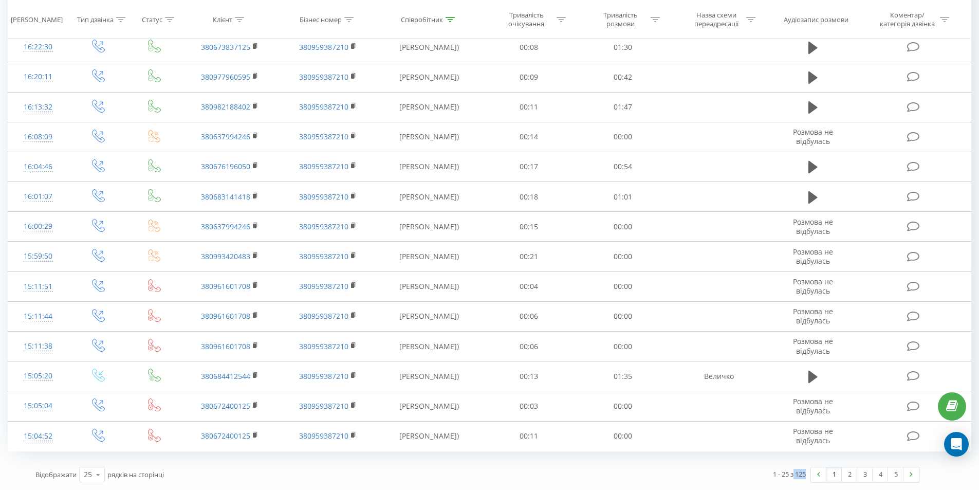
drag, startPoint x: 808, startPoint y: 469, endPoint x: 621, endPoint y: 454, distance: 187.6
click at [791, 477] on div "1 - 25 з 125 1 2 3 4 5" at bounding box center [701, 474] width 449 height 30
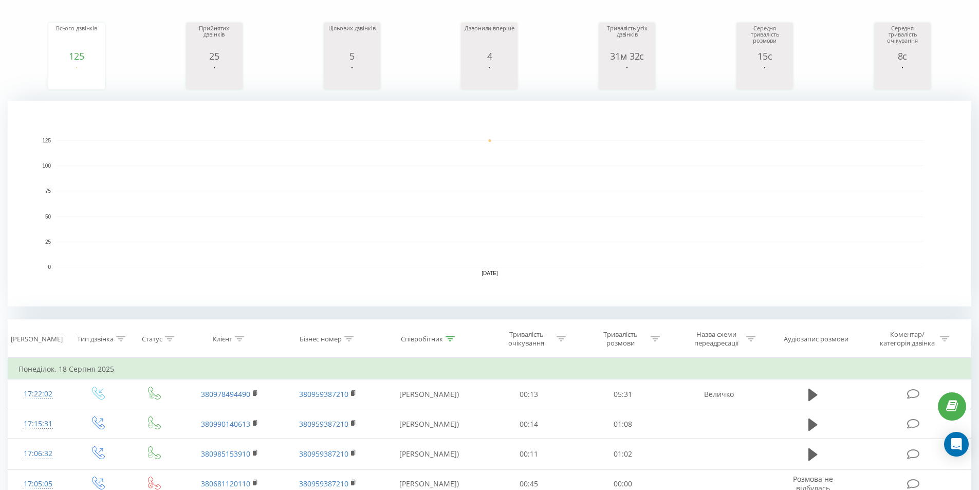
scroll to position [0, 0]
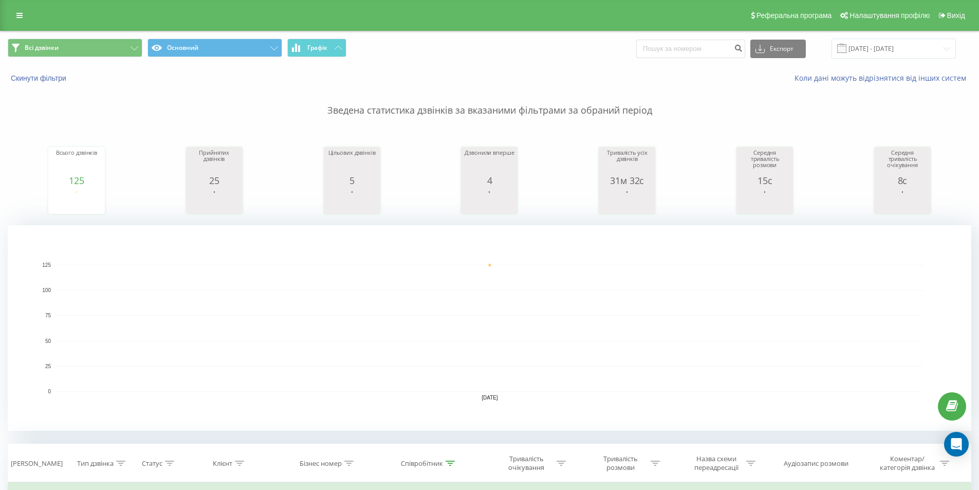
click at [891, 36] on div "Всі дзвінки Основний Графік Експорт .csv .xls .xlsx [DATE] - [DATE]" at bounding box center [490, 48] width 978 height 34
click at [891, 54] on input "[DATE] - [DATE]" at bounding box center [893, 49] width 124 height 20
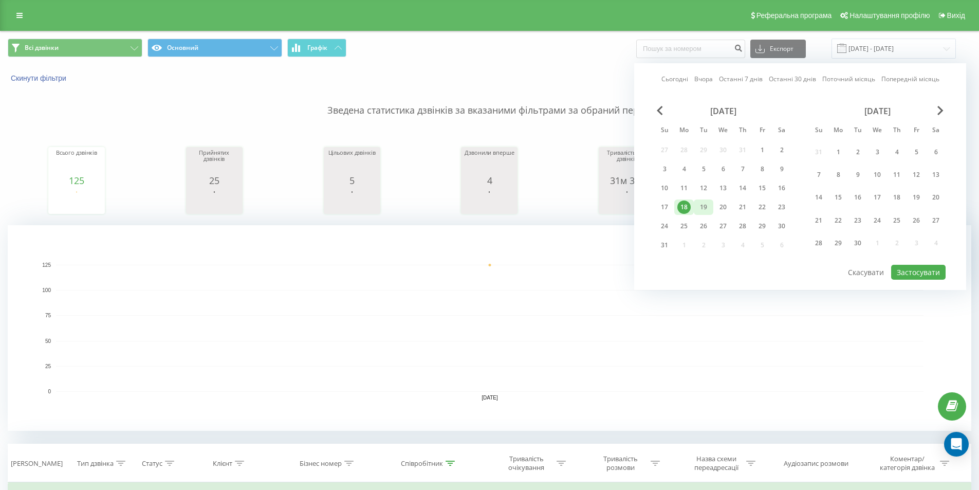
click at [707, 207] on div "19" at bounding box center [703, 206] width 13 height 13
click at [909, 269] on button "Застосувати" at bounding box center [918, 272] width 54 height 15
type input "[DATE] - [DATE]"
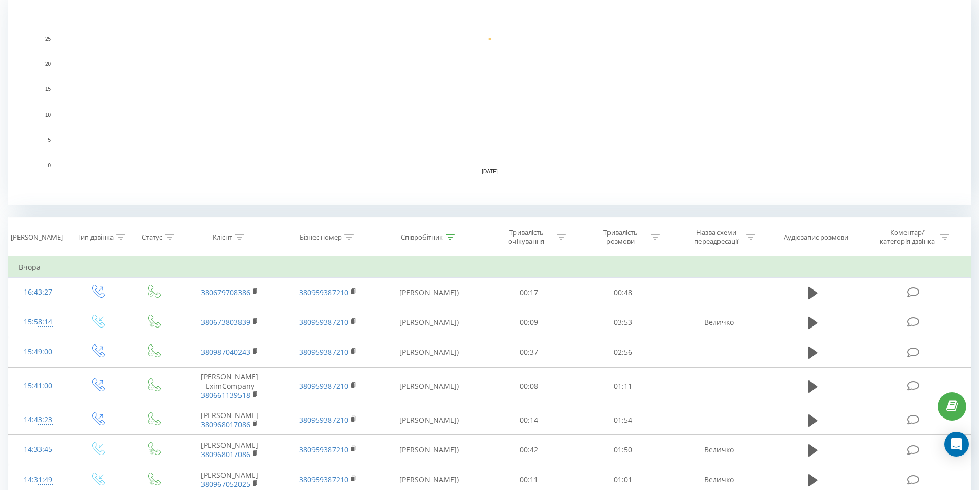
scroll to position [199, 0]
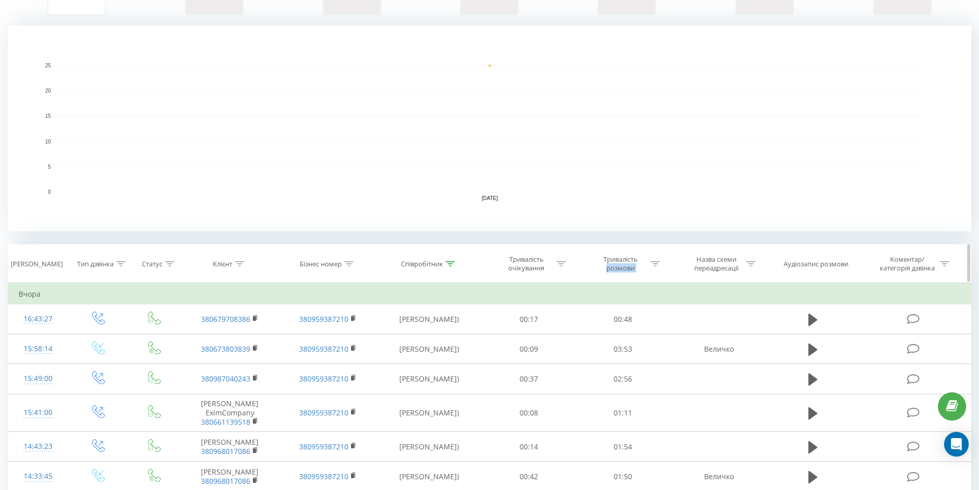
click at [652, 257] on th "Тривалість розмови" at bounding box center [623, 264] width 94 height 38
click at [660, 265] on div "Тривалість розмови" at bounding box center [623, 263] width 94 height 17
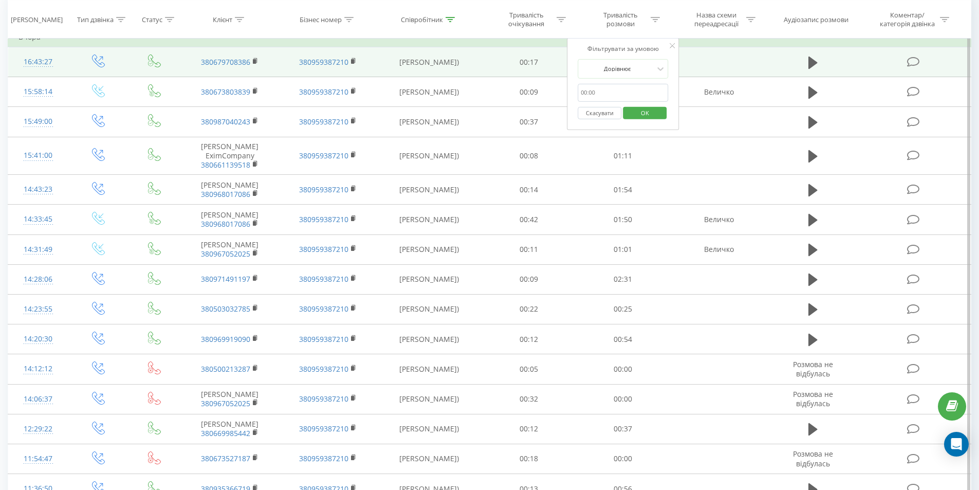
click at [697, 73] on td at bounding box center [718, 62] width 98 height 30
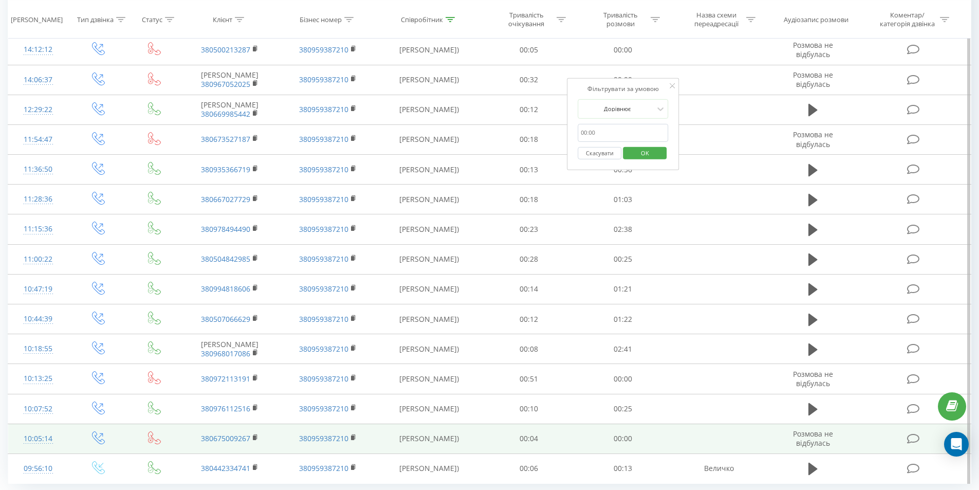
scroll to position [816, 0]
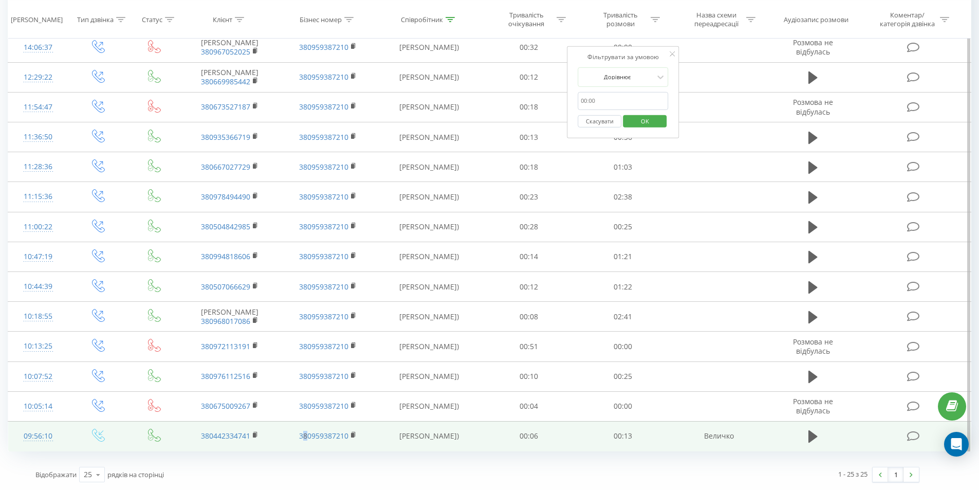
click at [307, 442] on td "380959387210" at bounding box center [327, 436] width 98 height 30
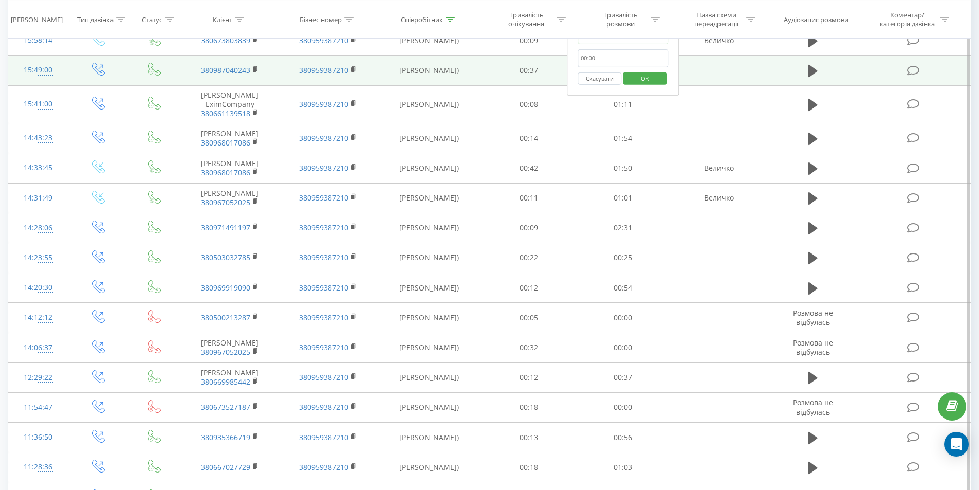
scroll to position [302, 0]
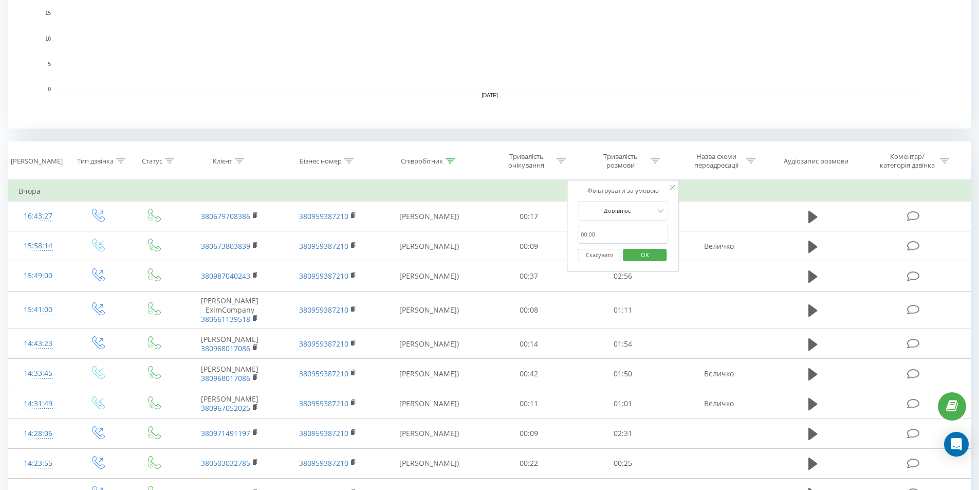
click at [492, 70] on rect "A chart." at bounding box center [489, 26] width 867 height 127
click at [453, 159] on icon at bounding box center [449, 160] width 9 height 5
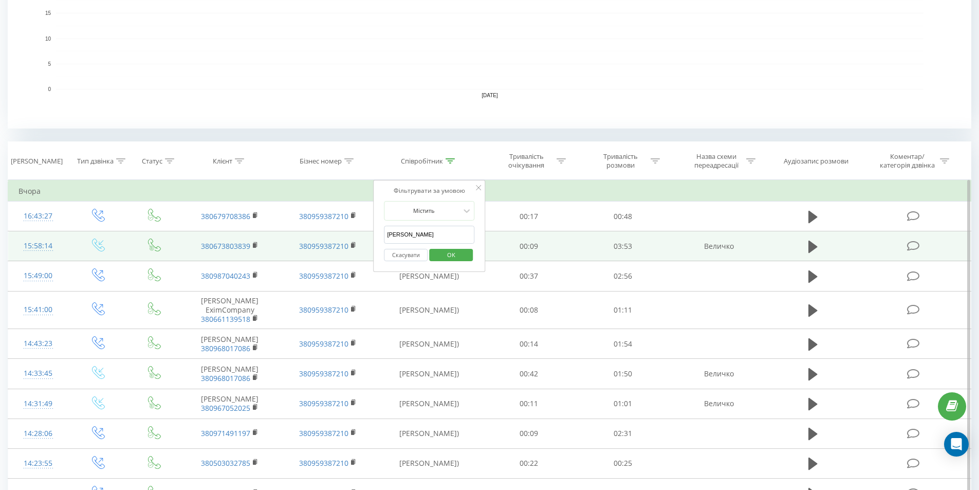
drag, startPoint x: 429, startPoint y: 236, endPoint x: 223, endPoint y: 236, distance: 206.5
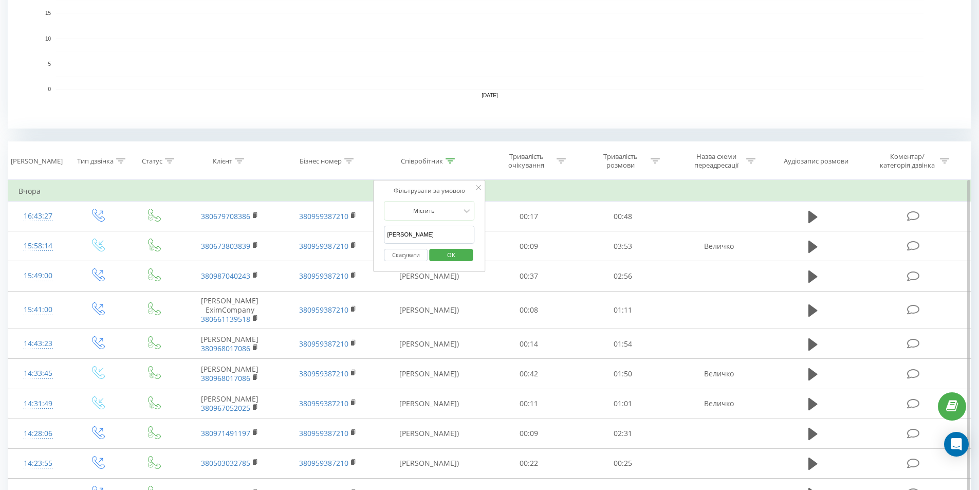
type input "[PERSON_NAME]"
click at [455, 258] on span "OK" at bounding box center [451, 255] width 29 height 16
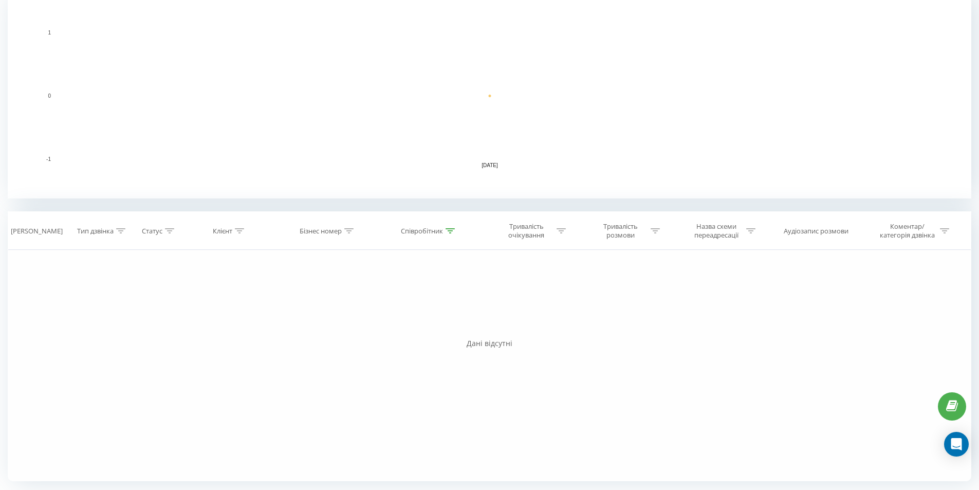
scroll to position [232, 0]
click at [450, 228] on icon at bounding box center [449, 230] width 9 height 5
click at [227, 281] on div "Фільтрувати за умовою Дорівнює Введіть значення Скасувати OK Фільтрувати за умо…" at bounding box center [489, 365] width 963 height 231
drag, startPoint x: 449, startPoint y: 318, endPoint x: 482, endPoint y: 329, distance: 35.1
click at [450, 319] on span "OK" at bounding box center [451, 324] width 29 height 16
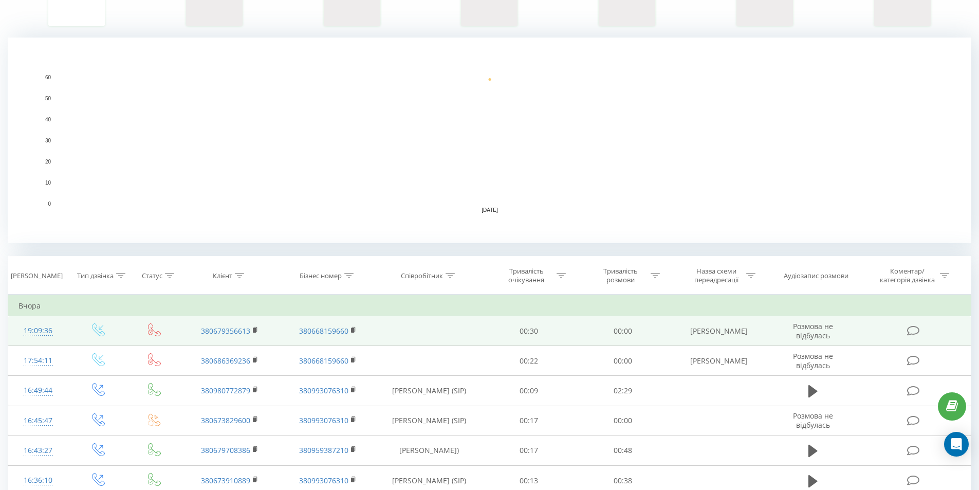
scroll to position [205, 0]
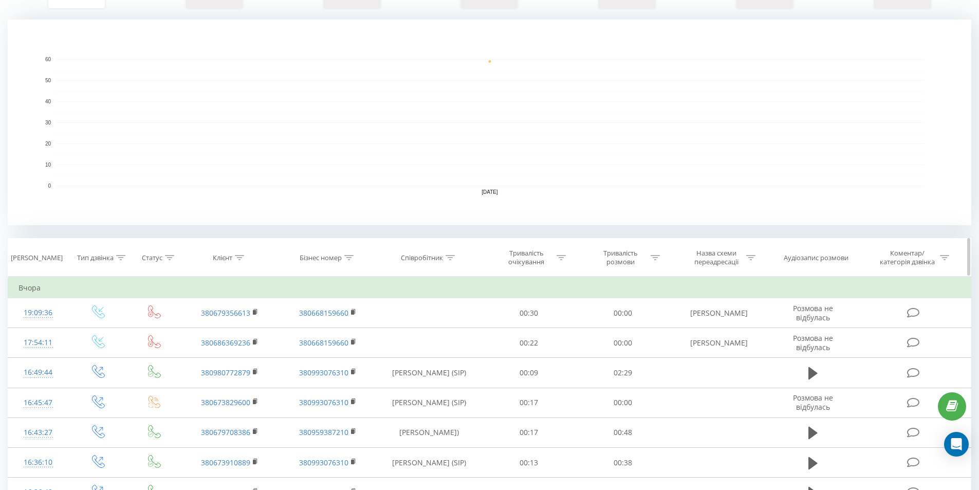
click at [453, 256] on icon at bounding box center [449, 257] width 9 height 5
click at [418, 332] on input "text" at bounding box center [429, 331] width 90 height 18
type input "[PERSON_NAME]"
click at [456, 351] on span "OK" at bounding box center [451, 351] width 29 height 16
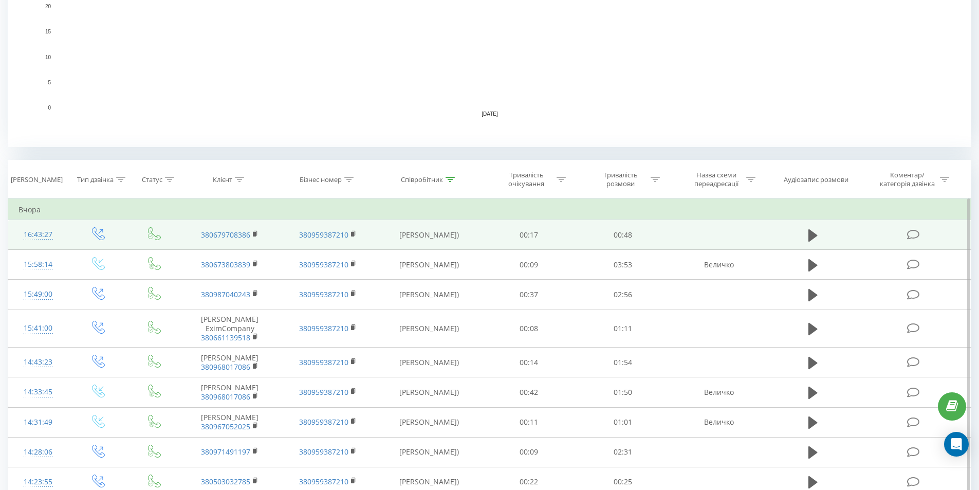
scroll to position [360, 0]
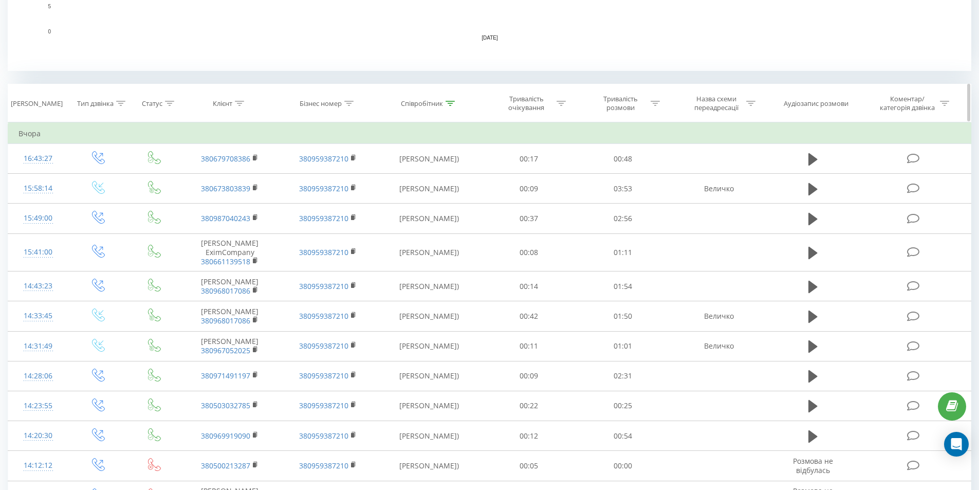
drag, startPoint x: 654, startPoint y: 102, endPoint x: 648, endPoint y: 114, distance: 12.9
click at [655, 103] on icon at bounding box center [654, 103] width 9 height 5
click at [636, 185] on input "text" at bounding box center [622, 177] width 90 height 18
type input "5"
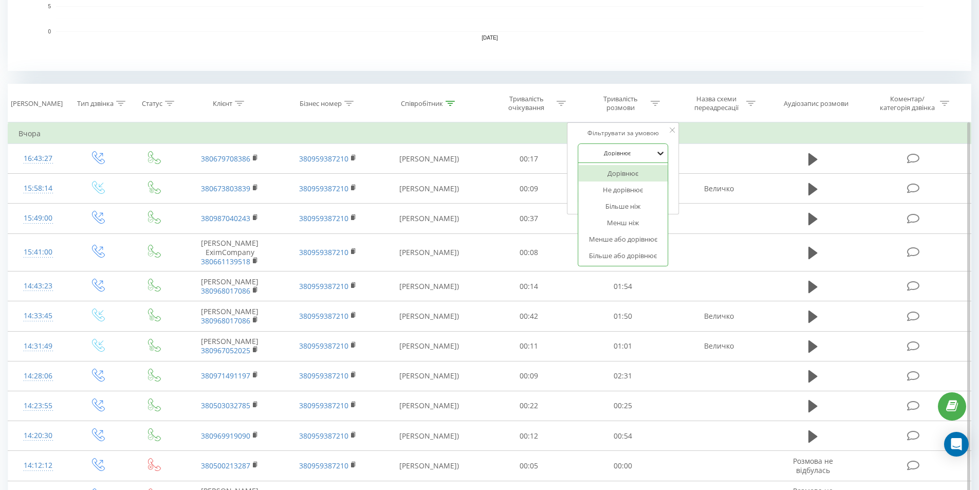
click at [661, 149] on icon at bounding box center [660, 153] width 10 height 10
click at [643, 206] on div "Більше ніж" at bounding box center [622, 206] width 89 height 16
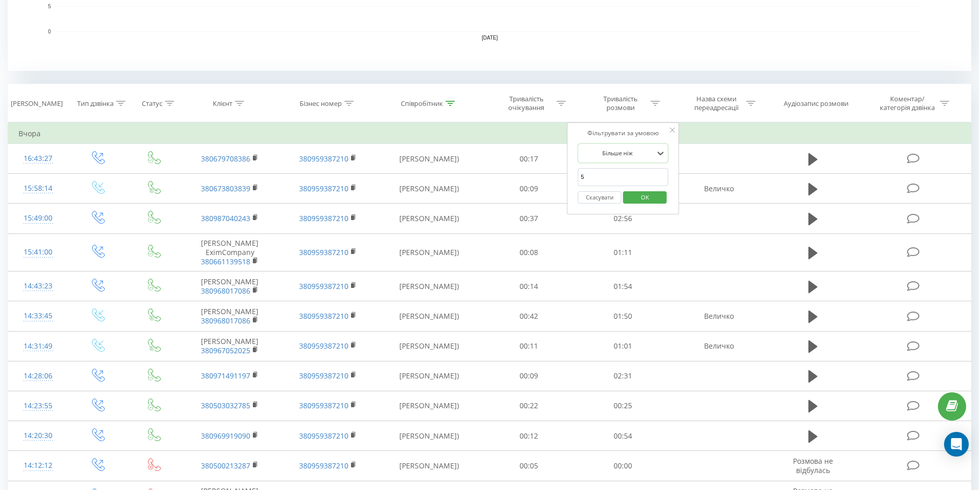
drag, startPoint x: 645, startPoint y: 198, endPoint x: 625, endPoint y: 227, distance: 34.9
click at [646, 198] on span "OK" at bounding box center [644, 197] width 29 height 16
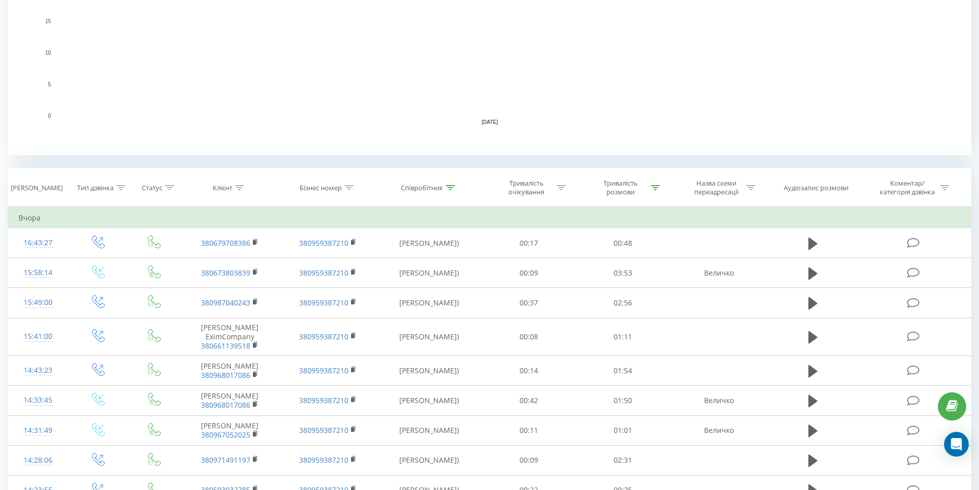
scroll to position [255, 0]
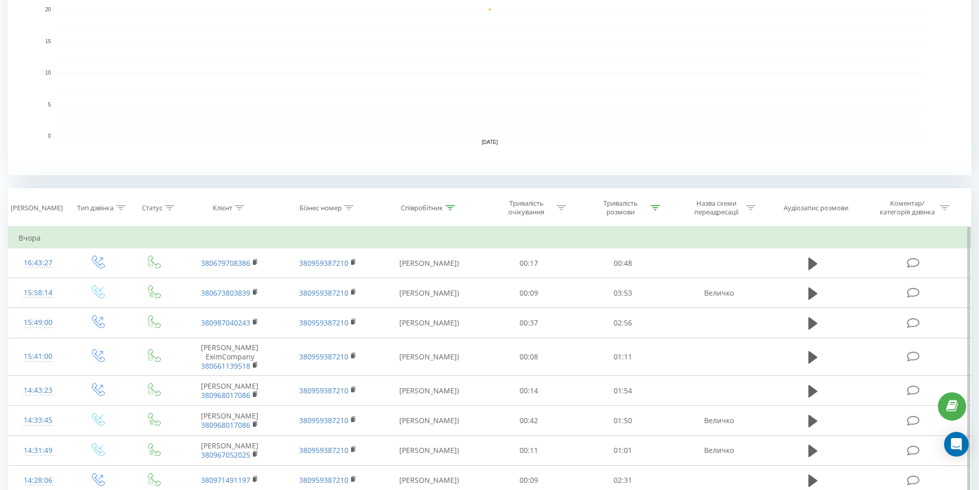
drag, startPoint x: 453, startPoint y: 206, endPoint x: 428, endPoint y: 243, distance: 44.0
click at [448, 208] on icon at bounding box center [449, 207] width 9 height 5
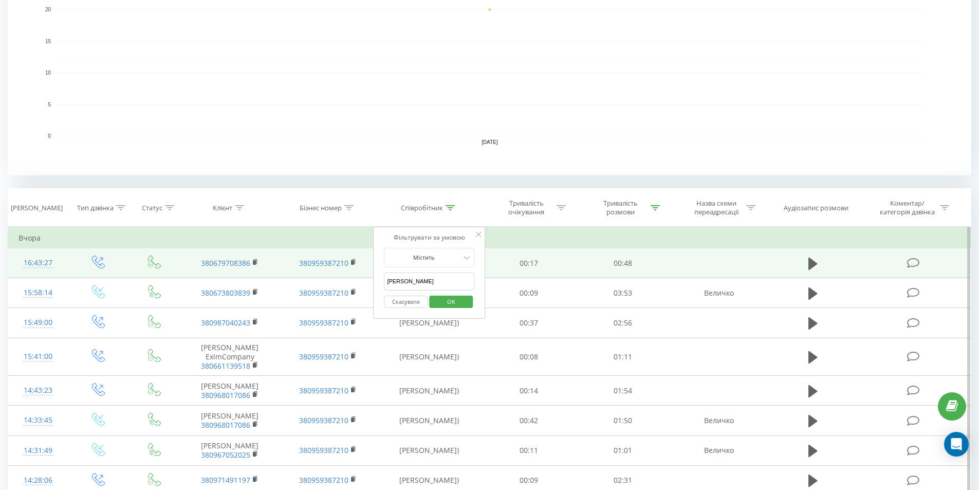
drag, startPoint x: 417, startPoint y: 285, endPoint x: 139, endPoint y: 272, distance: 278.7
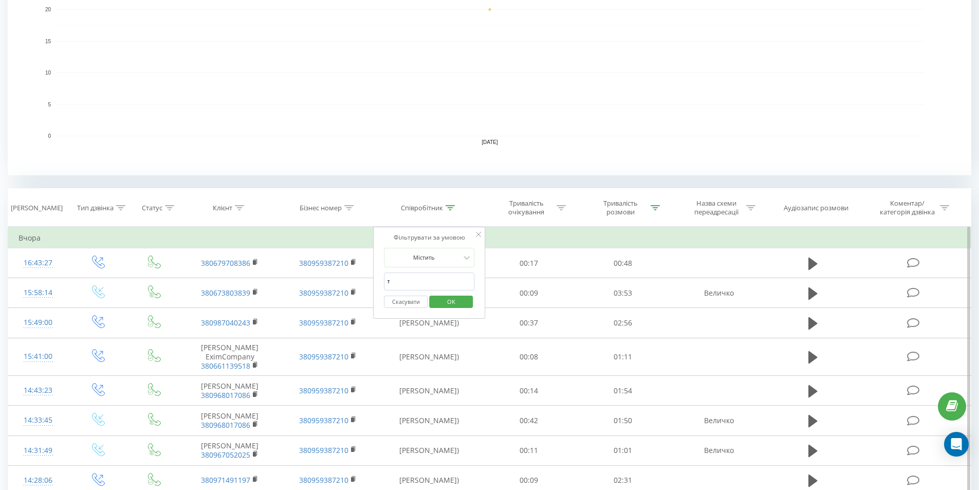
type input "ткач"
click at [439, 301] on span "OK" at bounding box center [451, 301] width 29 height 16
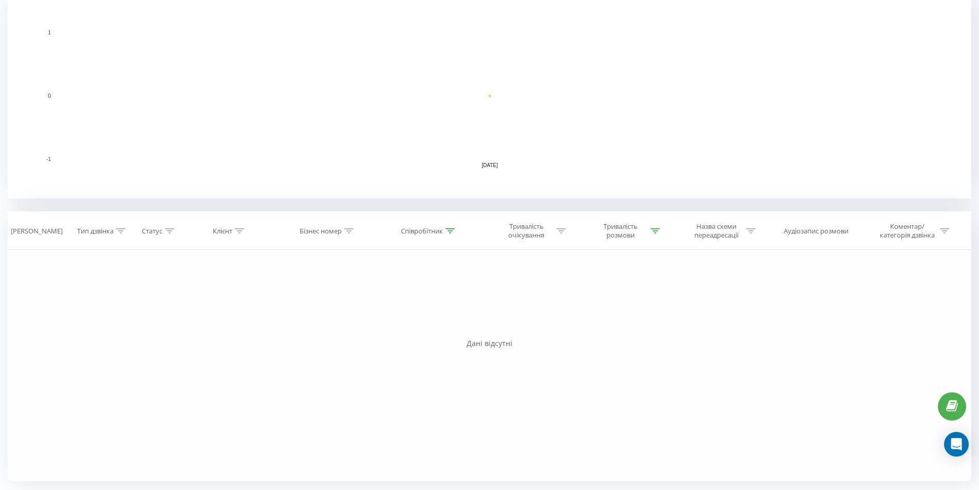
scroll to position [232, 0]
click at [656, 230] on icon at bounding box center [654, 230] width 9 height 5
click at [528, 303] on div "Фільтрувати за умовою Дорівнює Введіть значення Скасувати OK Фільтрувати за умо…" at bounding box center [489, 365] width 963 height 231
click at [644, 321] on span "OK" at bounding box center [644, 324] width 29 height 16
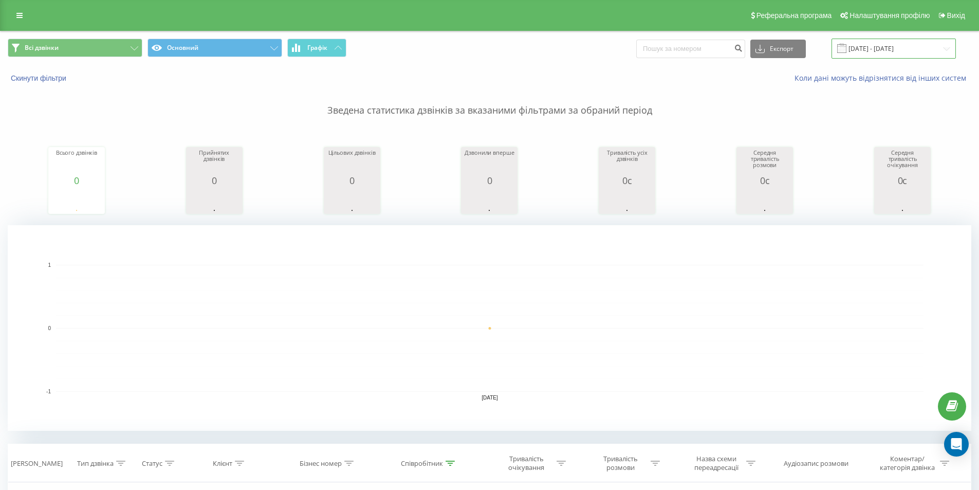
click at [903, 53] on input "[DATE] - [DATE]" at bounding box center [893, 49] width 124 height 20
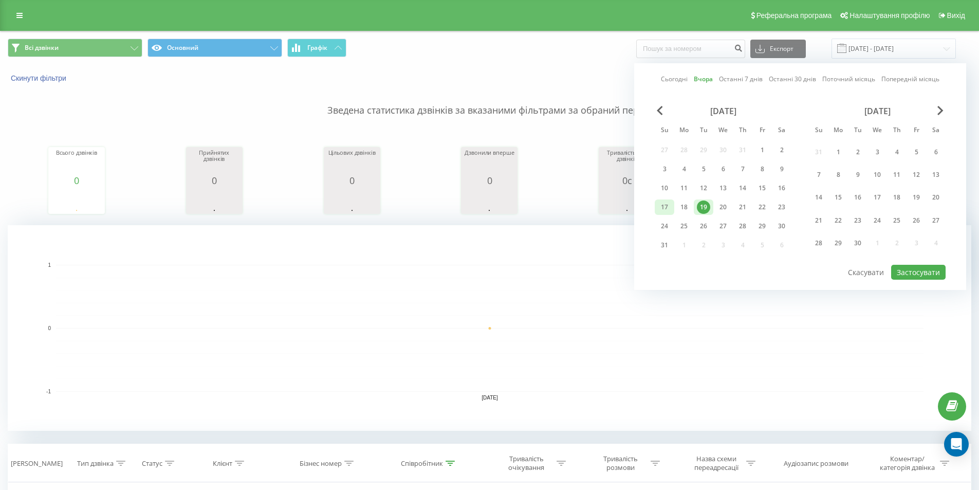
click at [660, 208] on div "17" at bounding box center [664, 206] width 13 height 13
click at [704, 210] on div "19" at bounding box center [703, 206] width 13 height 13
click at [907, 273] on button "Застосувати" at bounding box center [918, 272] width 54 height 15
type input "[DATE] - [DATE]"
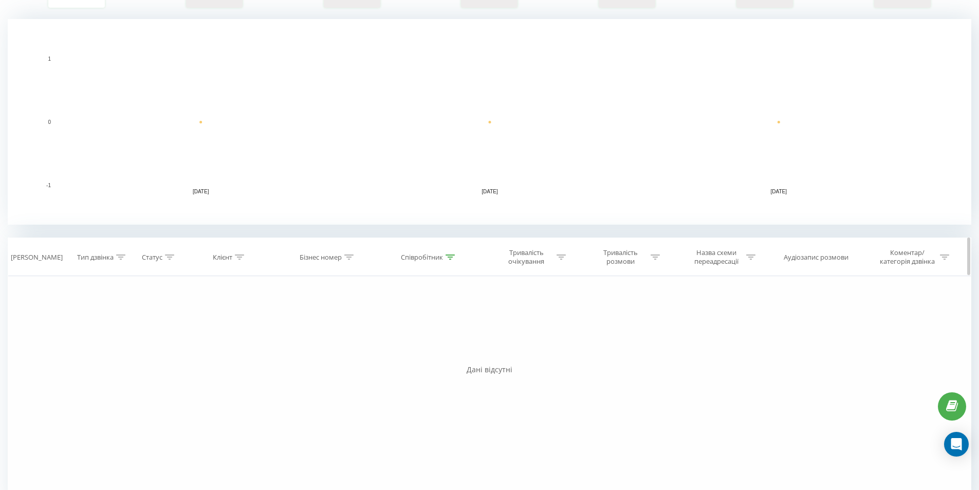
scroll to position [232, 0]
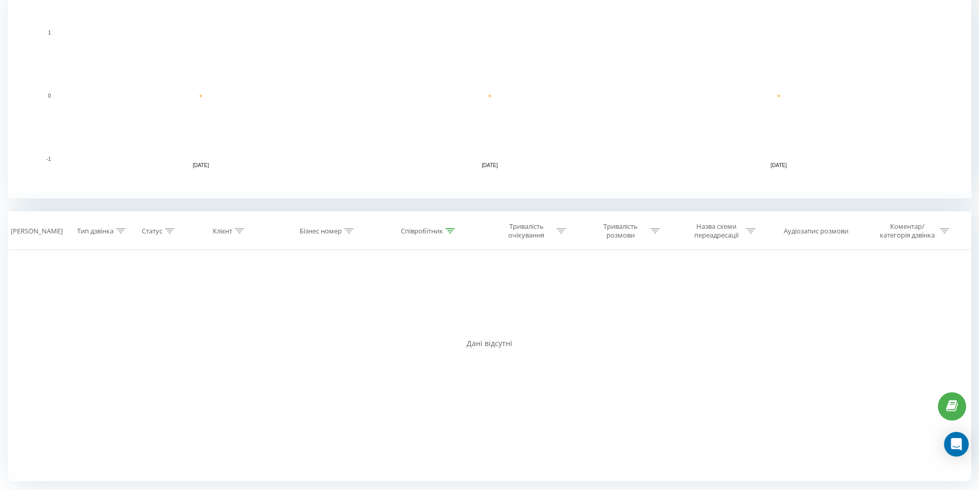
drag, startPoint x: 447, startPoint y: 232, endPoint x: 428, endPoint y: 267, distance: 40.0
click at [443, 233] on div "Співробітник" at bounding box center [428, 231] width 54 height 9
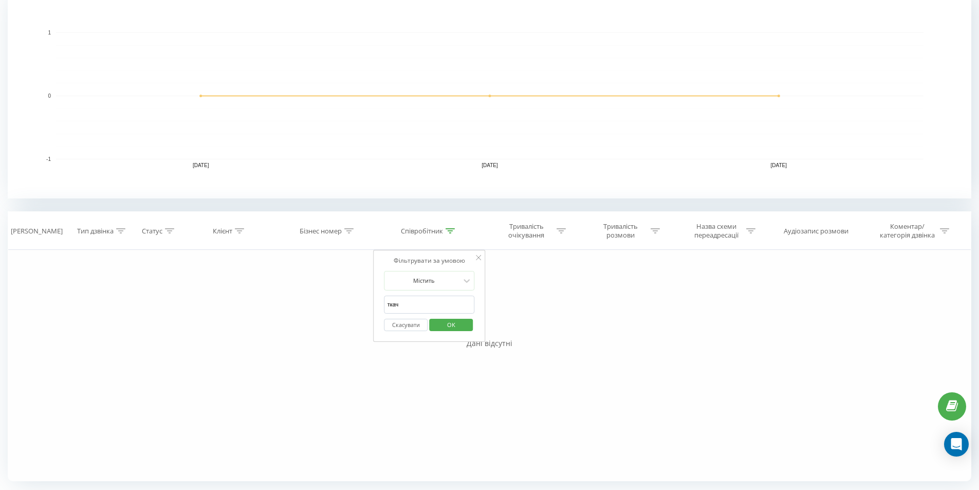
drag, startPoint x: 412, startPoint y: 305, endPoint x: 182, endPoint y: 294, distance: 230.4
click at [282, 291] on div "Фільтрувати за умовою Дорівнює Введіть значення Скасувати OK Фільтрувати за умо…" at bounding box center [489, 365] width 963 height 231
click at [461, 323] on span "OK" at bounding box center [451, 324] width 29 height 16
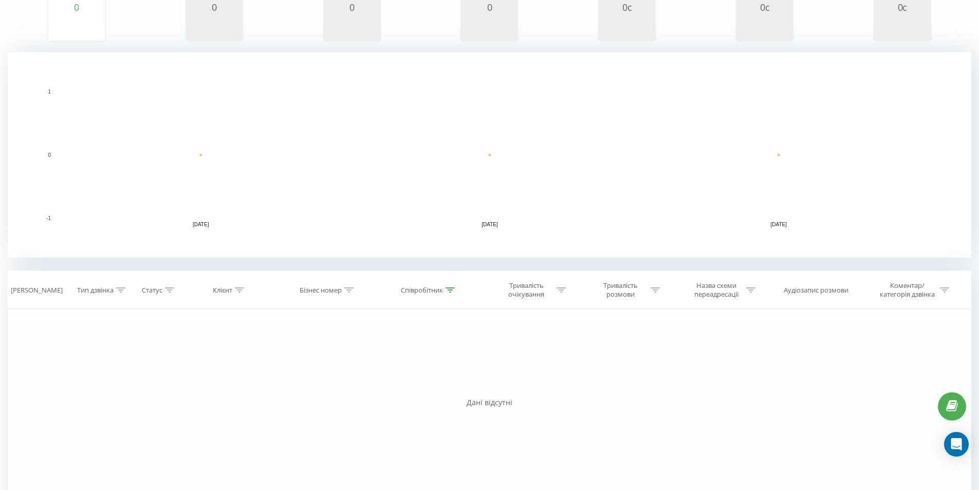
scroll to position [232, 0]
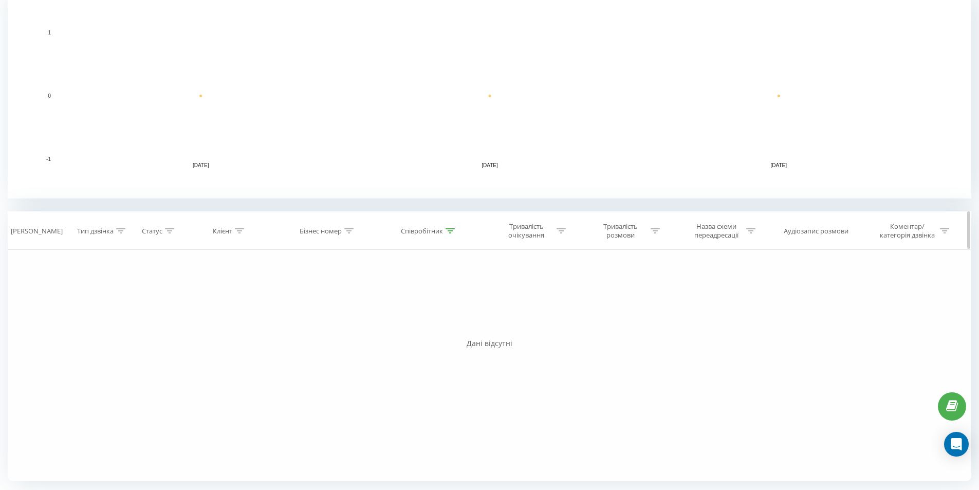
click at [452, 234] on div at bounding box center [449, 231] width 9 height 9
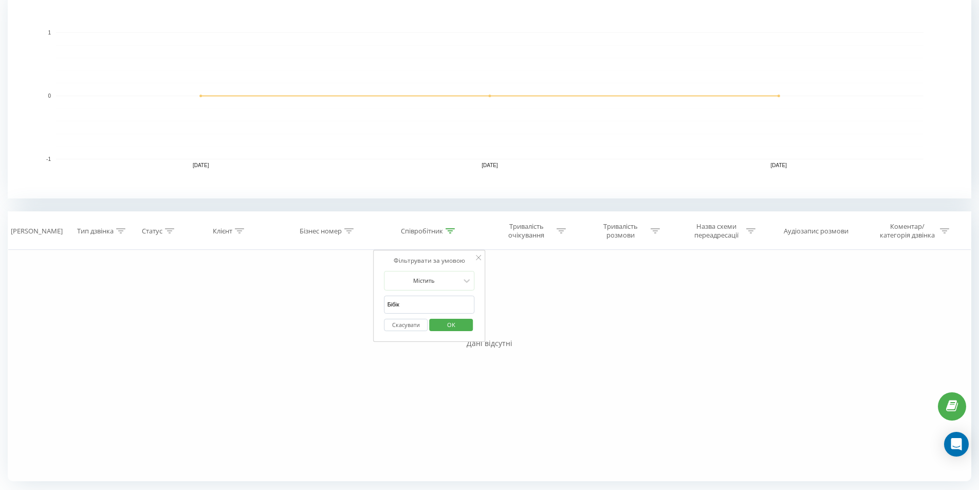
drag, startPoint x: 292, startPoint y: 308, endPoint x: 101, endPoint y: 310, distance: 191.1
click at [248, 308] on div "Фільтрувати за умовою Дорівнює Введіть значення Скасувати OK Фільтрувати за умо…" at bounding box center [489, 365] width 963 height 231
click at [442, 329] on span "OK" at bounding box center [451, 324] width 29 height 16
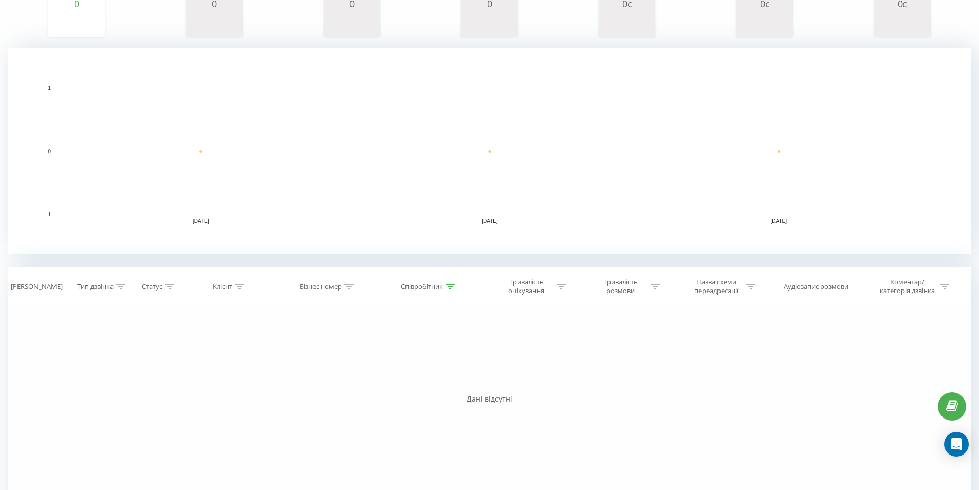
scroll to position [232, 0]
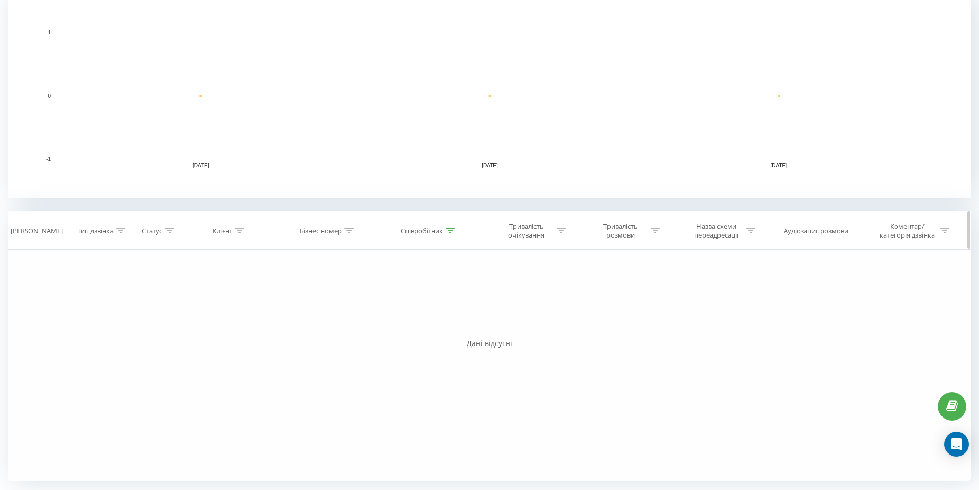
click at [447, 227] on div at bounding box center [449, 231] width 9 height 9
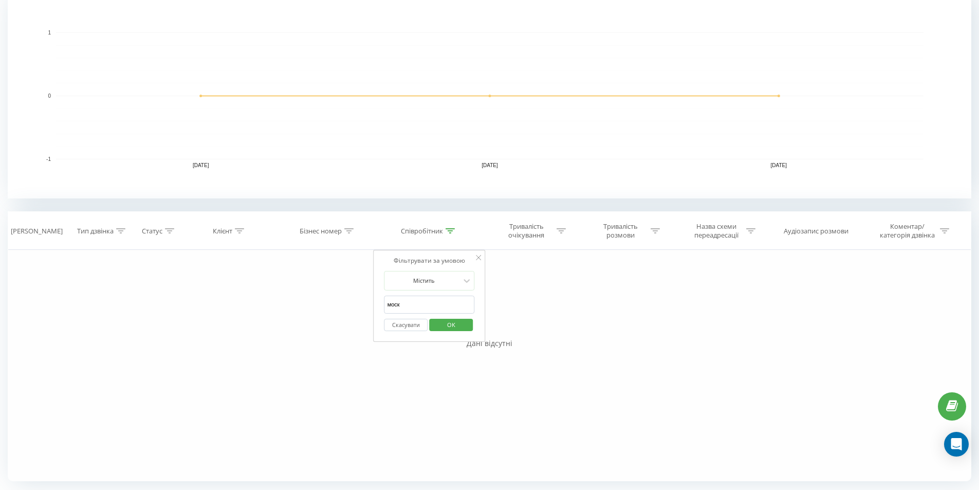
drag, startPoint x: 223, startPoint y: 285, endPoint x: 132, endPoint y: 285, distance: 91.9
click at [151, 285] on div "Фільтрувати за умовою Дорівнює Введіть значення Скасувати OK Фільтрувати за умо…" at bounding box center [489, 365] width 963 height 231
type input "ситн"
click at [453, 332] on div "Скасувати OK" at bounding box center [429, 324] width 90 height 23
click at [450, 324] on span "OK" at bounding box center [451, 324] width 29 height 16
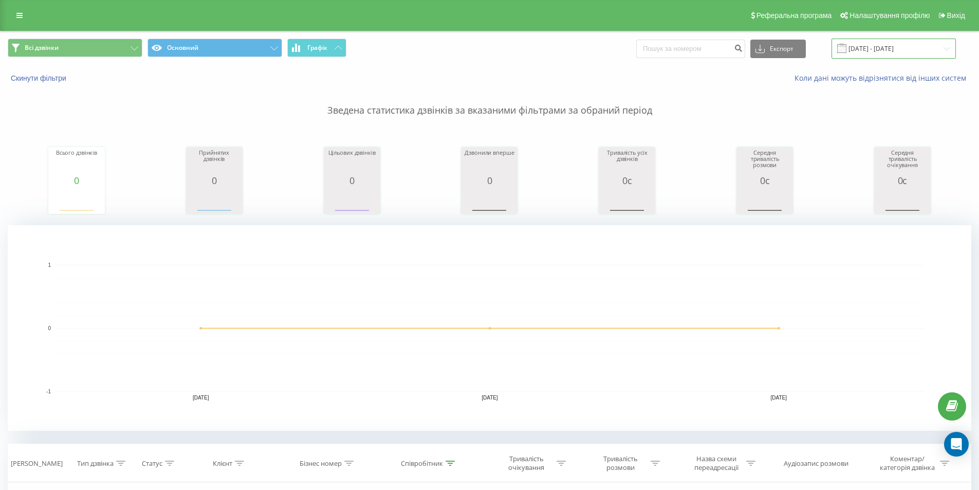
click at [904, 51] on input "[DATE] - [DATE]" at bounding box center [893, 49] width 124 height 20
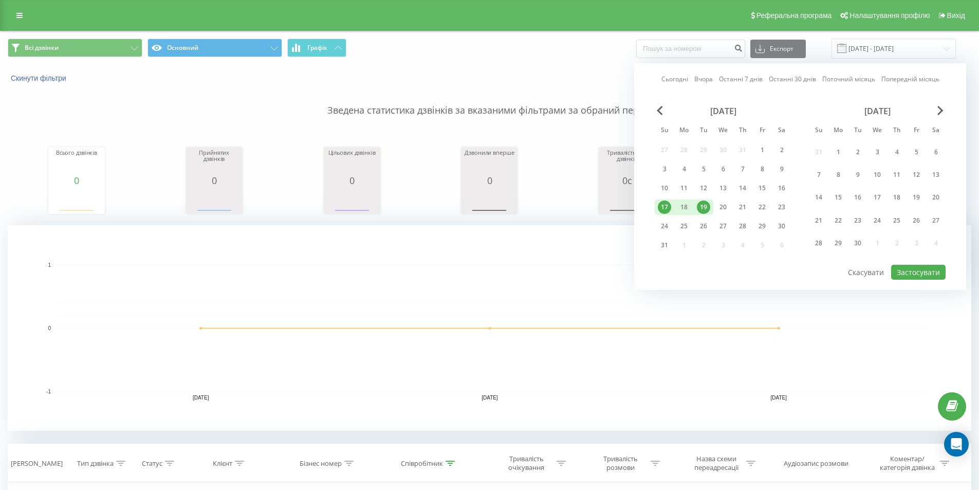
click at [654, 111] on div "Сьогодні Вчора Останні 7 днів Останні 30 днів Поточний місяць Попередній місяць…" at bounding box center [800, 176] width 332 height 227
click at [659, 109] on span "Previous Month" at bounding box center [659, 110] width 6 height 9
click at [696, 152] on div "1" at bounding box center [703, 151] width 20 height 19
click at [744, 241] on div "31" at bounding box center [742, 242] width 13 height 13
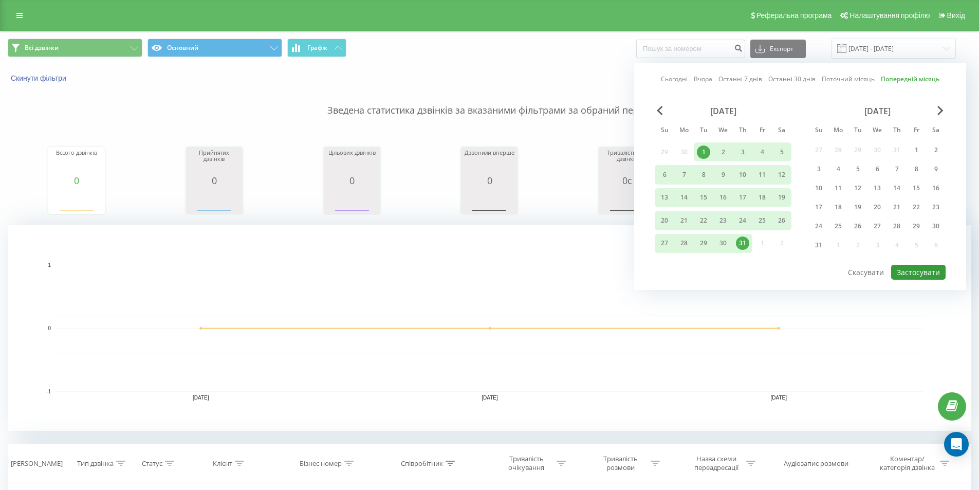
click at [921, 275] on button "Застосувати" at bounding box center [918, 272] width 54 height 15
type input "[DATE] - [DATE]"
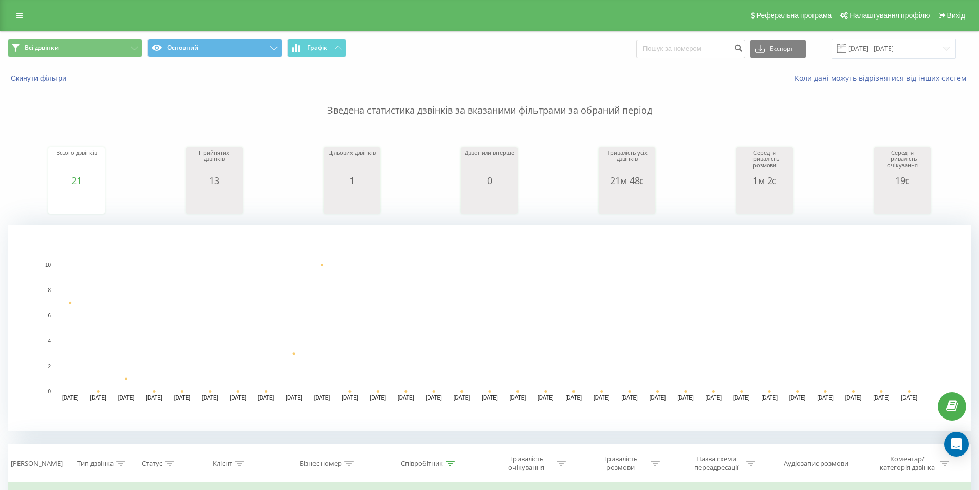
scroll to position [205, 0]
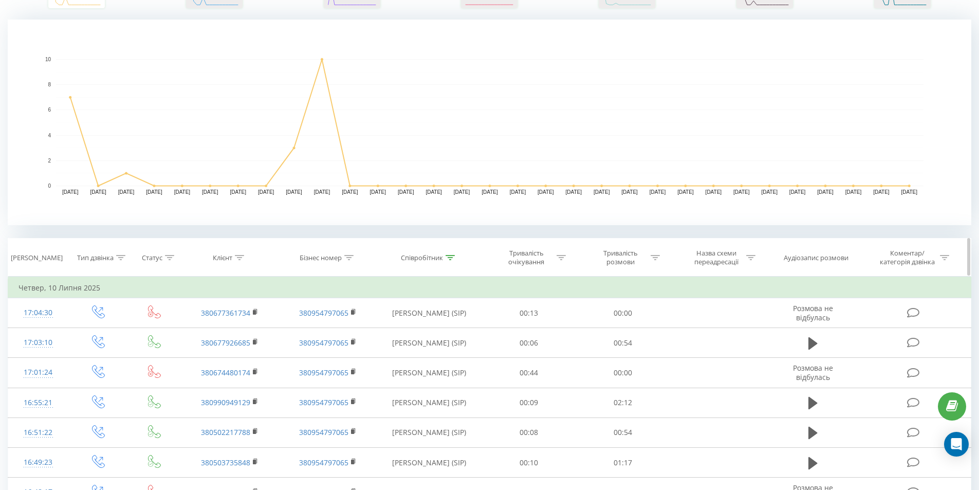
click at [450, 255] on icon at bounding box center [449, 257] width 9 height 5
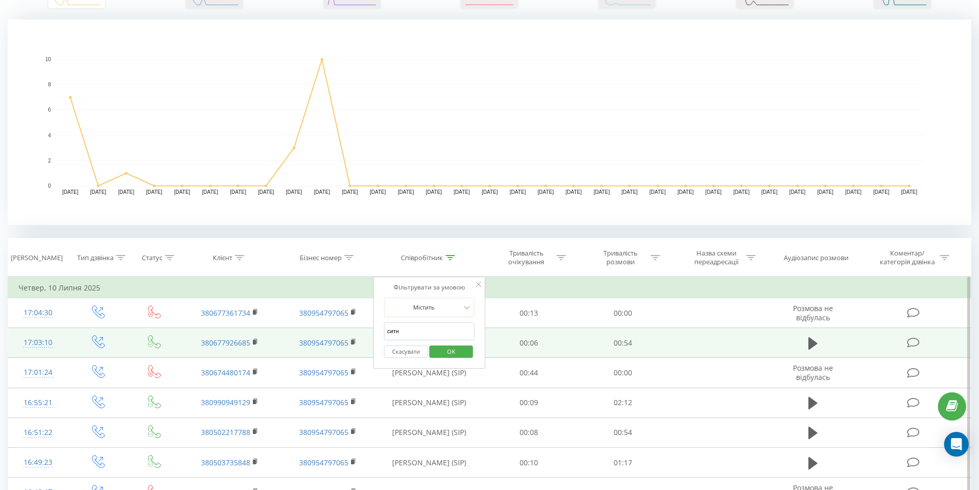
drag, startPoint x: 414, startPoint y: 330, endPoint x: 318, endPoint y: 330, distance: 95.5
type input "="
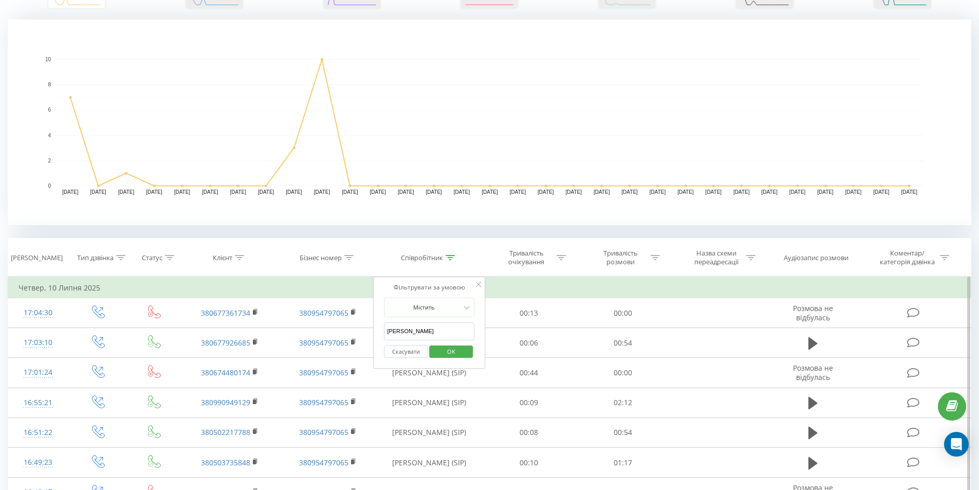
click at [466, 350] on button "OK" at bounding box center [451, 351] width 44 height 13
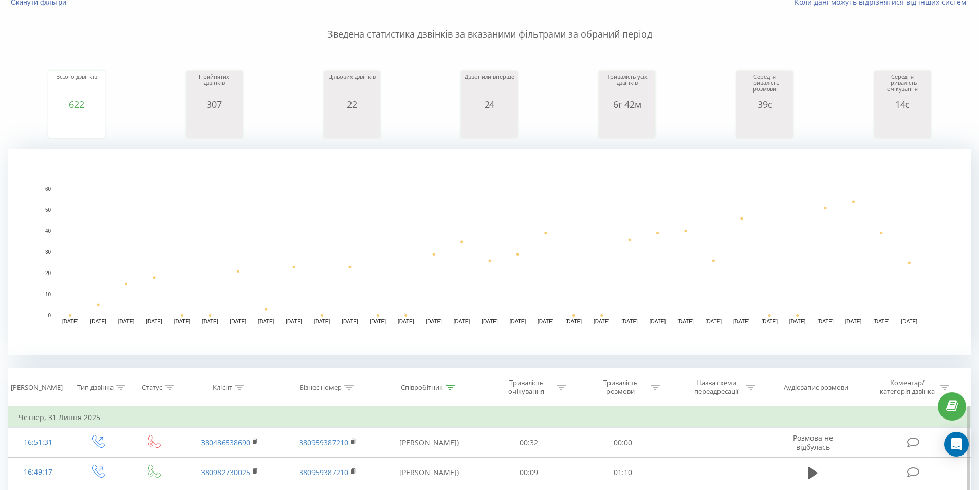
scroll to position [205, 0]
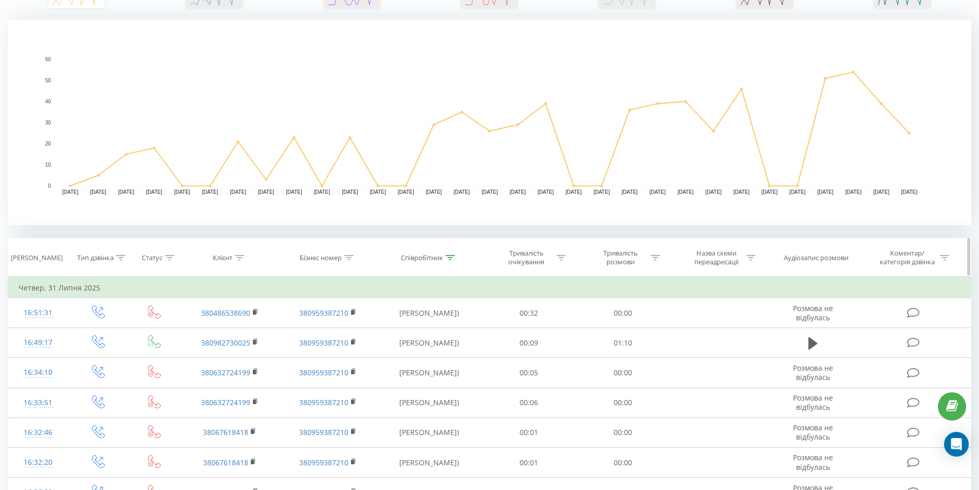
click at [441, 256] on div "Співробітник" at bounding box center [422, 257] width 42 height 9
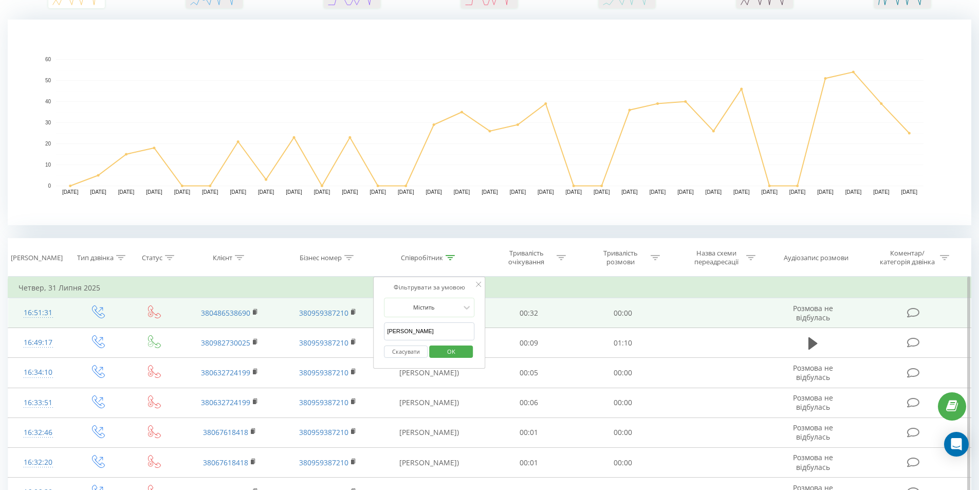
drag, startPoint x: 433, startPoint y: 329, endPoint x: 88, endPoint y: 326, distance: 344.2
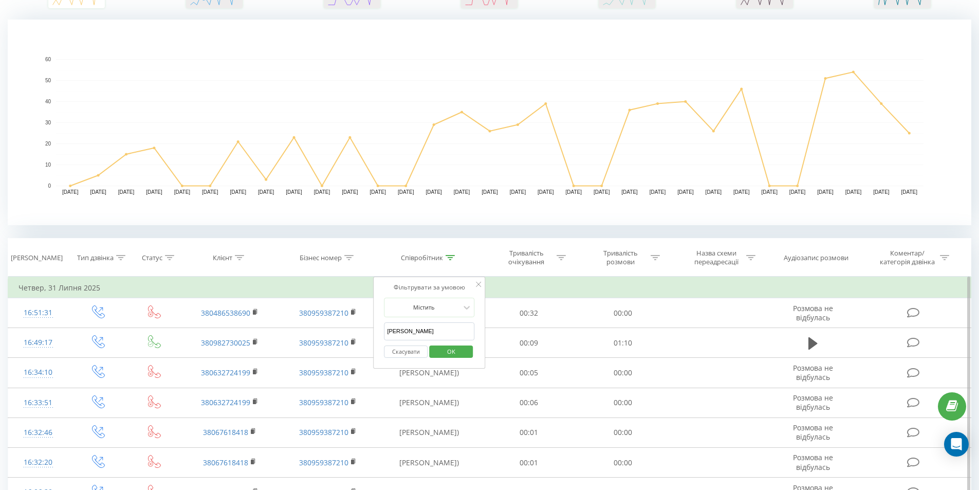
click at [449, 352] on span "OK" at bounding box center [451, 351] width 29 height 16
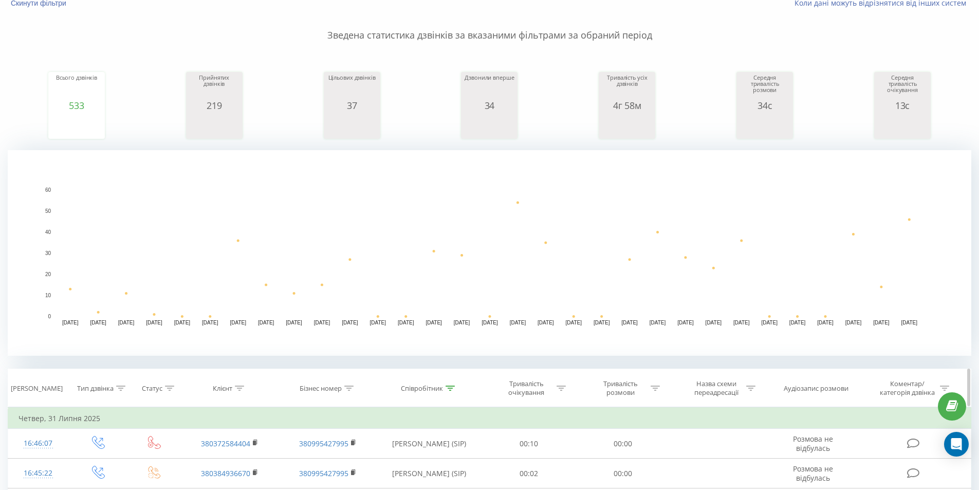
scroll to position [154, 0]
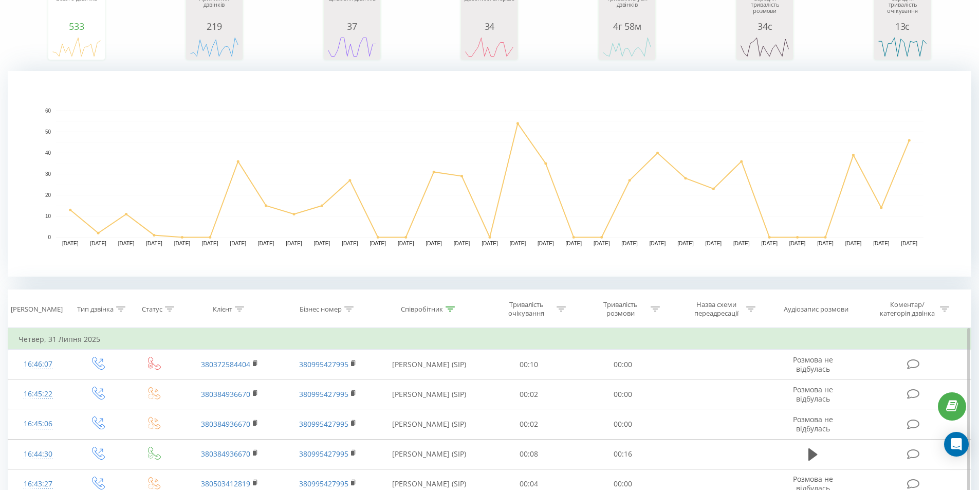
drag, startPoint x: 448, startPoint y: 307, endPoint x: 421, endPoint y: 346, distance: 48.0
click at [449, 307] on icon at bounding box center [449, 308] width 9 height 5
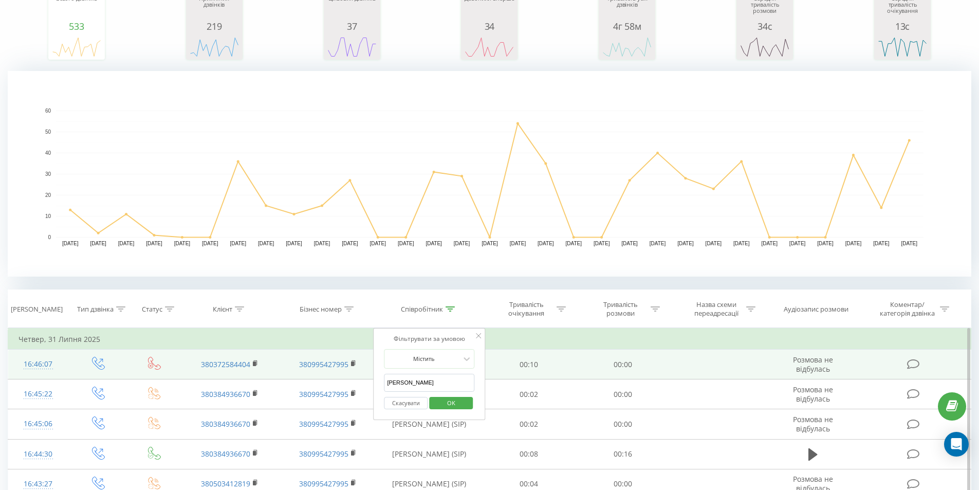
drag, startPoint x: 416, startPoint y: 383, endPoint x: 200, endPoint y: 370, distance: 215.6
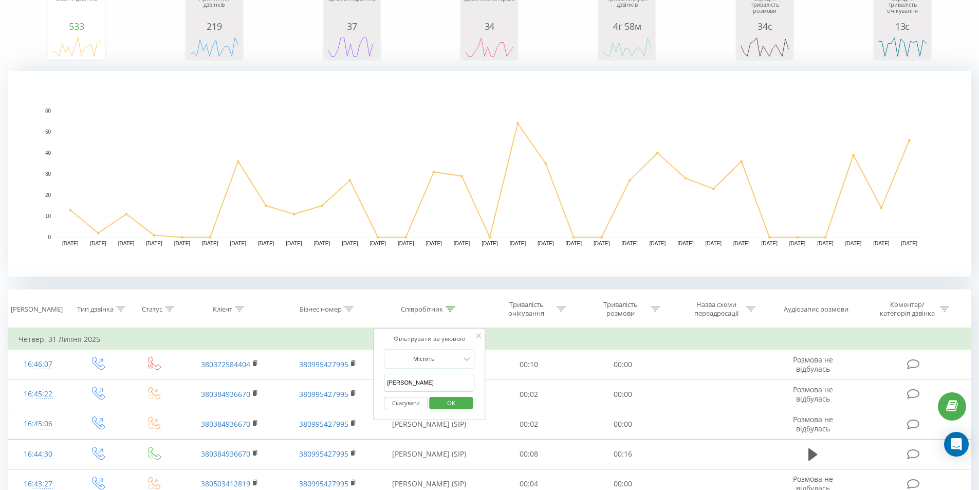
drag, startPoint x: 454, startPoint y: 405, endPoint x: 458, endPoint y: 400, distance: 6.3
click at [454, 405] on span "OK" at bounding box center [451, 403] width 29 height 16
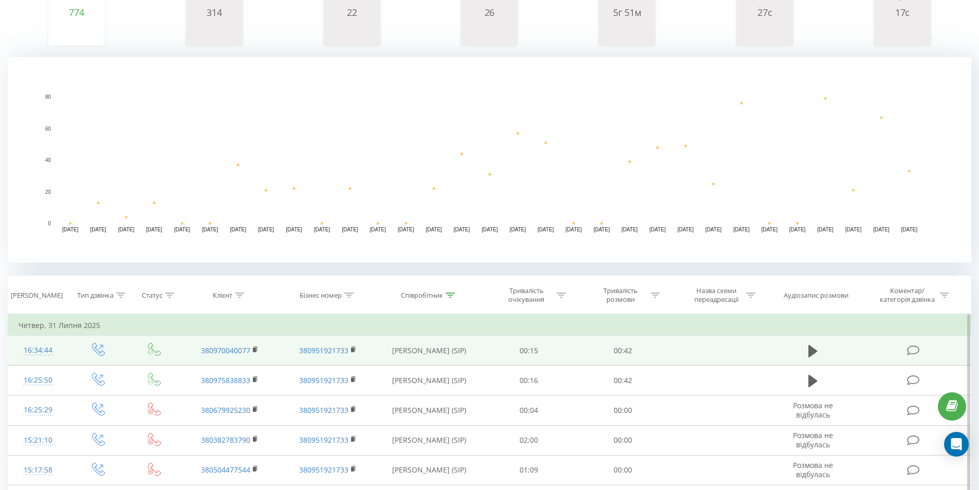
scroll to position [205, 0]
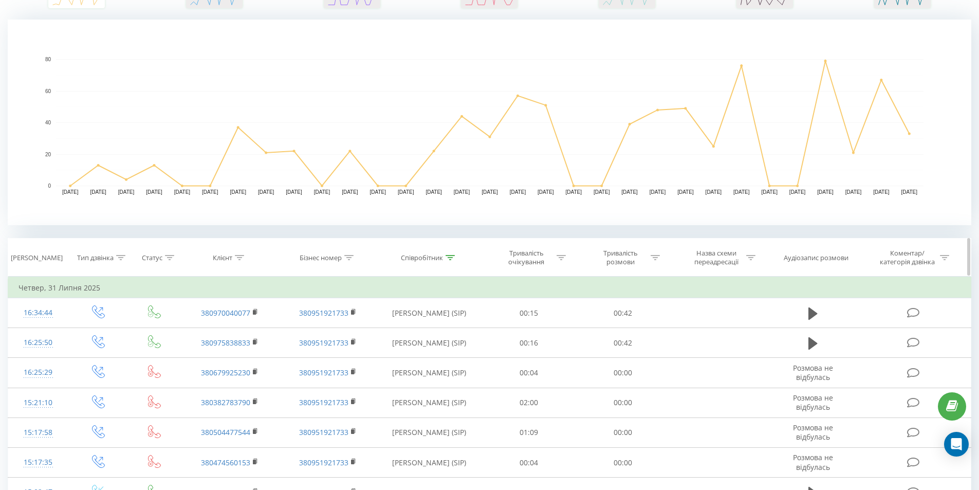
click at [451, 256] on icon at bounding box center [449, 257] width 9 height 5
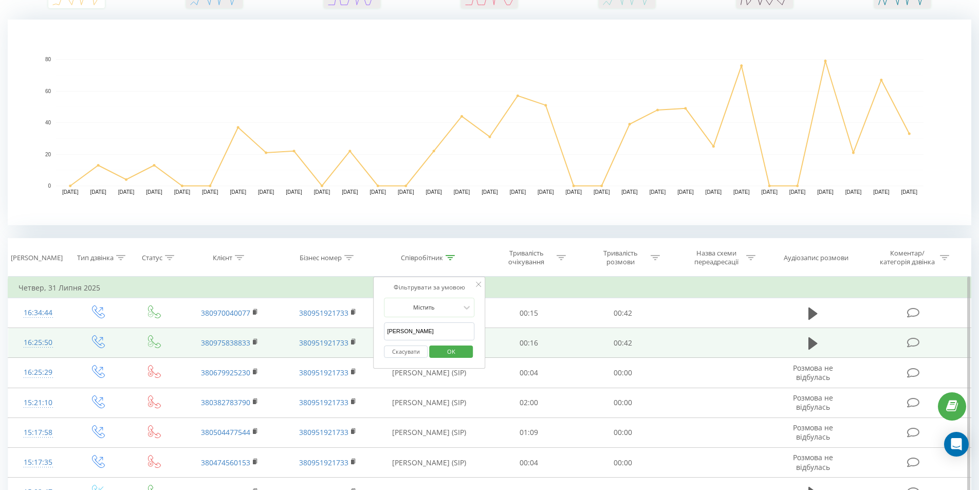
drag, startPoint x: 426, startPoint y: 326, endPoint x: 275, endPoint y: 329, distance: 151.6
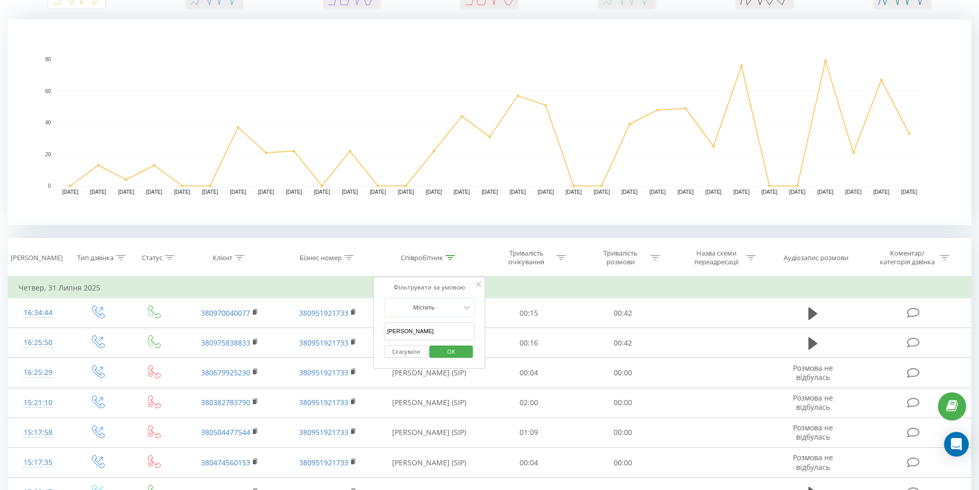
click at [460, 347] on span "OK" at bounding box center [451, 351] width 29 height 16
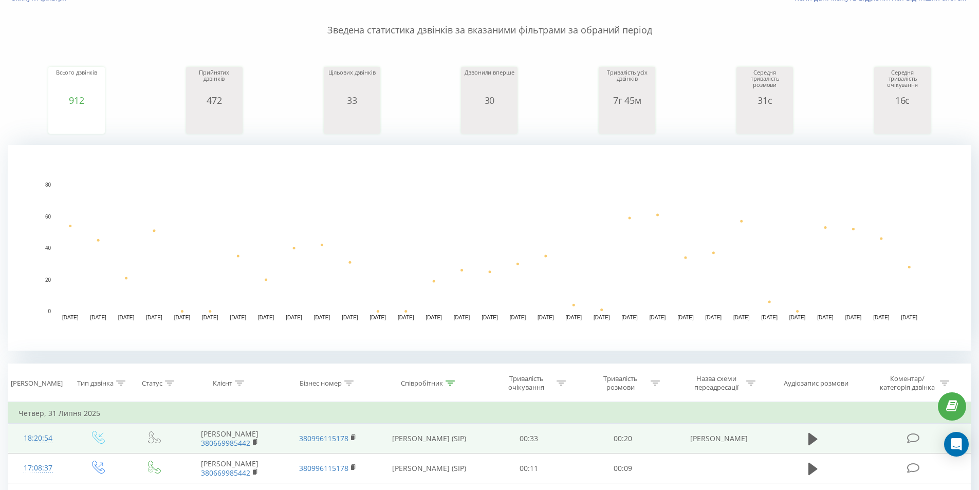
scroll to position [154, 0]
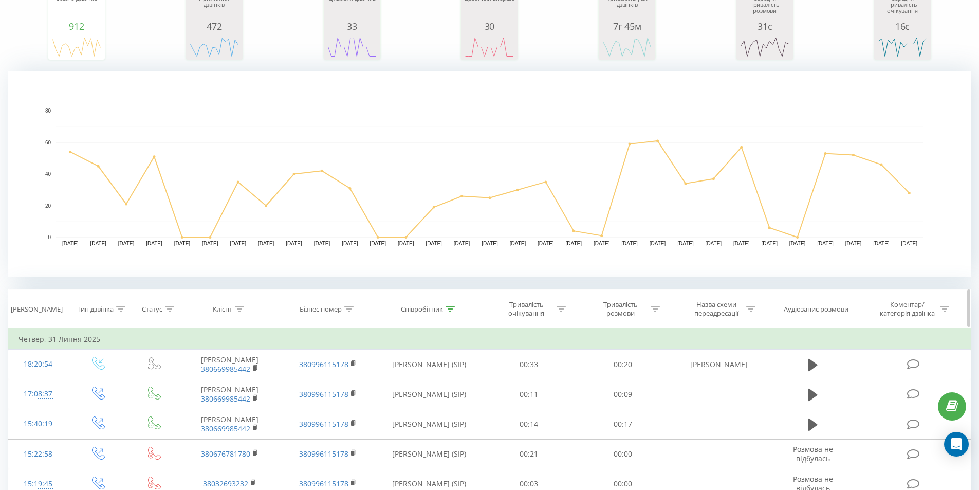
click at [448, 303] on th "Співробітник" at bounding box center [429, 309] width 105 height 38
click at [455, 306] on div at bounding box center [449, 309] width 9 height 9
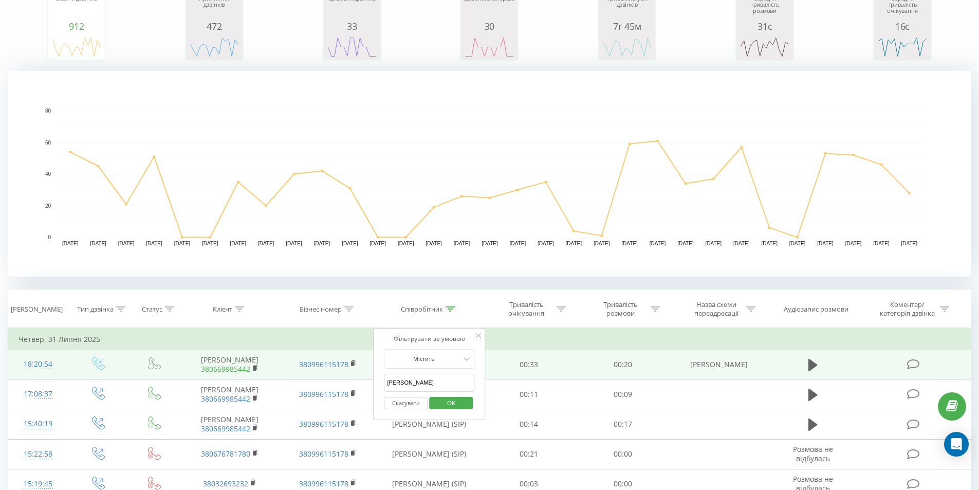
drag, startPoint x: 421, startPoint y: 383, endPoint x: 221, endPoint y: 381, distance: 199.8
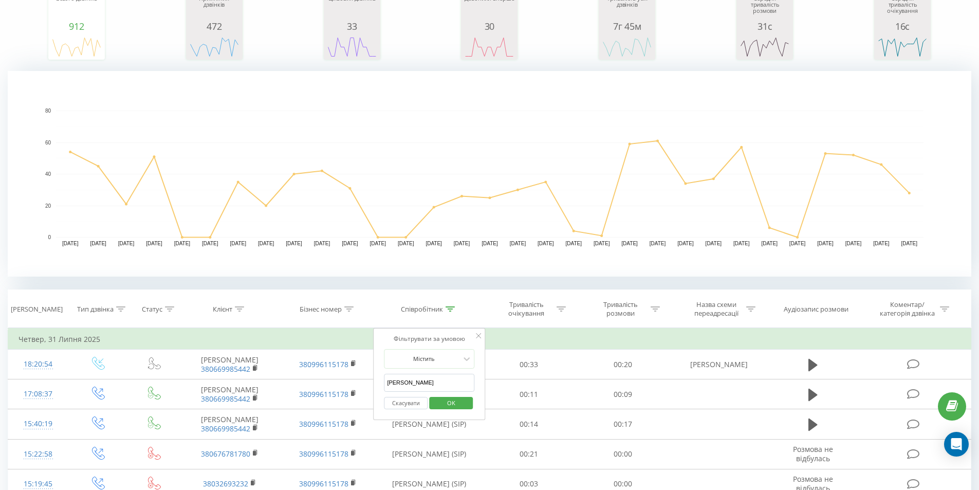
click at [464, 401] on span "OK" at bounding box center [451, 403] width 29 height 16
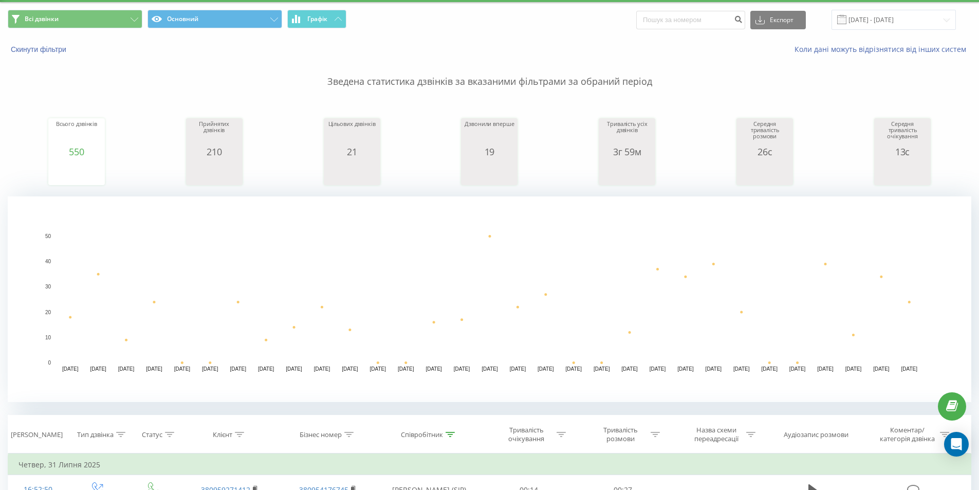
scroll to position [154, 0]
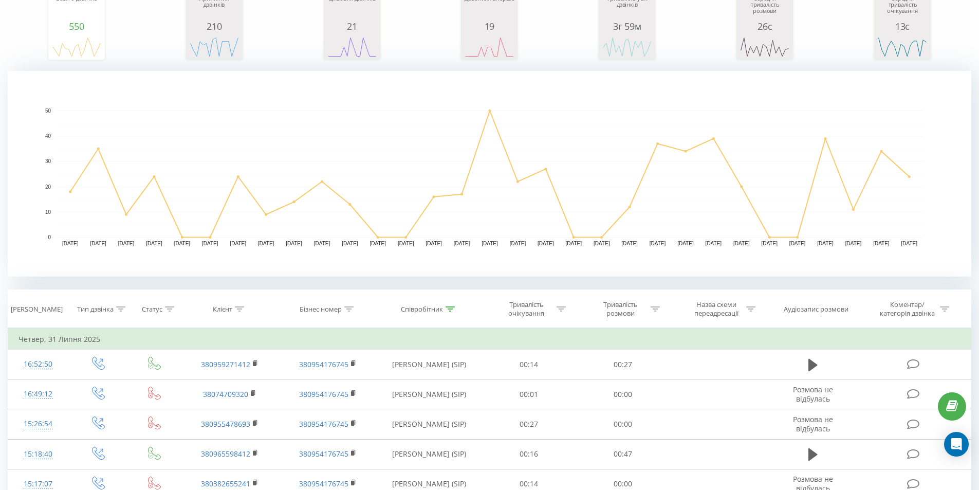
drag, startPoint x: 451, startPoint y: 306, endPoint x: 416, endPoint y: 345, distance: 52.0
click at [449, 308] on icon at bounding box center [449, 308] width 9 height 5
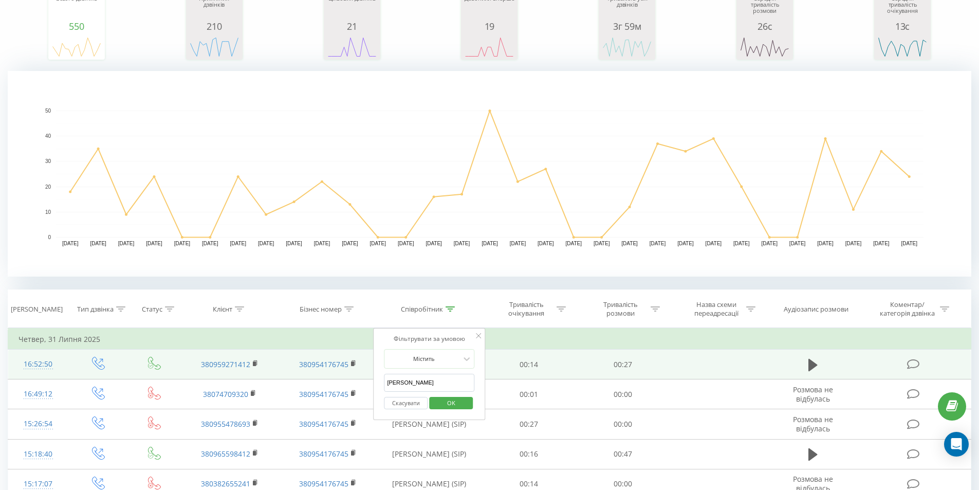
drag, startPoint x: 423, startPoint y: 383, endPoint x: 282, endPoint y: 366, distance: 141.8
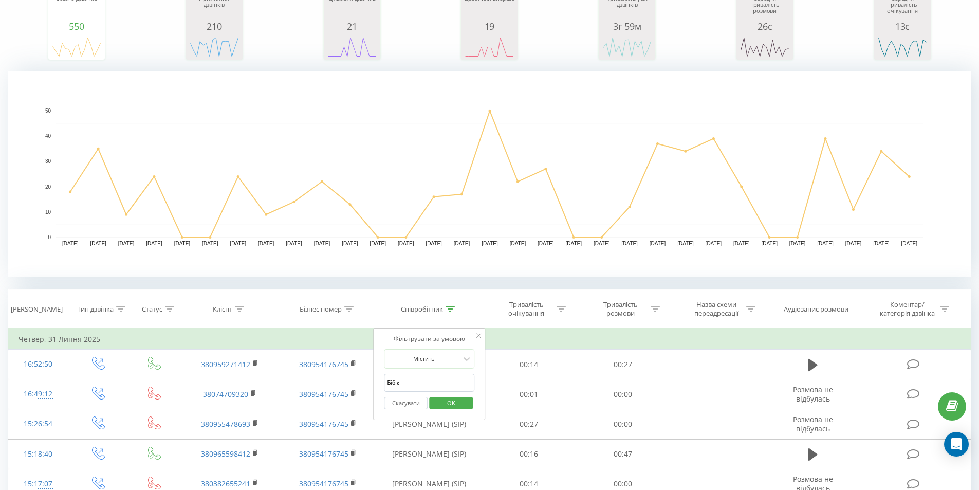
click at [449, 403] on span "OK" at bounding box center [451, 403] width 29 height 16
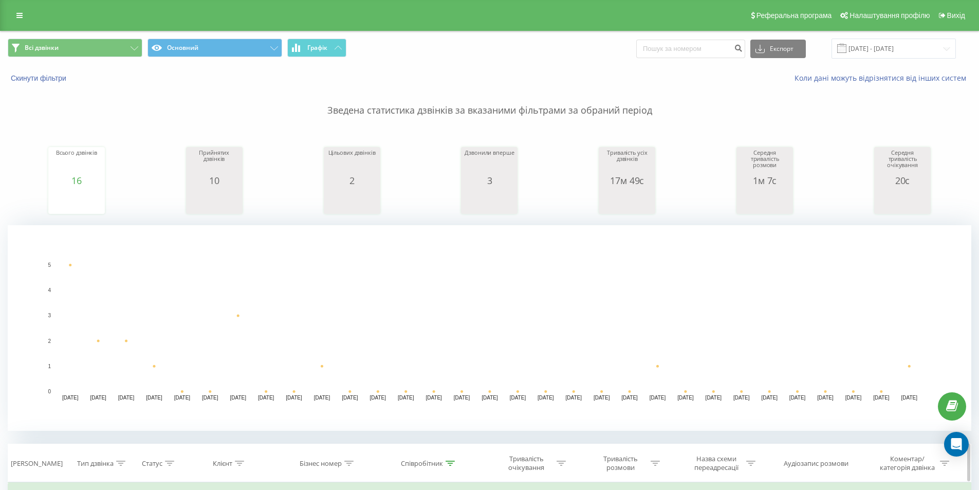
scroll to position [154, 0]
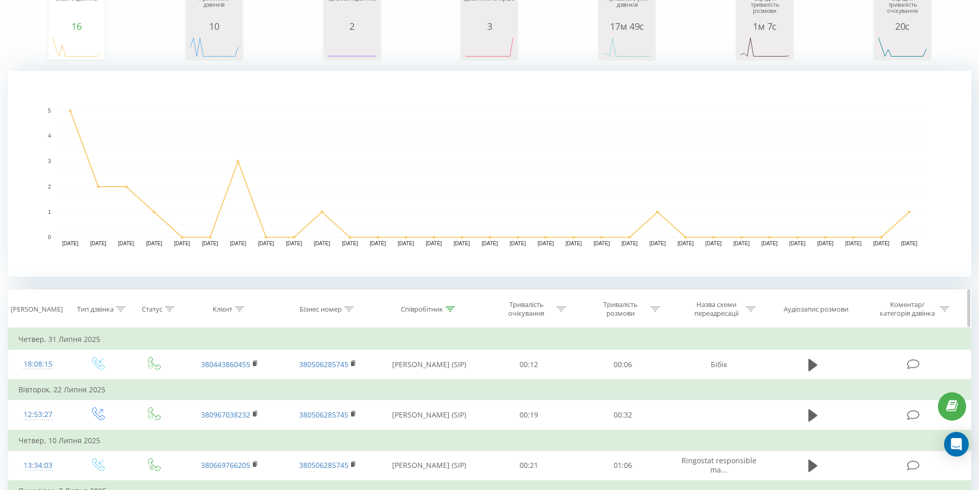
click at [447, 307] on icon at bounding box center [449, 308] width 9 height 5
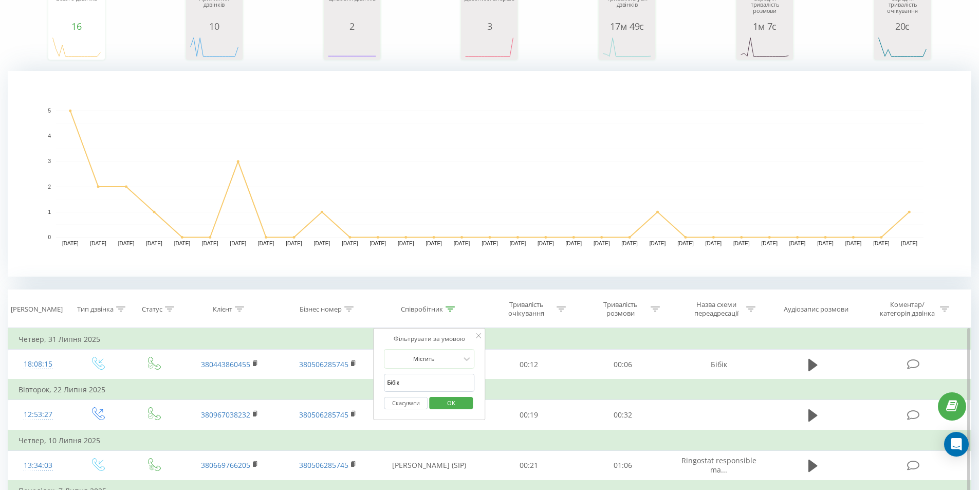
drag, startPoint x: 309, startPoint y: 376, endPoint x: 364, endPoint y: 381, distance: 55.2
click at [452, 403] on span "OK" at bounding box center [451, 403] width 29 height 16
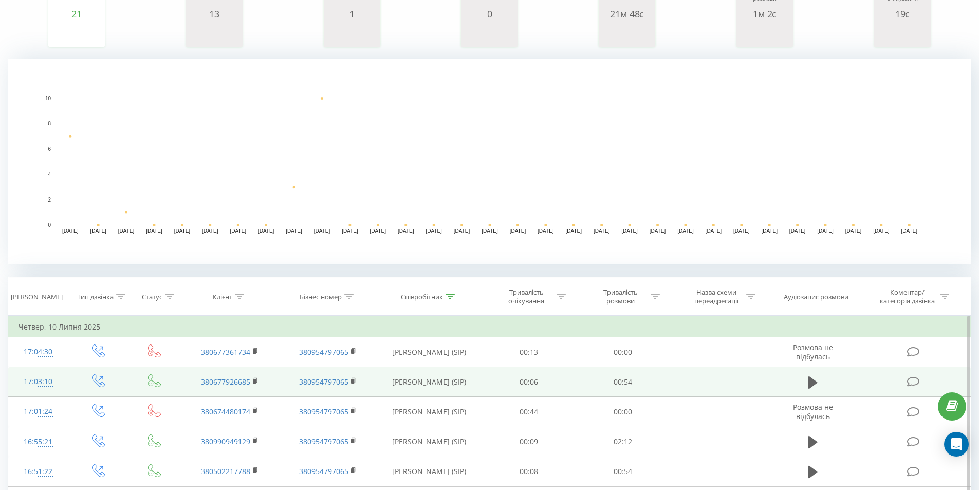
scroll to position [205, 0]
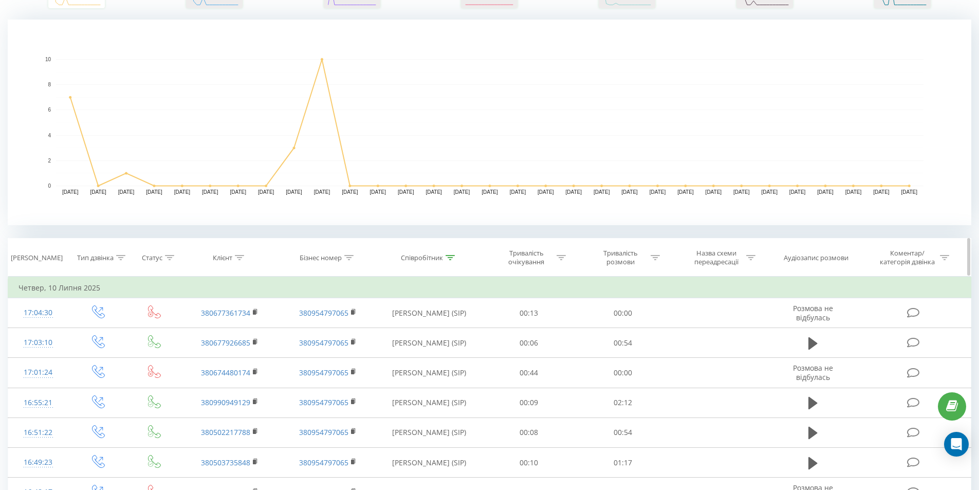
click at [454, 255] on icon at bounding box center [449, 257] width 9 height 5
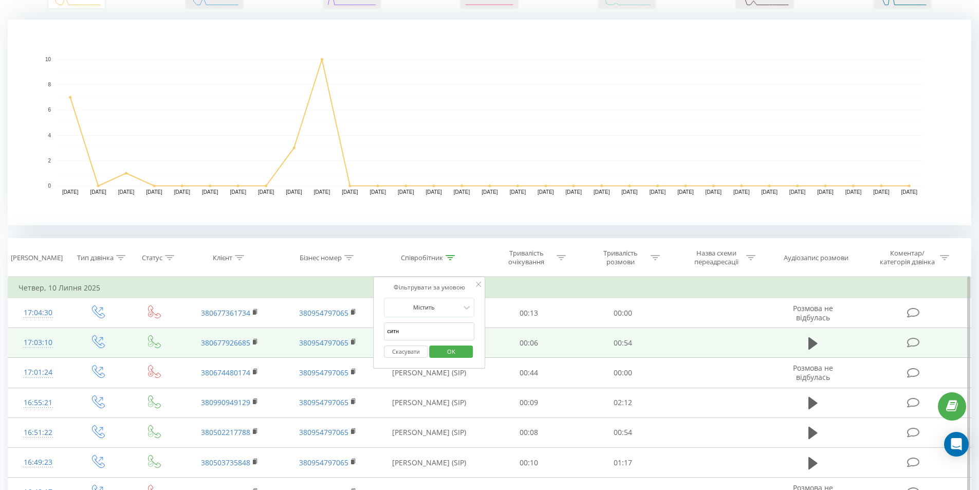
drag, startPoint x: 425, startPoint y: 332, endPoint x: 204, endPoint y: 332, distance: 220.9
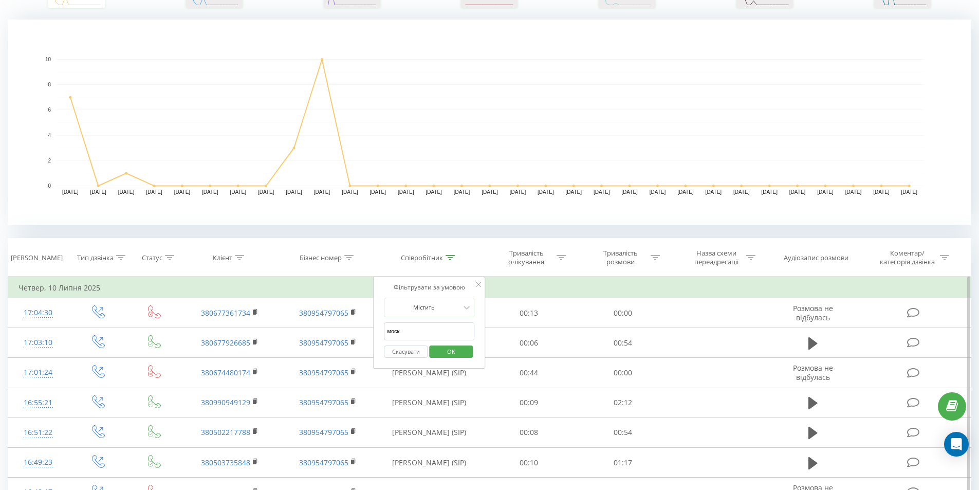
click at [445, 350] on span "OK" at bounding box center [451, 351] width 29 height 16
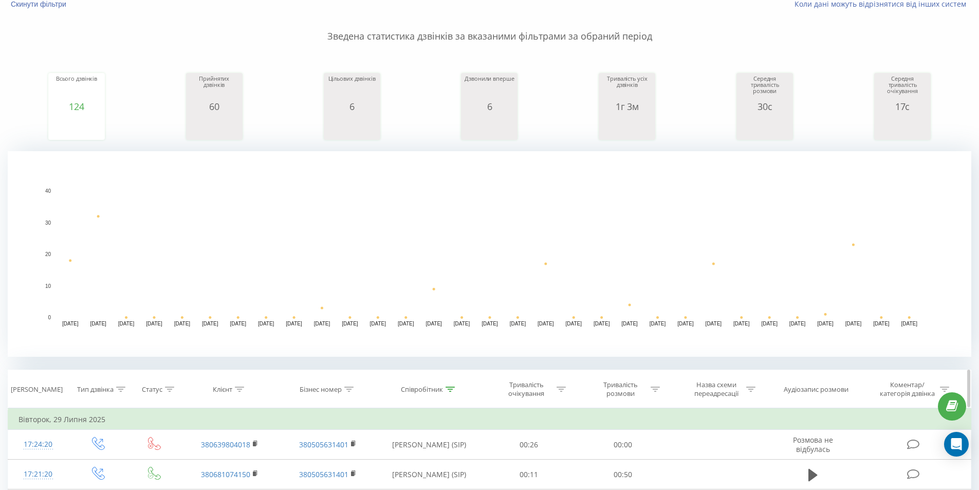
scroll to position [103, 0]
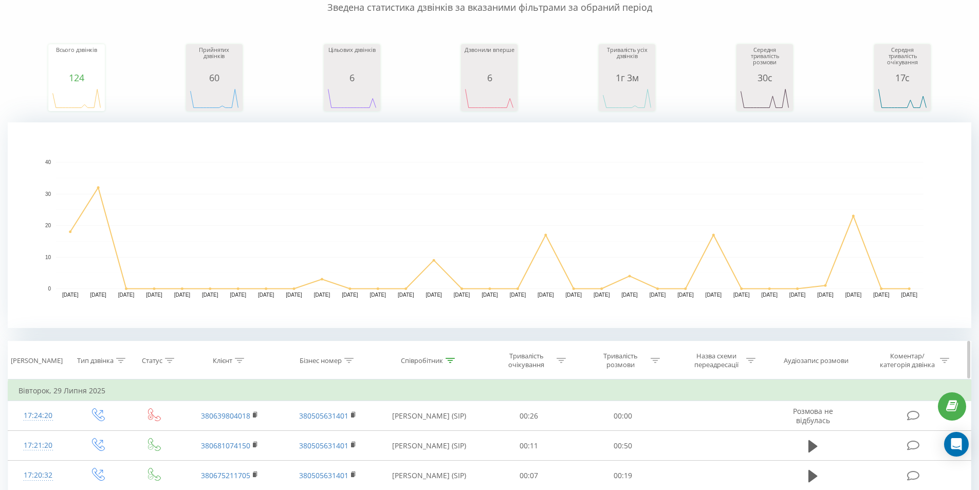
click at [447, 359] on icon at bounding box center [449, 360] width 9 height 5
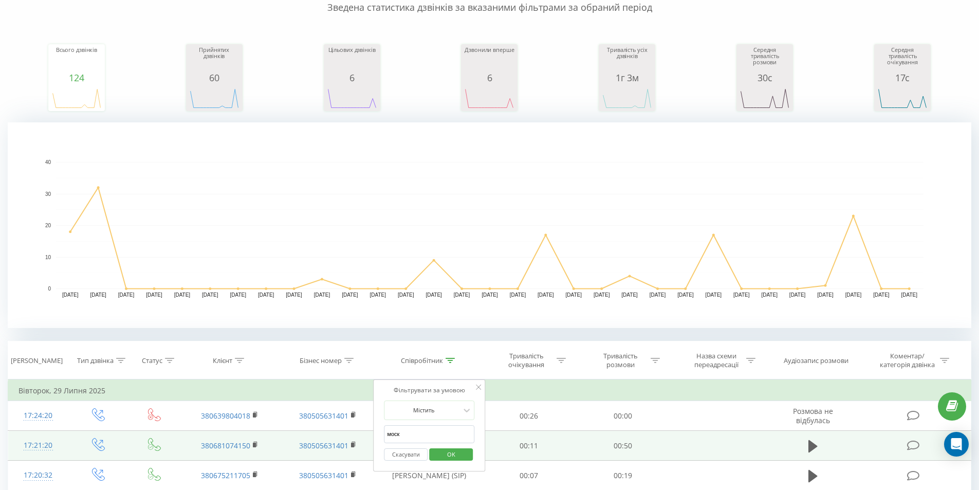
drag, startPoint x: 409, startPoint y: 438, endPoint x: 27, endPoint y: 435, distance: 381.7
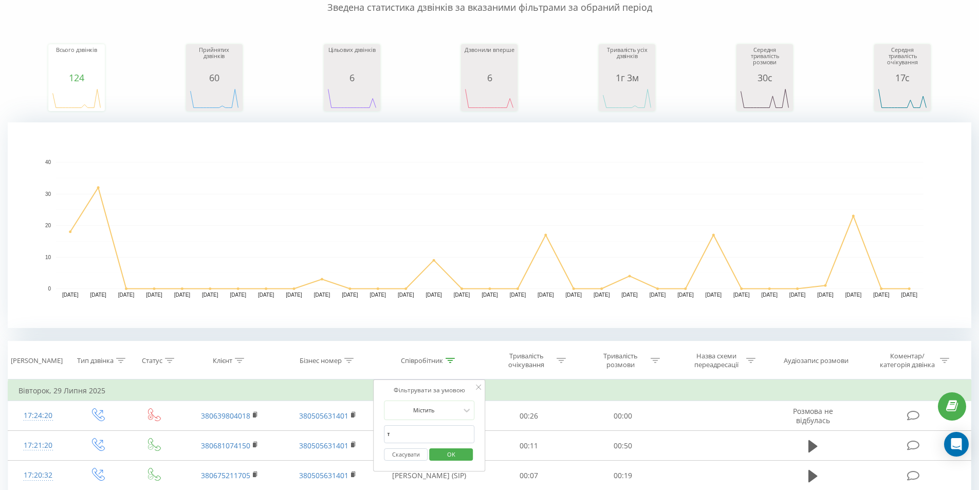
type input "[PERSON_NAME]"
click at [452, 453] on span "OK" at bounding box center [451, 454] width 29 height 16
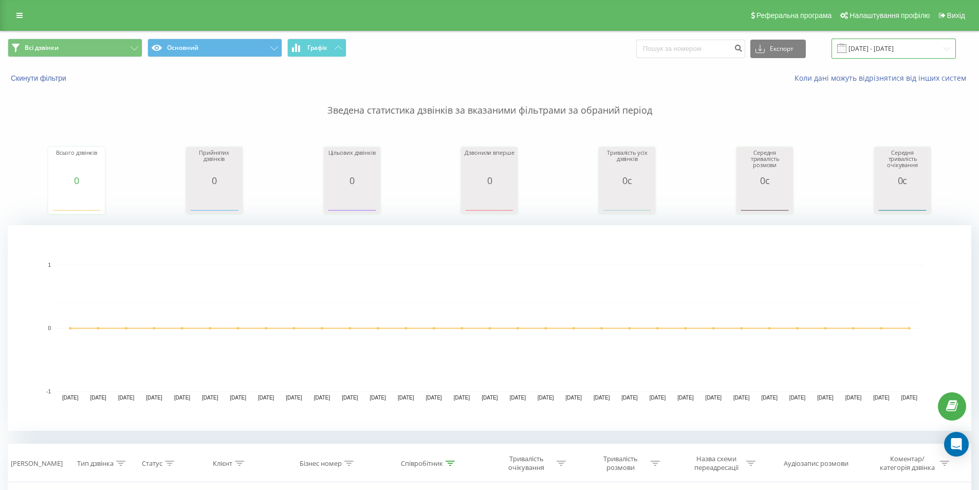
drag, startPoint x: 881, startPoint y: 43, endPoint x: 881, endPoint y: 53, distance: 9.8
click at [881, 46] on input "[DATE] - [DATE]" at bounding box center [893, 49] width 124 height 20
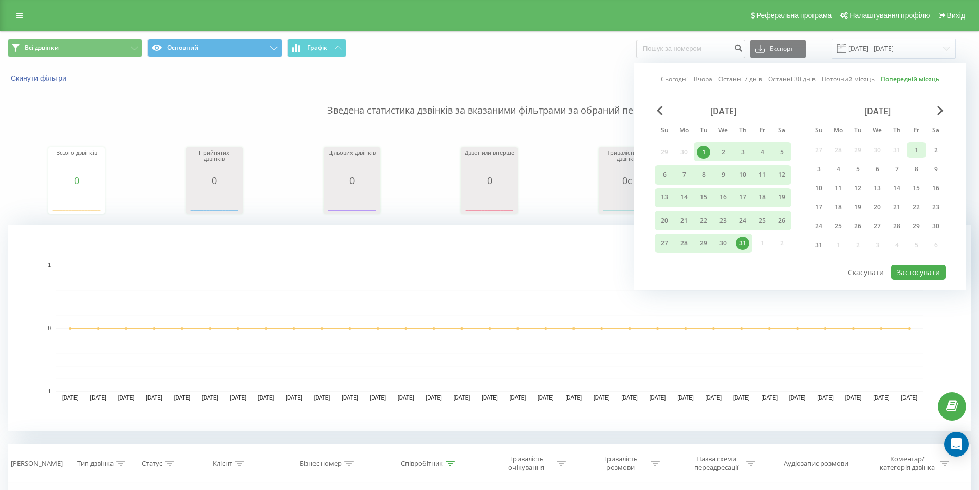
click at [914, 146] on div "1" at bounding box center [915, 149] width 13 height 13
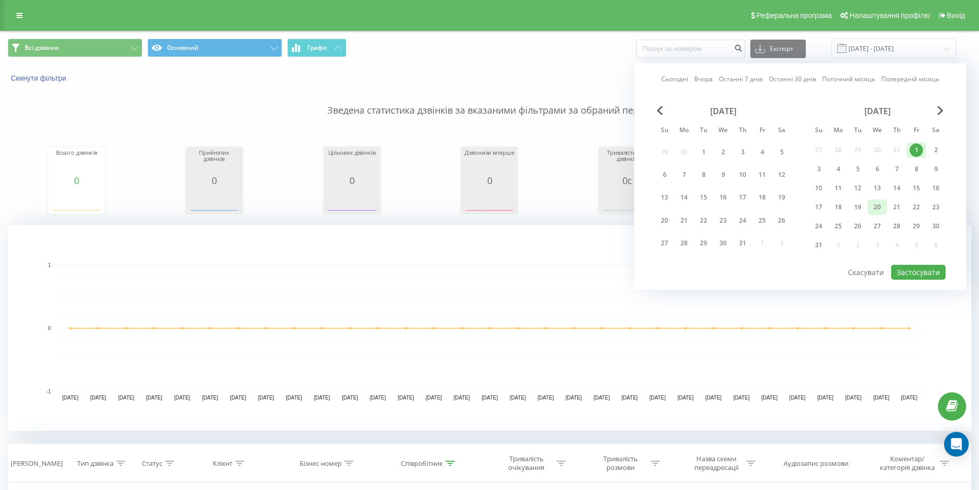
drag, startPoint x: 875, startPoint y: 209, endPoint x: 883, endPoint y: 212, distance: 8.0
click at [876, 209] on div "20" at bounding box center [876, 206] width 13 height 13
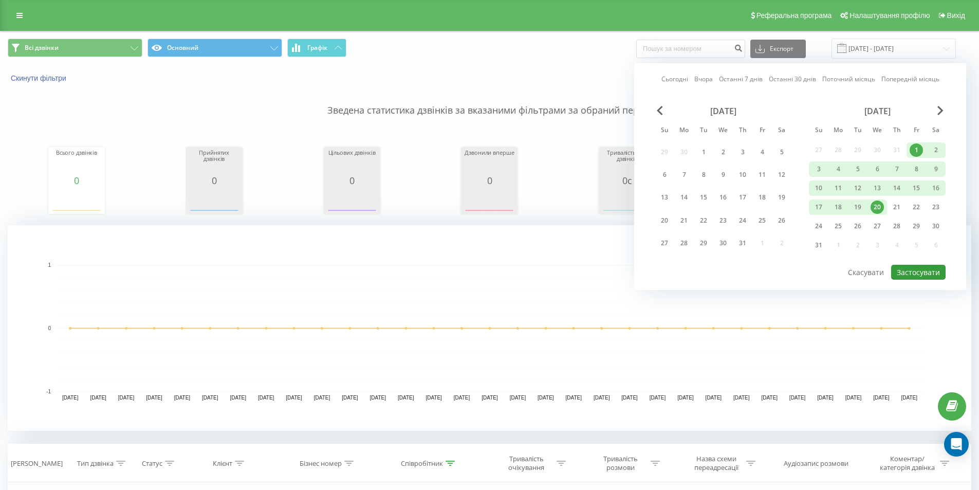
click at [924, 271] on button "Застосувати" at bounding box center [918, 272] width 54 height 15
type input "[DATE] - [DATE]"
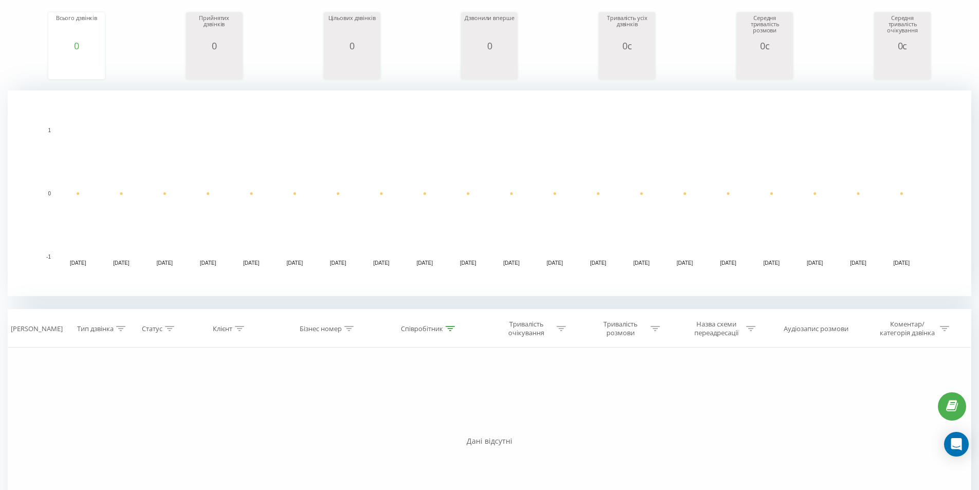
scroll to position [154, 0]
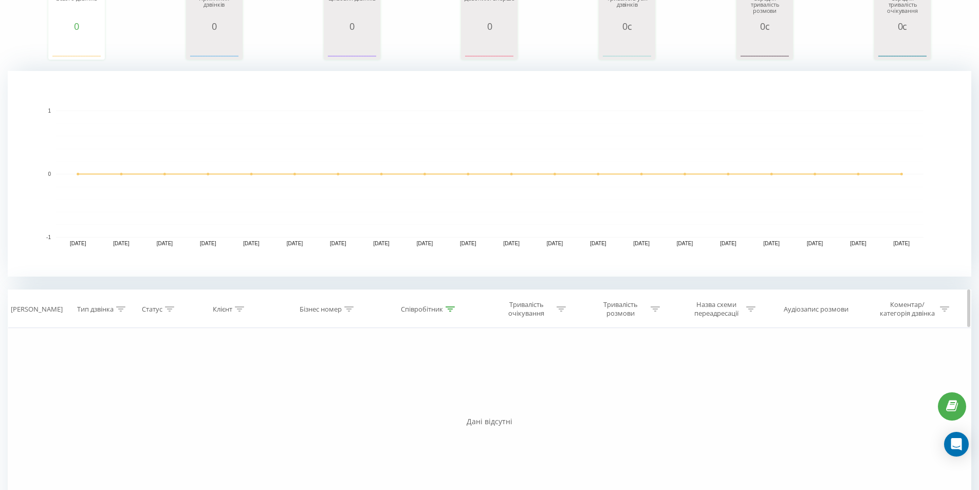
click at [452, 312] on div at bounding box center [449, 309] width 9 height 9
drag, startPoint x: 441, startPoint y: 383, endPoint x: 318, endPoint y: 381, distance: 122.8
click at [318, 381] on div "Фільтрувати за умовою Дорівнює Введіть значення Скасувати OK Фільтрувати за умо…" at bounding box center [489, 443] width 963 height 231
click at [443, 399] on span "OK" at bounding box center [451, 403] width 29 height 16
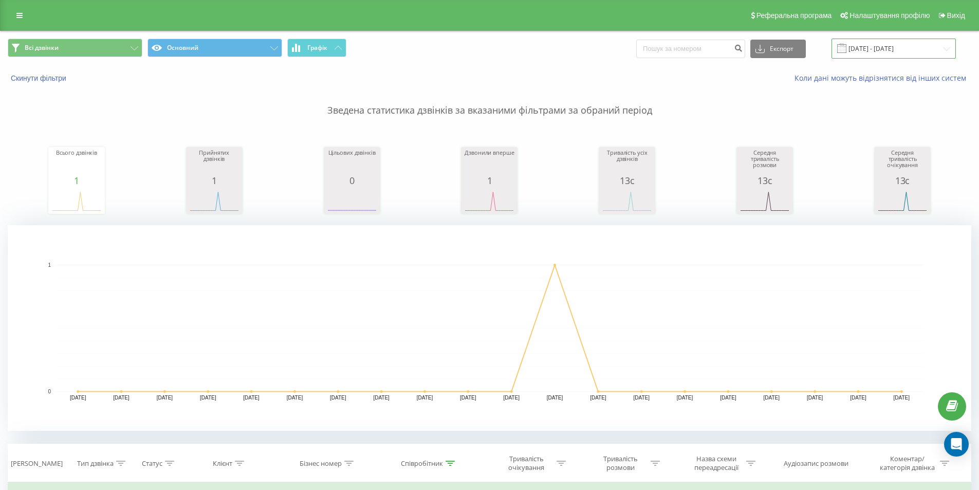
click at [875, 45] on input "[DATE] - [DATE]" at bounding box center [893, 49] width 124 height 20
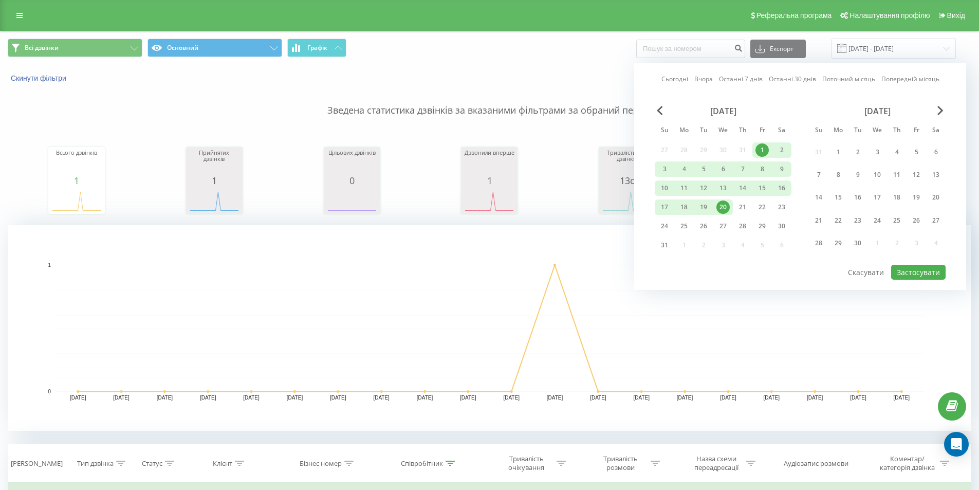
click at [337, 350] on rect "A chart." at bounding box center [489, 328] width 867 height 127
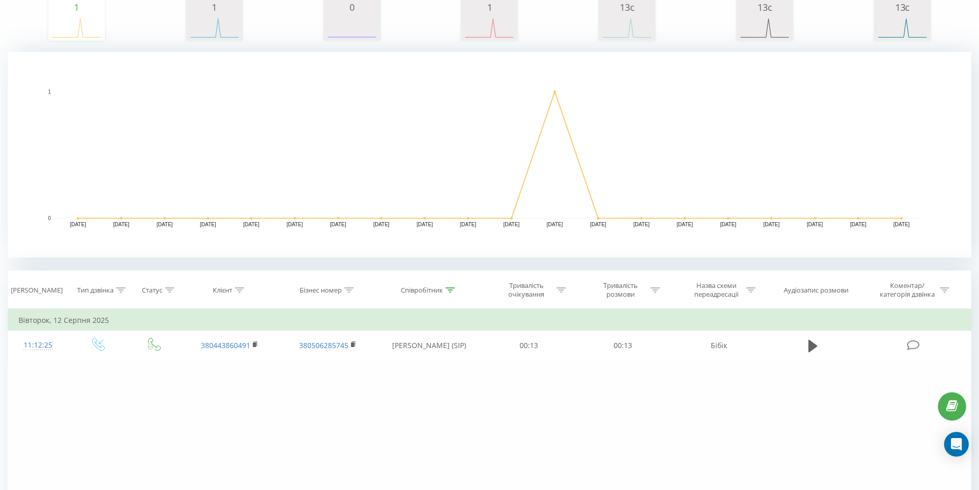
scroll to position [257, 0]
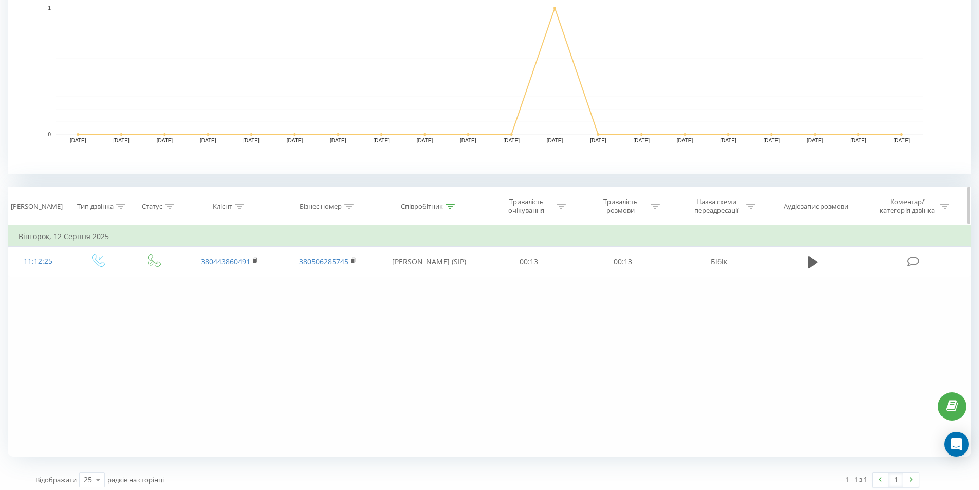
click at [450, 204] on icon at bounding box center [449, 205] width 9 height 5
drag, startPoint x: 426, startPoint y: 280, endPoint x: 179, endPoint y: 277, distance: 247.1
click at [179, 277] on div "Фільтрувати за умовою Дорівнює Введіть значення Скасувати OK Фільтрувати за умо…" at bounding box center [489, 340] width 963 height 231
click at [450, 298] on span "OK" at bounding box center [451, 300] width 29 height 16
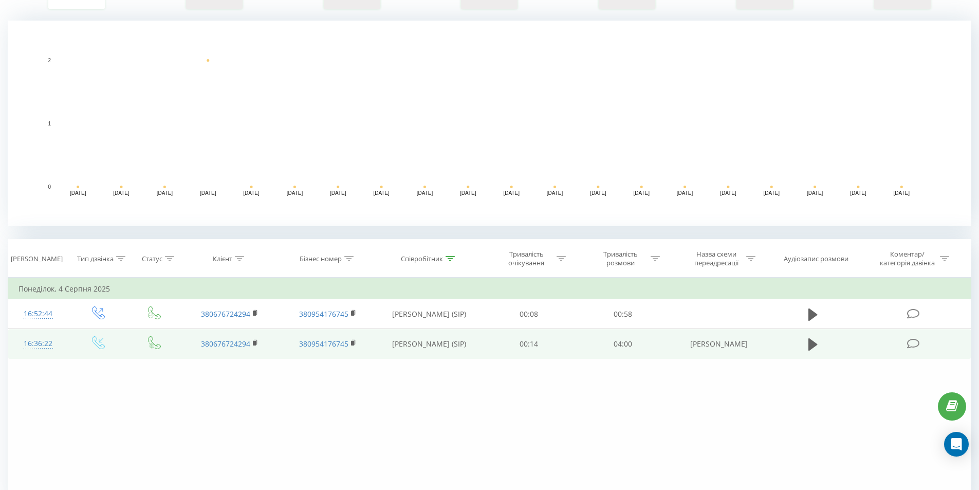
scroll to position [205, 0]
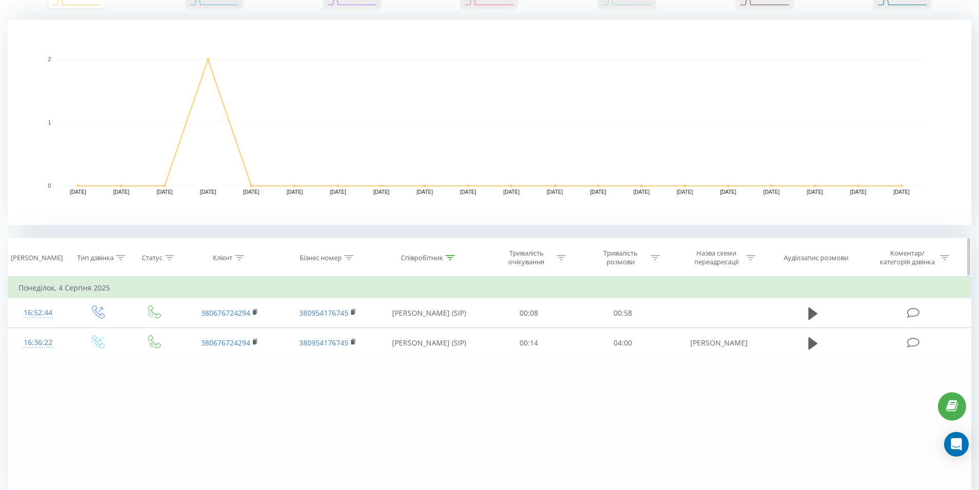
click at [455, 252] on th "Співробітник" at bounding box center [429, 257] width 105 height 38
click at [452, 254] on div at bounding box center [449, 257] width 9 height 9
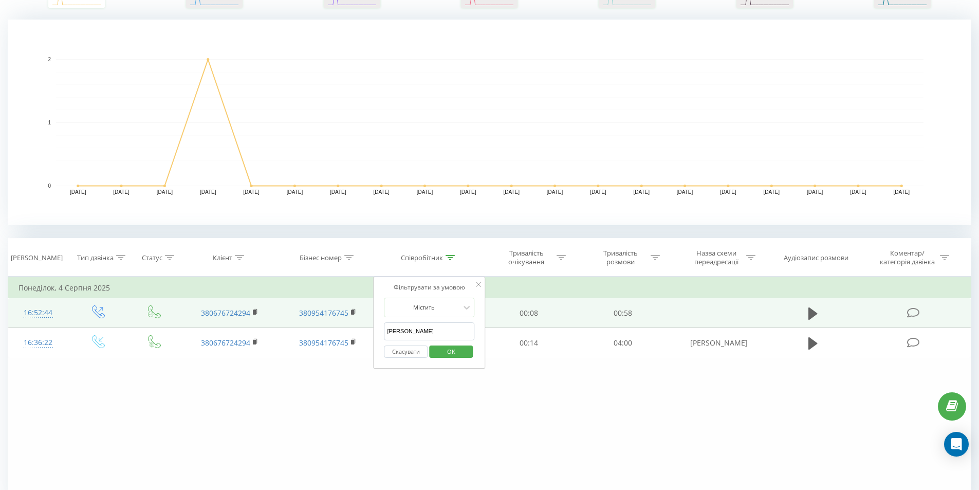
drag, startPoint x: 416, startPoint y: 328, endPoint x: 256, endPoint y: 321, distance: 160.4
click at [256, 321] on table "Фільтрувати за умовою Дорівнює Введіть значення Скасувати OK Фільтрувати за умо…" at bounding box center [489, 317] width 963 height 82
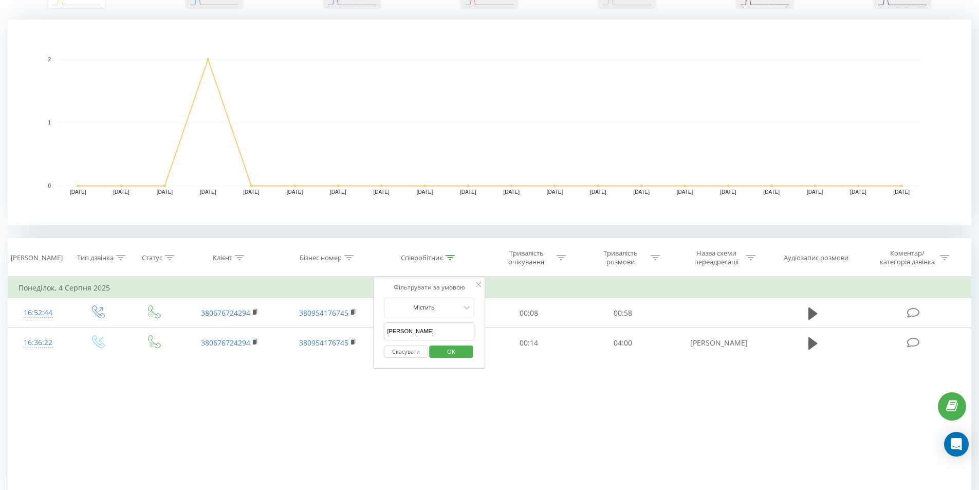
click at [446, 351] on span "OK" at bounding box center [451, 351] width 29 height 16
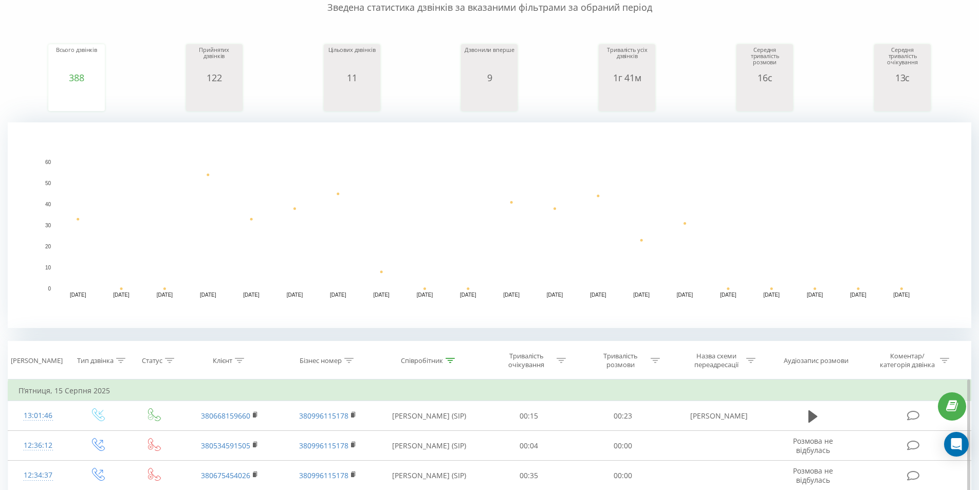
scroll to position [154, 0]
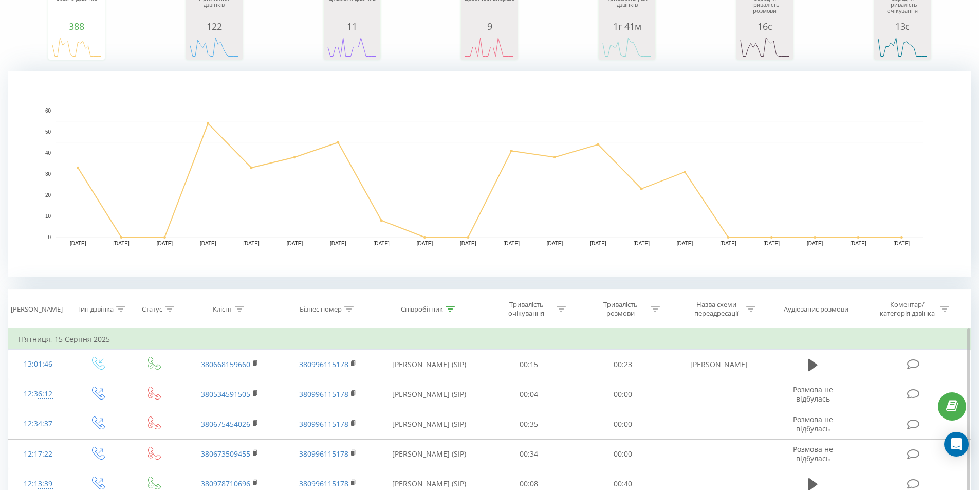
drag, startPoint x: 447, startPoint y: 310, endPoint x: 431, endPoint y: 364, distance: 56.6
click at [447, 312] on div at bounding box center [449, 309] width 9 height 9
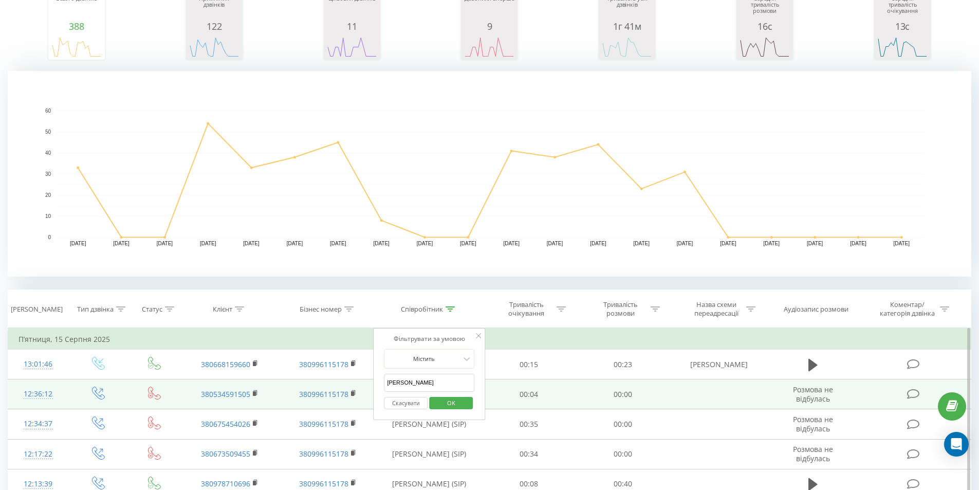
drag, startPoint x: 431, startPoint y: 378, endPoint x: 113, endPoint y: 386, distance: 318.1
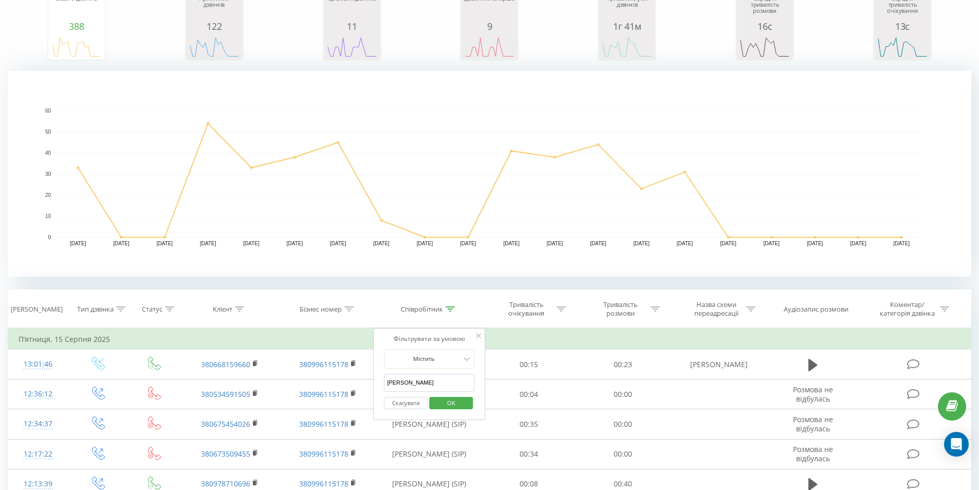
click at [448, 405] on span "OK" at bounding box center [451, 403] width 29 height 16
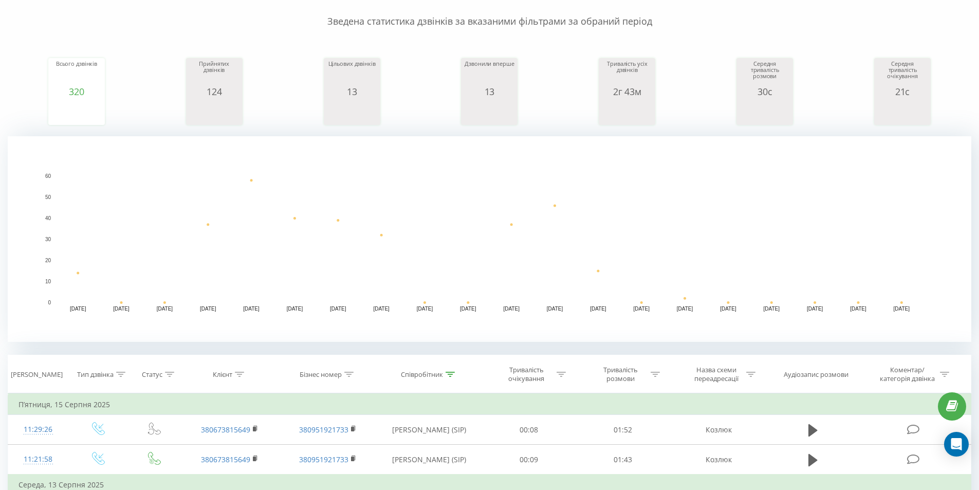
scroll to position [51, 0]
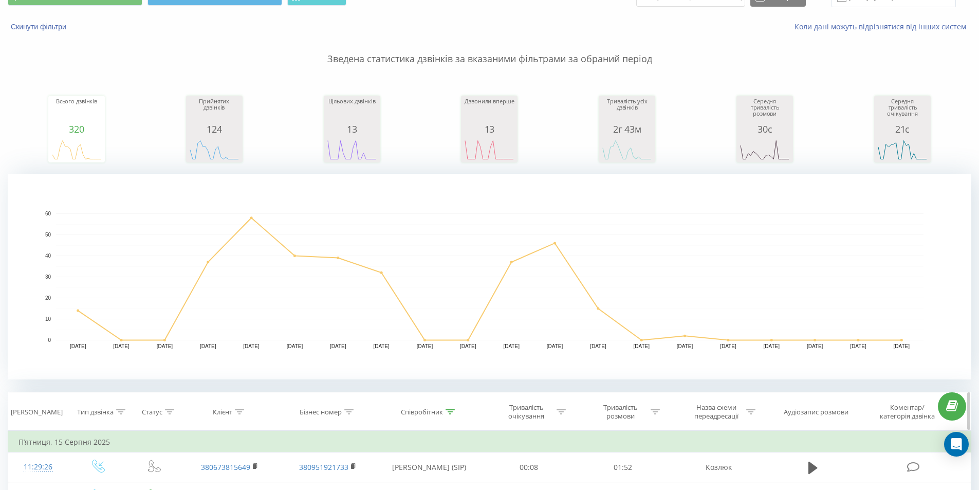
click at [447, 407] on th "Співробітник" at bounding box center [429, 411] width 105 height 38
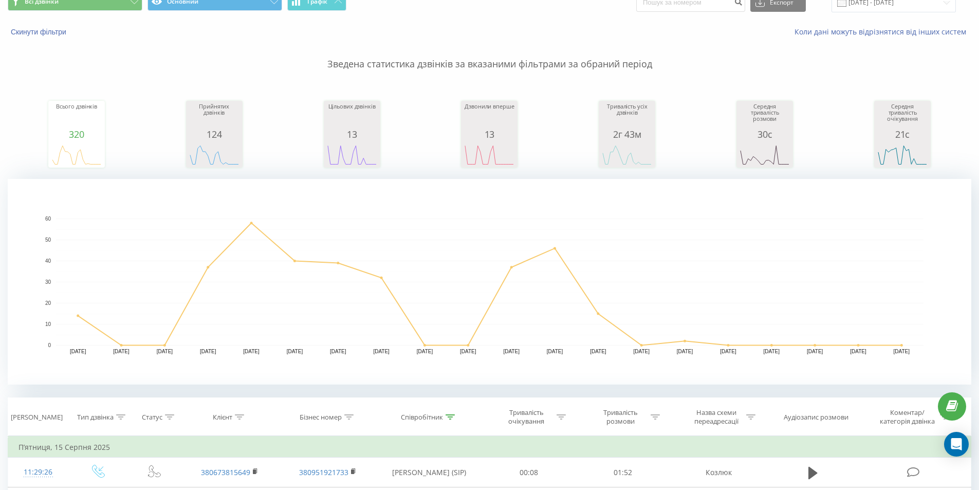
scroll to position [154, 0]
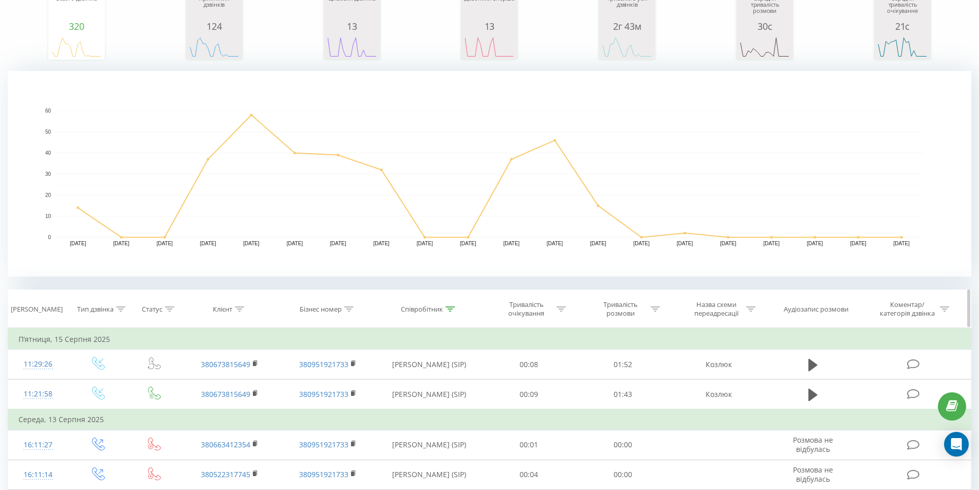
click at [453, 299] on th "Співробітник" at bounding box center [429, 309] width 105 height 38
click at [446, 311] on div at bounding box center [449, 309] width 9 height 9
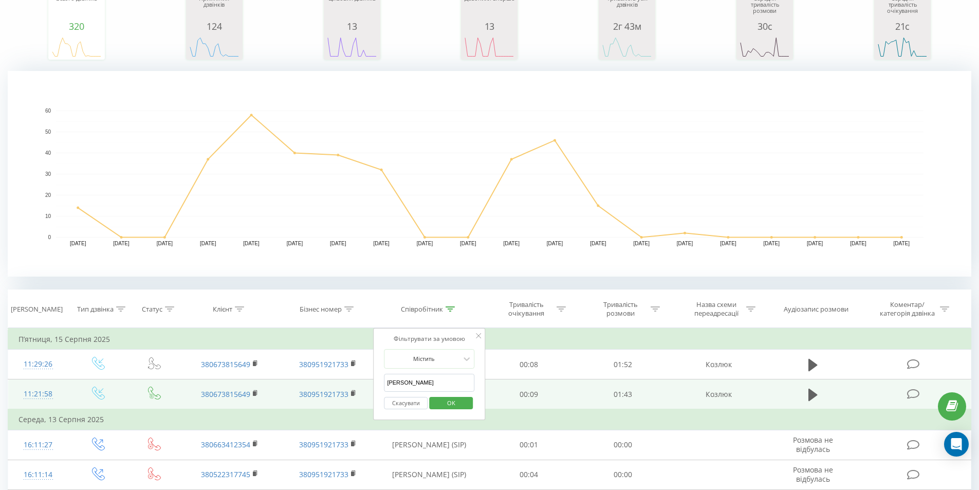
drag, startPoint x: 415, startPoint y: 383, endPoint x: 288, endPoint y: 384, distance: 127.4
type input "э"
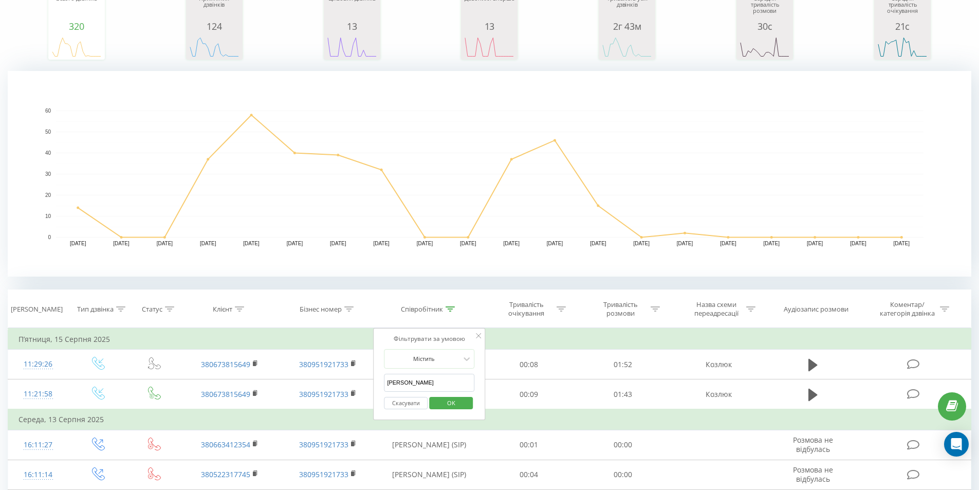
click at [458, 405] on span "OK" at bounding box center [451, 403] width 29 height 16
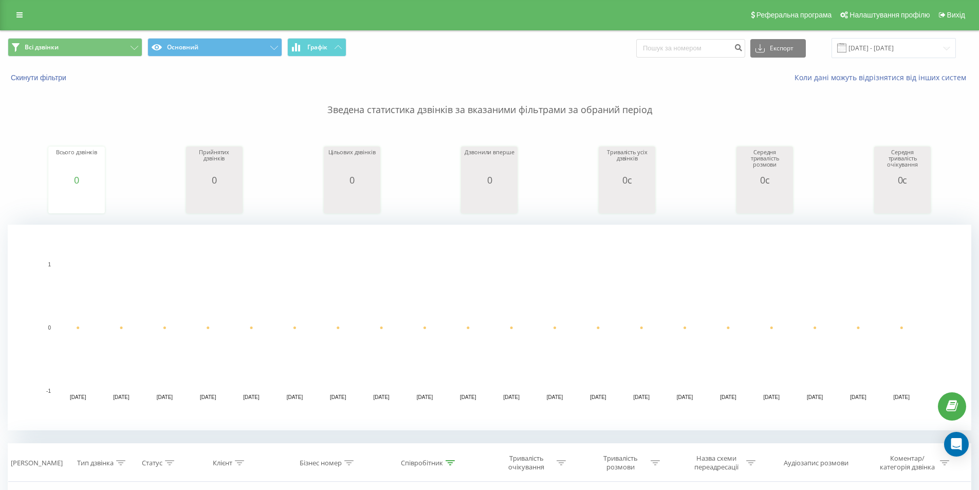
scroll to position [103, 0]
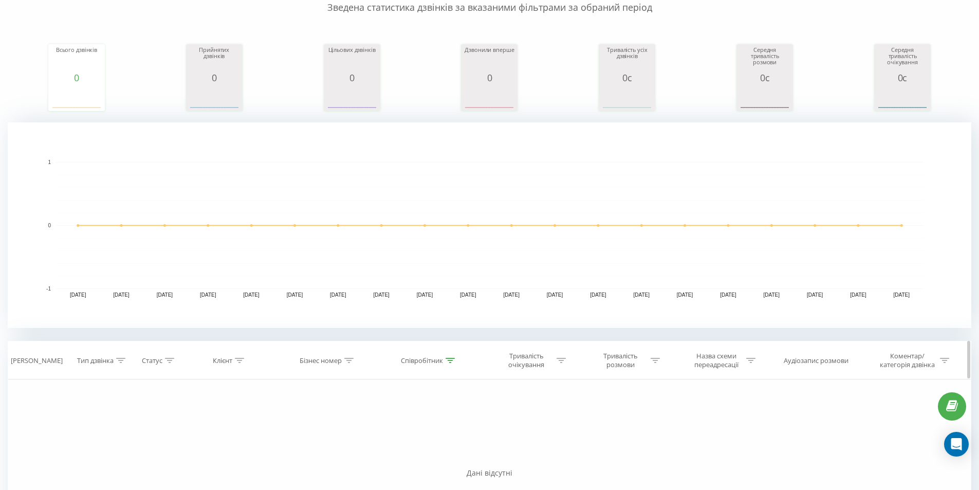
click at [447, 359] on icon at bounding box center [449, 360] width 9 height 5
drag, startPoint x: 439, startPoint y: 437, endPoint x: 207, endPoint y: 439, distance: 231.7
click at [208, 439] on div "Фільтрувати за умовою Дорівнює Введіть значення Скасувати OK Фільтрувати за умо…" at bounding box center [489, 494] width 963 height 231
type input "[PERSON_NAME]"
click at [453, 444] on div "Скасувати OK" at bounding box center [429, 454] width 90 height 23
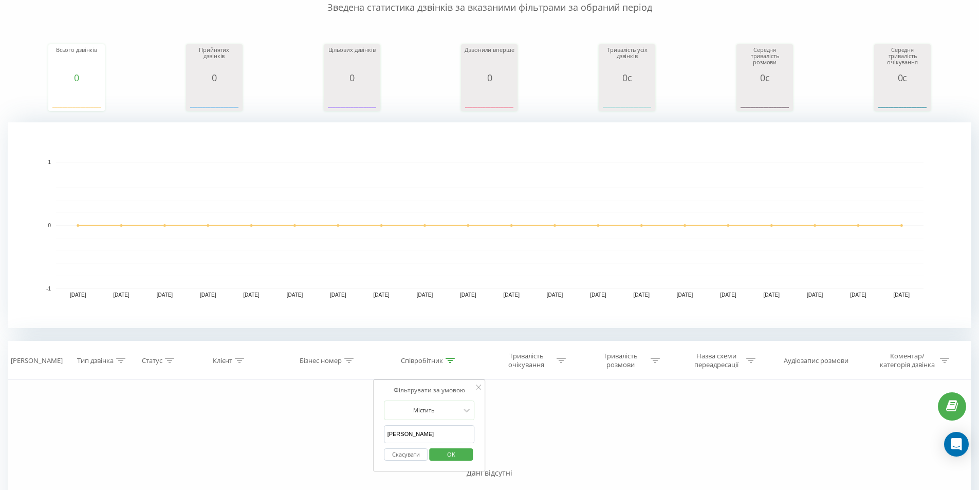
click at [454, 449] on span "OK" at bounding box center [451, 454] width 29 height 16
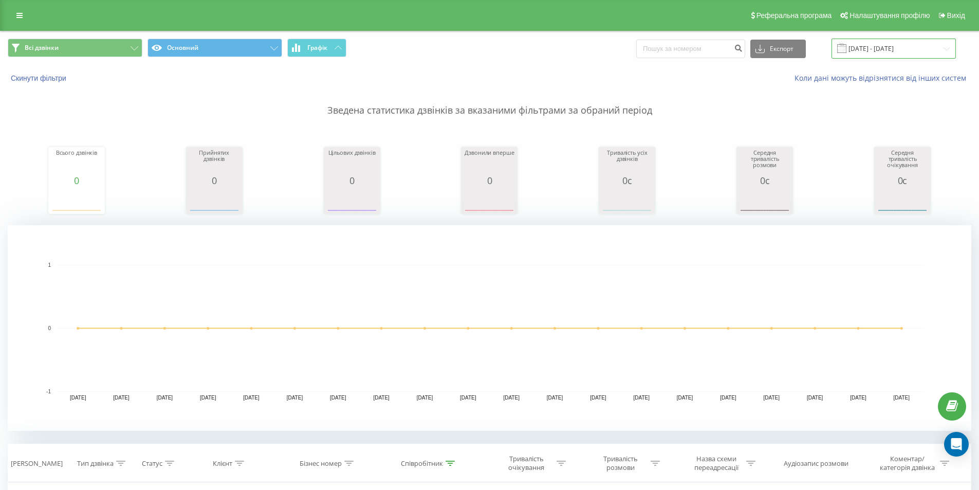
click at [888, 47] on input "[DATE] - [DATE]" at bounding box center [893, 49] width 124 height 20
click at [373, 353] on rect "A chart." at bounding box center [489, 328] width 867 height 127
click at [48, 82] on button "Скинути фільтри" at bounding box center [40, 77] width 64 height 9
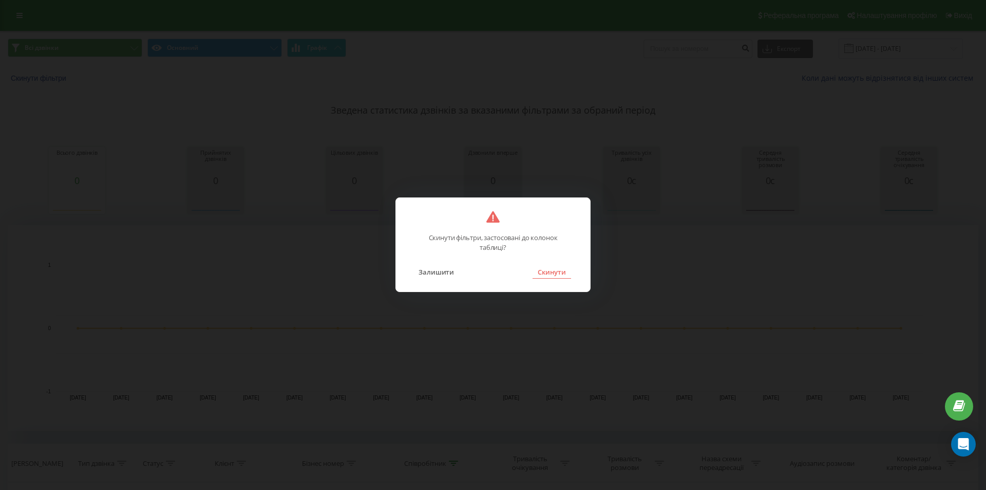
click at [565, 272] on button "Скинути" at bounding box center [552, 271] width 39 height 13
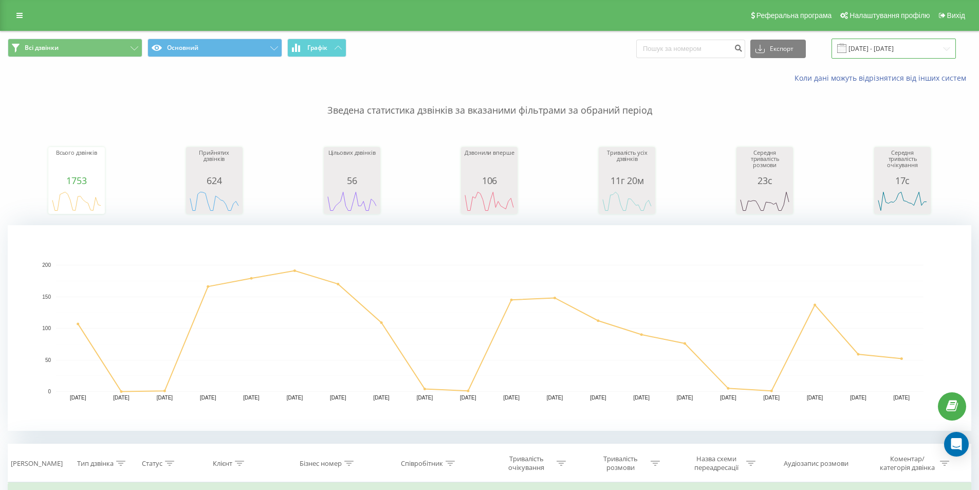
click at [888, 49] on input "[DATE] - [DATE]" at bounding box center [893, 49] width 124 height 20
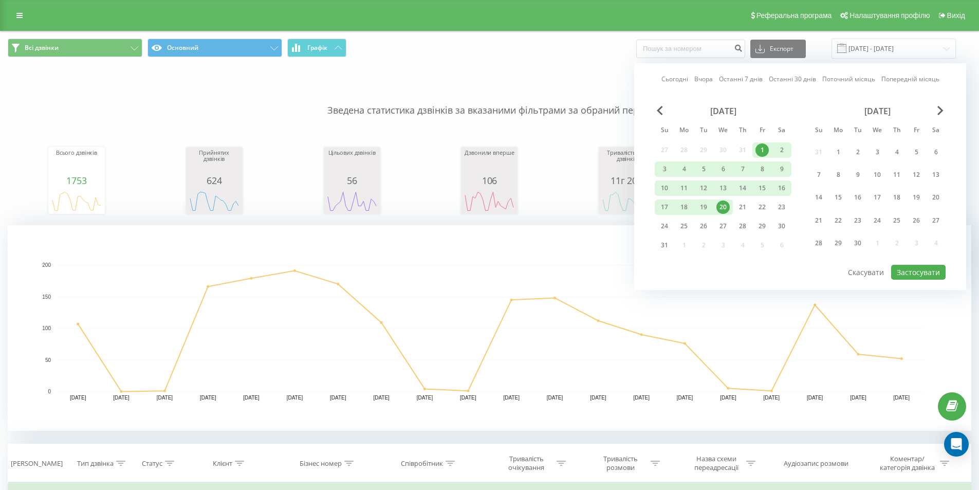
drag, startPoint x: 370, startPoint y: 322, endPoint x: 384, endPoint y: 313, distance: 16.1
click at [370, 321] on rect "A chart." at bounding box center [489, 328] width 867 height 127
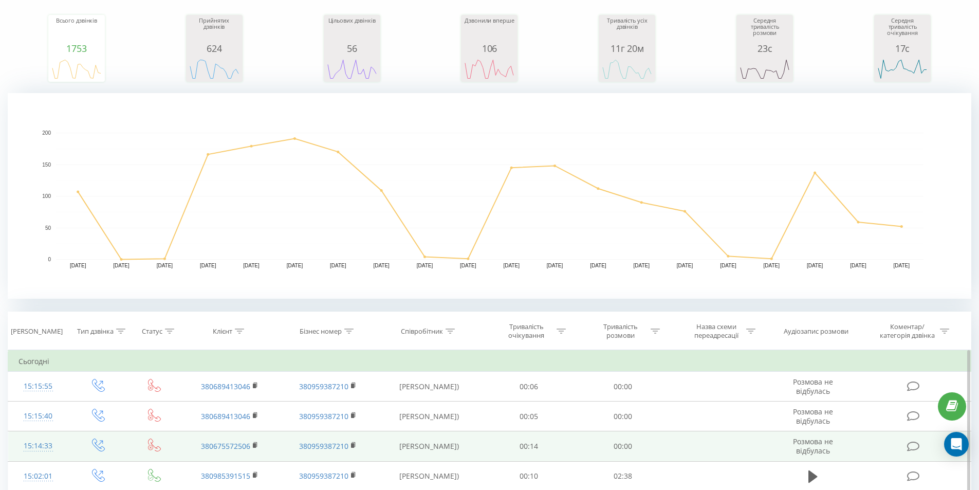
scroll to position [154, 0]
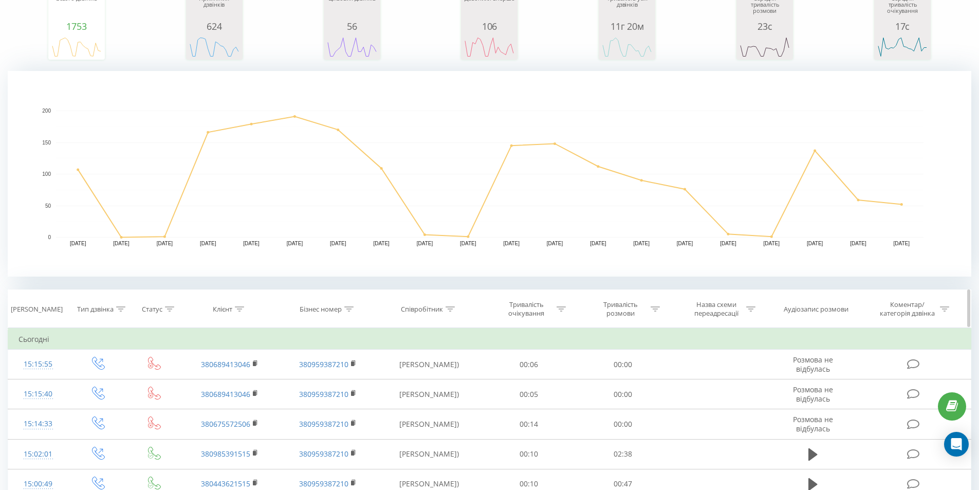
click at [453, 307] on icon at bounding box center [449, 308] width 9 height 5
click at [425, 388] on input "text" at bounding box center [429, 382] width 90 height 18
drag, startPoint x: 455, startPoint y: 398, endPoint x: 481, endPoint y: 399, distance: 26.8
click at [455, 398] on span "OK" at bounding box center [451, 403] width 29 height 16
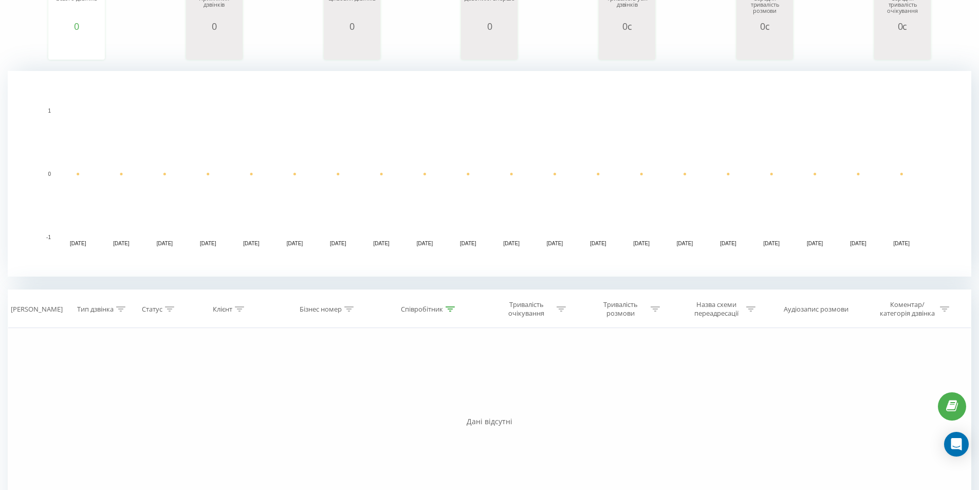
scroll to position [232, 0]
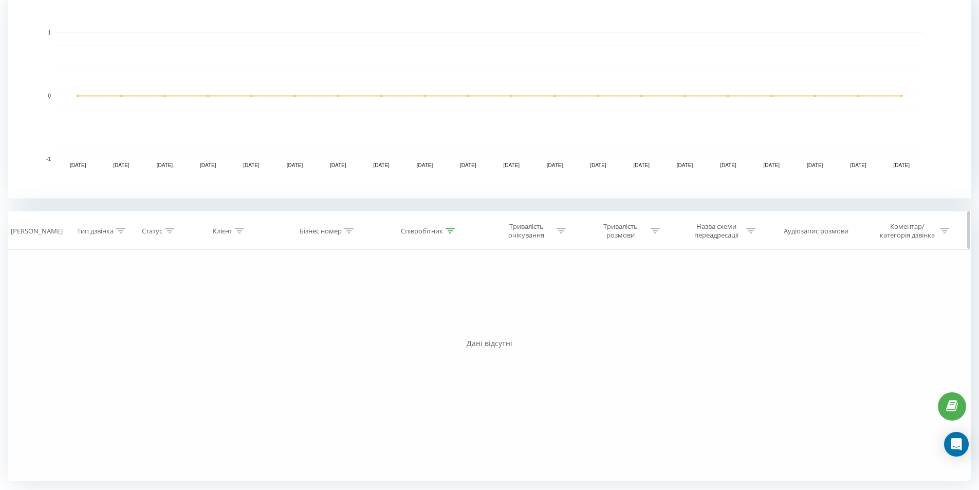
click at [451, 226] on th "Співробітник" at bounding box center [429, 231] width 105 height 38
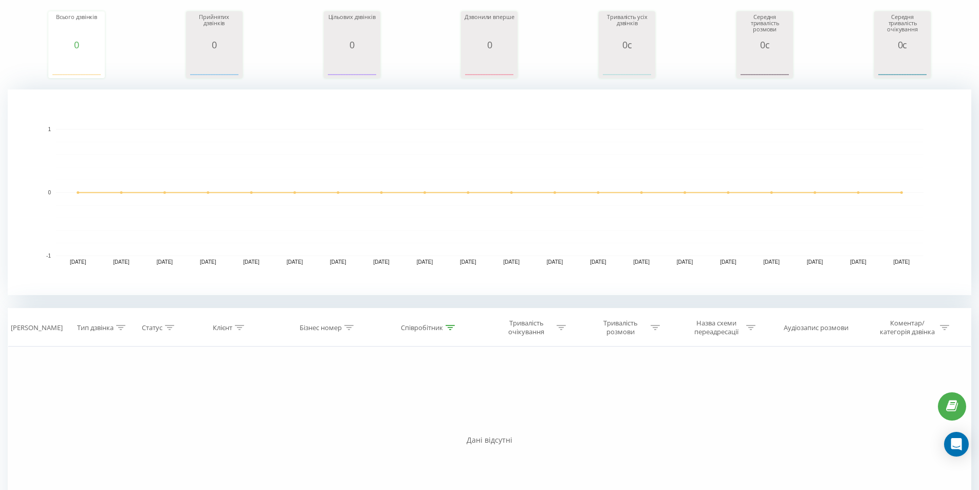
scroll to position [205, 0]
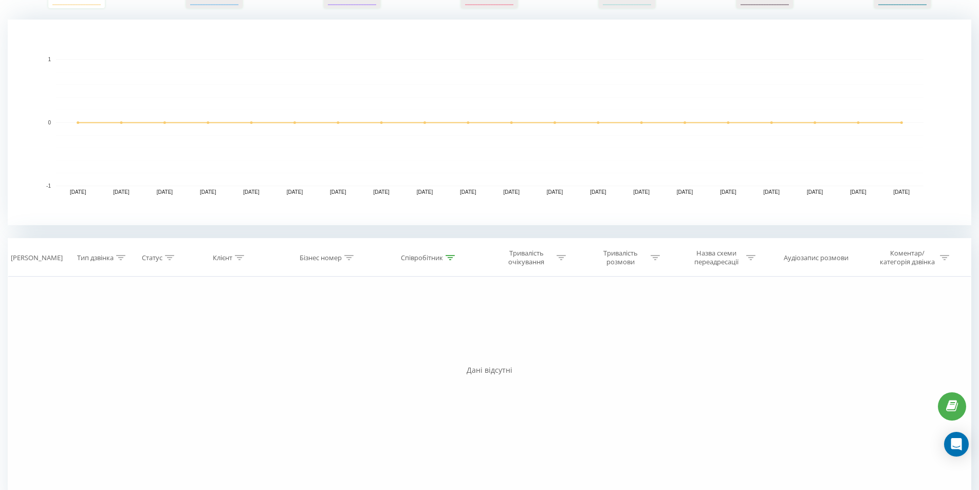
drag, startPoint x: 452, startPoint y: 254, endPoint x: 435, endPoint y: 310, distance: 59.0
click at [449, 255] on div at bounding box center [449, 257] width 9 height 9
drag, startPoint x: 329, startPoint y: 335, endPoint x: 233, endPoint y: 337, distance: 95.6
click at [242, 335] on div "Фільтрувати за умовою Дорівнює Введіть значення Скасувати OK Фільтрувати за умо…" at bounding box center [489, 391] width 963 height 231
drag, startPoint x: 400, startPoint y: 333, endPoint x: 308, endPoint y: 323, distance: 93.0
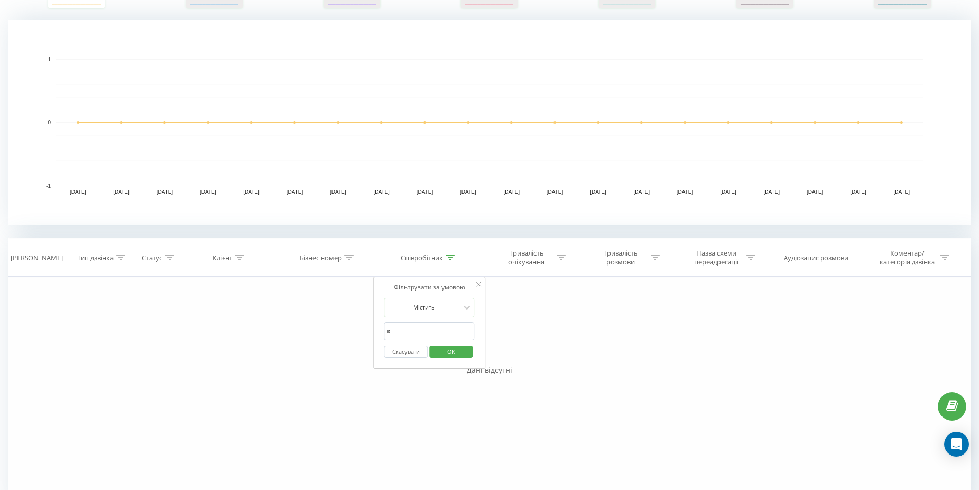
click at [332, 325] on div "Фільтрувати за умовою Дорівнює Введіть значення Скасувати OK Фільтрувати за умо…" at bounding box center [489, 391] width 963 height 231
click at [456, 351] on span "OK" at bounding box center [451, 351] width 29 height 16
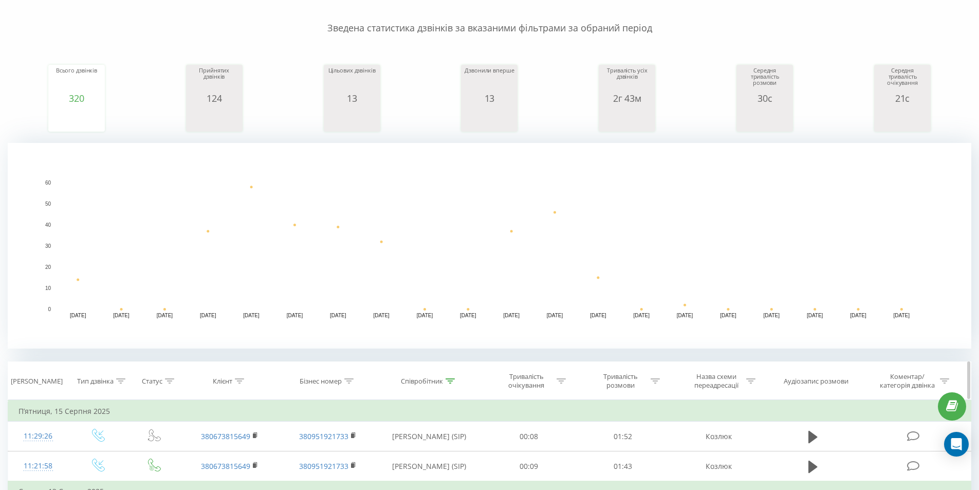
scroll to position [154, 0]
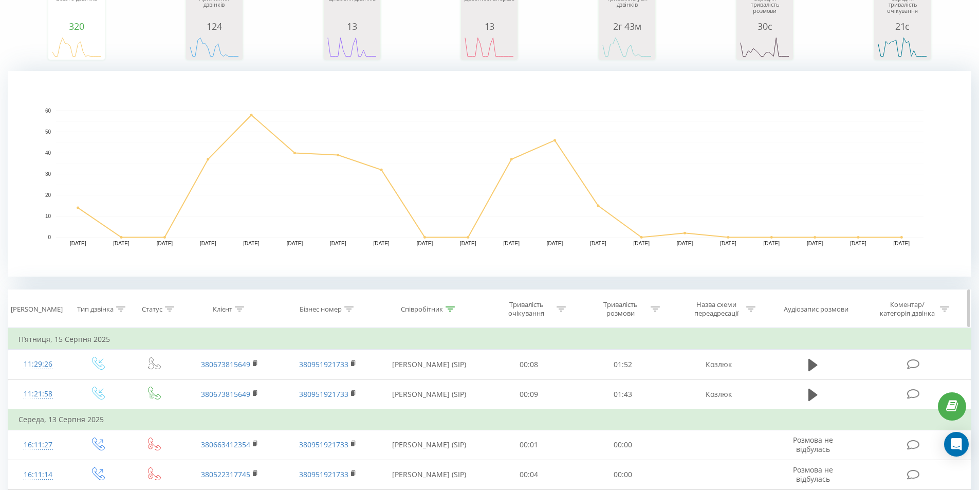
click at [449, 308] on icon at bounding box center [449, 308] width 9 height 5
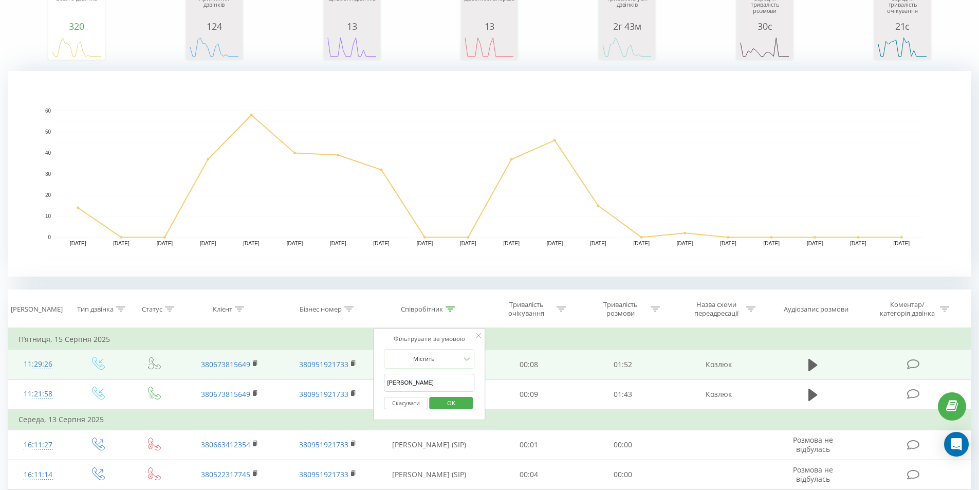
drag, startPoint x: 402, startPoint y: 378, endPoint x: 142, endPoint y: 363, distance: 260.4
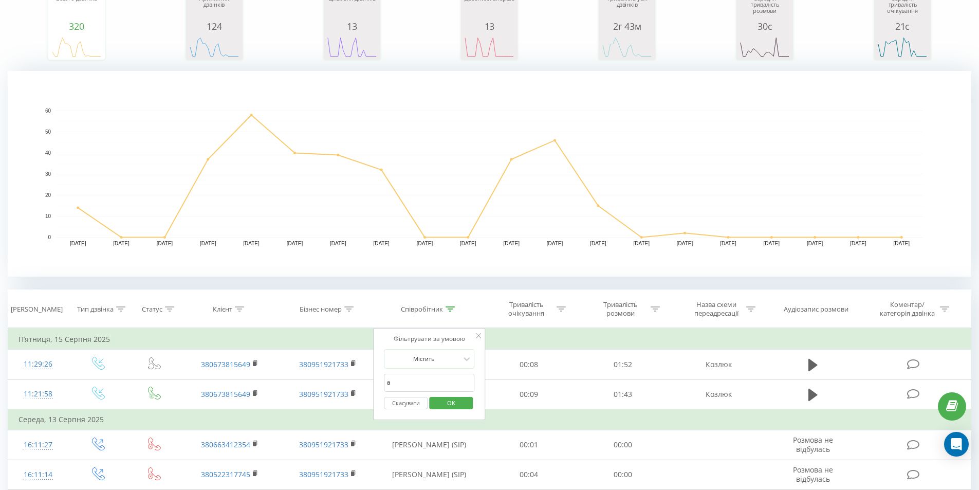
type input "[PERSON_NAME]"
click at [455, 405] on span "OK" at bounding box center [451, 403] width 29 height 16
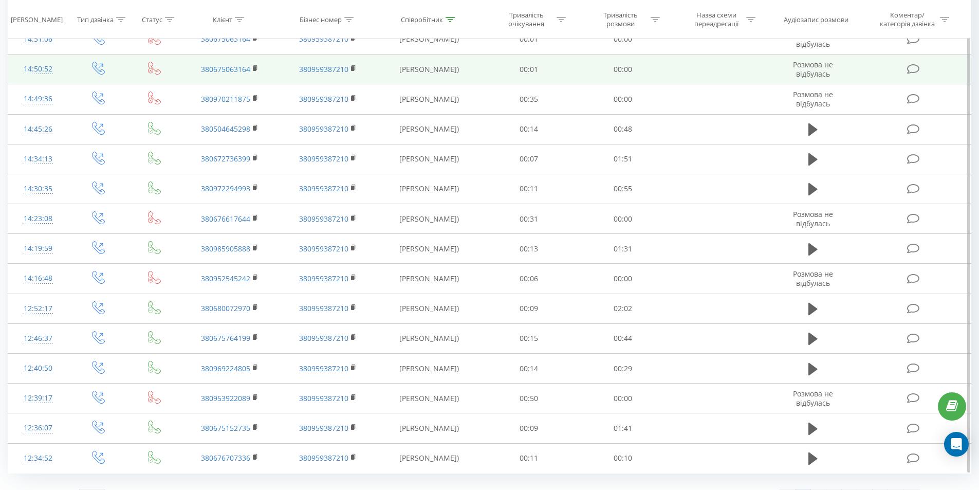
scroll to position [800, 0]
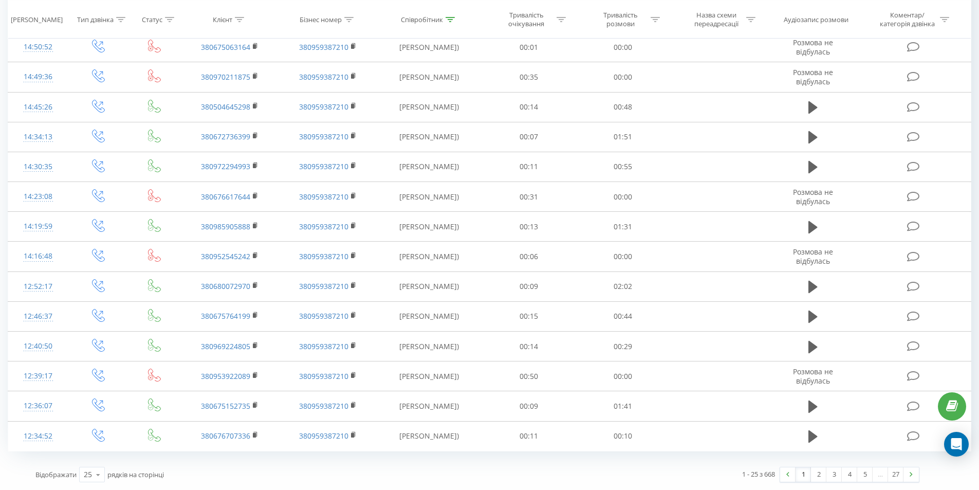
drag, startPoint x: 775, startPoint y: 477, endPoint x: 731, endPoint y: 476, distance: 43.7
click at [731, 476] on div "1 - 25 з 668 1 2 3 4 5 … 27" at bounding box center [701, 474] width 449 height 30
